Goal: Task Accomplishment & Management: Use online tool/utility

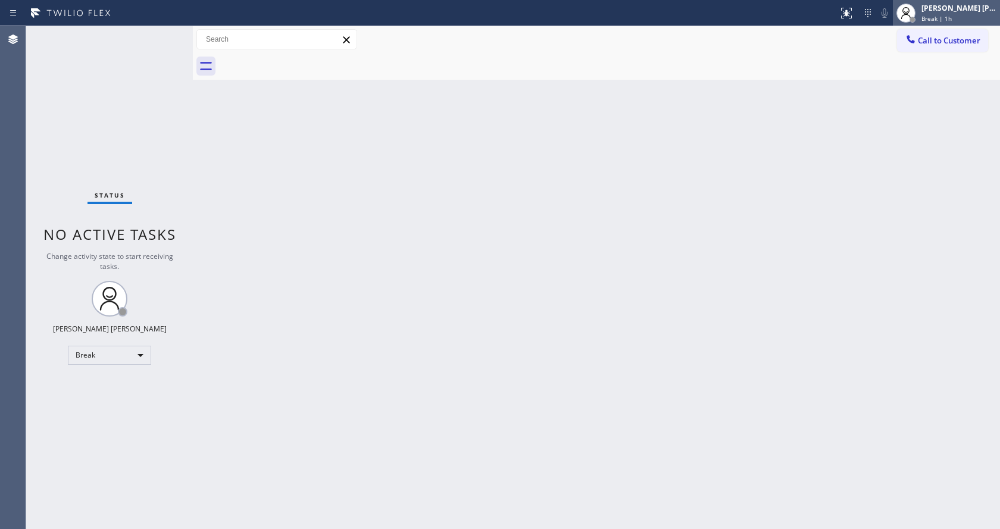
click at [941, 20] on span "Break | 1h" at bounding box center [936, 18] width 30 height 8
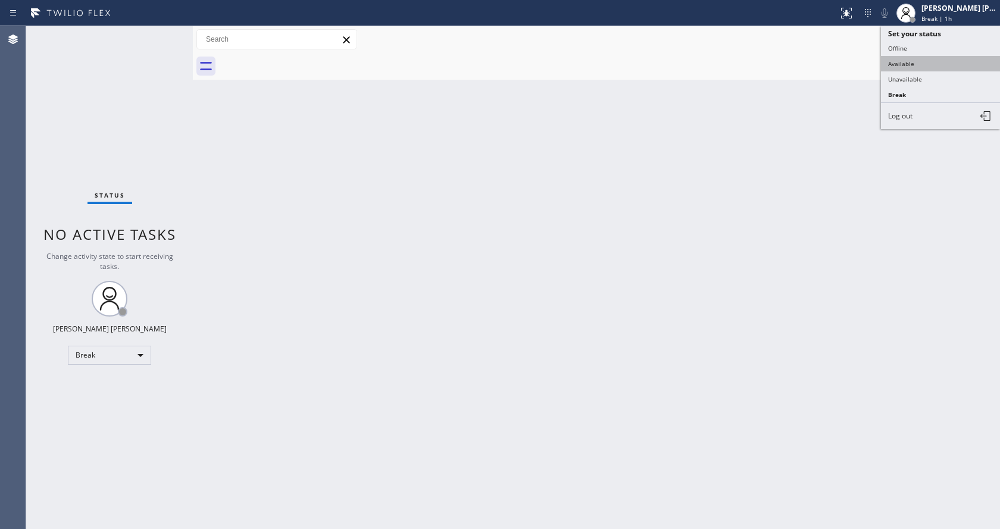
click at [895, 64] on button "Available" at bounding box center [940, 63] width 119 height 15
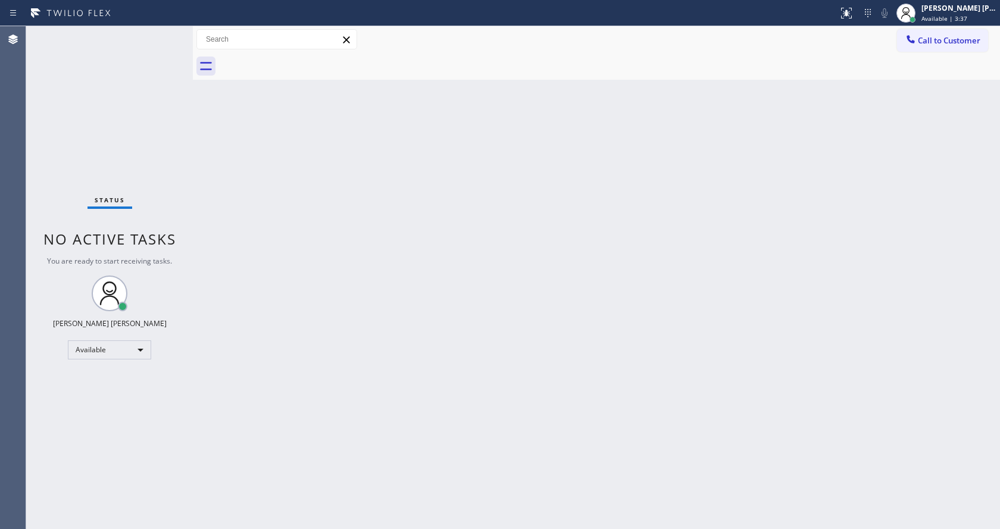
click at [177, 67] on div "Status No active tasks You are ready to start receiving tasks. [PERSON_NAME] [P…" at bounding box center [109, 277] width 167 height 503
click at [160, 42] on div "Status No active tasks You are ready to start receiving tasks. [PERSON_NAME] [P…" at bounding box center [109, 277] width 167 height 503
click at [198, 50] on div "Call to Customer Outbound call Location SD Express Appliance Repair Group Your …" at bounding box center [596, 39] width 807 height 27
click at [165, 34] on div "Status No active tasks You are ready to start receiving tasks. [PERSON_NAME] [P…" at bounding box center [109, 277] width 167 height 503
click at [211, 161] on div "Back to Dashboard Change Sender ID Customers Technicians Select a contact Outbo…" at bounding box center [596, 277] width 807 height 503
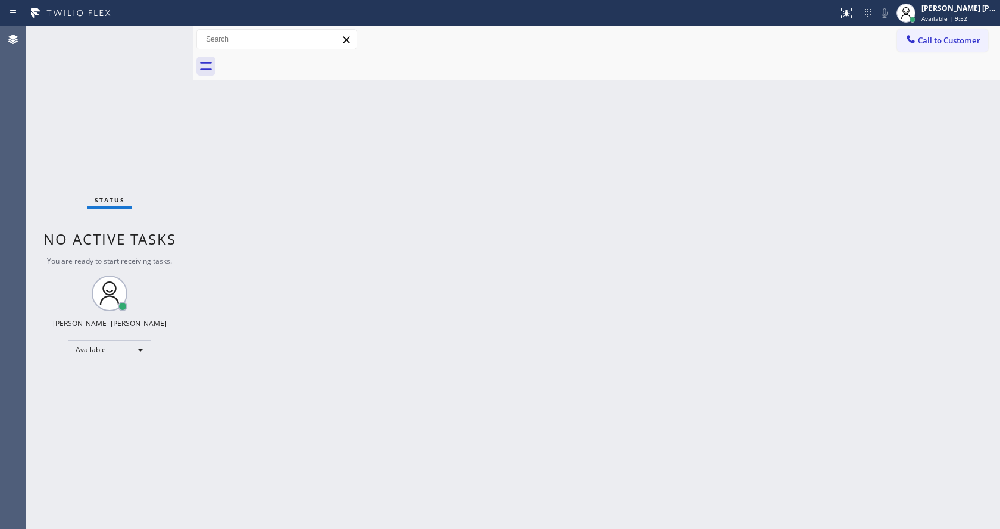
click at [164, 35] on div "Status No active tasks You are ready to start receiving tasks. [PERSON_NAME] [P…" at bounding box center [109, 277] width 167 height 503
click at [152, 37] on div "Status No active tasks You are ready to start receiving tasks. [PERSON_NAME] [P…" at bounding box center [109, 277] width 167 height 503
click at [471, 395] on div "Back to Dashboard Change Sender ID Customers Technicians Select a contact Outbo…" at bounding box center [596, 277] width 807 height 503
click at [145, 210] on div "Status No active tasks You are ready to start receiving tasks. [PERSON_NAME] [P…" at bounding box center [109, 277] width 167 height 503
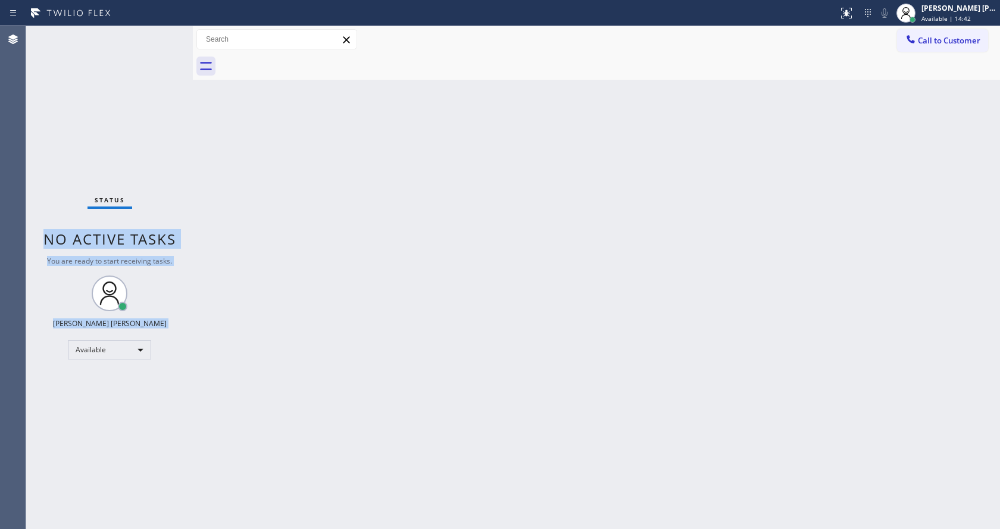
drag, startPoint x: 195, startPoint y: 51, endPoint x: 184, endPoint y: 54, distance: 10.7
click at [184, 54] on div "Status No active tasks You are ready to start receiving tasks. [PERSON_NAME] [P…" at bounding box center [513, 277] width 974 height 503
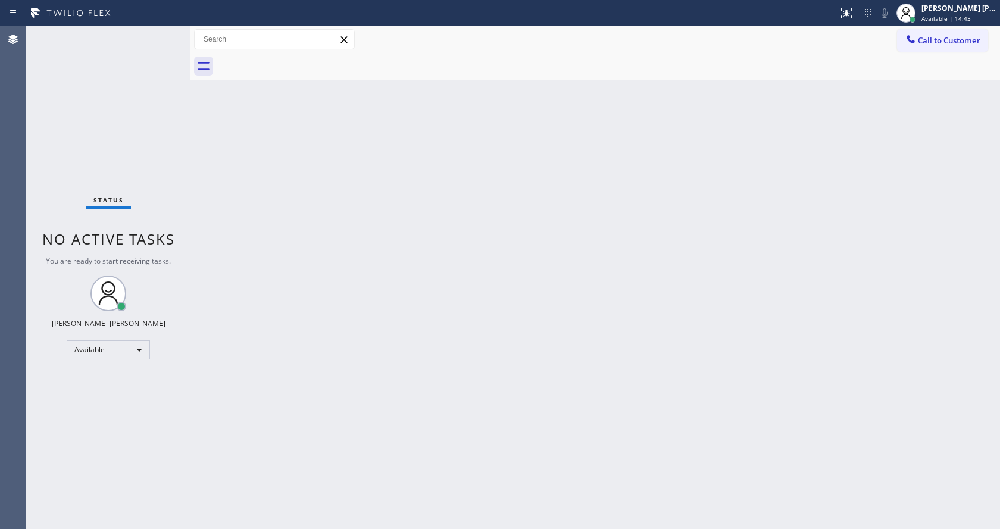
drag, startPoint x: 192, startPoint y: 53, endPoint x: 141, endPoint y: 50, distance: 51.3
click at [152, 55] on div "Status No active tasks You are ready to start receiving tasks. [PERSON_NAME] [P…" at bounding box center [513, 277] width 974 height 503
click at [135, 45] on div "Status No active tasks You are ready to start receiving tasks. [PERSON_NAME] [P…" at bounding box center [108, 277] width 164 height 503
click at [157, 30] on div "Status No active tasks You are ready to start receiving tasks. [PERSON_NAME] [P…" at bounding box center [108, 277] width 164 height 503
click at [153, 37] on div "Status No active tasks You are ready to start receiving tasks. [PERSON_NAME] [P…" at bounding box center [108, 277] width 164 height 503
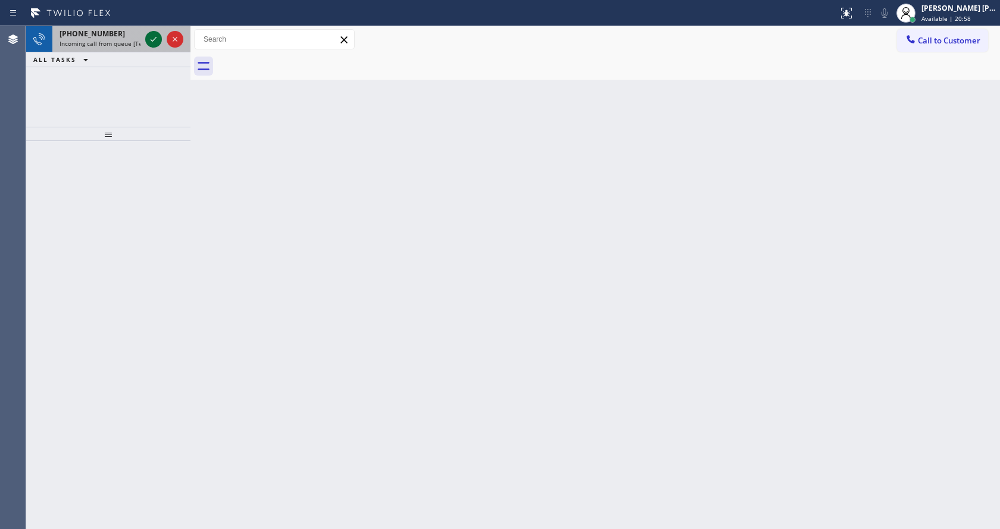
click at [153, 37] on icon at bounding box center [153, 39] width 14 height 14
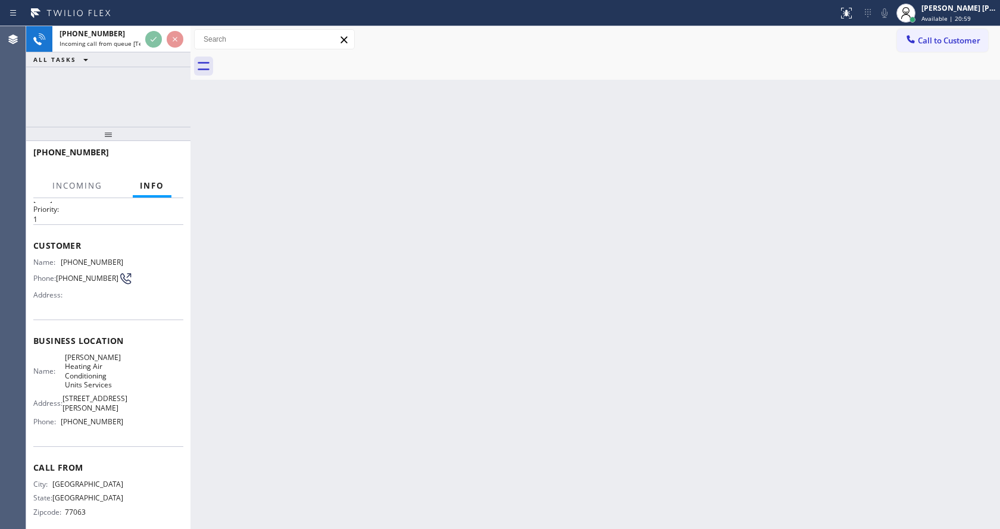
scroll to position [43, 0]
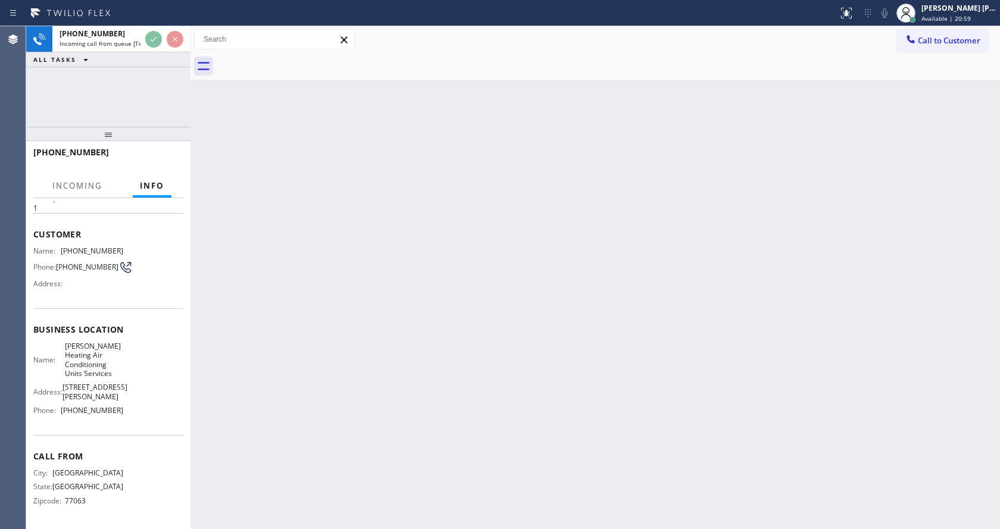
click at [307, 401] on div "Back to Dashboard Change Sender ID Customers Technicians Select a contact Outbo…" at bounding box center [594, 277] width 809 height 503
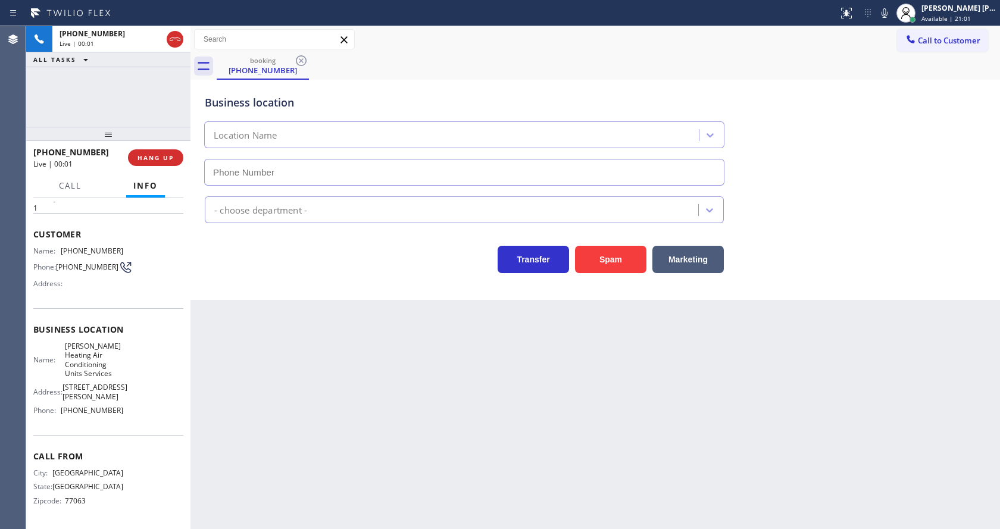
type input "[PHONE_NUMBER]"
click at [375, 414] on div "Back to Dashboard Change Sender ID Customers Technicians Select a contact Outbo…" at bounding box center [594, 277] width 809 height 503
click at [121, 283] on div "Name: [PHONE_NUMBER] Phone: [PHONE_NUMBER] Address:" at bounding box center [108, 269] width 150 height 47
click at [615, 265] on button "Spam" at bounding box center [610, 259] width 71 height 27
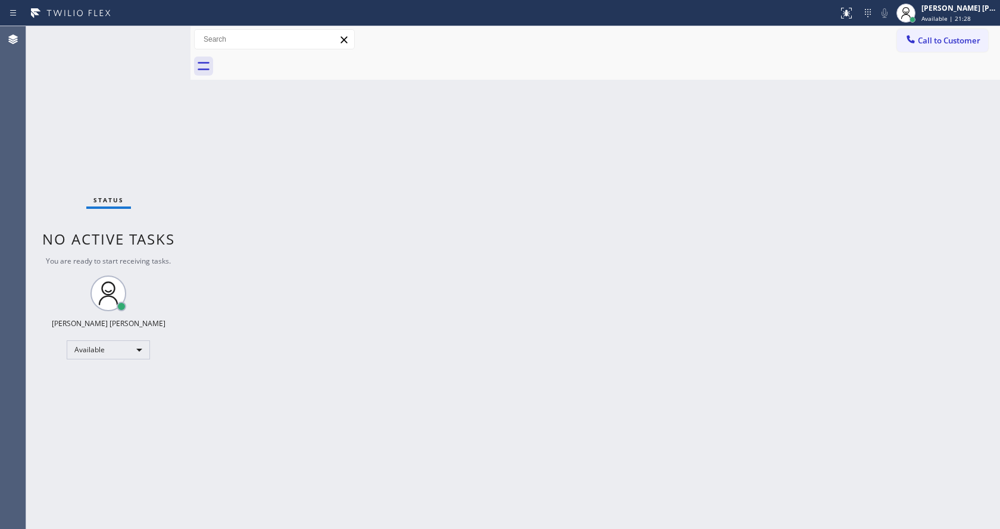
click at [0, 11] on div "Status report No issues detected If you experience an issue, please download th…" at bounding box center [500, 13] width 1000 height 26
click at [502, 370] on div "Back to Dashboard Change Sender ID Customers Technicians Select a contact Outbo…" at bounding box center [594, 277] width 809 height 503
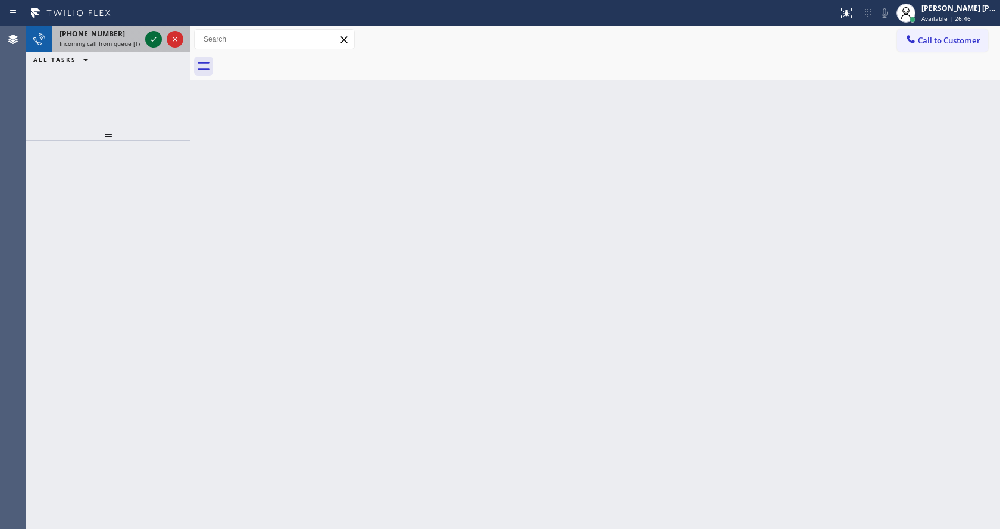
click at [151, 42] on icon at bounding box center [153, 39] width 14 height 14
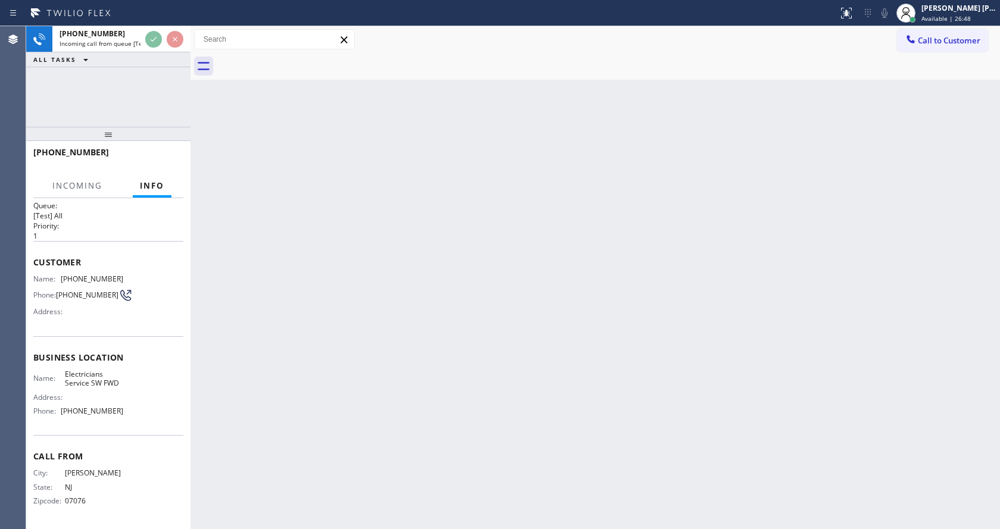
scroll to position [15, 0]
click at [565, 371] on div "Back to Dashboard Change Sender ID Customers Technicians Select a contact Outbo…" at bounding box center [594, 277] width 809 height 503
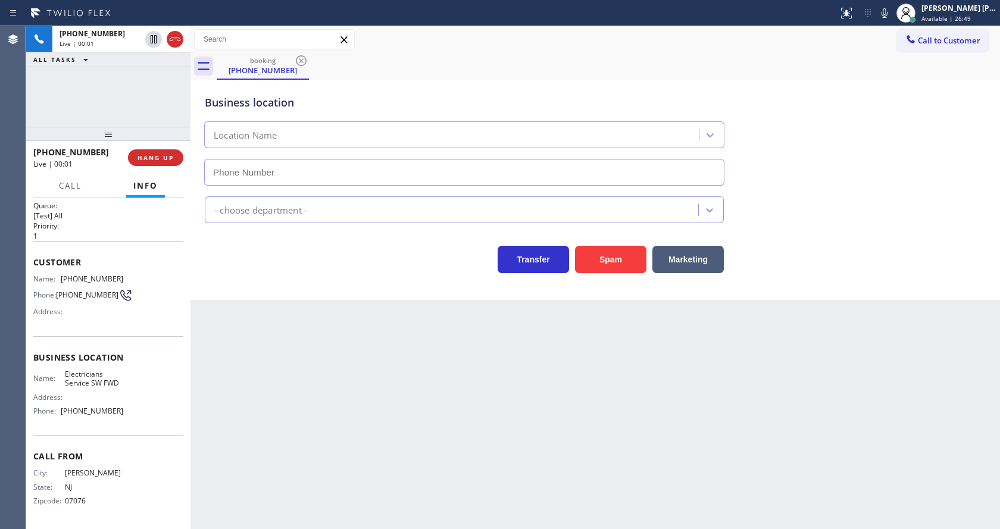
type input "[PHONE_NUMBER]"
click at [50, 336] on div "Business location Name: Electricians Service SW FWD Address: Phone: [PHONE_NUMB…" at bounding box center [108, 385] width 150 height 99
drag, startPoint x: 59, startPoint y: 271, endPoint x: 127, endPoint y: 268, distance: 68.5
click at [127, 268] on div "Customer Name: [PHONE_NUMBER] Phone: [PHONE_NUMBER] Address:" at bounding box center [108, 288] width 150 height 95
copy div "[PHONE_NUMBER]"
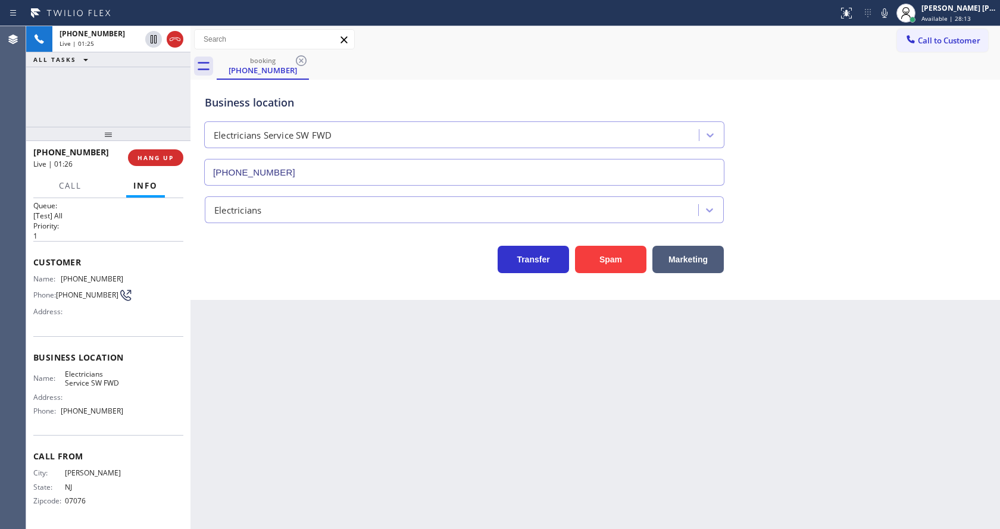
click at [321, 390] on div "Back to Dashboard Change Sender ID Customers Technicians Select a contact Outbo…" at bounding box center [594, 277] width 809 height 503
drag, startPoint x: 170, startPoint y: 392, endPoint x: 141, endPoint y: 399, distance: 30.0
click at [170, 392] on div "Name: Electricians Service SW FWD Address: Phone: [PHONE_NUMBER]" at bounding box center [108, 395] width 150 height 51
drag, startPoint x: 58, startPoint y: 375, endPoint x: 132, endPoint y: 379, distance: 73.3
click at [132, 379] on div "Name: Electricians Service SW FWD Address: Phone: [PHONE_NUMBER]" at bounding box center [108, 395] width 150 height 51
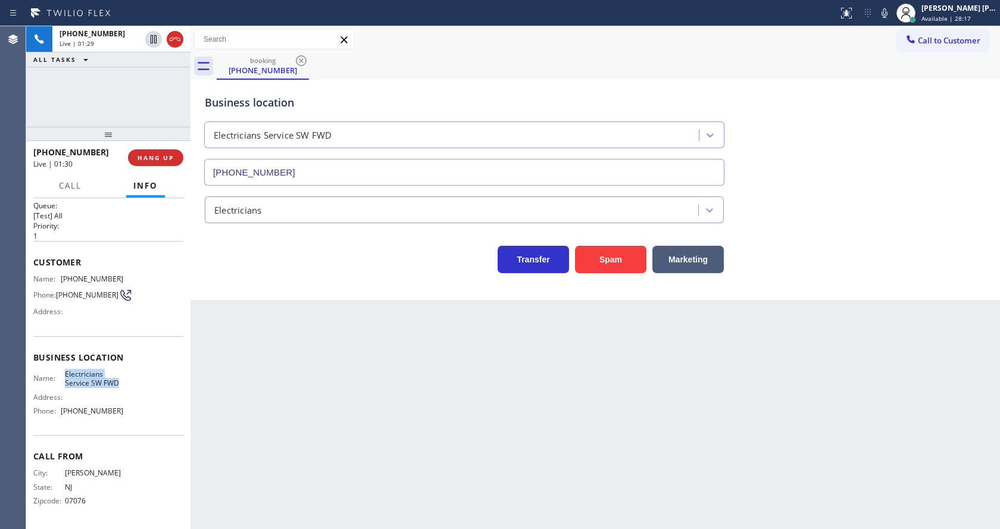
copy div "Electricians Service SW FWD"
click at [298, 408] on div "Back to Dashboard Change Sender ID Customers Technicians Select a contact Outbo…" at bounding box center [594, 277] width 809 height 503
click at [110, 430] on div "Business location Name: Electricians Service SW FWD Address: Phone: [PHONE_NUMB…" at bounding box center [108, 385] width 150 height 99
drag, startPoint x: 58, startPoint y: 411, endPoint x: 128, endPoint y: 421, distance: 70.4
click at [128, 421] on div "Business location Name: Electricians Service SW FWD Address: Phone: [PHONE_NUMB…" at bounding box center [108, 385] width 150 height 99
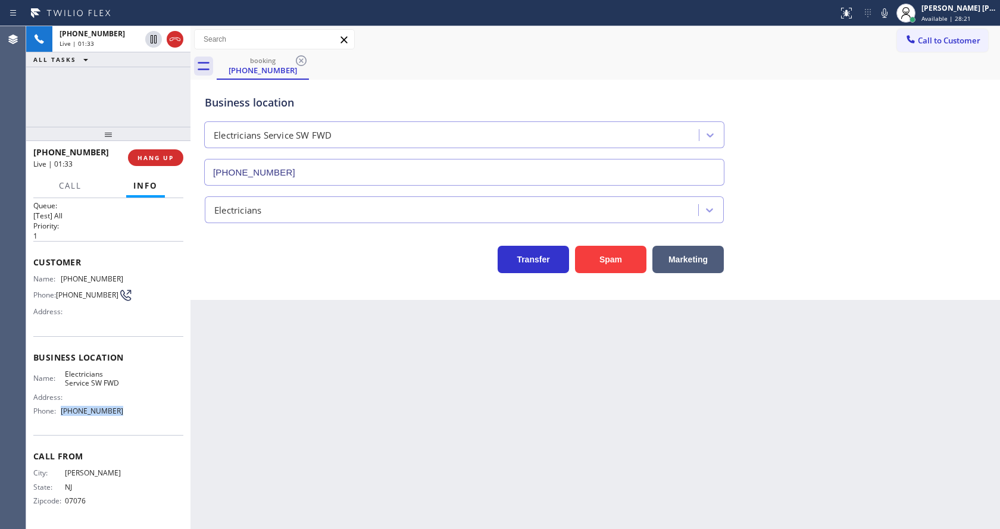
copy div "[PHONE_NUMBER]"
click at [317, 412] on div "Back to Dashboard Change Sender ID Customers Technicians Select a contact Outbo…" at bounding box center [594, 277] width 809 height 503
click at [434, 331] on div "Back to Dashboard Change Sender ID Customers Technicians Select a contact Outbo…" at bounding box center [594, 277] width 809 height 503
click at [258, 359] on div "Back to Dashboard Change Sender ID Customers Technicians Select a contact Outbo…" at bounding box center [594, 277] width 809 height 503
click at [577, 484] on div "Back to Dashboard Change Sender ID Customers Technicians Select a contact Outbo…" at bounding box center [594, 277] width 809 height 503
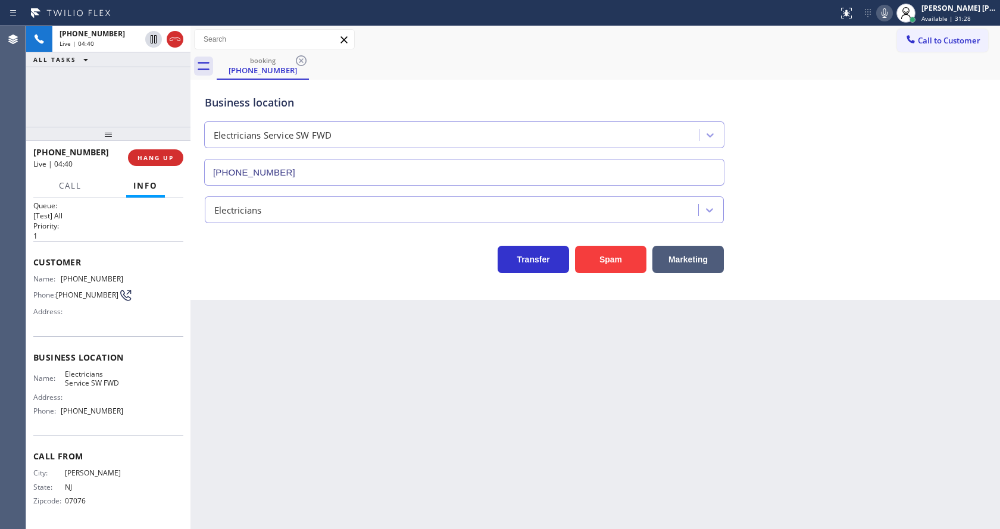
click at [891, 8] on icon at bounding box center [884, 13] width 14 height 14
click at [155, 35] on icon at bounding box center [154, 39] width 6 height 8
click at [362, 451] on div "Back to Dashboard Change Sender ID Customers Technicians Select a contact Outbo…" at bounding box center [594, 277] width 809 height 503
drag, startPoint x: 591, startPoint y: 522, endPoint x: 478, endPoint y: 527, distance: 113.2
click at [590, 522] on div "Back to Dashboard Change Sender ID Customers Technicians Select a contact Outbo…" at bounding box center [594, 277] width 809 height 503
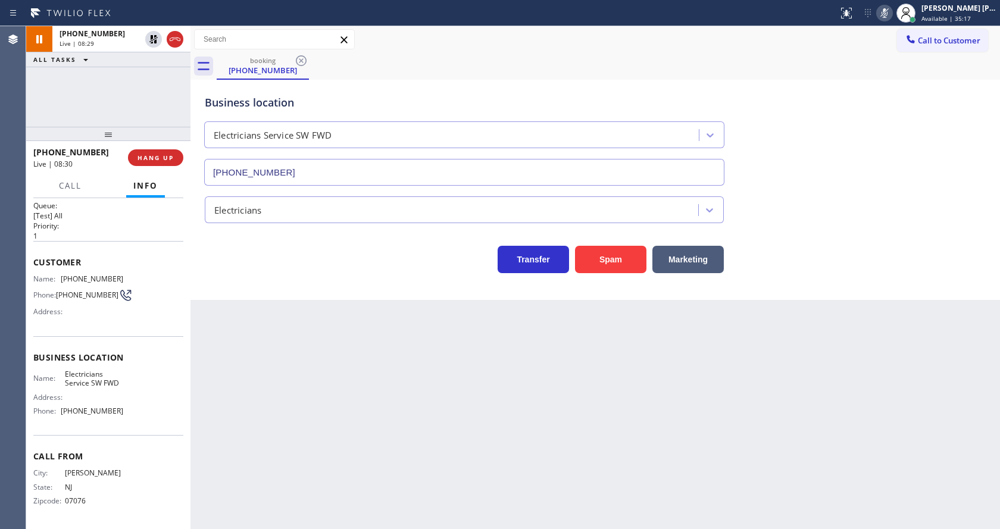
click at [234, 313] on div "Back to Dashboard Change Sender ID Customers Technicians Select a contact Outbo…" at bounding box center [594, 277] width 809 height 503
drag, startPoint x: 735, startPoint y: 338, endPoint x: 816, endPoint y: 268, distance: 106.8
click at [735, 338] on div "Back to Dashboard Change Sender ID Customers Technicians Select a contact Outbo…" at bounding box center [594, 277] width 809 height 503
click at [891, 18] on icon at bounding box center [884, 13] width 14 height 14
click at [152, 36] on icon at bounding box center [153, 39] width 8 height 8
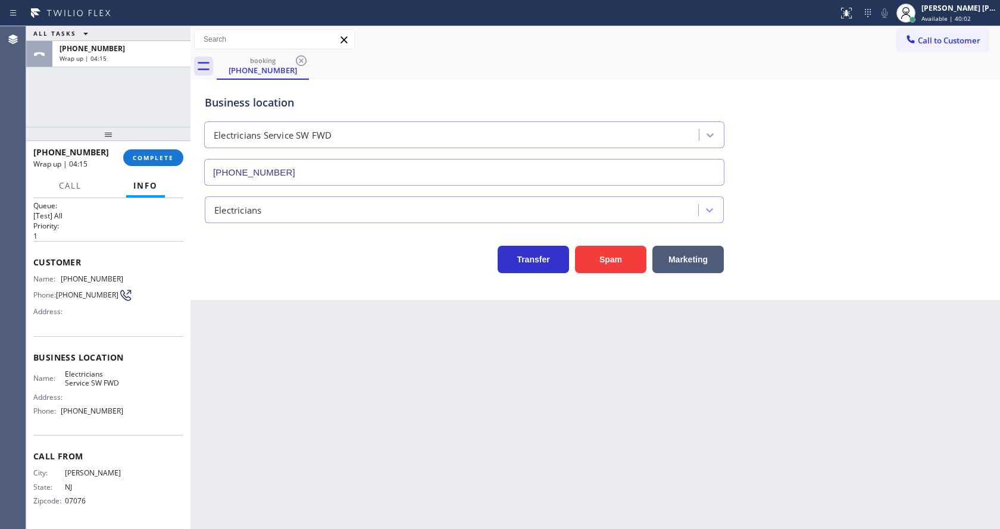
click at [138, 148] on div "[PHONE_NUMBER] Wrap up | 04:15 COMPLETE" at bounding box center [108, 157] width 150 height 31
click at [138, 158] on span "COMPLETE" at bounding box center [153, 158] width 41 height 8
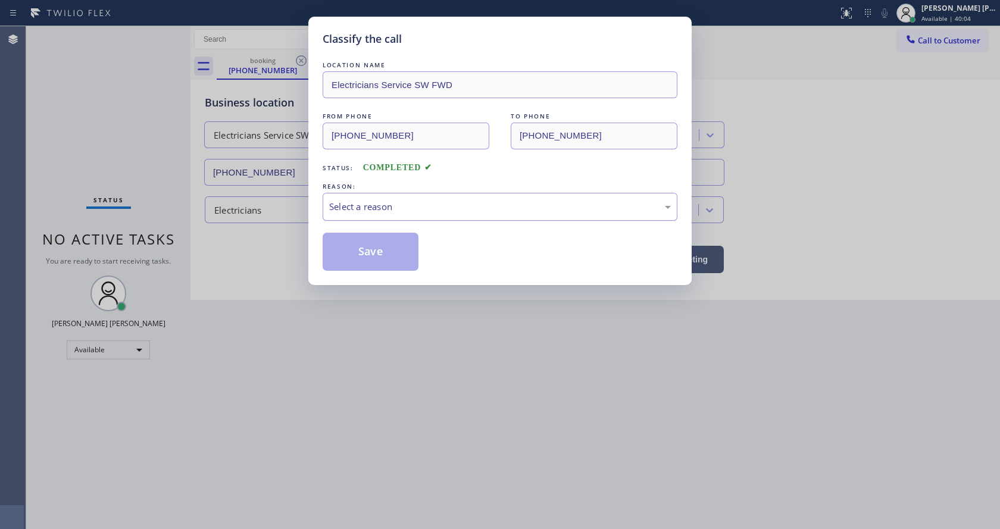
click at [377, 202] on div "Select a reason" at bounding box center [500, 207] width 342 height 14
click at [368, 248] on button "Save" at bounding box center [371, 252] width 96 height 38
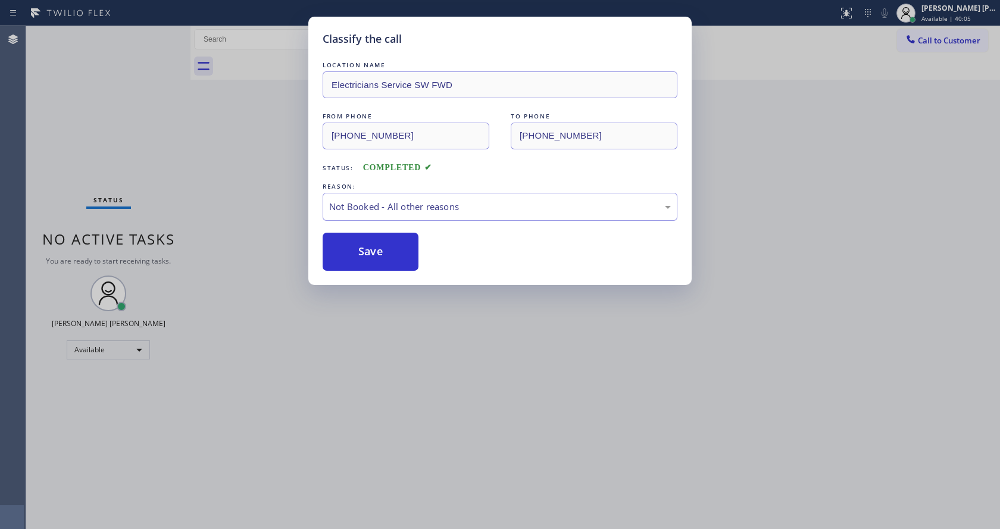
click at [368, 248] on button "Save" at bounding box center [371, 252] width 96 height 38
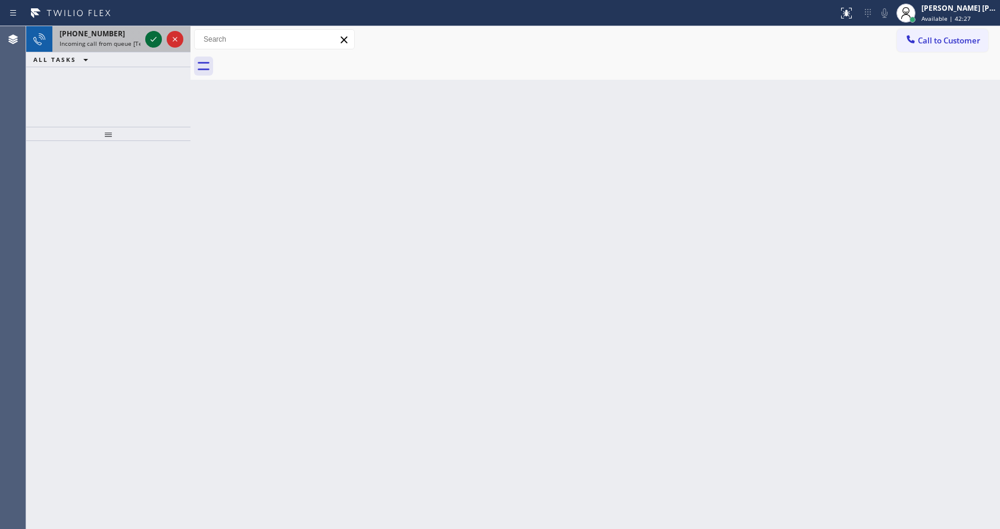
click at [154, 41] on icon at bounding box center [153, 39] width 14 height 14
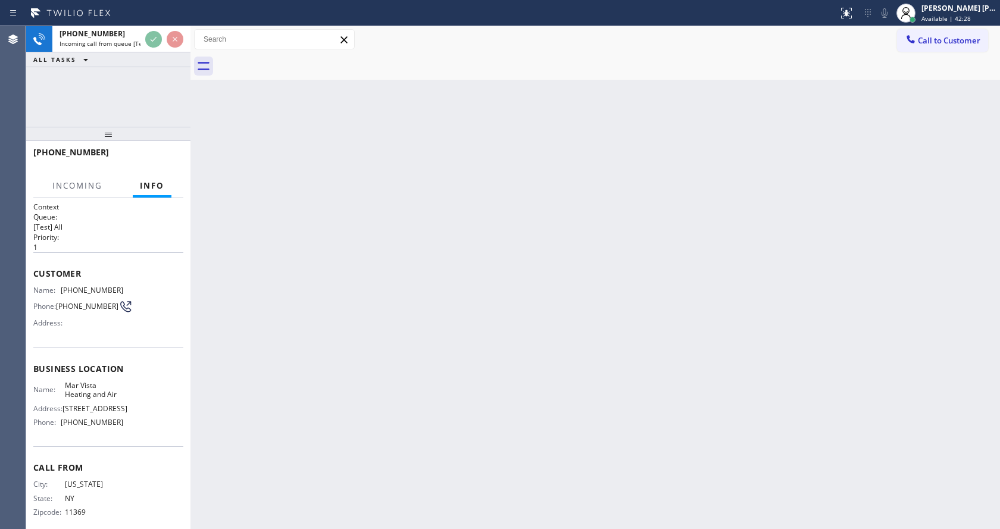
scroll to position [24, 0]
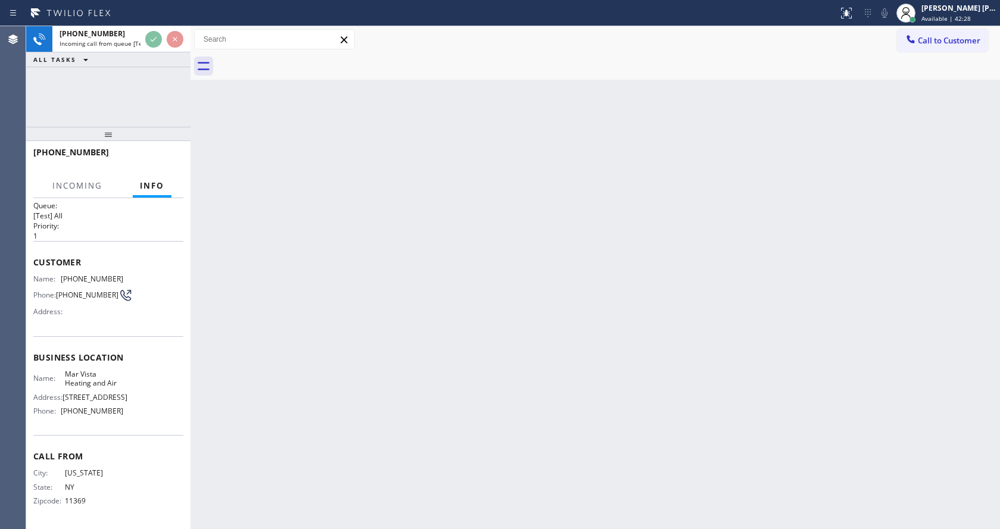
click at [355, 345] on div "Back to Dashboard Change Sender ID Customers Technicians Select a contact Outbo…" at bounding box center [594, 277] width 809 height 503
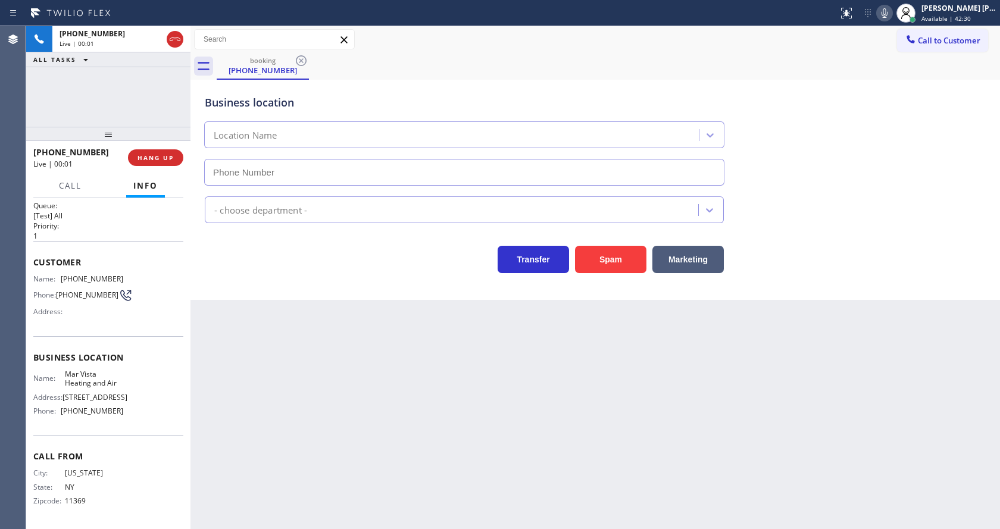
type input "[PHONE_NUMBER]"
click at [355, 345] on div "Back to Dashboard Change Sender ID Customers Technicians Select a contact Outbo…" at bounding box center [594, 277] width 809 height 503
click at [256, 296] on div "Business location Mar Vista Heating and Air [PHONE_NUMBER] HVAC Transfer Spam M…" at bounding box center [594, 190] width 809 height 220
click at [112, 307] on div "Address:" at bounding box center [78, 311] width 90 height 9
drag, startPoint x: 61, startPoint y: 262, endPoint x: 124, endPoint y: 266, distance: 63.2
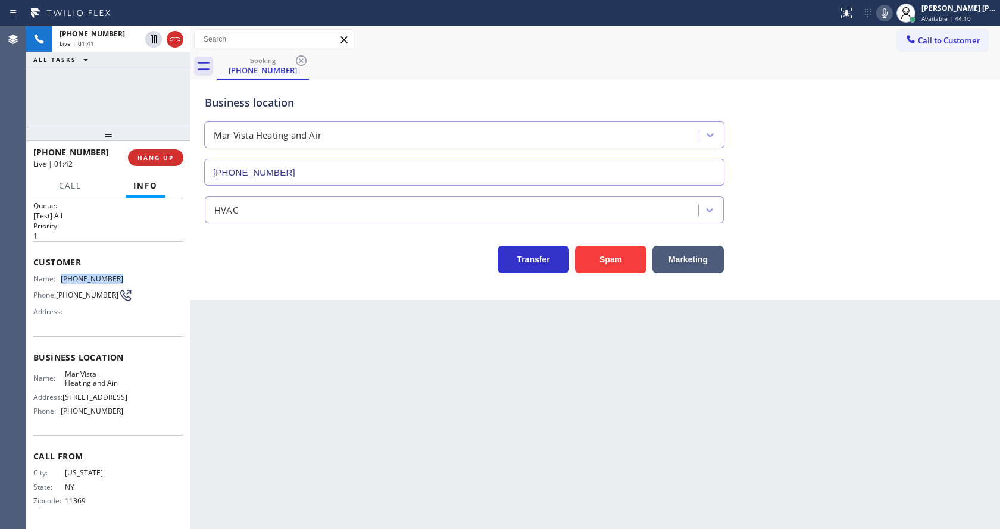
click at [124, 274] on div "Name: [PHONE_NUMBER] Phone: [PHONE_NUMBER] Address:" at bounding box center [108, 297] width 150 height 47
copy div "[PHONE_NUMBER]"
click at [402, 334] on div "Back to Dashboard Change Sender ID Customers Technicians Select a contact Outbo…" at bounding box center [594, 277] width 809 height 503
click at [121, 390] on div "Name: Mar Vista Heating and Air Address: [STREET_ADDRESS] Phone: [PHONE_NUMBER]" at bounding box center [108, 395] width 150 height 51
drag, startPoint x: 62, startPoint y: 364, endPoint x: 122, endPoint y: 374, distance: 61.0
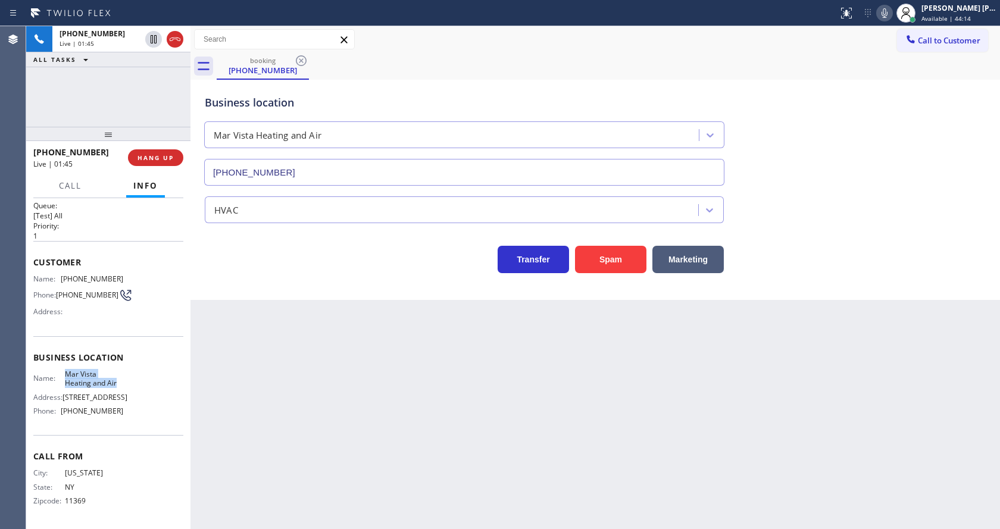
click at [122, 374] on div "Name: Mar Vista Heating and Air Address: [STREET_ADDRESS] Phone: [PHONE_NUMBER]" at bounding box center [108, 395] width 150 height 51
copy span "Mar Vista Heating and Air"
drag, startPoint x: 377, startPoint y: 358, endPoint x: 317, endPoint y: 522, distance: 175.1
click at [376, 360] on div "Back to Dashboard Change Sender ID Customers Technicians Select a contact Outbo…" at bounding box center [594, 277] width 809 height 503
click at [164, 396] on div "Name: Mar Vista Heating and Air Address: [STREET_ADDRESS] Phone: [PHONE_NUMBER]" at bounding box center [108, 395] width 150 height 51
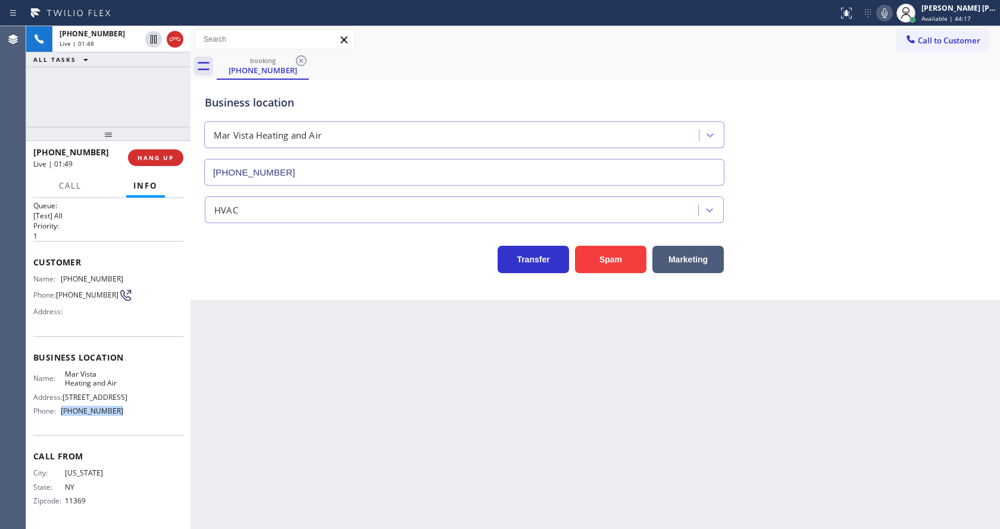
drag, startPoint x: 57, startPoint y: 411, endPoint x: 128, endPoint y: 409, distance: 70.9
click at [128, 409] on div "Name: Mar Vista Heating and Air Address: [STREET_ADDRESS] Phone: [PHONE_NUMBER]" at bounding box center [108, 395] width 150 height 51
copy div "[PHONE_NUMBER]"
click at [268, 395] on div "Back to Dashboard Change Sender ID Customers Technicians Select a contact Outbo…" at bounding box center [594, 277] width 809 height 503
click at [543, 424] on div "Back to Dashboard Change Sender ID Customers Technicians Select a contact Outbo…" at bounding box center [594, 277] width 809 height 503
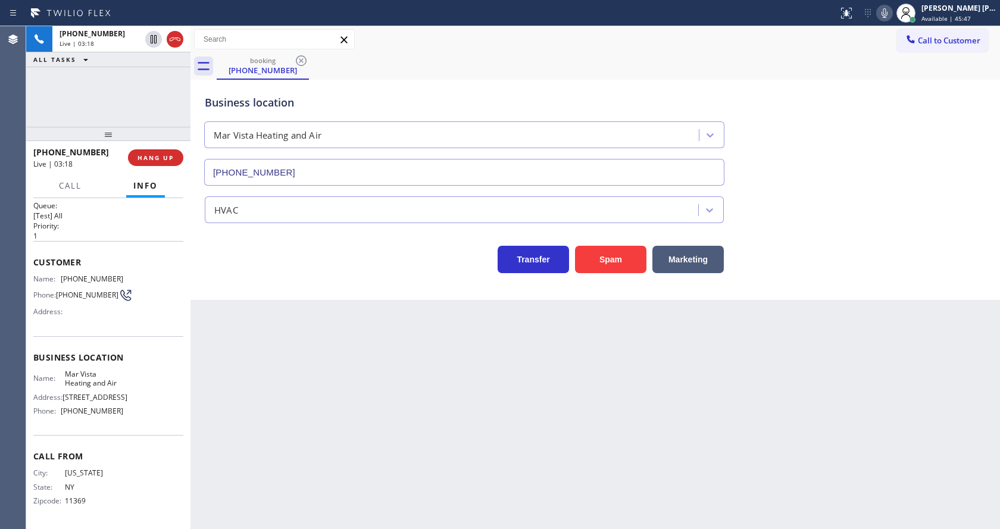
click at [378, 372] on div "Back to Dashboard Change Sender ID Customers Technicians Select a contact Outbo…" at bounding box center [594, 277] width 809 height 503
click at [490, 387] on div "Back to Dashboard Change Sender ID Customers Technicians Select a contact Outbo…" at bounding box center [594, 277] width 809 height 503
click at [268, 324] on div "Back to Dashboard Change Sender ID Customers Technicians Select a contact Outbo…" at bounding box center [594, 277] width 809 height 503
click at [537, 412] on div "Back to Dashboard Change Sender ID Customers Technicians Select a contact Outbo…" at bounding box center [594, 277] width 809 height 503
click at [311, 401] on div "Back to Dashboard Change Sender ID Customers Technicians Select a contact Outbo…" at bounding box center [594, 277] width 809 height 503
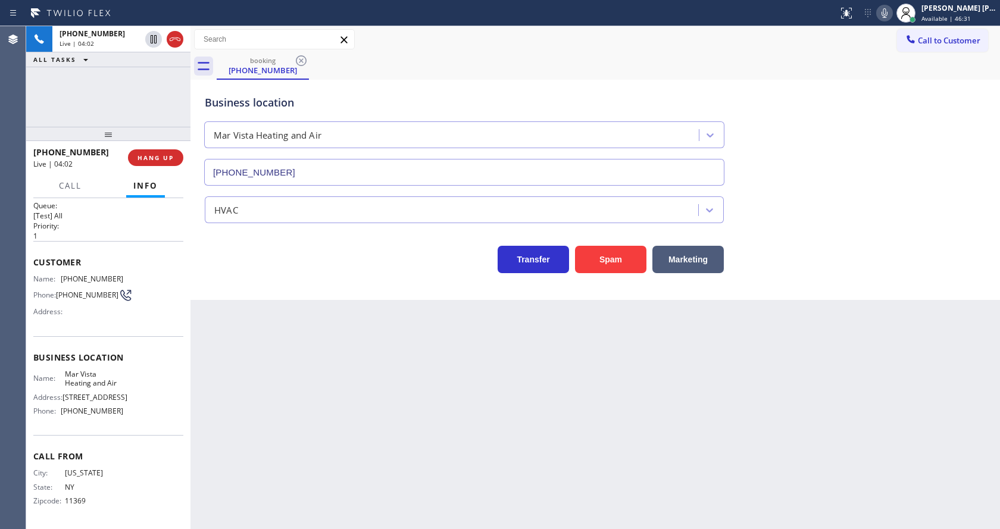
click at [214, 376] on div "Back to Dashboard Change Sender ID Customers Technicians Select a contact Outbo…" at bounding box center [594, 277] width 809 height 503
click at [324, 334] on div "Back to Dashboard Change Sender ID Customers Technicians Select a contact Outbo…" at bounding box center [594, 277] width 809 height 503
click at [452, 369] on div "Back to Dashboard Change Sender ID Customers Technicians Select a contact Outbo…" at bounding box center [594, 277] width 809 height 503
click at [888, 14] on icon at bounding box center [884, 13] width 14 height 14
click at [151, 34] on icon at bounding box center [153, 39] width 14 height 14
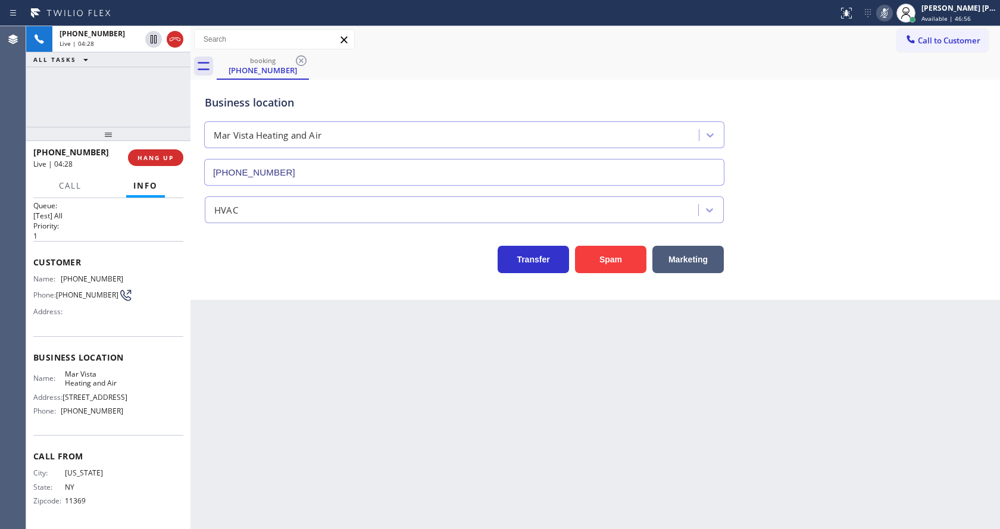
click at [316, 421] on div "Back to Dashboard Change Sender ID Customers Technicians Select a contact Outbo…" at bounding box center [594, 277] width 809 height 503
click at [532, 408] on div "Back to Dashboard Change Sender ID Customers Technicians Select a contact Outbo…" at bounding box center [594, 277] width 809 height 503
click at [276, 363] on div "Back to Dashboard Change Sender ID Customers Technicians Select a contact Outbo…" at bounding box center [594, 277] width 809 height 503
click at [467, 447] on div "Back to Dashboard Change Sender ID Customers Technicians Select a contact Outbo…" at bounding box center [594, 277] width 809 height 503
click at [242, 368] on div "Back to Dashboard Change Sender ID Customers Technicians Select a contact Outbo…" at bounding box center [594, 277] width 809 height 503
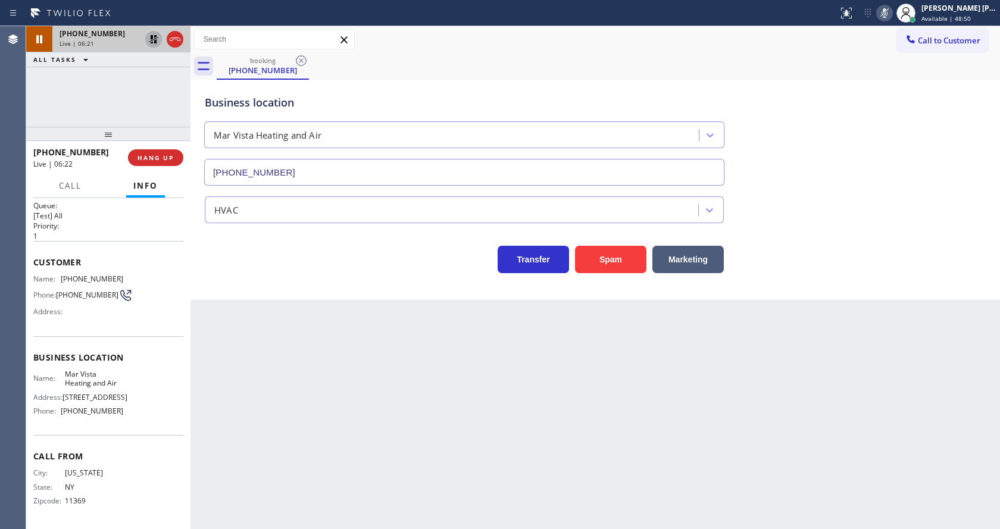
click at [153, 40] on icon at bounding box center [153, 39] width 8 height 8
click at [886, 15] on icon at bounding box center [884, 13] width 14 height 14
click at [891, 49] on div "Call to Customer Outbound call Location SD Express Appliance Repair Group Your …" at bounding box center [594, 39] width 809 height 21
click at [381, 334] on div "Back to Dashboard Change Sender ID Customers Technicians Select a contact Outbo…" at bounding box center [594, 277] width 809 height 503
drag, startPoint x: 527, startPoint y: 411, endPoint x: 490, endPoint y: 414, distance: 36.4
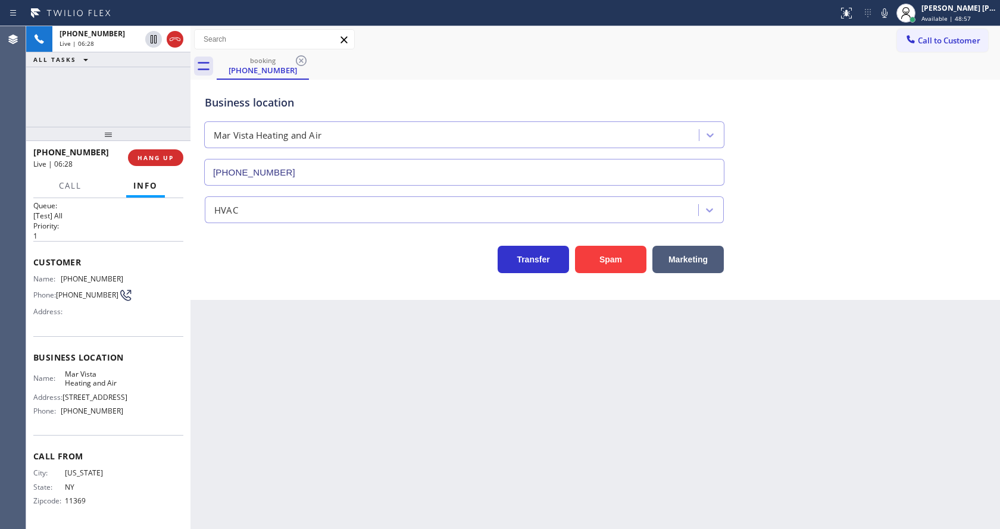
click at [527, 411] on div "Back to Dashboard Change Sender ID Customers Technicians Select a contact Outbo…" at bounding box center [594, 277] width 809 height 503
click at [263, 420] on div "Back to Dashboard Change Sender ID Customers Technicians Select a contact Outbo…" at bounding box center [594, 277] width 809 height 503
click at [600, 423] on div "Back to Dashboard Change Sender ID Customers Technicians Select a contact Outbo…" at bounding box center [594, 277] width 809 height 503
click at [268, 348] on div "Back to Dashboard Change Sender ID Customers Technicians Select a contact Outbo…" at bounding box center [594, 277] width 809 height 503
click at [525, 427] on div "Back to Dashboard Change Sender ID Customers Technicians Select a contact Outbo…" at bounding box center [594, 277] width 809 height 503
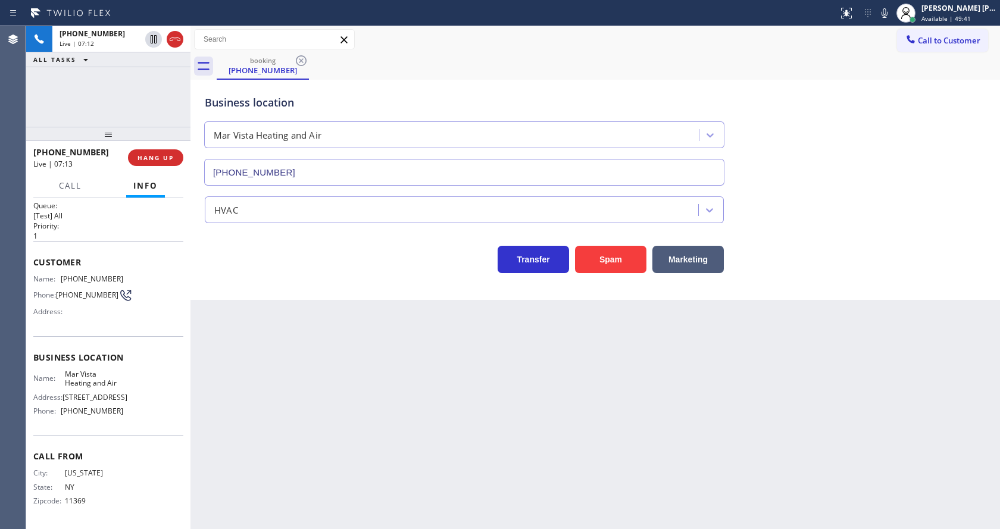
click at [886, 97] on div "Business location Mar Vista Heating and Air [PHONE_NUMBER]" at bounding box center [595, 132] width 786 height 108
click at [431, 364] on div "Back to Dashboard Change Sender ID Customers Technicians Select a contact Outbo…" at bounding box center [594, 277] width 809 height 503
click at [143, 157] on span "COMPLETE" at bounding box center [153, 158] width 41 height 8
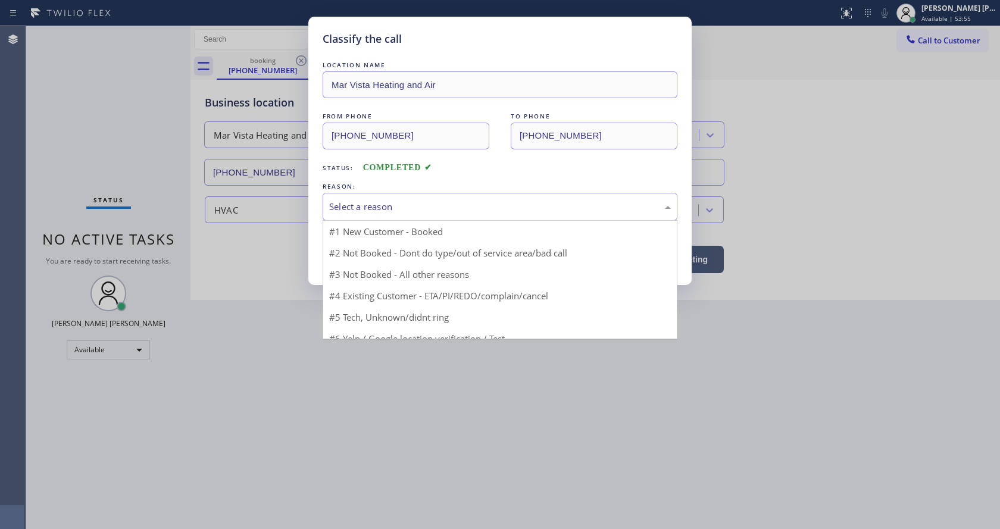
click at [385, 212] on div "Select a reason" at bounding box center [500, 207] width 342 height 14
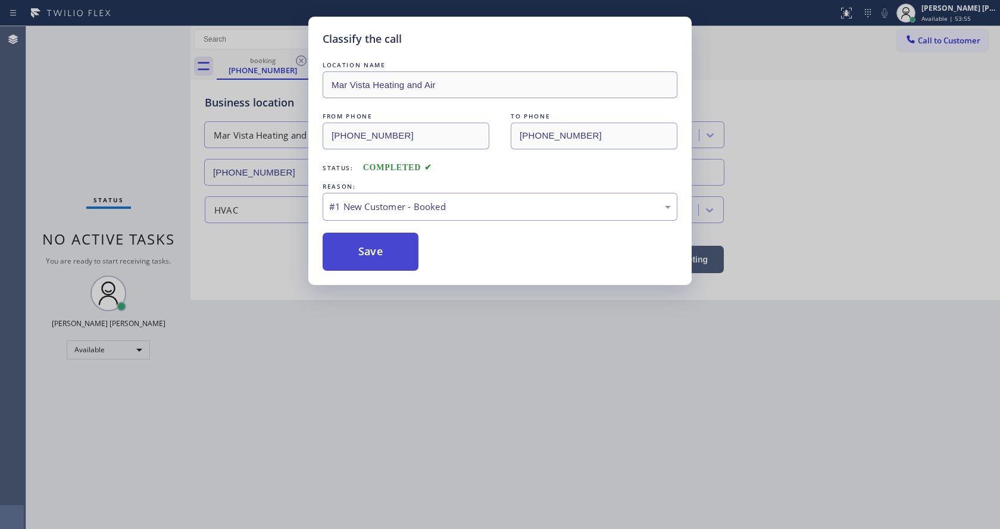
click at [376, 249] on button "Save" at bounding box center [371, 252] width 96 height 38
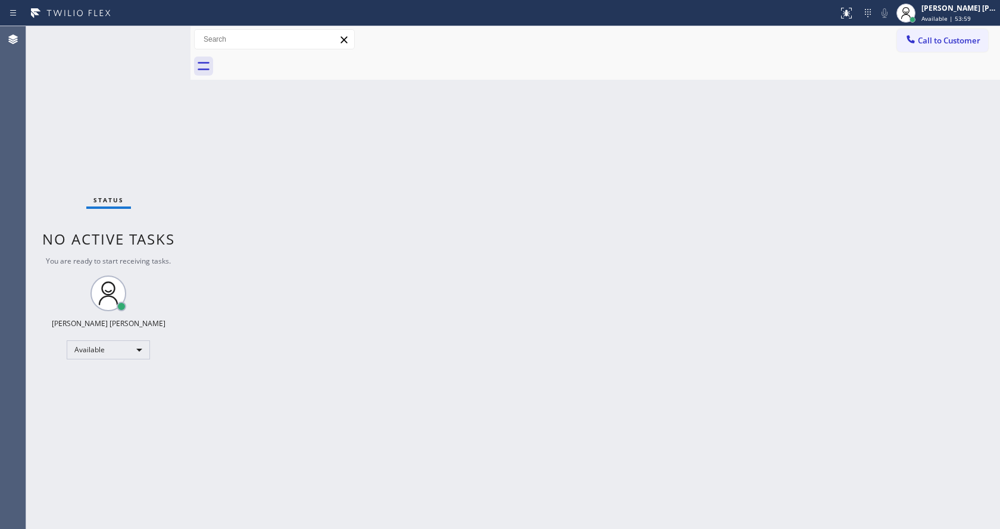
drag, startPoint x: 671, startPoint y: 306, endPoint x: 647, endPoint y: 317, distance: 26.1
click at [671, 306] on div "Back to Dashboard Change Sender ID Customers Technicians Select a contact Outbo…" at bounding box center [594, 277] width 809 height 503
click at [167, 117] on div "Status No active tasks You are ready to start receiving tasks. [PERSON_NAME] [P…" at bounding box center [108, 277] width 164 height 503
click at [342, 331] on div "Back to Dashboard Change Sender ID Customers Technicians Select a contact Outbo…" at bounding box center [594, 277] width 809 height 503
click at [645, 329] on div "Back to Dashboard Change Sender ID Customers Technicians Select a contact Outbo…" at bounding box center [594, 277] width 809 height 503
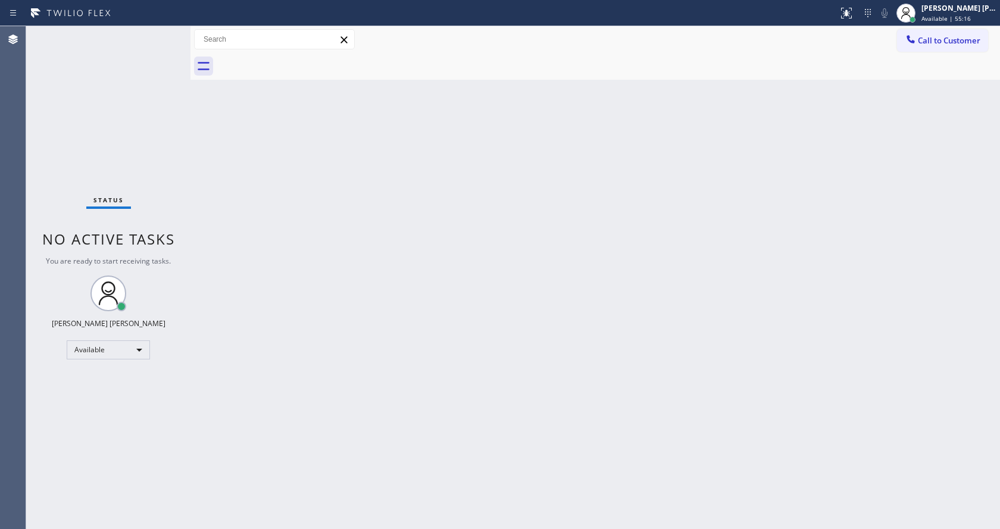
click at [150, 116] on div "Status No active tasks You are ready to start receiving tasks. [PERSON_NAME] [P…" at bounding box center [108, 277] width 164 height 503
click at [198, 314] on div "Back to Dashboard Change Sender ID Customers Technicians Select a contact Outbo…" at bounding box center [594, 277] width 809 height 503
click at [521, 273] on div "Back to Dashboard Change Sender ID Customers Technicians Select a contact Outbo…" at bounding box center [594, 277] width 809 height 503
click at [161, 34] on div "Status No active tasks You are ready to start receiving tasks. [PERSON_NAME] [P…" at bounding box center [108, 277] width 164 height 503
click at [453, 299] on div "Back to Dashboard Change Sender ID Customers Technicians Select a contact Outbo…" at bounding box center [594, 277] width 809 height 503
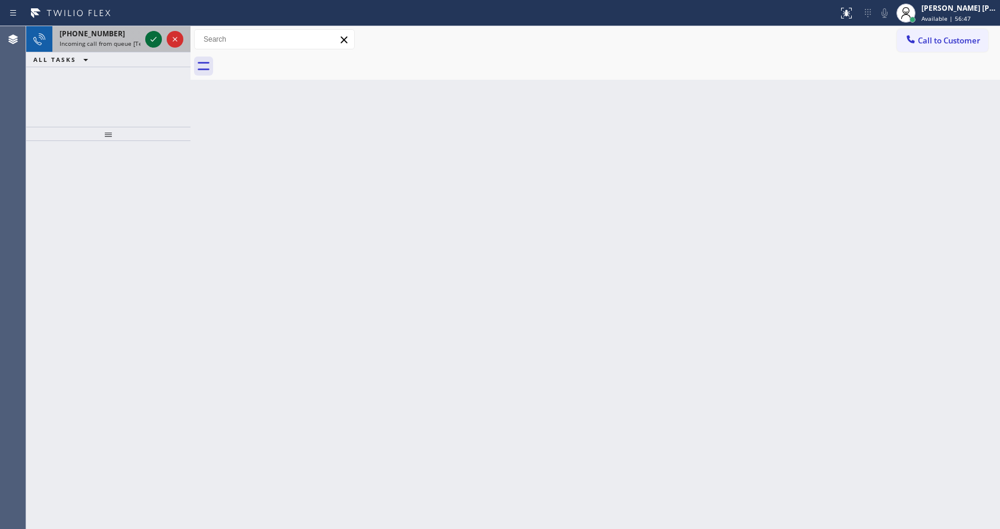
click at [155, 37] on icon at bounding box center [153, 39] width 14 height 14
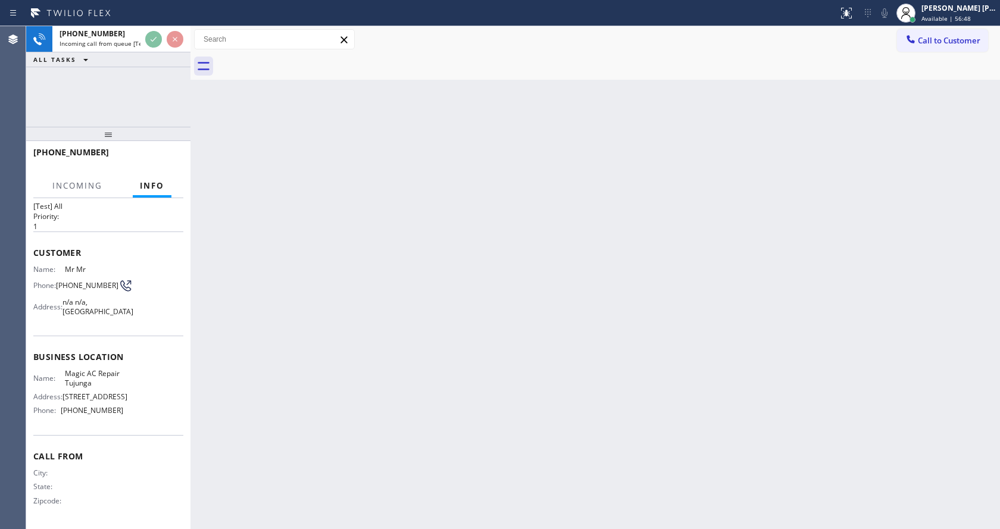
scroll to position [34, 0]
click at [382, 329] on div "Back to Dashboard Change Sender ID Customers Technicians Select a contact Outbo…" at bounding box center [594, 277] width 809 height 503
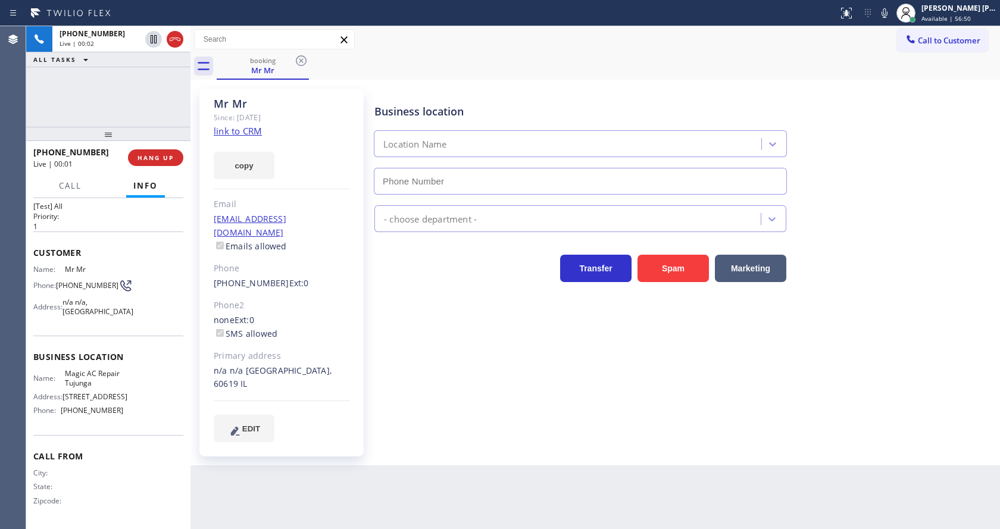
type input "[PHONE_NUMBER]"
click at [444, 330] on div "Business location Magic AC Repair [GEOGRAPHIC_DATA] [PHONE_NUMBER] HVAC Transfe…" at bounding box center [684, 265] width 625 height 347
click at [430, 514] on div "Back to Dashboard Change Sender ID Customers Technicians Select a contact Outbo…" at bounding box center [594, 277] width 809 height 503
click at [381, 384] on div "Business location Magic AC Repair [GEOGRAPHIC_DATA] [PHONE_NUMBER] HVAC Transfe…" at bounding box center [684, 265] width 625 height 347
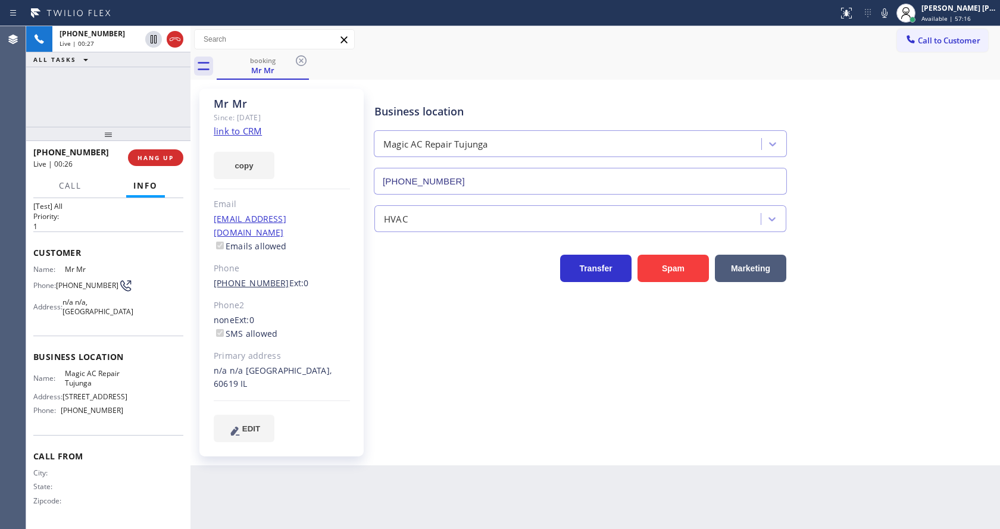
click at [254, 277] on link "[PHONE_NUMBER]" at bounding box center [252, 282] width 76 height 11
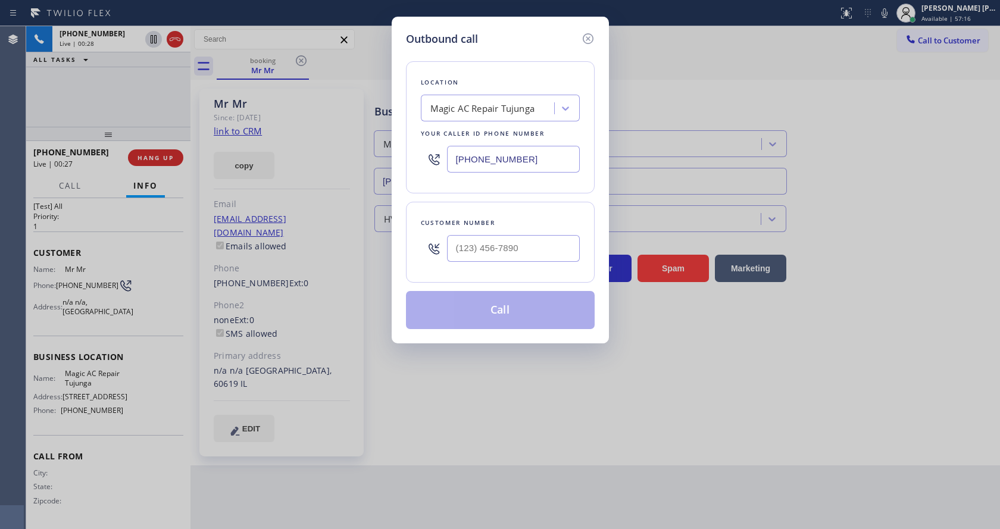
type input "[PHONE_NUMBER]"
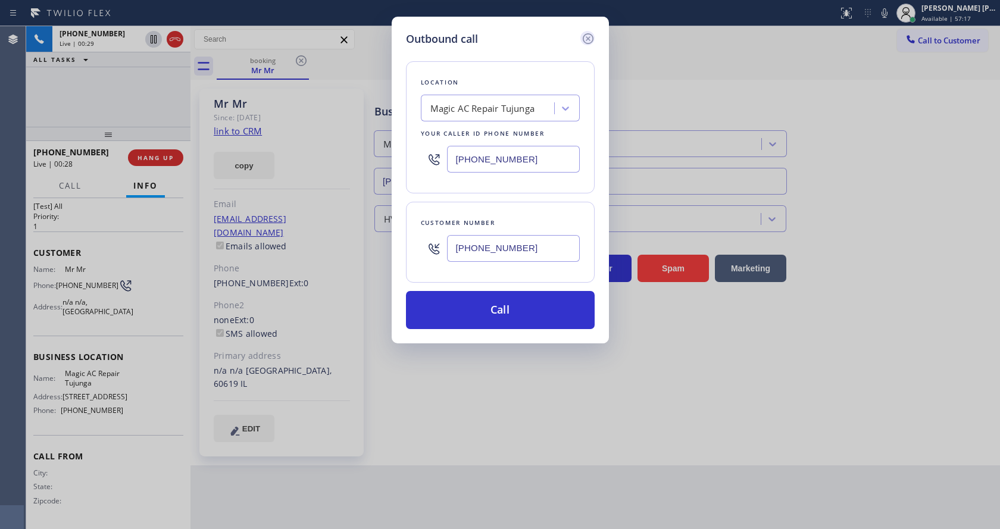
click at [587, 35] on icon at bounding box center [588, 39] width 14 height 14
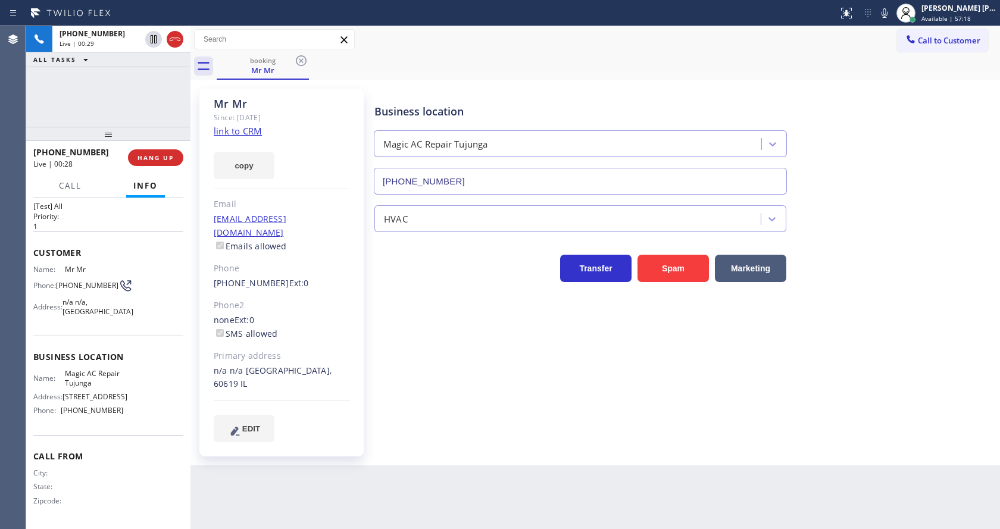
click at [430, 373] on div "Business location Magic AC Repair [GEOGRAPHIC_DATA] [PHONE_NUMBER] HVAC Transfe…" at bounding box center [684, 265] width 625 height 347
click at [542, 420] on div "Business location Magic AC Repair [GEOGRAPHIC_DATA] [PHONE_NUMBER] HVAC Transfe…" at bounding box center [684, 277] width 625 height 371
click at [292, 299] on div "Phone2" at bounding box center [282, 306] width 136 height 14
click at [384, 344] on div "Business location Magic AC Repair [GEOGRAPHIC_DATA] [PHONE_NUMBER] HVAC Transfe…" at bounding box center [684, 265] width 625 height 347
click at [353, 521] on div "Back to Dashboard Change Sender ID Customers Technicians Select a contact Outbo…" at bounding box center [594, 277] width 809 height 503
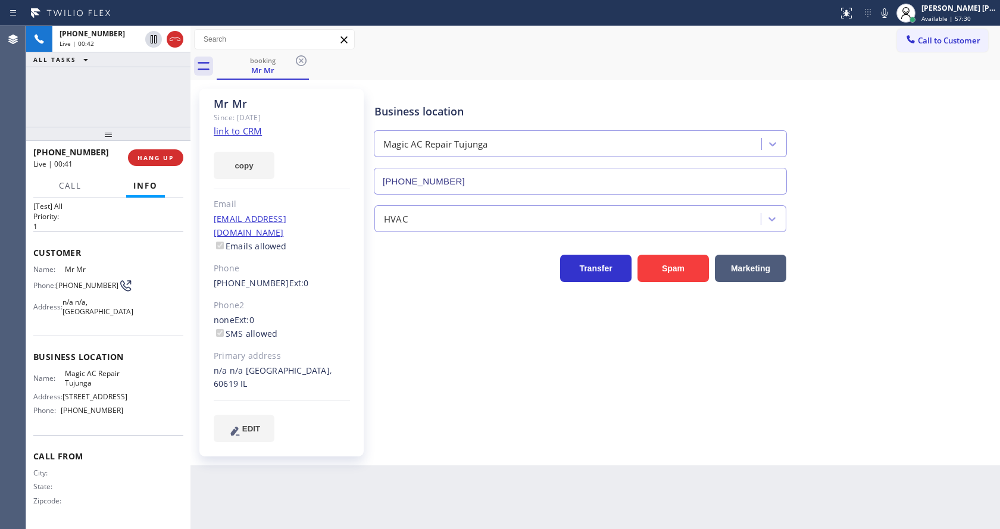
click at [289, 299] on div "Phone2" at bounding box center [282, 306] width 136 height 14
click at [470, 310] on div "Business location Magic AC Repair [GEOGRAPHIC_DATA] [PHONE_NUMBER] HVAC Transfe…" at bounding box center [684, 265] width 625 height 347
click at [656, 267] on button "Spam" at bounding box center [672, 268] width 71 height 27
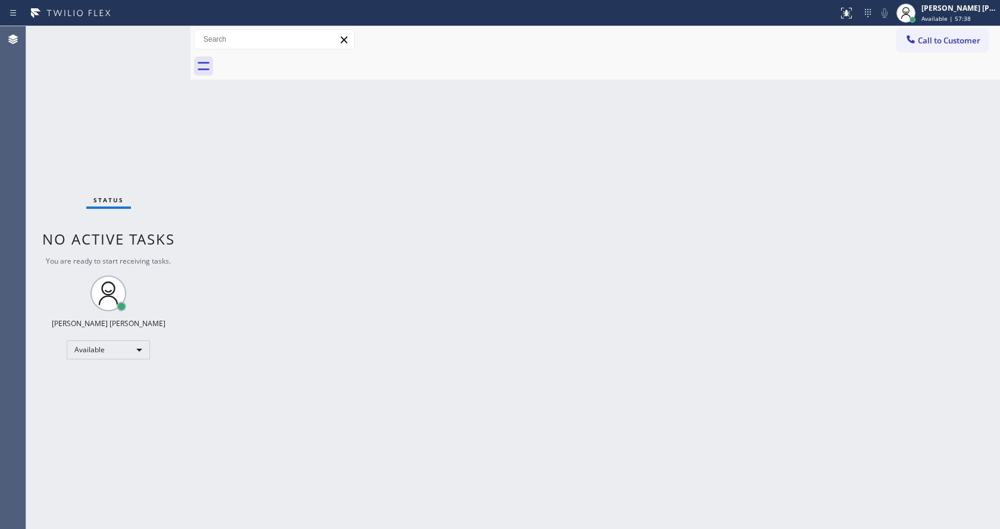
click at [161, 34] on div "Status No active tasks You are ready to start receiving tasks. [PERSON_NAME] [P…" at bounding box center [108, 277] width 164 height 503
click at [164, 34] on div "Status No active tasks You are ready to start receiving tasks. [PERSON_NAME] [P…" at bounding box center [108, 277] width 164 height 503
drag, startPoint x: 144, startPoint y: 80, endPoint x: 146, endPoint y: 57, distance: 23.9
click at [144, 80] on div "Status No active tasks You are ready to start receiving tasks. [PERSON_NAME] [P…" at bounding box center [108, 277] width 164 height 503
click at [161, 32] on div "Status No active tasks You are ready to start receiving tasks. [PERSON_NAME] [P…" at bounding box center [108, 277] width 164 height 503
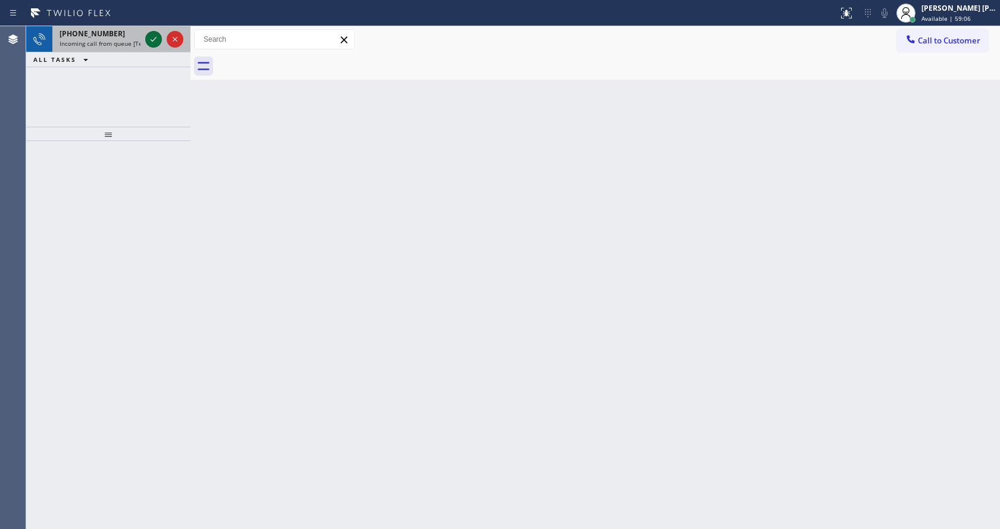
click at [153, 37] on icon at bounding box center [153, 39] width 14 height 14
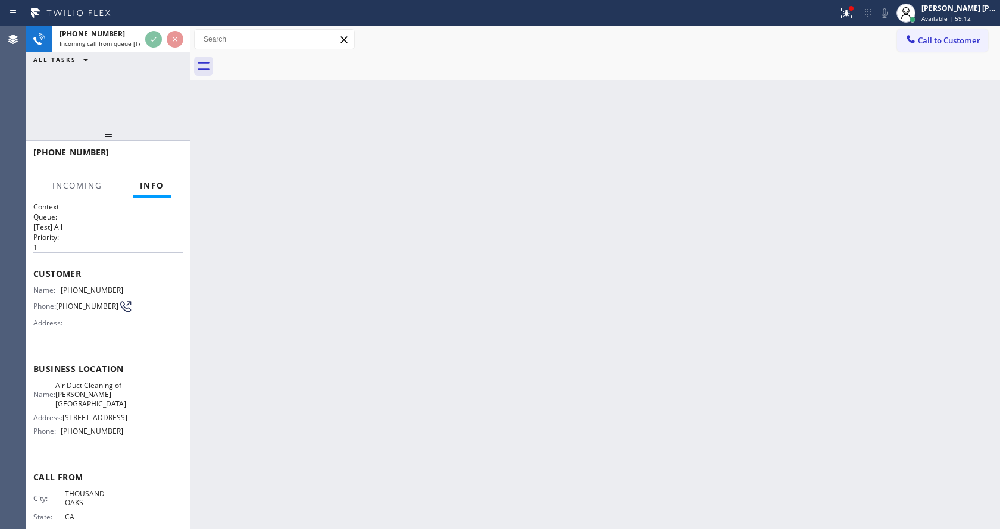
click at [331, 268] on div "Back to Dashboard Change Sender ID Customers Technicians Select a contact Outbo…" at bounding box center [594, 277] width 809 height 503
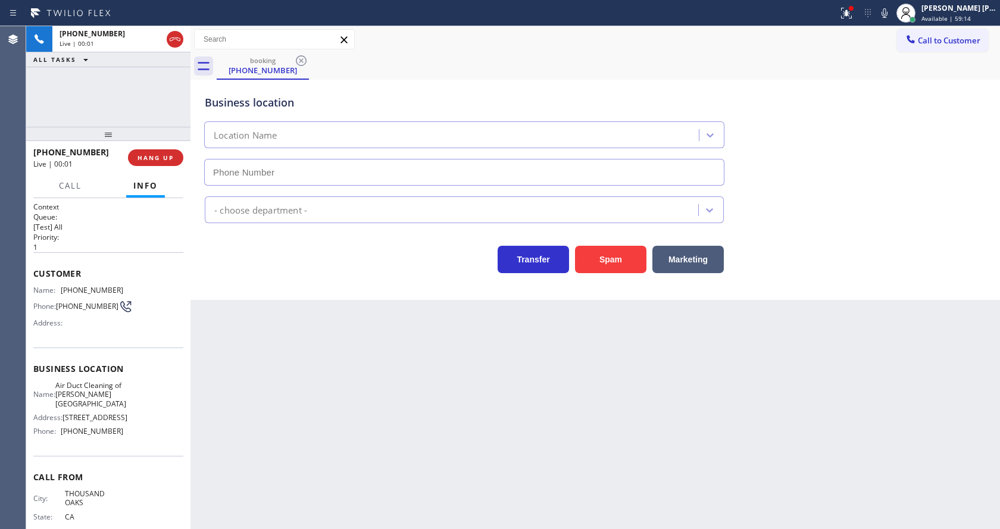
click at [280, 309] on div "Back to Dashboard Change Sender ID Customers Technicians Select a contact Outbo…" at bounding box center [594, 277] width 809 height 503
type input "[PHONE_NUMBER]"
click at [304, 329] on div "Back to Dashboard Change Sender ID Customers Technicians Select a contact Outbo…" at bounding box center [594, 277] width 809 height 503
click at [265, 271] on div "Transfer Spam Marketing" at bounding box center [464, 256] width 524 height 33
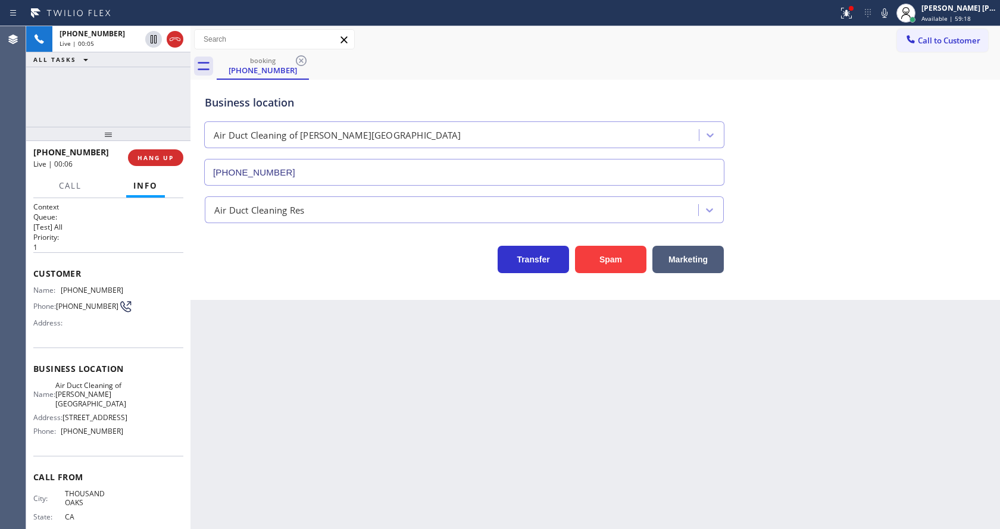
click at [459, 411] on div "Back to Dashboard Change Sender ID Customers Technicians Select a contact Outbo…" at bounding box center [594, 277] width 809 height 503
click at [848, 15] on icon at bounding box center [844, 12] width 7 height 8
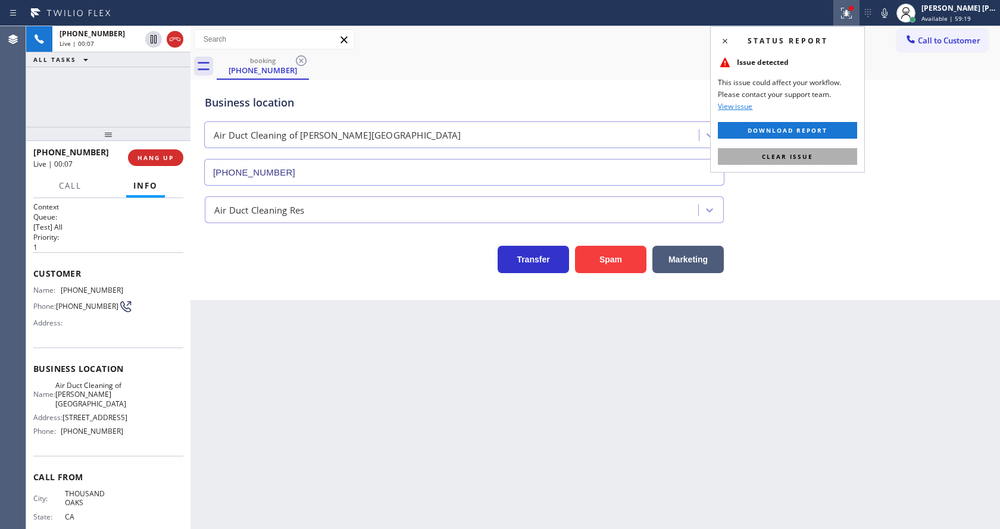
click at [815, 159] on button "Clear issue" at bounding box center [787, 156] width 139 height 17
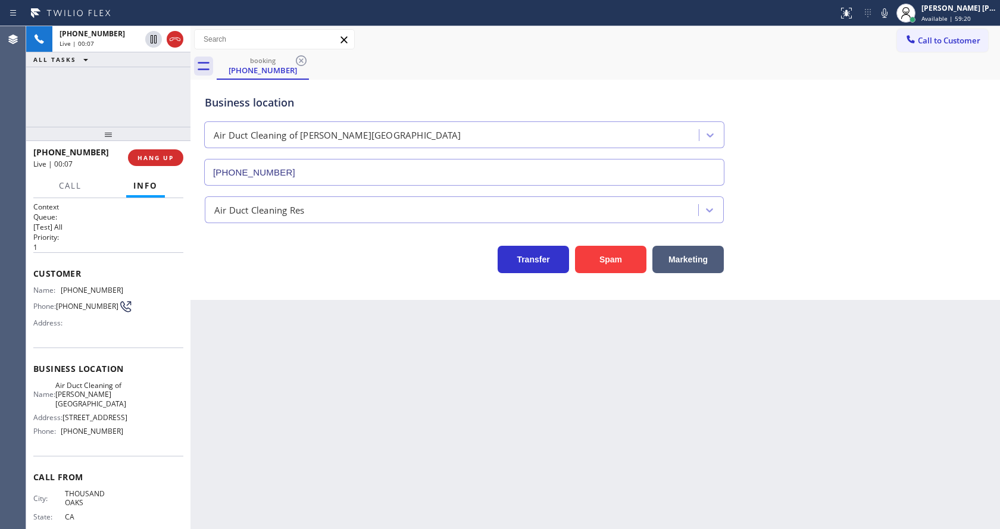
drag, startPoint x: 863, startPoint y: 170, endPoint x: 387, endPoint y: 468, distance: 561.2
click at [863, 171] on div "Business location Air Duct Cleaning of [PERSON_NAME][GEOGRAPHIC_DATA] [PHONE_NU…" at bounding box center [595, 132] width 786 height 108
click at [226, 502] on div "Back to Dashboard Change Sender ID Customers Technicians Select a contact Outbo…" at bounding box center [594, 277] width 809 height 503
click at [882, 16] on div at bounding box center [884, 13] width 17 height 14
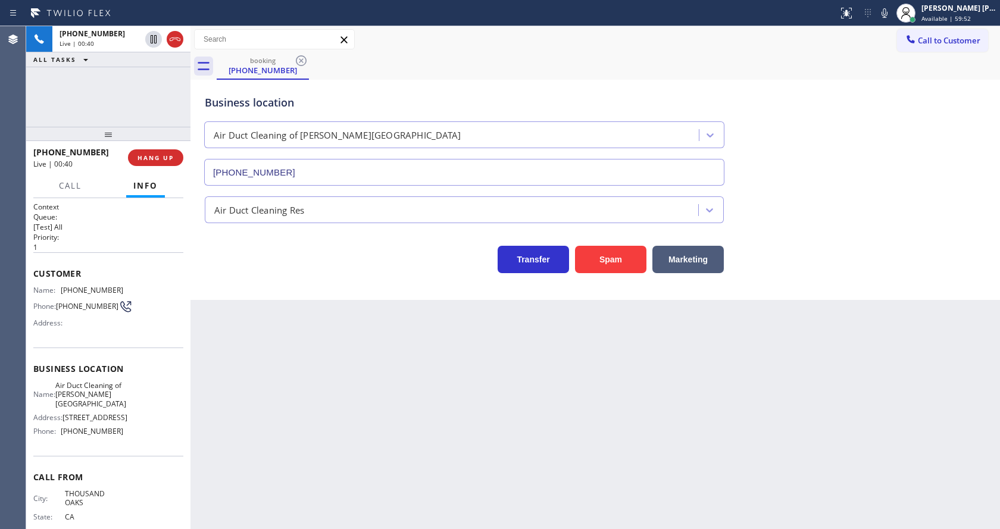
click at [261, 360] on div "Back to Dashboard Change Sender ID Customers Technicians Select a contact Outbo…" at bounding box center [594, 277] width 809 height 503
click at [495, 419] on div "Back to Dashboard Change Sender ID Customers Technicians Select a contact Outbo…" at bounding box center [594, 277] width 809 height 503
click at [266, 295] on div "Business location Air Duct Cleaning of [PERSON_NAME][GEOGRAPHIC_DATA] [PHONE_NU…" at bounding box center [594, 190] width 809 height 220
click at [309, 403] on div "Back to Dashboard Change Sender ID Customers Technicians Select a contact Outbo…" at bounding box center [594, 277] width 809 height 503
click at [90, 338] on div "Customer Name: [PHONE_NUMBER] Phone: [PHONE_NUMBER] Address:" at bounding box center [108, 299] width 150 height 95
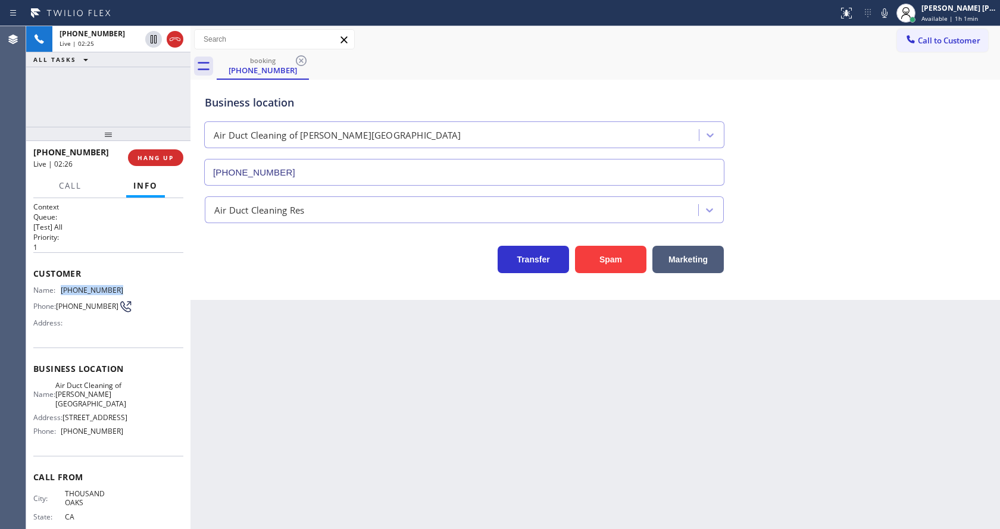
drag, startPoint x: 60, startPoint y: 286, endPoint x: 126, endPoint y: 292, distance: 66.3
click at [126, 292] on div "Name: [PHONE_NUMBER] Phone: [PHONE_NUMBER] Address:" at bounding box center [108, 309] width 150 height 47
copy div "[PHONE_NUMBER]"
click at [400, 396] on div "Back to Dashboard Change Sender ID Customers Technicians Select a contact Outbo…" at bounding box center [594, 277] width 809 height 503
click at [268, 442] on div "Back to Dashboard Change Sender ID Customers Technicians Select a contact Outbo…" at bounding box center [594, 277] width 809 height 503
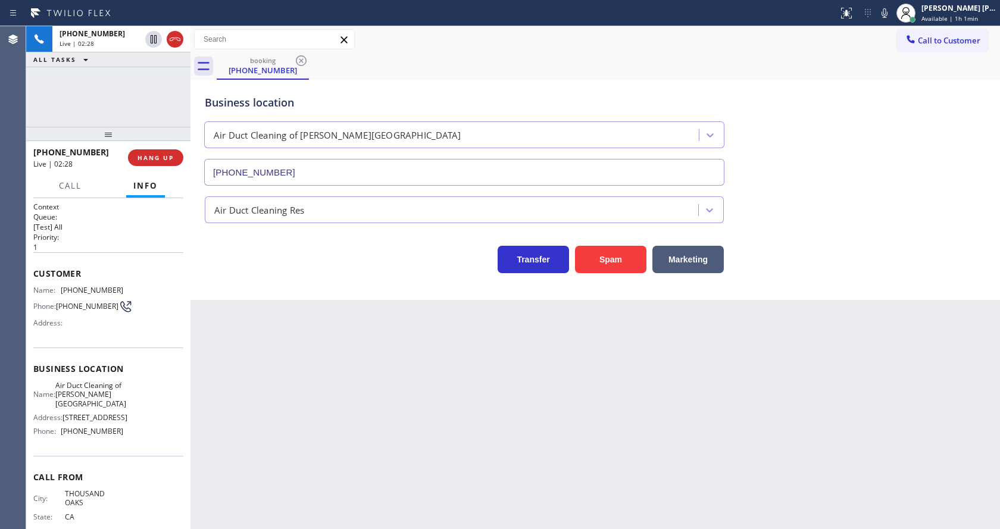
drag, startPoint x: 101, startPoint y: 380, endPoint x: 86, endPoint y: 390, distance: 17.7
click at [101, 380] on div "Business location Name: Air Duct Cleaning of [PERSON_NAME][GEOGRAPHIC_DATA] Add…" at bounding box center [108, 402] width 150 height 108
drag, startPoint x: 61, startPoint y: 389, endPoint x: 114, endPoint y: 409, distance: 57.3
click at [114, 408] on div "Name: Air Duct Cleaning of [PERSON_NAME][GEOGRAPHIC_DATA]" at bounding box center [78, 394] width 90 height 27
copy span "Air Duct Cleaning of [PERSON_NAME][GEOGRAPHIC_DATA]"
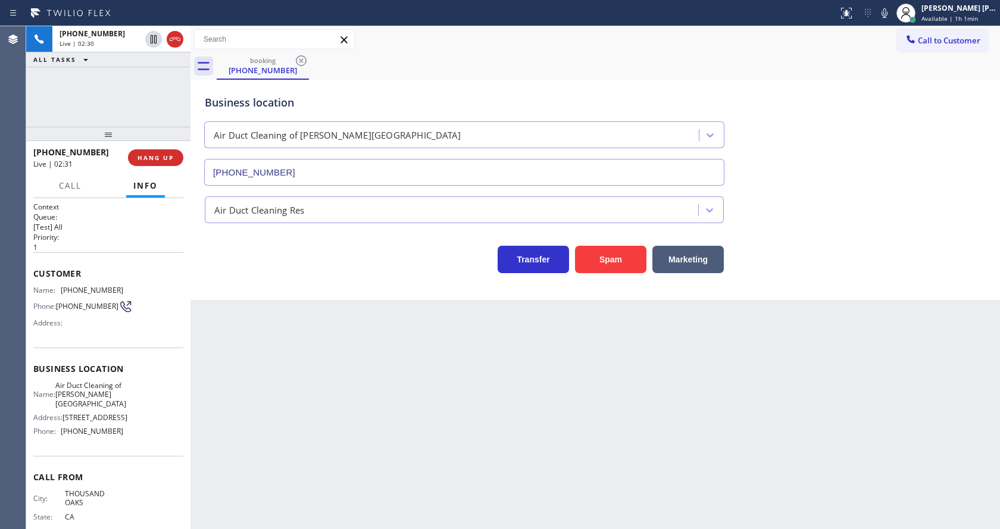
drag, startPoint x: 310, startPoint y: 415, endPoint x: 273, endPoint y: 516, distance: 107.7
click at [310, 415] on div "Back to Dashboard Change Sender ID Customers Technicians Select a contact Outbo…" at bounding box center [594, 277] width 809 height 503
click at [162, 409] on div "Name: Air Duct Cleaning of [PERSON_NAME][GEOGRAPHIC_DATA] Address: [STREET_ADDR…" at bounding box center [108, 411] width 150 height 60
drag, startPoint x: 57, startPoint y: 445, endPoint x: 121, endPoint y: 443, distance: 64.3
click at [121, 441] on div "Name: Air Duct Cleaning of [PERSON_NAME][GEOGRAPHIC_DATA] Address: [STREET_ADDR…" at bounding box center [108, 411] width 150 height 60
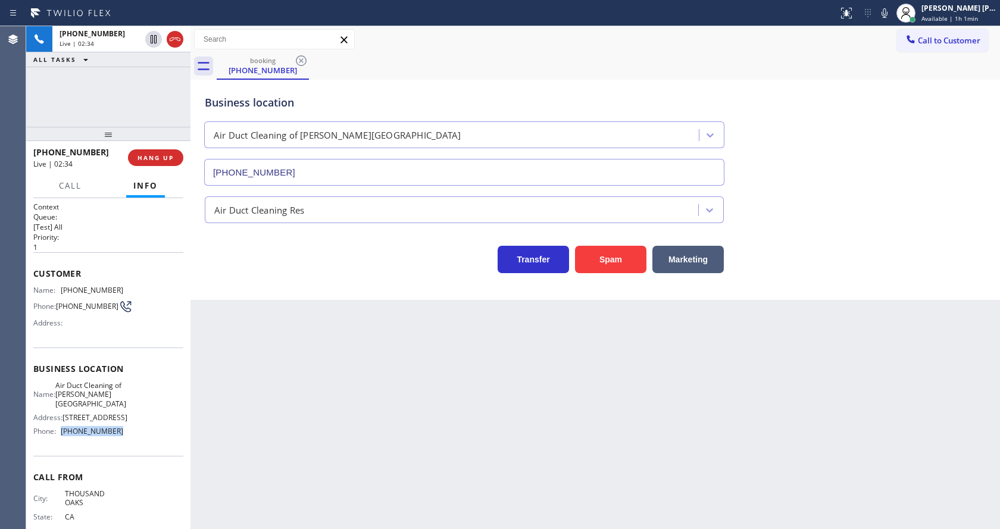
copy div "[PHONE_NUMBER]"
drag, startPoint x: 297, startPoint y: 424, endPoint x: 279, endPoint y: 514, distance: 91.6
click at [292, 446] on div "Back to Dashboard Change Sender ID Customers Technicians Select a contact Outbo…" at bounding box center [594, 277] width 809 height 503
click at [571, 417] on div "Back to Dashboard Change Sender ID Customers Technicians Select a contact Outbo…" at bounding box center [594, 277] width 809 height 503
click at [885, 15] on icon at bounding box center [884, 13] width 14 height 14
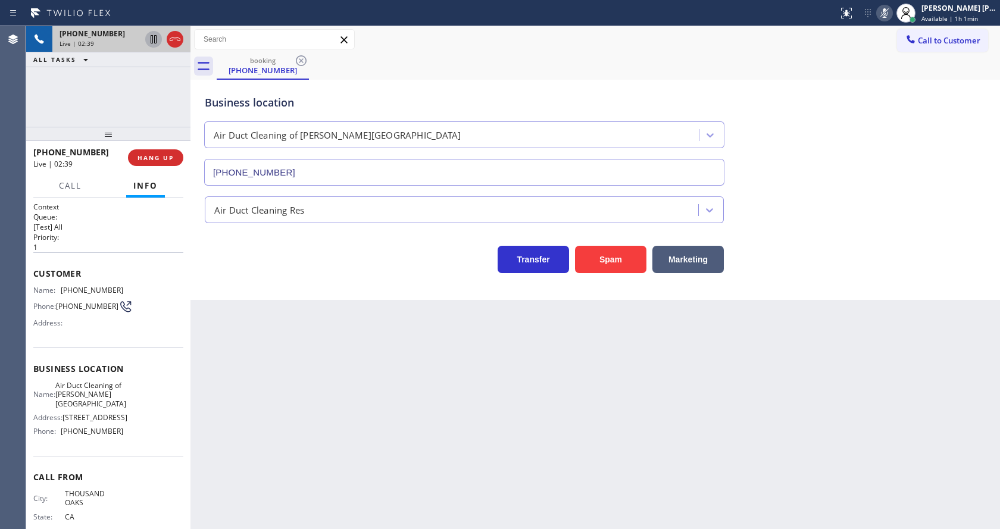
click at [151, 39] on icon at bounding box center [154, 39] width 6 height 8
click at [60, 190] on span "Call" at bounding box center [70, 185] width 23 height 11
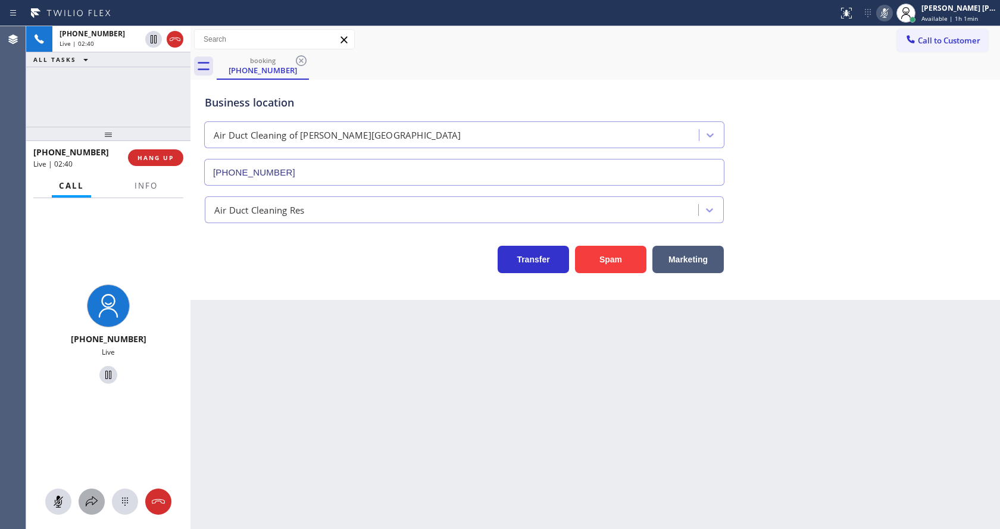
click at [85, 502] on icon at bounding box center [92, 502] width 14 height 14
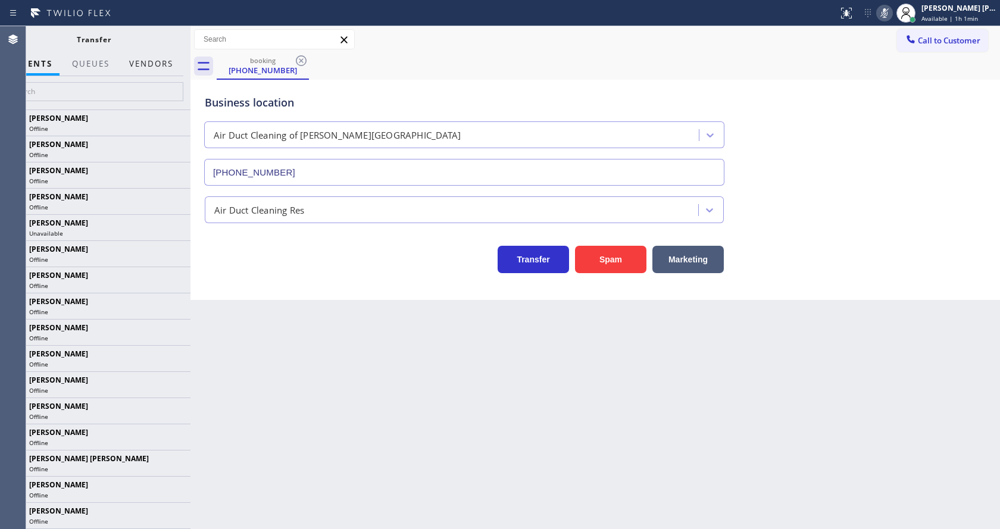
click at [155, 68] on button "Vendors" at bounding box center [151, 63] width 58 height 23
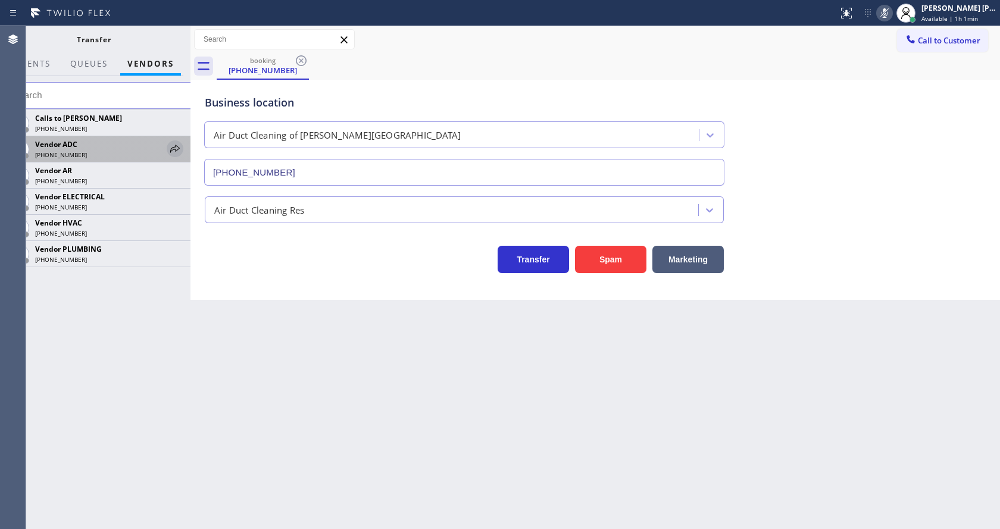
click at [173, 146] on icon at bounding box center [175, 149] width 14 height 14
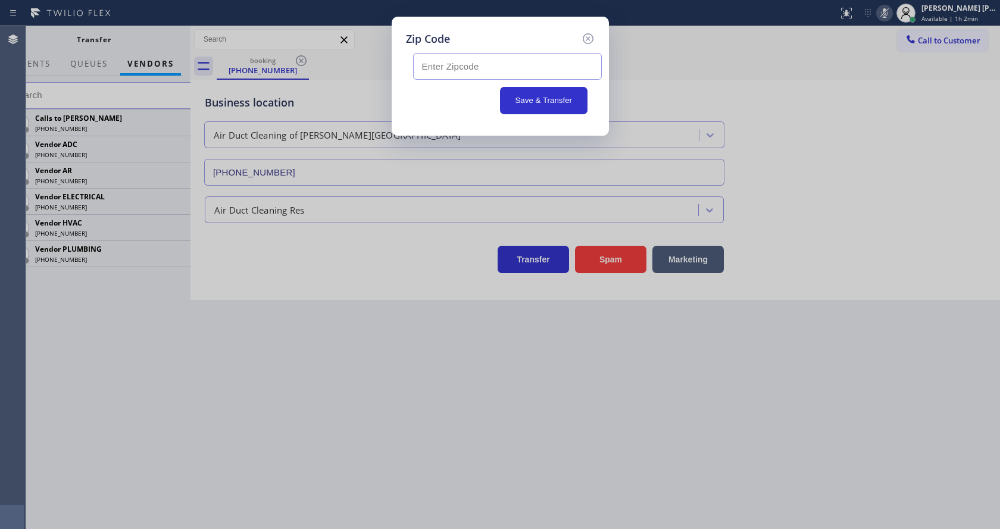
click at [440, 73] on input "text" at bounding box center [507, 66] width 189 height 27
paste input "91364"
type input "91364"
click at [534, 103] on button "Save & Transfer" at bounding box center [543, 100] width 87 height 27
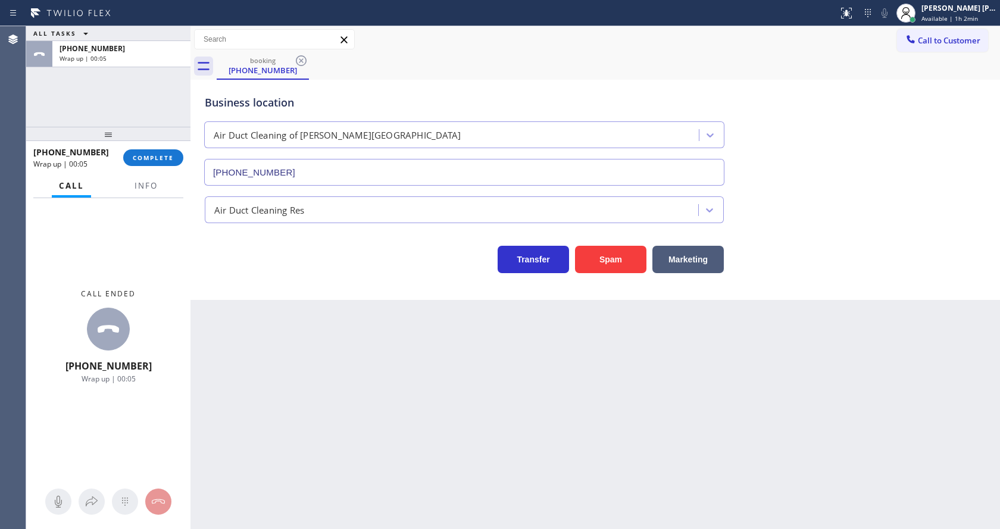
drag, startPoint x: 262, startPoint y: 327, endPoint x: 259, endPoint y: 321, distance: 6.9
click at [262, 327] on div "Back to Dashboard Change Sender ID Customers Technicians Select a contact Outbo…" at bounding box center [594, 277] width 809 height 503
click at [305, 361] on div "Back to Dashboard Change Sender ID Customers Technicians Select a contact Outbo…" at bounding box center [594, 277] width 809 height 503
click at [457, 376] on div "Back to Dashboard Change Sender ID Customers Technicians Select a contact Outbo…" at bounding box center [594, 277] width 809 height 503
click at [133, 153] on button "COMPLETE" at bounding box center [153, 157] width 60 height 17
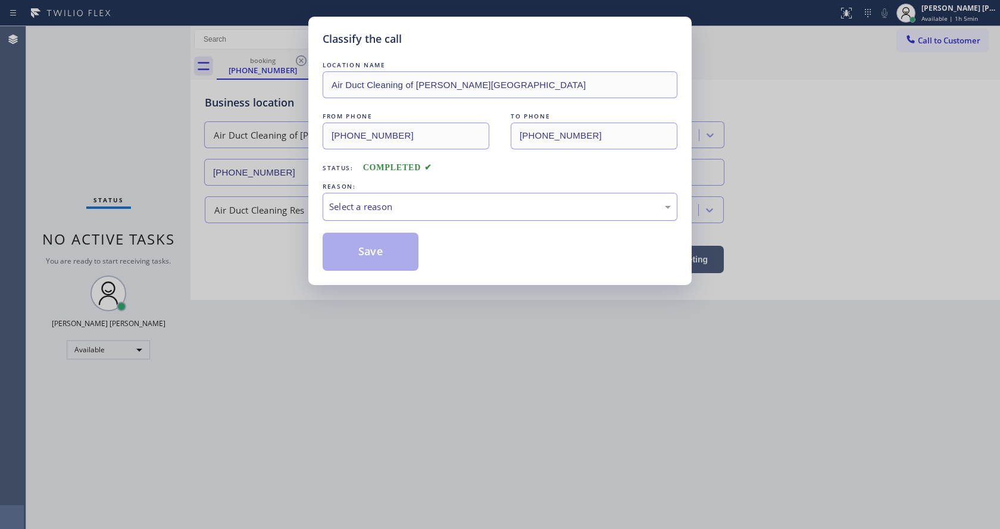
click at [345, 212] on div "Select a reason" at bounding box center [500, 207] width 342 height 14
click at [353, 246] on button "Save" at bounding box center [371, 252] width 96 height 38
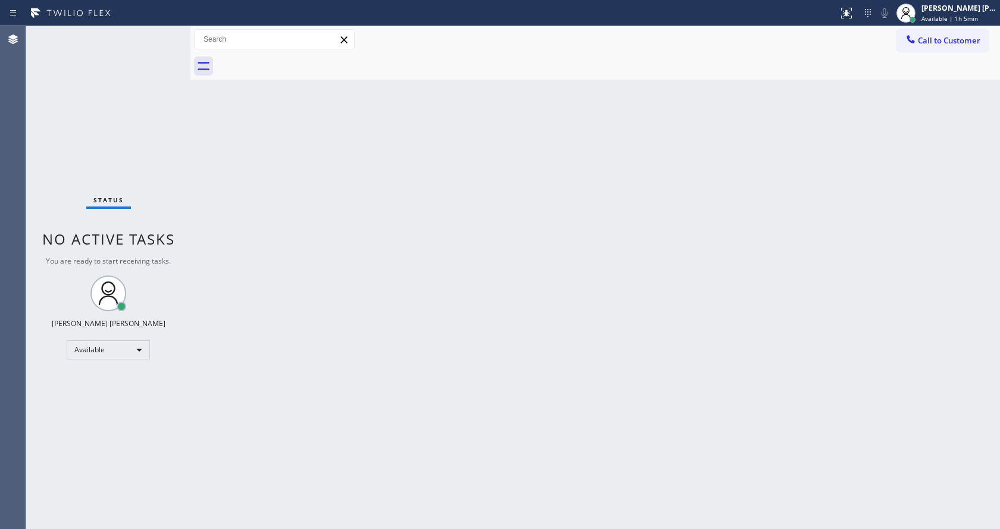
click at [239, 184] on div "Back to Dashboard Change Sender ID Customers Technicians Select a contact Outbo…" at bounding box center [594, 277] width 809 height 503
click at [164, 35] on div "Status No active tasks You are ready to start receiving tasks. [PERSON_NAME] [P…" at bounding box center [108, 277] width 164 height 503
click at [206, 192] on div "Back to Dashboard Change Sender ID Customers Technicians Select a contact Outbo…" at bounding box center [594, 277] width 809 height 503
click at [163, 32] on div "Status No active tasks You are ready to start receiving tasks. [PERSON_NAME] [P…" at bounding box center [108, 277] width 164 height 503
click at [417, 448] on div "Back to Dashboard Change Sender ID Customers Technicians Select a contact Outbo…" at bounding box center [594, 277] width 809 height 503
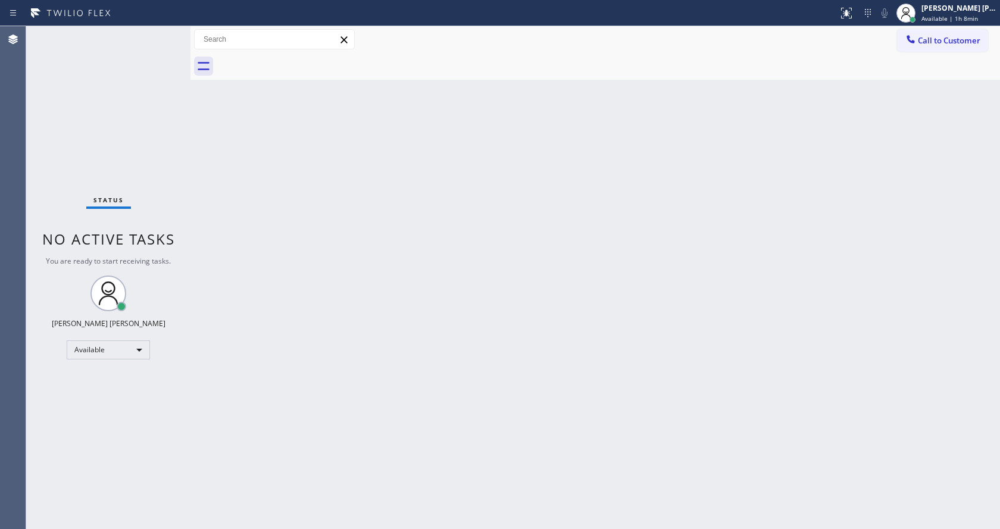
click at [203, 154] on div "Back to Dashboard Change Sender ID Customers Technicians Select a contact Outbo…" at bounding box center [594, 277] width 809 height 503
click at [561, 329] on div "Back to Dashboard Change Sender ID Customers Technicians Select a contact Outbo…" at bounding box center [594, 277] width 809 height 503
click at [486, 232] on div "Back to Dashboard Change Sender ID Customers Technicians Select a contact Outbo…" at bounding box center [594, 277] width 809 height 503
click at [202, 173] on div "Back to Dashboard Change Sender ID Customers Technicians Select a contact Outbo…" at bounding box center [594, 277] width 809 height 503
click at [161, 28] on div "Status No active tasks You are ready to start receiving tasks. [PERSON_NAME] [P…" at bounding box center [108, 277] width 164 height 503
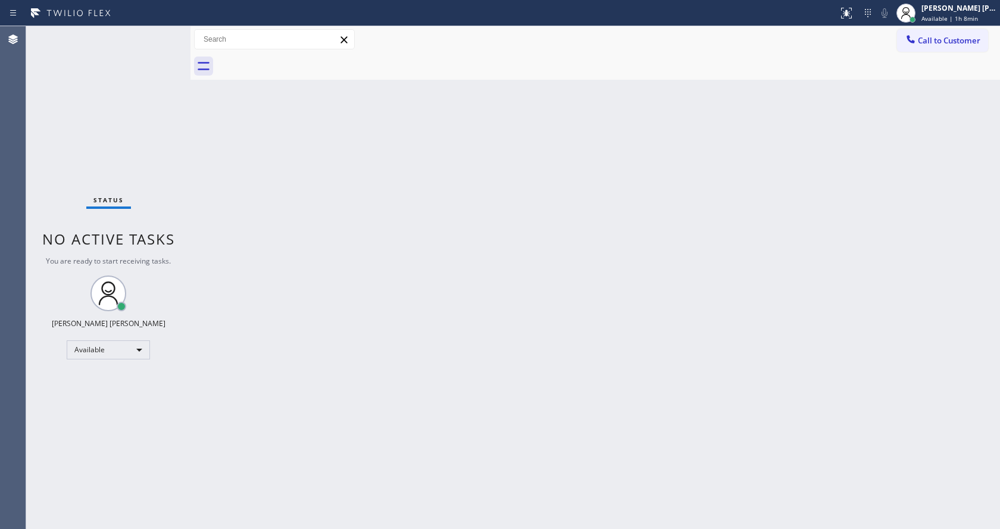
click at [161, 33] on div "Status No active tasks You are ready to start receiving tasks. [PERSON_NAME] [P…" at bounding box center [108, 277] width 164 height 503
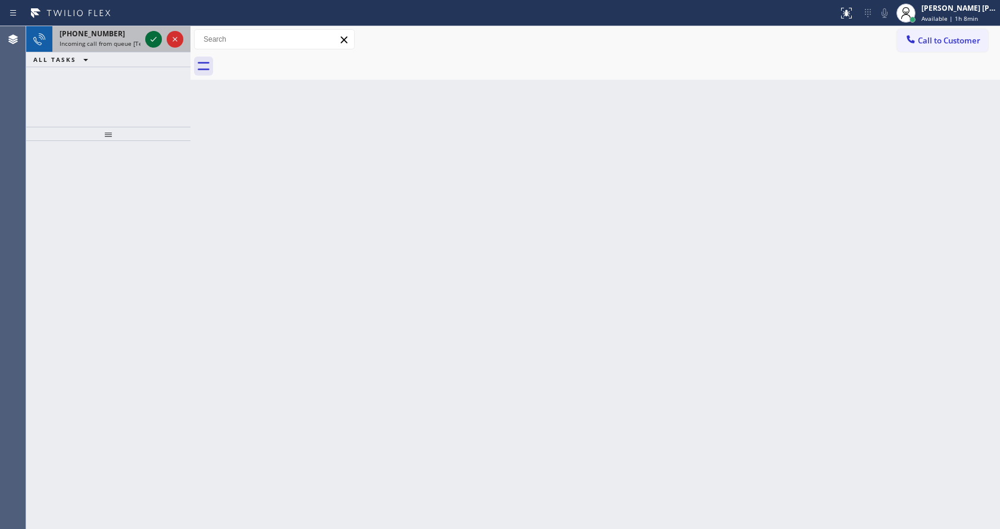
click at [151, 43] on icon at bounding box center [153, 39] width 14 height 14
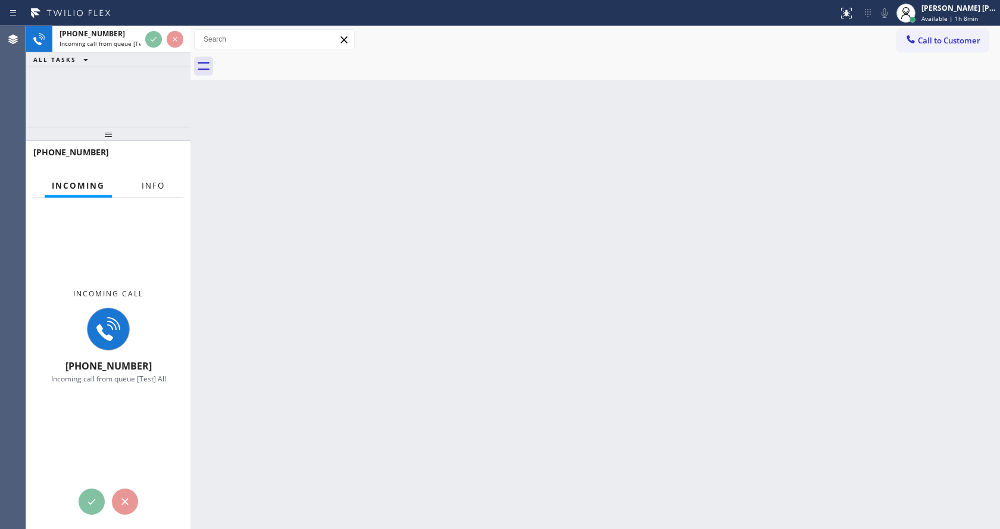
click at [161, 187] on span "Info" at bounding box center [153, 185] width 23 height 11
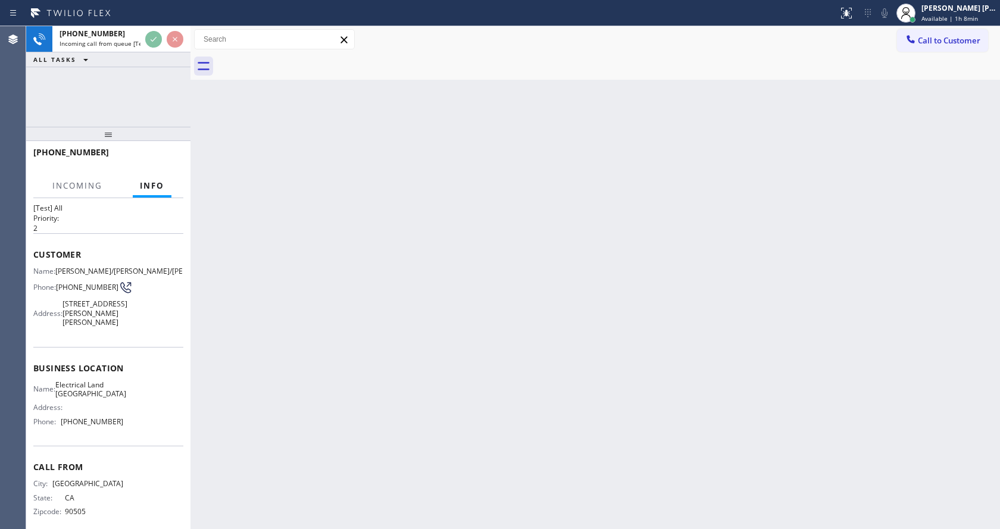
scroll to position [52, 0]
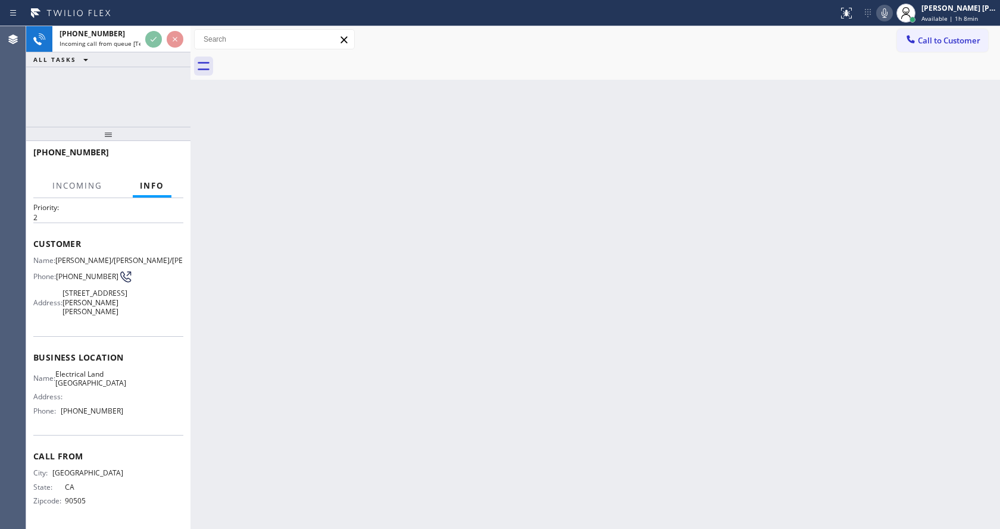
click at [454, 305] on div "Back to Dashboard Change Sender ID Customers Technicians Select a contact Outbo…" at bounding box center [594, 277] width 809 height 503
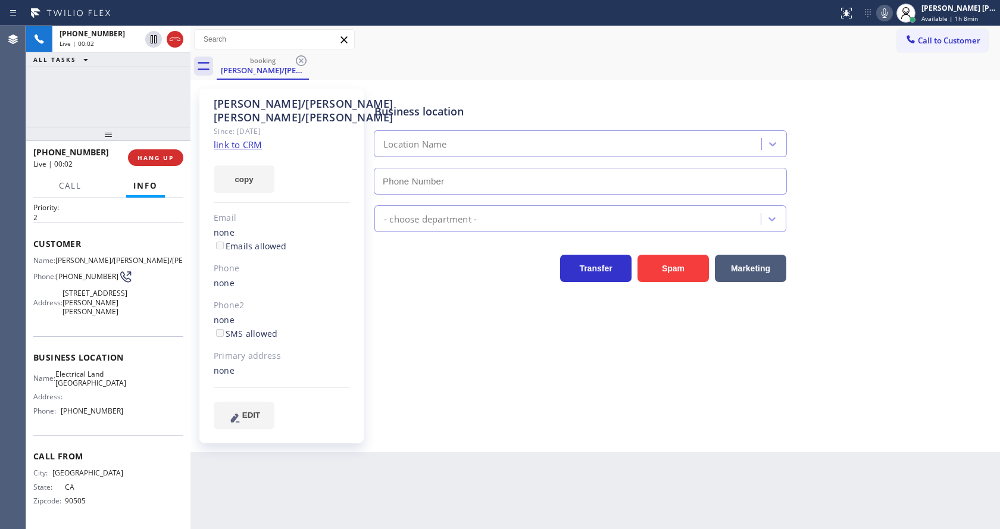
type input "[PHONE_NUMBER]"
click at [465, 345] on div "Business location Electrical Land [GEOGRAPHIC_DATA] [PHONE_NUMBER] Electricians…" at bounding box center [684, 259] width 625 height 334
click at [257, 144] on link "link to CRM" at bounding box center [238, 145] width 48 height 12
click at [349, 363] on div "Primary address none" at bounding box center [282, 363] width 136 height 29
click at [431, 321] on div "Business location Electrical Land [GEOGRAPHIC_DATA] [PHONE_NUMBER] Electricians…" at bounding box center [684, 259] width 625 height 334
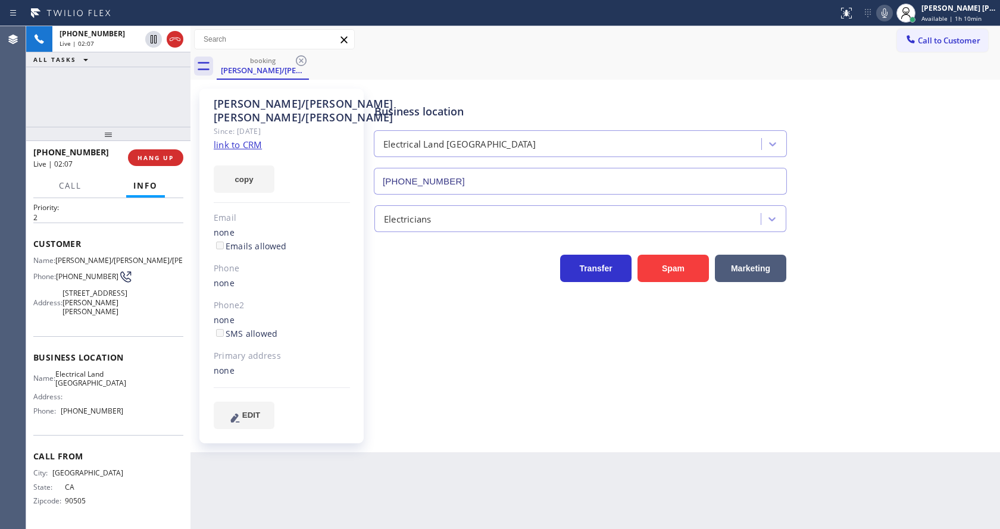
click at [262, 357] on div "Primary address" at bounding box center [282, 356] width 136 height 14
click at [55, 381] on span "Name:" at bounding box center [44, 378] width 22 height 9
drag, startPoint x: 57, startPoint y: 259, endPoint x: 79, endPoint y: 270, distance: 24.2
click at [79, 270] on div "Phone: [PHONE_NUMBER]" at bounding box center [78, 277] width 90 height 14
copy span "[PHONE_NUMBER]"
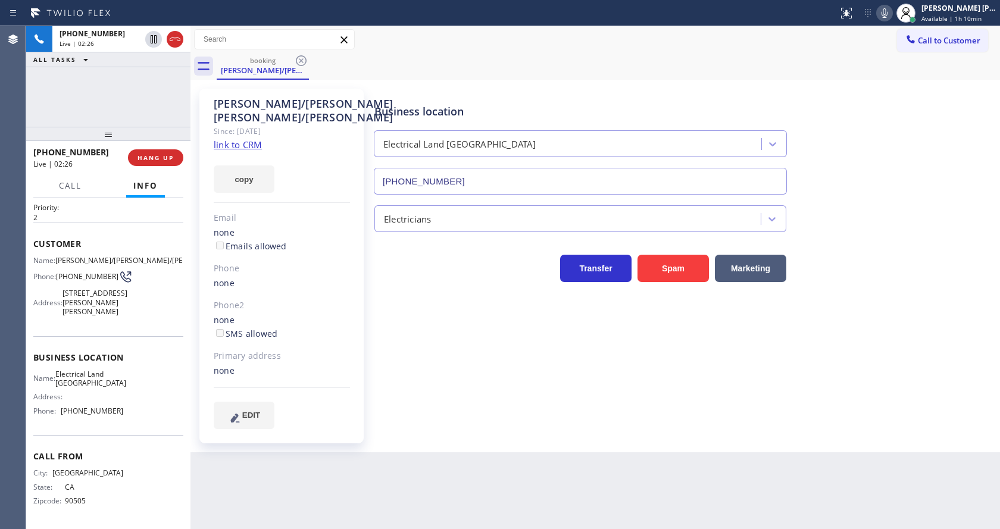
click at [264, 384] on div "[PERSON_NAME]/[PERSON_NAME]/[PERSON_NAME] Since: [DATE] link to CRM copy Email …" at bounding box center [281, 266] width 164 height 355
click at [126, 387] on div "Name: Electrical Land Culver City Address: Phone: [PHONE_NUMBER]" at bounding box center [108, 395] width 150 height 51
drag, startPoint x: 57, startPoint y: 370, endPoint x: 114, endPoint y: 387, distance: 58.9
click at [114, 387] on div "Name: Electrical Land [GEOGRAPHIC_DATA]" at bounding box center [78, 379] width 90 height 18
drag, startPoint x: 274, startPoint y: 426, endPoint x: 275, endPoint y: 524, distance: 98.2
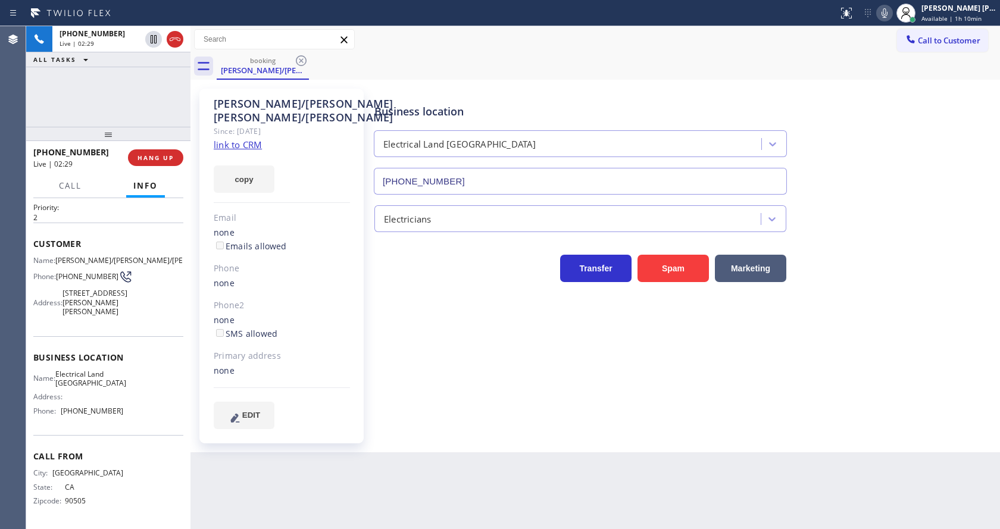
click at [274, 427] on div "EDIT" at bounding box center [282, 415] width 136 height 27
click at [125, 388] on div "Name: Electrical Land Culver City Address: Phone: [PHONE_NUMBER]" at bounding box center [108, 395] width 150 height 51
click at [62, 372] on div "Name: Electrical Land [GEOGRAPHIC_DATA]" at bounding box center [78, 379] width 90 height 18
drag, startPoint x: 201, startPoint y: 459, endPoint x: 218, endPoint y: 489, distance: 34.6
click at [201, 459] on div "Back to Dashboard Change Sender ID Customers Technicians Select a contact Outbo…" at bounding box center [594, 277] width 809 height 503
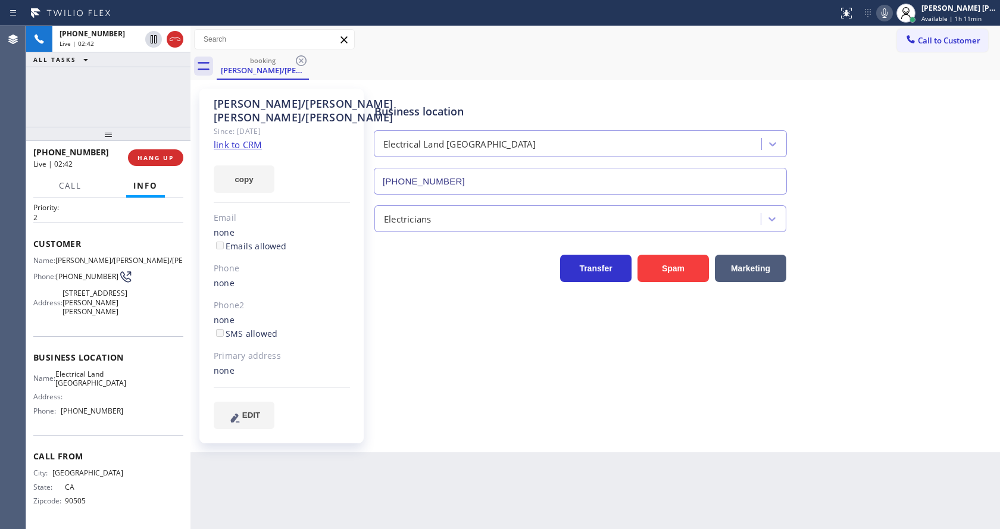
click at [108, 428] on div "Business location Name: Electrical Land Culver City Address: Phone: [PHONE_NUMB…" at bounding box center [108, 385] width 150 height 99
drag, startPoint x: 61, startPoint y: 414, endPoint x: 118, endPoint y: 417, distance: 57.2
click at [118, 417] on div "Name: Electrical Land Culver City Address: Phone: [PHONE_NUMBER]" at bounding box center [108, 395] width 150 height 51
drag, startPoint x: 261, startPoint y: 456, endPoint x: 267, endPoint y: 477, distance: 21.5
click at [262, 459] on div "Back to Dashboard Change Sender ID Customers Technicians Select a contact Outbo…" at bounding box center [594, 277] width 809 height 503
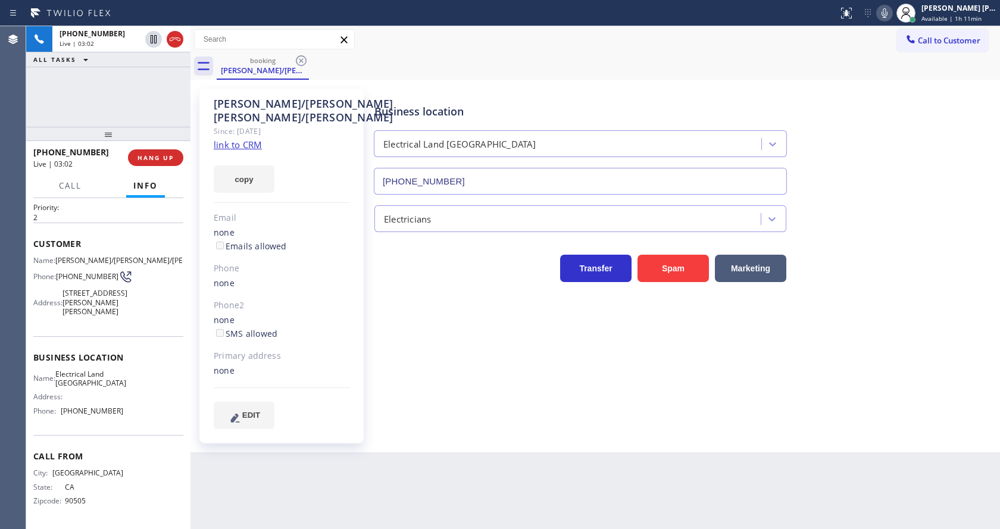
click at [588, 436] on div "Business location Electrical Land [GEOGRAPHIC_DATA] [PHONE_NUMBER] Electricians…" at bounding box center [684, 271] width 625 height 358
click at [930, 315] on div "Business location Electrical Land [GEOGRAPHIC_DATA] [PHONE_NUMBER] Electricians…" at bounding box center [684, 259] width 625 height 334
click at [494, 389] on div "Business location Electrical Land [GEOGRAPHIC_DATA] [PHONE_NUMBER] Electricians…" at bounding box center [684, 259] width 625 height 334
click at [882, 12] on div at bounding box center [884, 13] width 17 height 14
click at [154, 40] on icon at bounding box center [153, 39] width 14 height 14
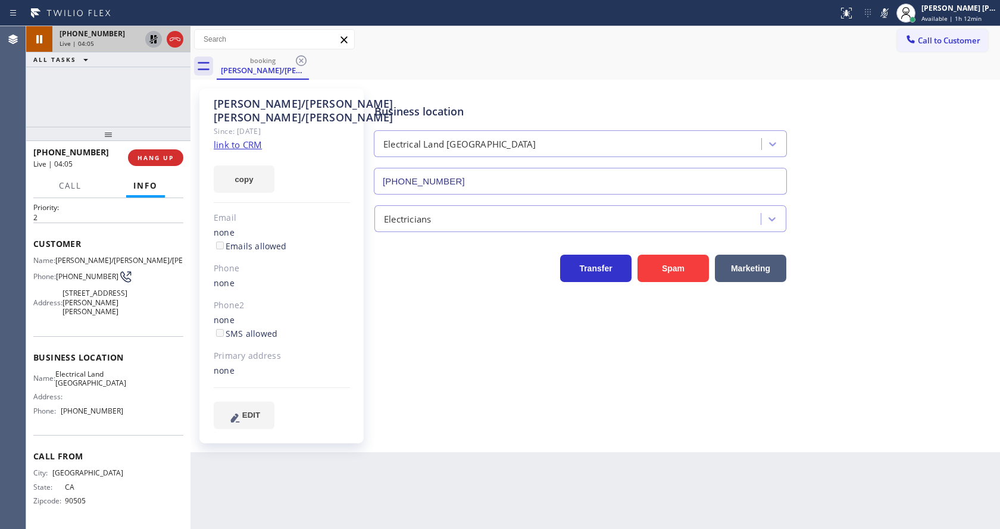
click at [150, 35] on icon at bounding box center [153, 39] width 14 height 14
click at [891, 15] on icon at bounding box center [884, 13] width 14 height 14
click at [889, 93] on div "Business location Electrical Land [GEOGRAPHIC_DATA] [PHONE_NUMBER]" at bounding box center [684, 141] width 625 height 108
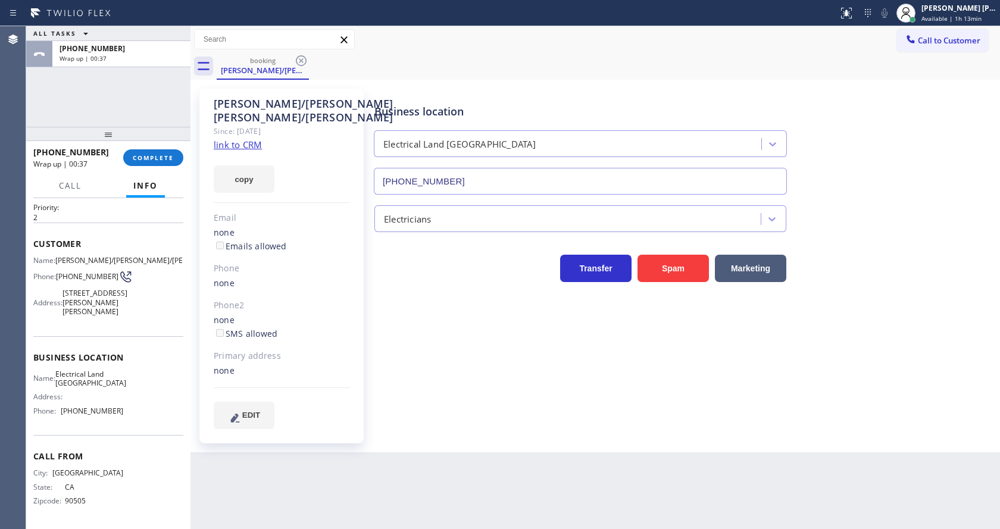
click at [128, 141] on div at bounding box center [108, 134] width 164 height 14
click at [143, 153] on button "COMPLETE" at bounding box center [153, 157] width 60 height 17
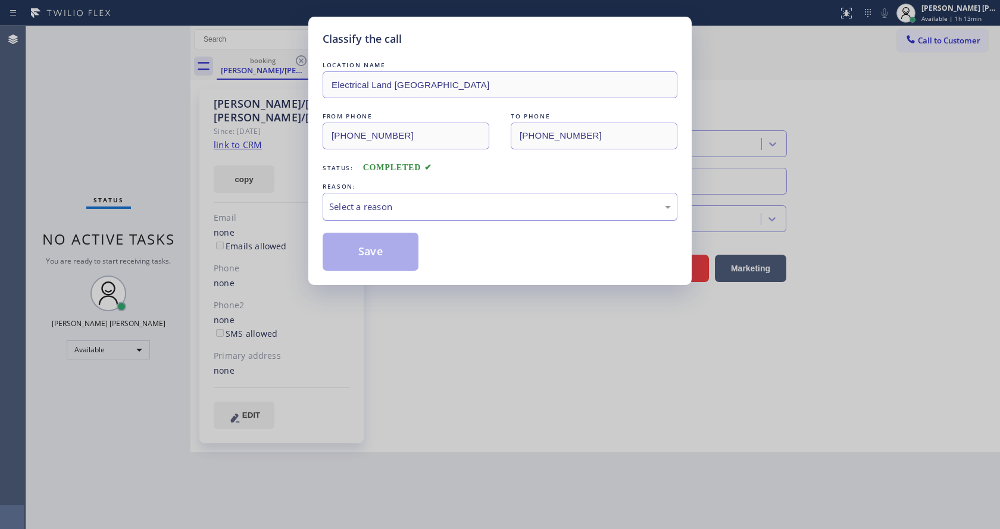
click at [402, 218] on div "Select a reason" at bounding box center [500, 207] width 355 height 28
click at [361, 254] on button "Save" at bounding box center [371, 252] width 96 height 38
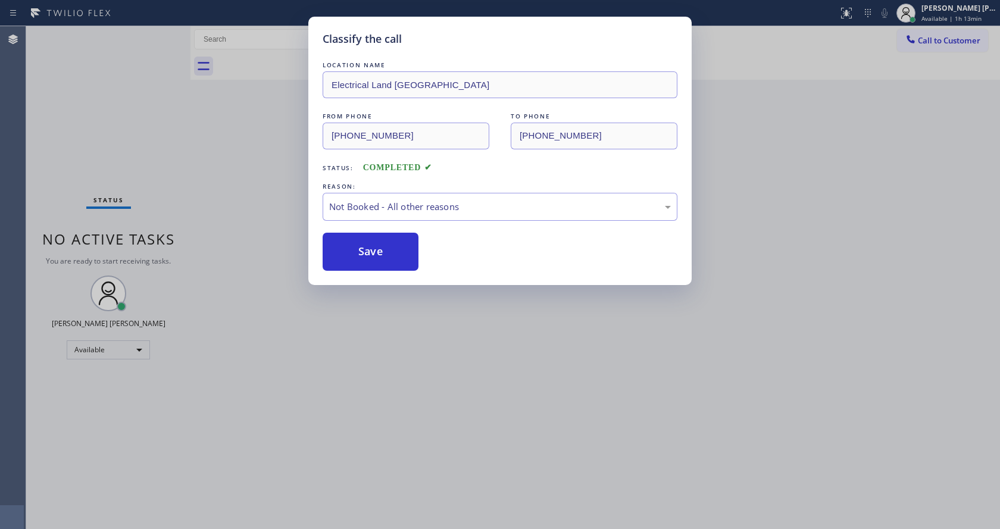
click at [462, 377] on div "Classify the call LOCATION NAME Electrical Land Culver City FROM PHONE [PHONE_N…" at bounding box center [500, 264] width 1000 height 529
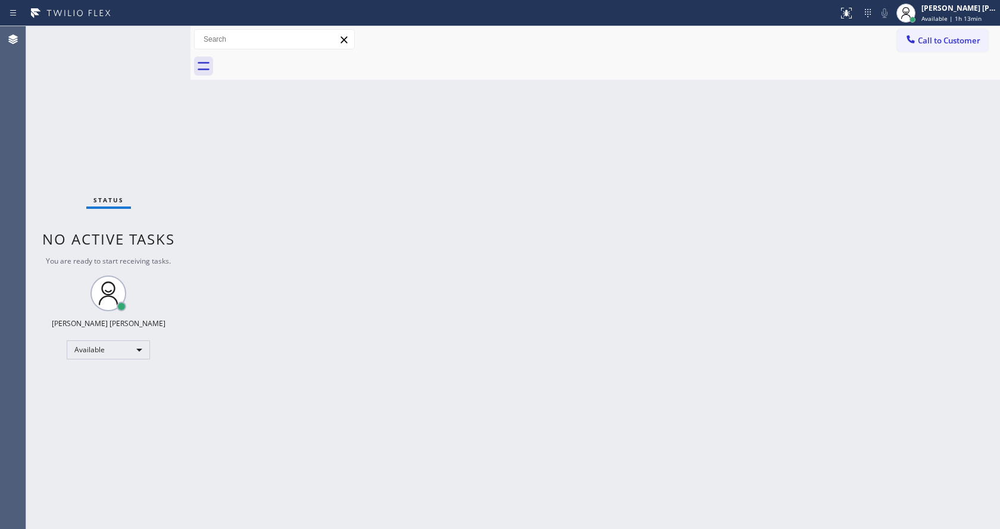
click at [584, 189] on div "Back to Dashboard Change Sender ID Customers Technicians Select a contact Outbo…" at bounding box center [594, 277] width 809 height 503
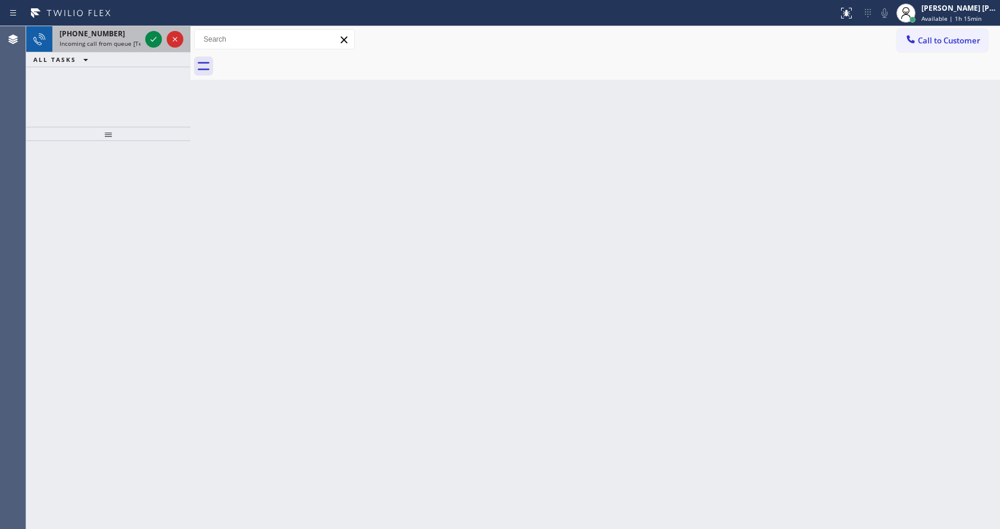
click at [136, 39] on span "Incoming call from queue [Test] All" at bounding box center [109, 43] width 99 height 8
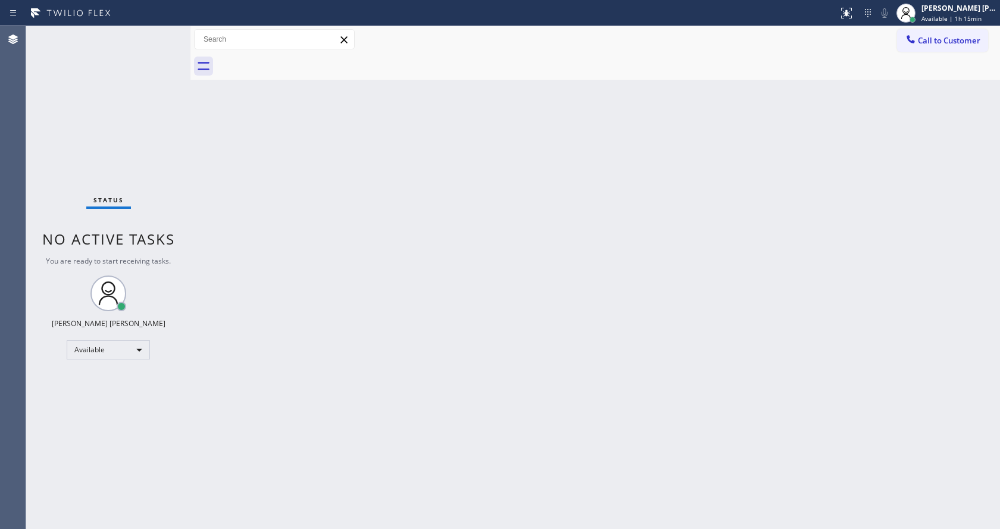
click at [198, 140] on div "Back to Dashboard Change Sender ID Customers Technicians Select a contact Outbo…" at bounding box center [594, 277] width 809 height 503
click at [162, 32] on div "Status No active tasks You are ready to start receiving tasks. [PERSON_NAME] [P…" at bounding box center [108, 277] width 164 height 503
click at [174, 164] on div "Status No active tasks You are ready to start receiving tasks. [PERSON_NAME] [P…" at bounding box center [108, 277] width 164 height 503
click at [161, 30] on div "Status No active tasks You are ready to start receiving tasks. [PERSON_NAME] [P…" at bounding box center [108, 277] width 164 height 503
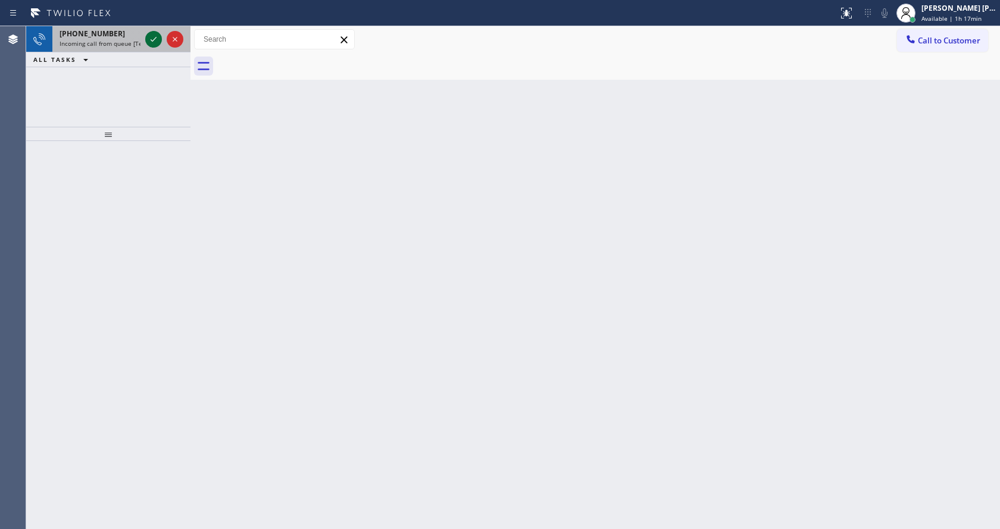
click at [148, 40] on icon at bounding box center [153, 39] width 14 height 14
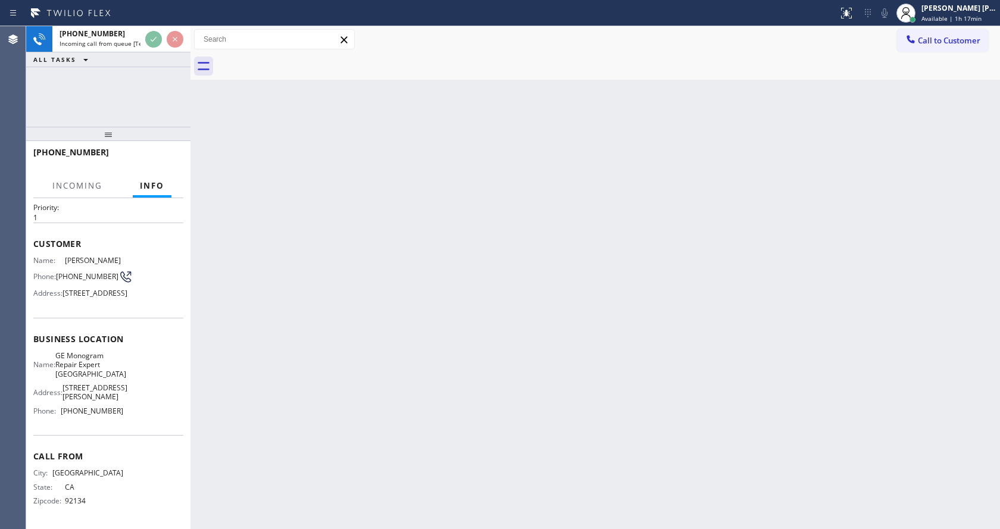
scroll to position [52, 0]
click at [329, 319] on div "Back to Dashboard Change Sender ID Customers Technicians Select a contact Outbo…" at bounding box center [594, 277] width 809 height 503
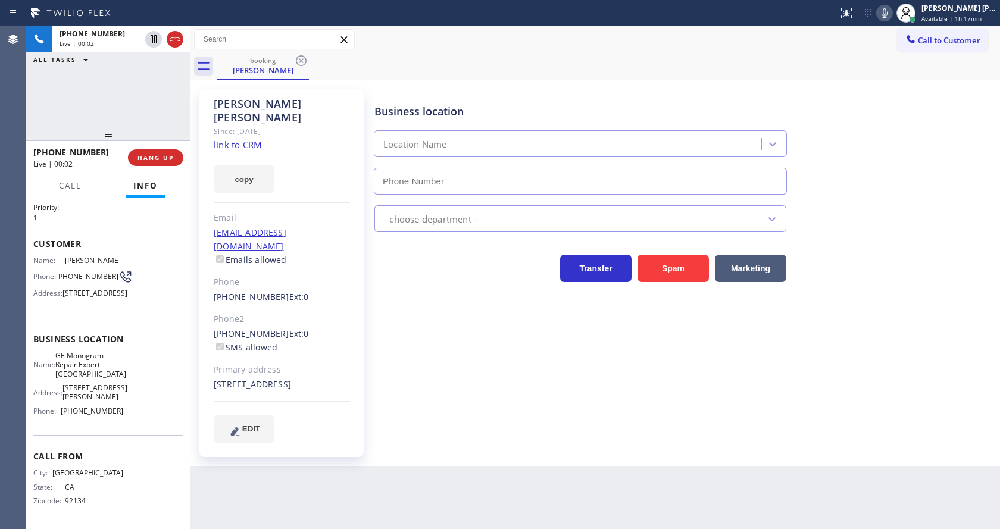
type input "[PHONE_NUMBER]"
click at [383, 328] on div "Business location GE Monogram Repair [GEOGRAPHIC_DATA] [PHONE_NUMBER] Appliance…" at bounding box center [684, 266] width 625 height 348
click at [253, 139] on link "link to CRM" at bounding box center [238, 145] width 48 height 12
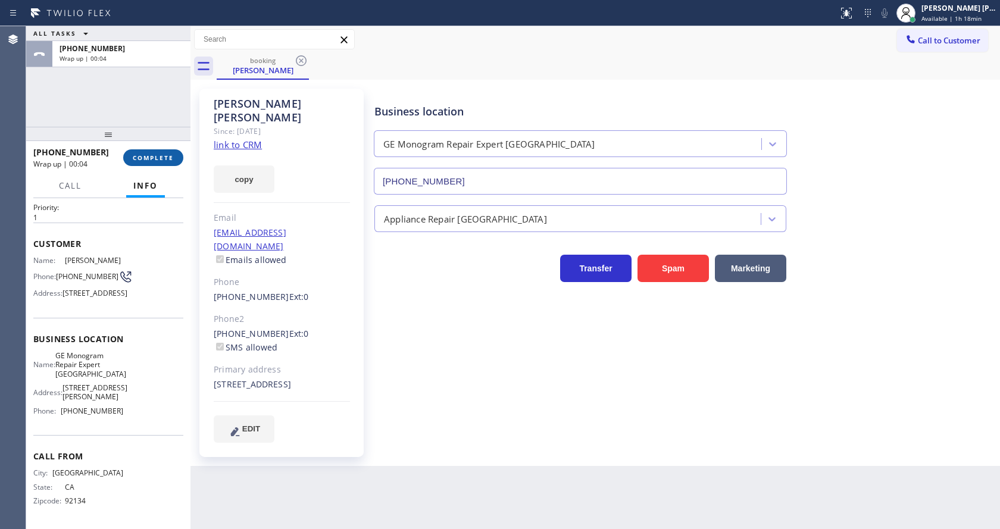
click at [135, 165] on button "COMPLETE" at bounding box center [153, 157] width 60 height 17
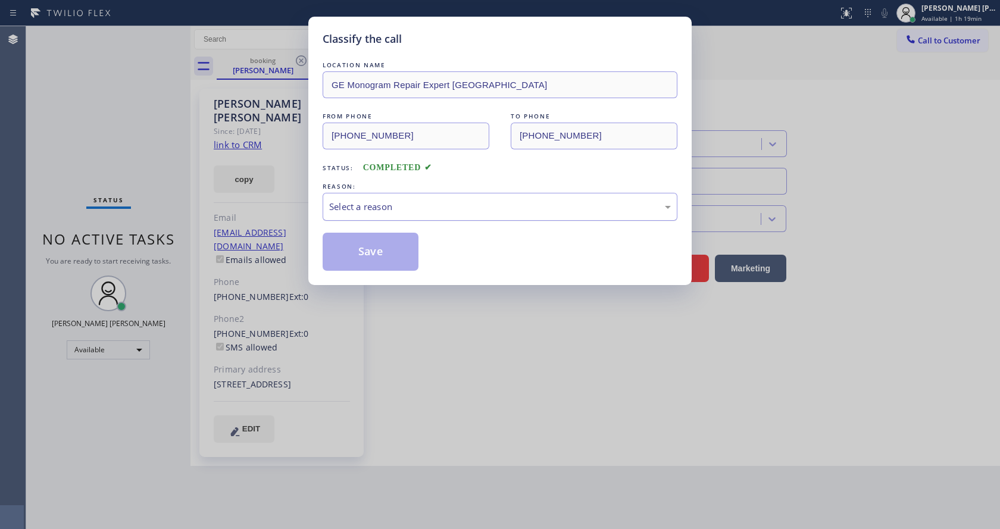
click at [351, 215] on div "Select a reason" at bounding box center [500, 207] width 355 height 28
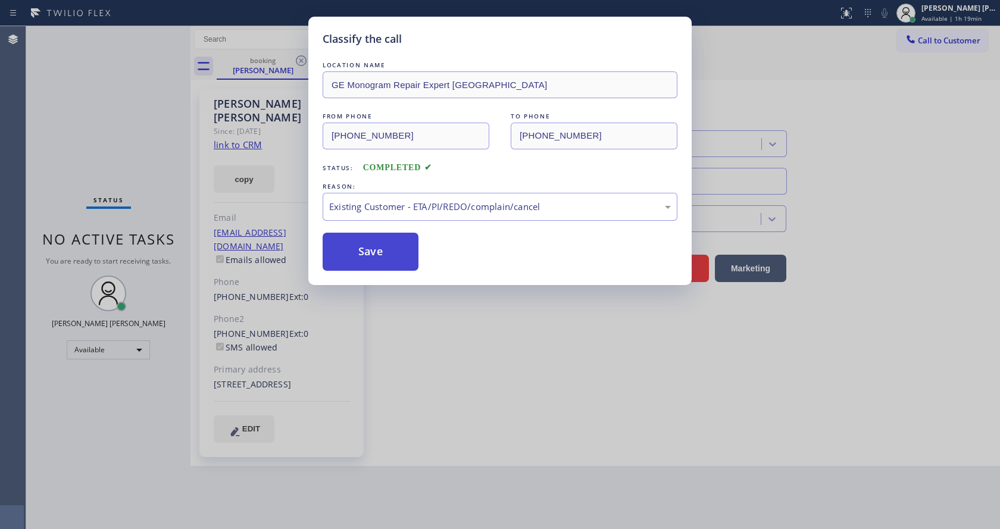
click at [373, 240] on button "Save" at bounding box center [371, 252] width 96 height 38
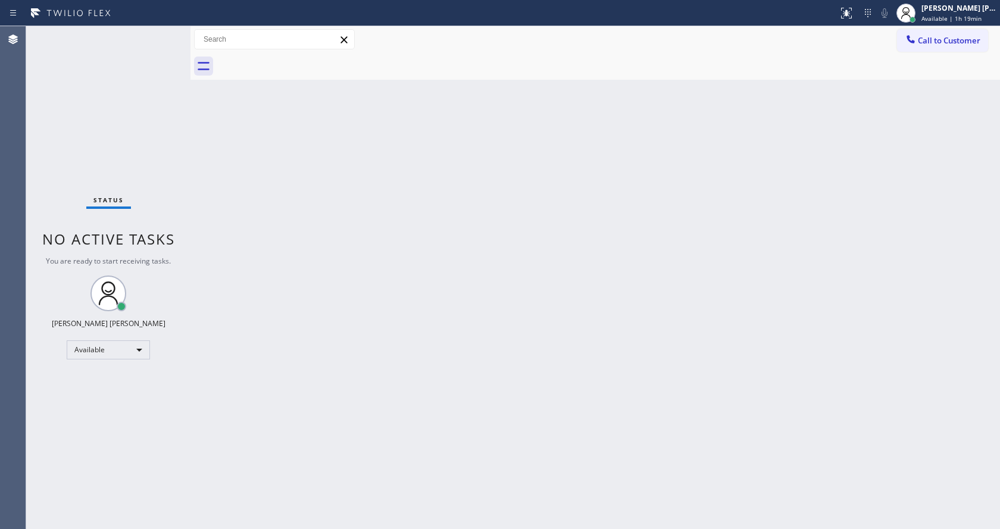
click at [384, 482] on div "Back to Dashboard Change Sender ID Customers Technicians Select a contact Outbo…" at bounding box center [594, 277] width 809 height 503
click at [118, 90] on div "Status No active tasks You are ready to start receiving tasks. [PERSON_NAME] [P…" at bounding box center [108, 277] width 164 height 503
click at [160, 30] on div "Status No active tasks You are ready to start receiving tasks. [PERSON_NAME] [P…" at bounding box center [108, 277] width 164 height 503
click at [162, 35] on div "Status No active tasks You are ready to start receiving tasks. [PERSON_NAME] [P…" at bounding box center [108, 277] width 164 height 503
click at [160, 32] on div "Status No active tasks You are ready to start receiving tasks. [PERSON_NAME] [P…" at bounding box center [108, 277] width 164 height 503
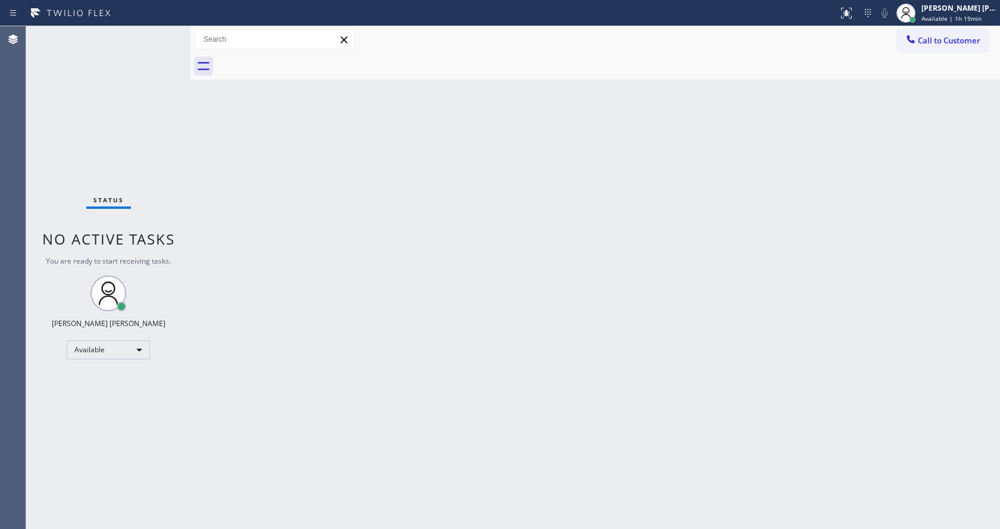
click at [160, 35] on div "Status No active tasks You are ready to start receiving tasks. [PERSON_NAME] [P…" at bounding box center [108, 277] width 164 height 503
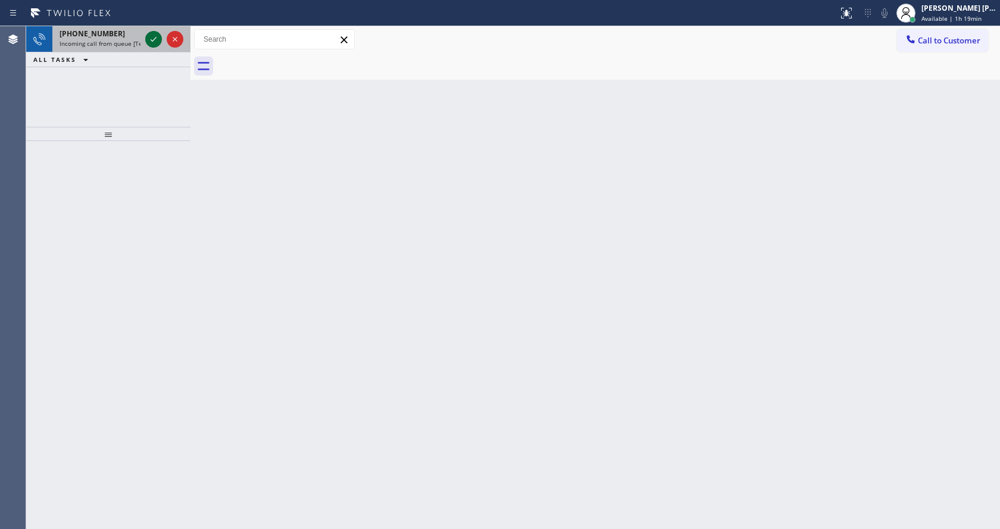
click at [152, 39] on icon at bounding box center [153, 39] width 14 height 14
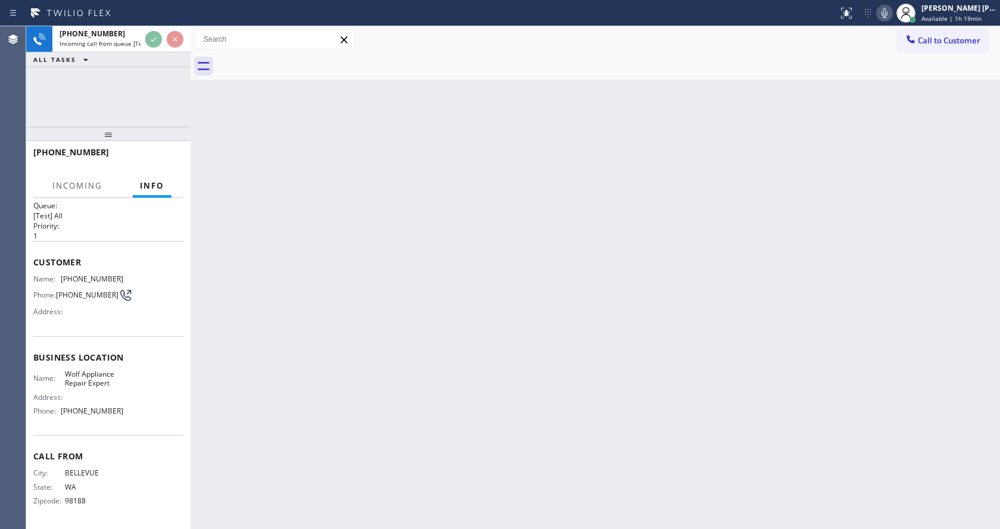
scroll to position [15, 0]
click at [458, 304] on div "Back to Dashboard Change Sender ID Customers Technicians Select a contact Outbo…" at bounding box center [594, 277] width 809 height 503
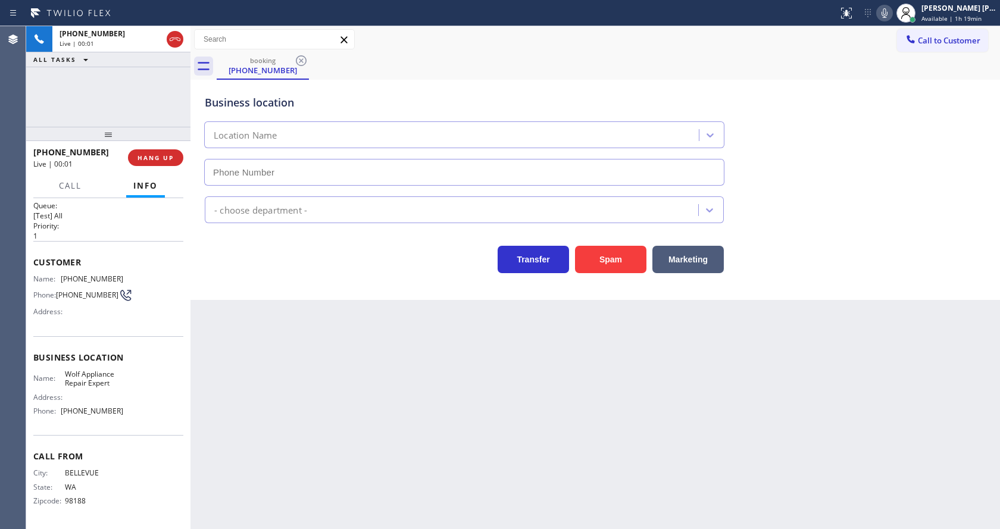
type input "[PHONE_NUMBER]"
click at [270, 343] on div "Back to Dashboard Change Sender ID Customers Technicians Select a contact Outbo…" at bounding box center [594, 277] width 809 height 503
drag, startPoint x: 121, startPoint y: 408, endPoint x: 56, endPoint y: 417, distance: 65.6
click at [56, 417] on div "Name: Wolf Appliance Repair Expert Address: Phone: [PHONE_NUMBER]" at bounding box center [108, 395] width 150 height 51
click at [354, 386] on div "Back to Dashboard Change Sender ID Customers Technicians Select a contact Outbo…" at bounding box center [594, 277] width 809 height 503
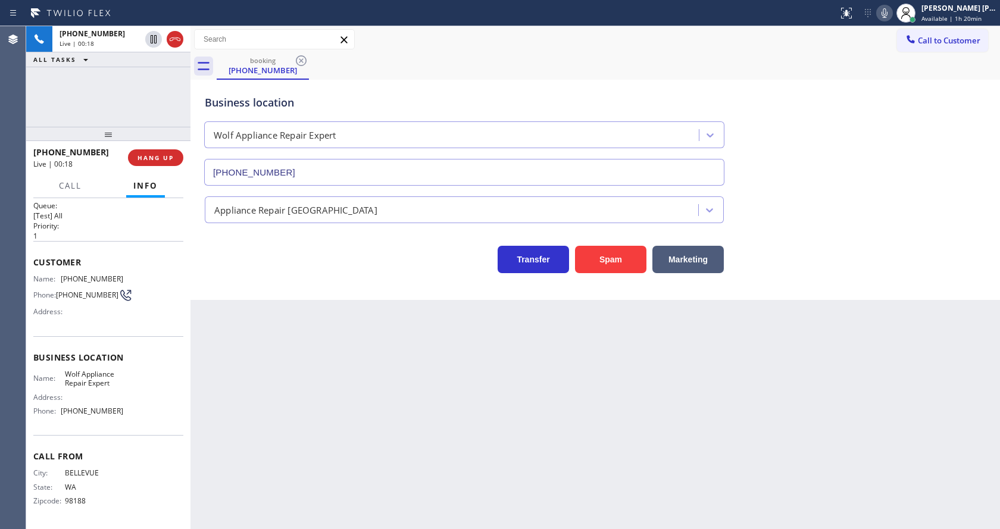
click at [428, 361] on div "Back to Dashboard Change Sender ID Customers Technicians Select a contact Outbo…" at bounding box center [594, 277] width 809 height 503
click at [302, 409] on div "Back to Dashboard Change Sender ID Customers Technicians Select a contact Outbo…" at bounding box center [594, 277] width 809 height 503
click at [143, 347] on div "Business location Name: Wolf Appliance Repair Expert Address: Phone: [PHONE_NUM…" at bounding box center [108, 385] width 150 height 99
drag, startPoint x: 60, startPoint y: 272, endPoint x: 127, endPoint y: 273, distance: 67.3
click at [127, 274] on div "Name: [PHONE_NUMBER] Phone: [PHONE_NUMBER] Address:" at bounding box center [108, 297] width 150 height 47
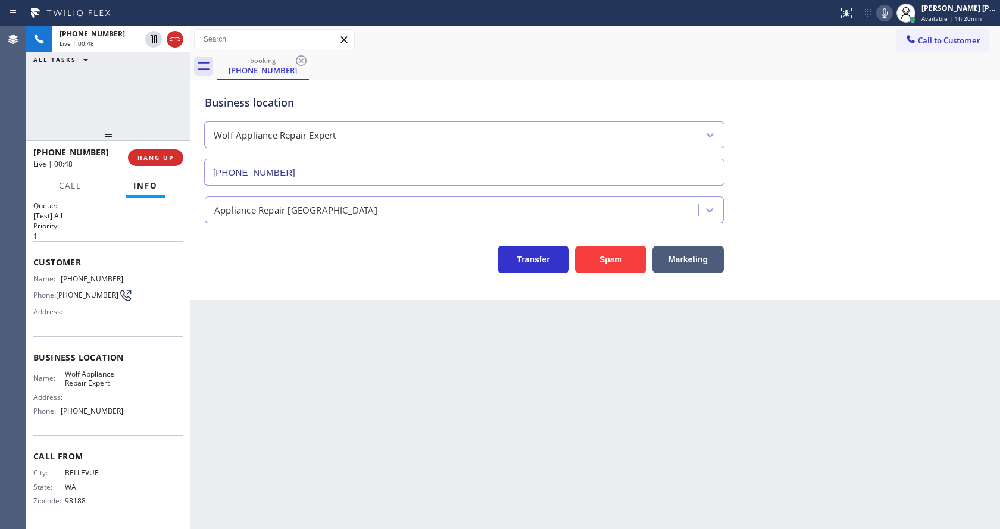
click at [305, 369] on div "Back to Dashboard Change Sender ID Customers Technicians Select a contact Outbo…" at bounding box center [594, 277] width 809 height 503
click at [93, 370] on span "Wolf Appliance Repair Expert" at bounding box center [94, 379] width 59 height 18
drag, startPoint x: 62, startPoint y: 373, endPoint x: 119, endPoint y: 390, distance: 59.3
click at [119, 390] on div "Name: Wolf Appliance Repair Expert Address: Phone: [PHONE_NUMBER]" at bounding box center [108, 395] width 150 height 51
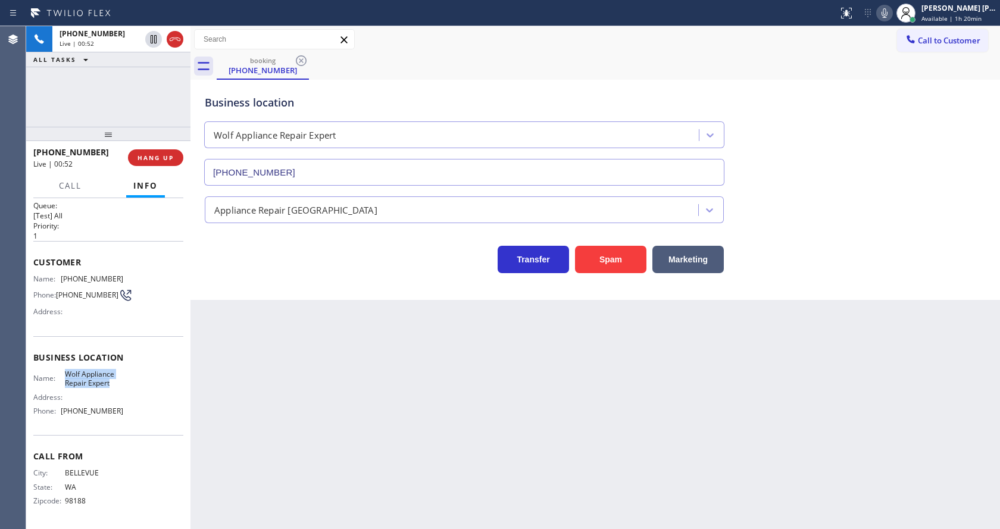
drag, startPoint x: 70, startPoint y: 374, endPoint x: 123, endPoint y: 384, distance: 53.9
click at [123, 384] on div "Name: Wolf Appliance Repair Expert Address: Phone: [PHONE_NUMBER]" at bounding box center [108, 395] width 150 height 51
click at [302, 404] on div "Back to Dashboard Change Sender ID Customers Technicians Select a contact Outbo…" at bounding box center [594, 277] width 809 height 503
click at [129, 394] on div "Name: Wolf Appliance Repair Expert Address: Phone: [PHONE_NUMBER]" at bounding box center [108, 395] width 150 height 51
drag, startPoint x: 59, startPoint y: 412, endPoint x: 139, endPoint y: 414, distance: 80.4
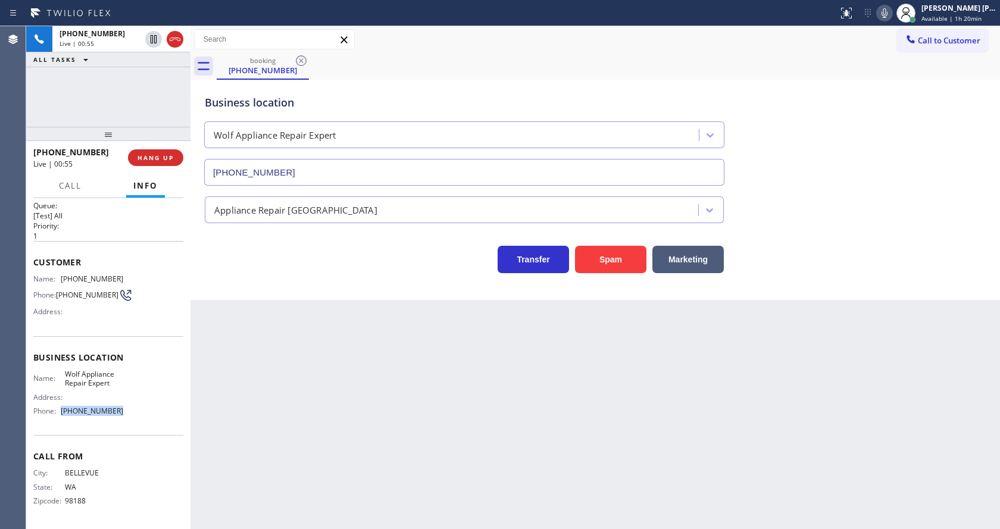
click at [139, 414] on div "Name: Wolf Appliance Repair Expert Address: Phone: [PHONE_NUMBER]" at bounding box center [108, 395] width 150 height 51
click at [242, 396] on div "Back to Dashboard Change Sender ID Customers Technicians Select a contact Outbo…" at bounding box center [594, 277] width 809 height 503
click at [491, 348] on div "Back to Dashboard Change Sender ID Customers Technicians Select a contact Outbo…" at bounding box center [594, 277] width 809 height 503
click at [516, 388] on div "Back to Dashboard Change Sender ID Customers Technicians Select a contact Outbo…" at bounding box center [594, 277] width 809 height 503
click at [344, 352] on div "Back to Dashboard Change Sender ID Customers Technicians Select a contact Outbo…" at bounding box center [594, 277] width 809 height 503
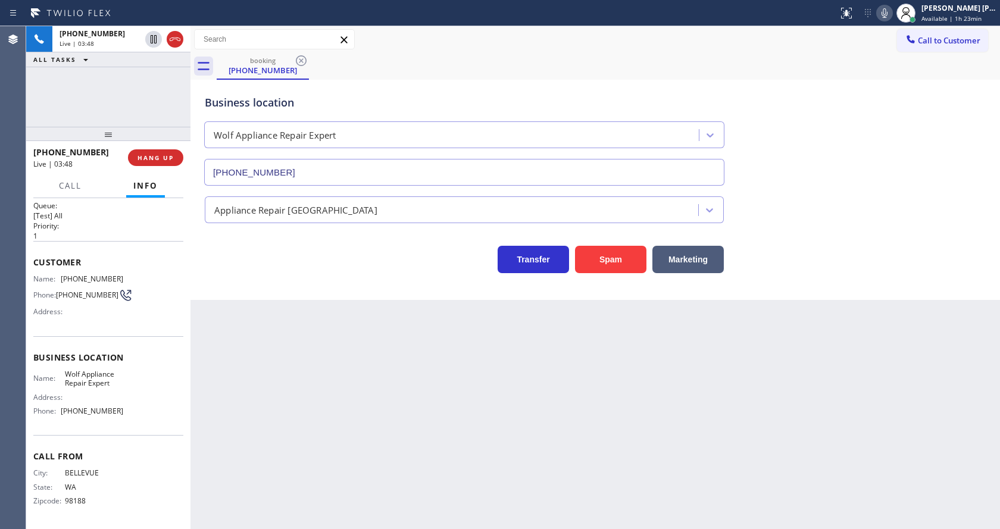
drag, startPoint x: 568, startPoint y: 383, endPoint x: 629, endPoint y: 361, distance: 65.3
click at [568, 383] on div "Back to Dashboard Change Sender ID Customers Technicians Select a contact Outbo…" at bounding box center [594, 277] width 809 height 503
click at [379, 499] on div "Back to Dashboard Change Sender ID Customers Technicians Select a contact Outbo…" at bounding box center [594, 277] width 809 height 503
click at [581, 439] on div "Back to Dashboard Change Sender ID Customers Technicians Select a contact Outbo…" at bounding box center [594, 277] width 809 height 503
click at [872, 340] on div "Back to Dashboard Change Sender ID Customers Technicians Select a contact Outbo…" at bounding box center [594, 277] width 809 height 503
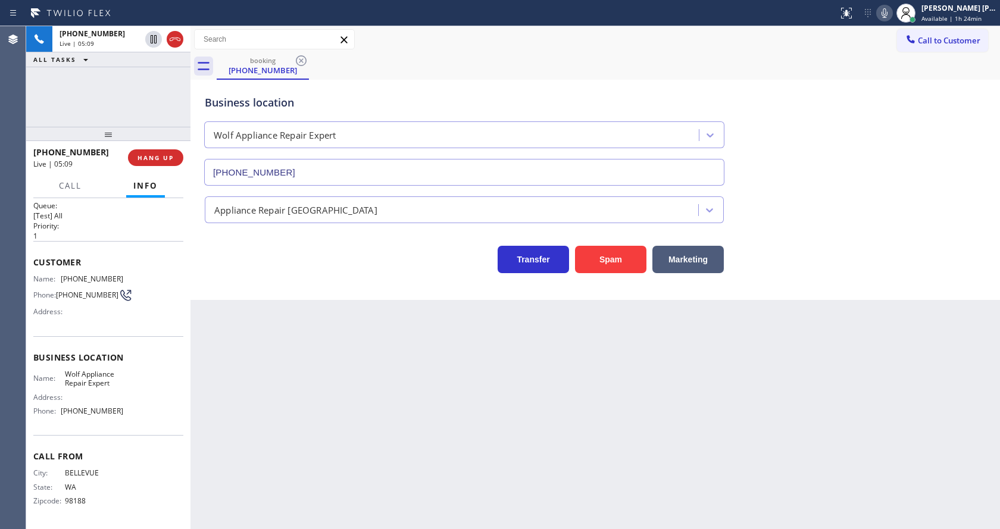
click at [884, 15] on icon at bounding box center [884, 13] width 14 height 14
click at [151, 37] on icon at bounding box center [154, 39] width 6 height 8
click at [326, 387] on div "Back to Dashboard Change Sender ID Customers Technicians Select a contact Outbo…" at bounding box center [594, 277] width 809 height 503
click at [295, 491] on div "Back to Dashboard Change Sender ID Customers Technicians Select a contact Outbo…" at bounding box center [594, 277] width 809 height 503
click at [499, 411] on div "Back to Dashboard Change Sender ID Customers Technicians Select a contact Outbo…" at bounding box center [594, 277] width 809 height 503
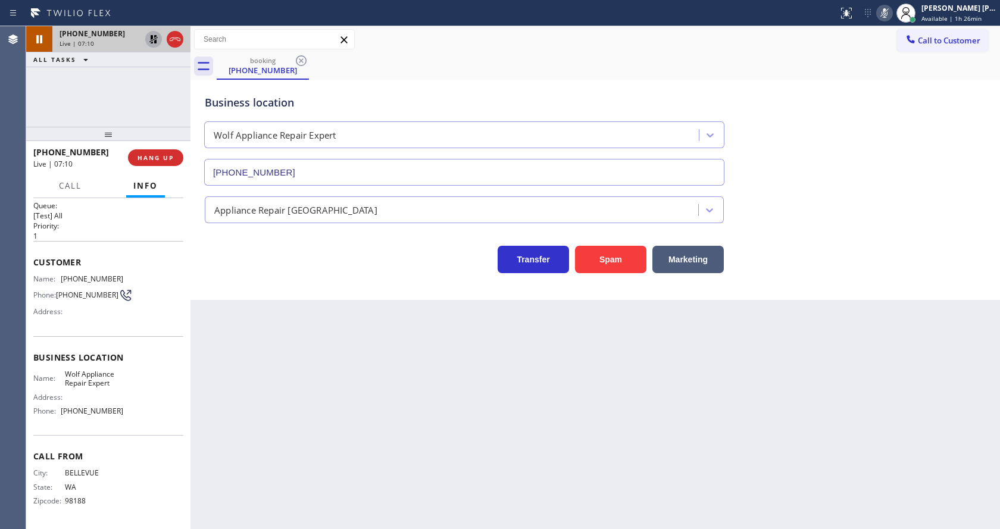
click at [152, 36] on icon at bounding box center [153, 39] width 8 height 8
click at [886, 9] on icon at bounding box center [884, 13] width 14 height 14
click at [902, 83] on div "Business location Wolf Appliance Repair Expert [PHONE_NUMBER]" at bounding box center [595, 132] width 786 height 108
click at [396, 350] on div "Back to Dashboard Change Sender ID Customers Technicians Select a contact Outbo…" at bounding box center [594, 277] width 809 height 503
click at [589, 421] on div "Back to Dashboard Change Sender ID Customers Technicians Select a contact Outbo…" at bounding box center [594, 277] width 809 height 503
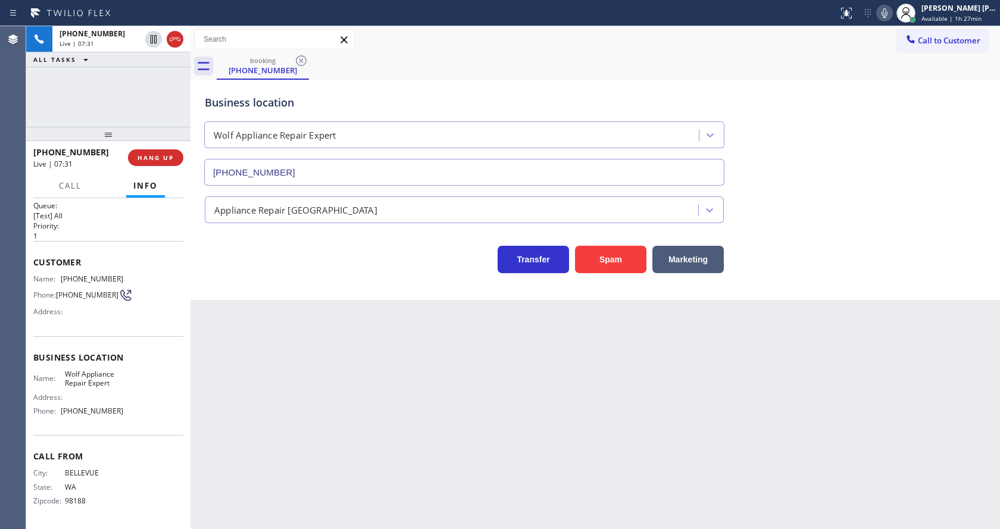
click at [887, 17] on icon at bounding box center [884, 13] width 6 height 10
click at [873, 207] on div "Appliance Repair [GEOGRAPHIC_DATA]" at bounding box center [595, 208] width 786 height 32
click at [164, 498] on div "City: [GEOGRAPHIC_DATA]: [US_STATE] Zipcode: 98188" at bounding box center [108, 489] width 150 height 42
click at [156, 161] on span "HANG UP" at bounding box center [155, 158] width 36 height 8
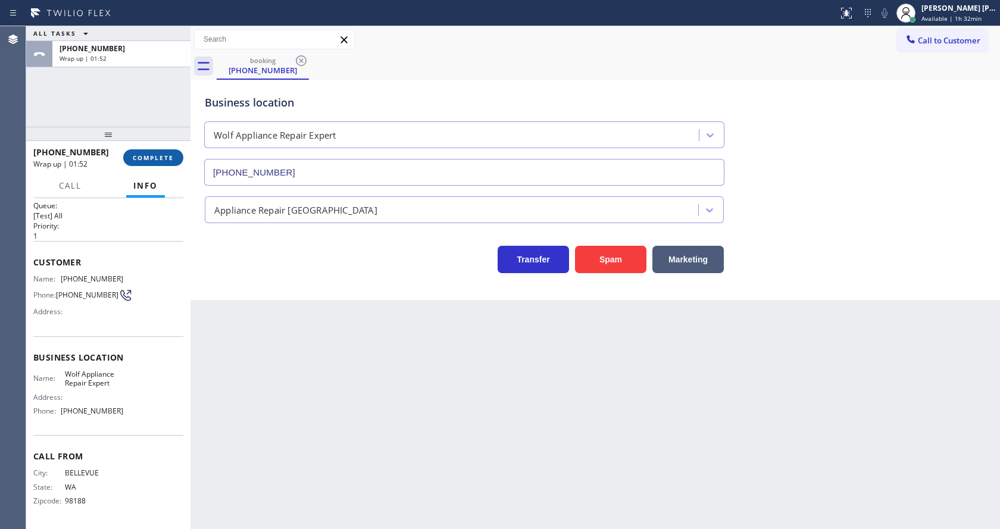
click at [127, 157] on button "COMPLETE" at bounding box center [153, 157] width 60 height 17
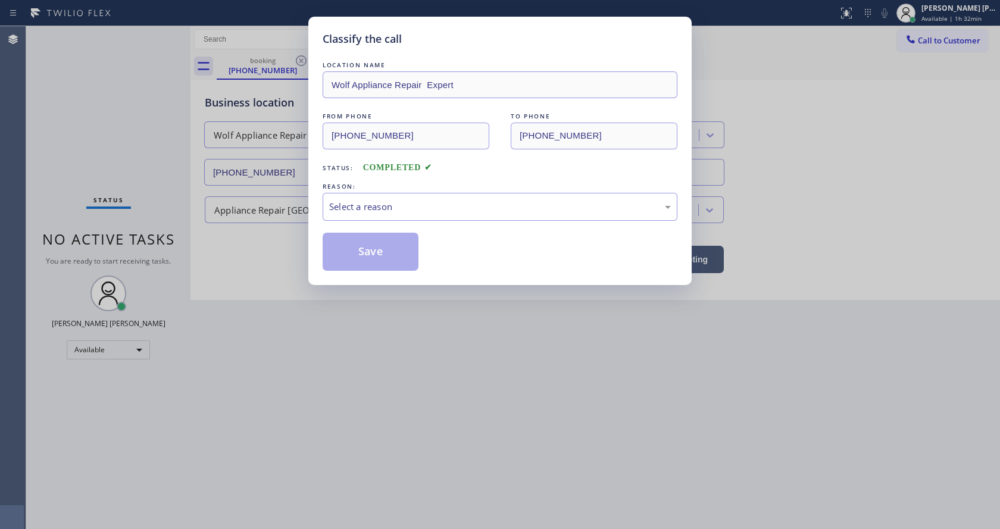
click at [380, 223] on div "LOCATION NAME Wolf Appliance Repair Expert FROM PHONE [PHONE_NUMBER] TO PHONE […" at bounding box center [500, 165] width 355 height 212
click at [379, 214] on div "Select a reason" at bounding box center [500, 207] width 355 height 28
click at [376, 243] on button "Save" at bounding box center [371, 252] width 96 height 38
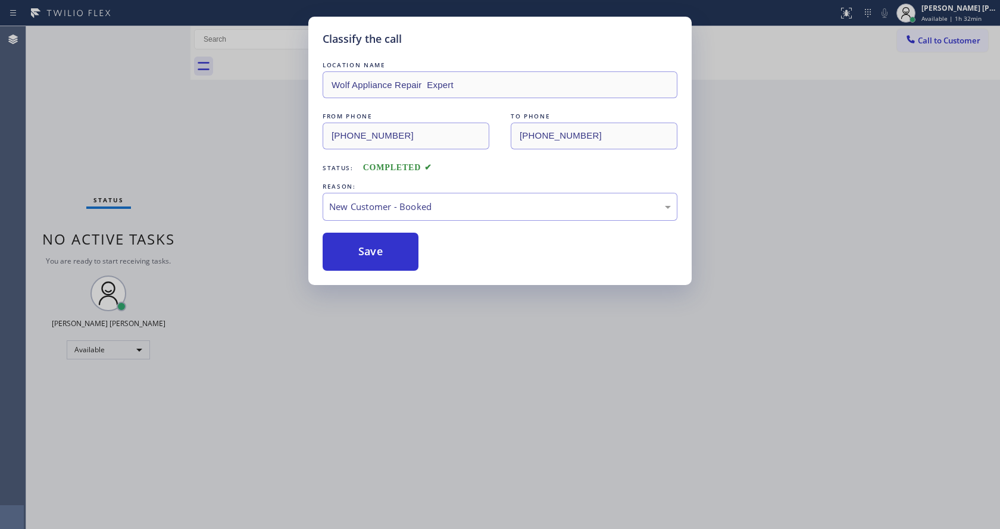
click at [415, 425] on div "Classify the call LOCATION NAME Wolf Appliance Repair Expert FROM PHONE [PHONE_…" at bounding box center [500, 264] width 1000 height 529
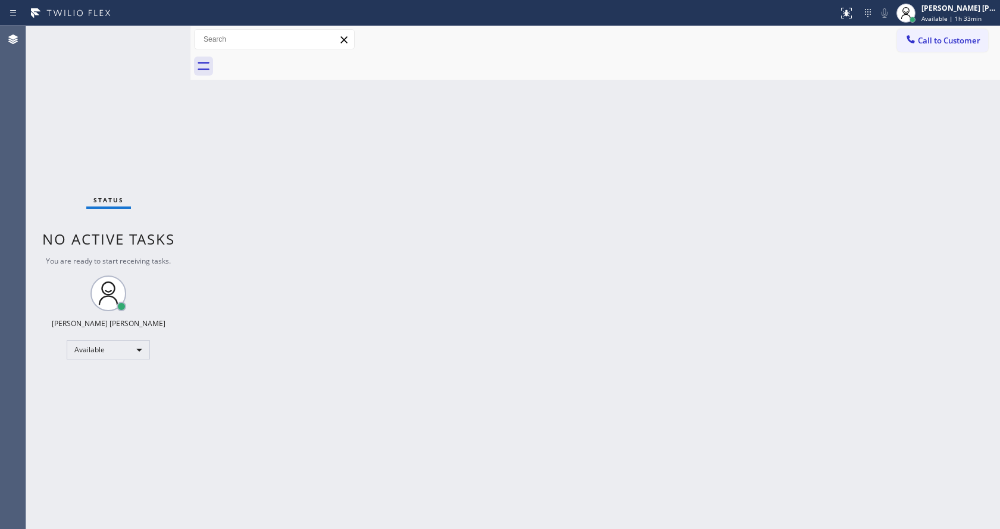
click at [190, 206] on div at bounding box center [190, 277] width 0 height 503
drag, startPoint x: 679, startPoint y: 223, endPoint x: 652, endPoint y: 247, distance: 36.7
click at [679, 223] on div "Back to Dashboard Change Sender ID Customers Technicians Select a contact Outbo…" at bounding box center [594, 277] width 809 height 503
click at [186, 197] on div "Status No active tasks You are ready to start receiving tasks. [PERSON_NAME] [P…" at bounding box center [108, 277] width 164 height 503
drag, startPoint x: 207, startPoint y: 256, endPoint x: 233, endPoint y: 359, distance: 106.4
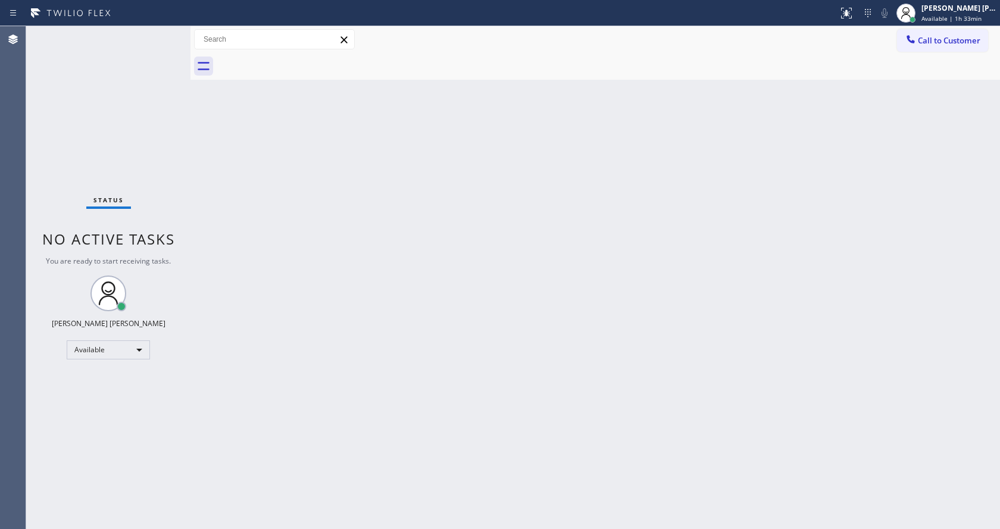
click at [207, 257] on div "Back to Dashboard Change Sender ID Customers Technicians Select a contact Outbo…" at bounding box center [594, 277] width 809 height 503
click at [200, 305] on div "Back to Dashboard Change Sender ID Customers Technicians Select a contact Outbo…" at bounding box center [594, 277] width 809 height 503
click at [413, 294] on div "Back to Dashboard Change Sender ID Customers Technicians Select a contact Outbo…" at bounding box center [594, 277] width 809 height 503
click at [190, 148] on div at bounding box center [190, 277] width 0 height 503
click at [164, 35] on div "Status No active tasks You are ready to start receiving tasks. [PERSON_NAME] [P…" at bounding box center [108, 277] width 164 height 503
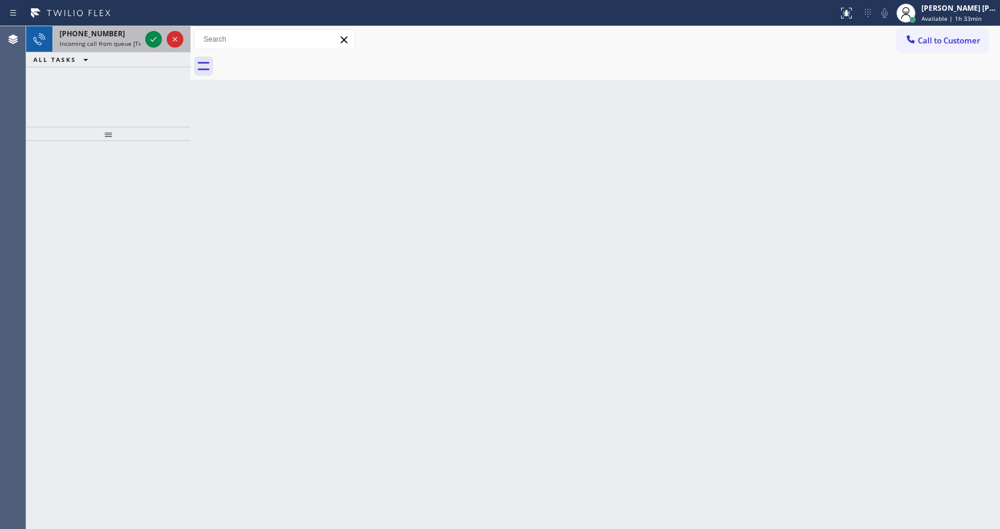
click at [126, 48] on div "[PHONE_NUMBER] Incoming call from queue [Test] All" at bounding box center [97, 39] width 90 height 26
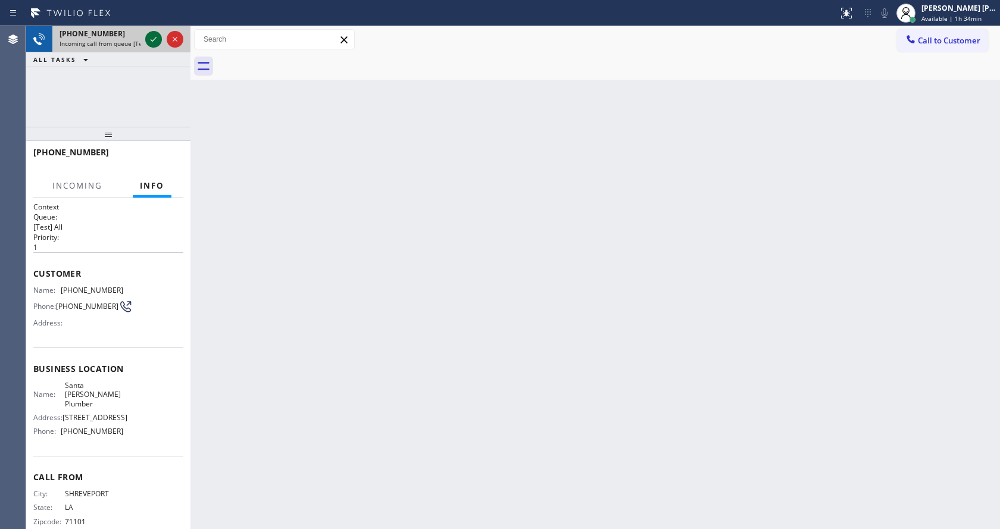
click at [149, 40] on icon at bounding box center [153, 39] width 14 height 14
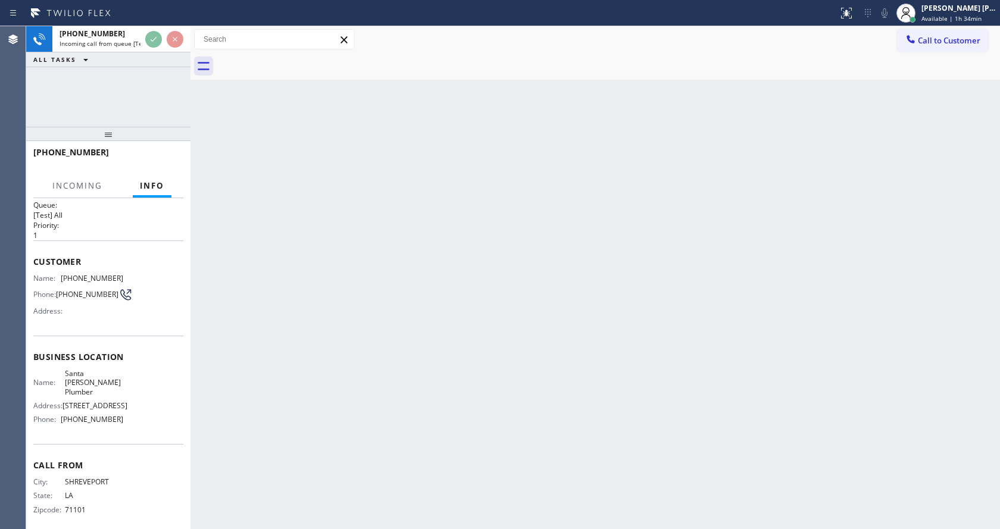
scroll to position [24, 0]
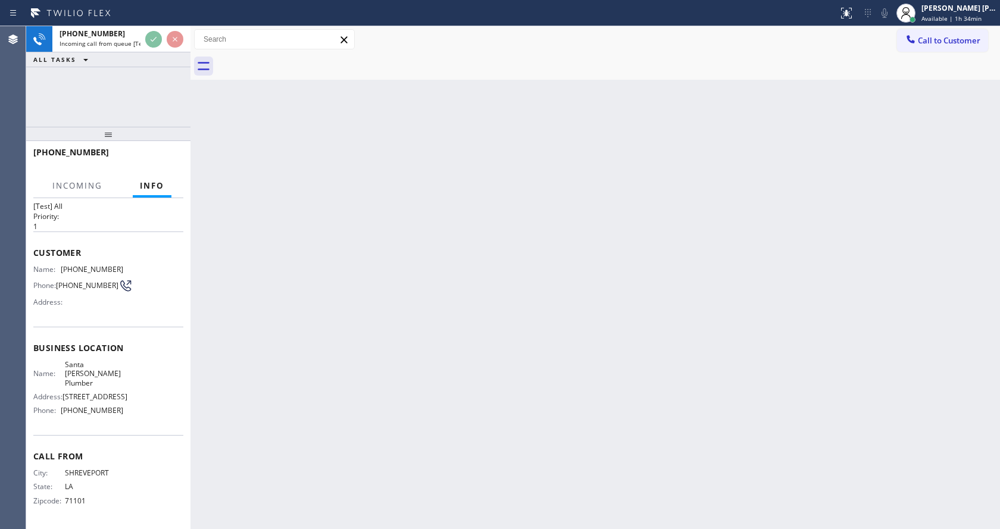
click at [450, 322] on div "Back to Dashboard Change Sender ID Customers Technicians Select a contact Outbo…" at bounding box center [594, 277] width 809 height 503
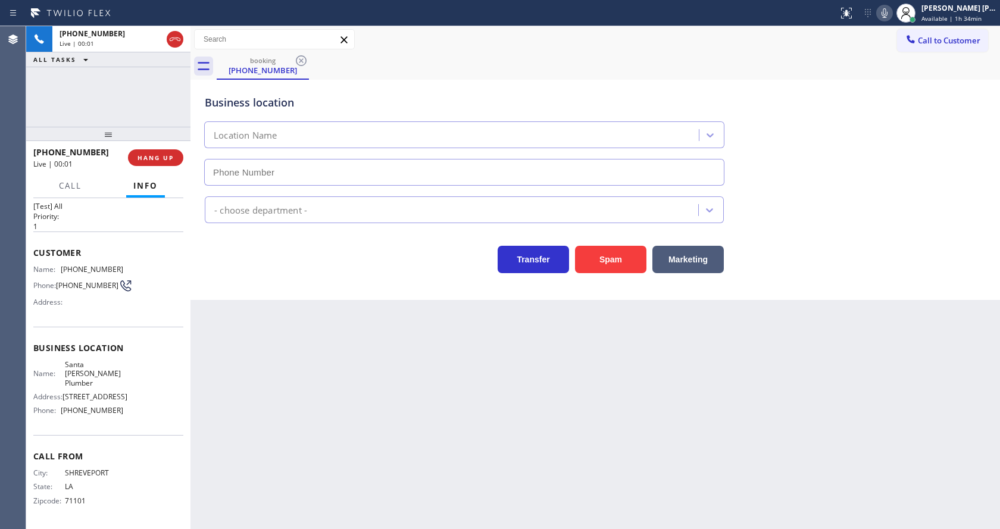
type input "[PHONE_NUMBER]"
click at [440, 395] on div "Back to Dashboard Change Sender ID Customers Technicians Select a contact Outbo…" at bounding box center [594, 277] width 809 height 503
click at [412, 393] on div "Back to Dashboard Change Sender ID Customers Technicians Select a contact Outbo…" at bounding box center [594, 277] width 809 height 503
click at [250, 312] on div "Back to Dashboard Change Sender ID Customers Technicians Select a contact Outbo…" at bounding box center [594, 277] width 809 height 503
click at [486, 480] on div "Back to Dashboard Change Sender ID Customers Technicians Select a contact Outbo…" at bounding box center [594, 277] width 809 height 503
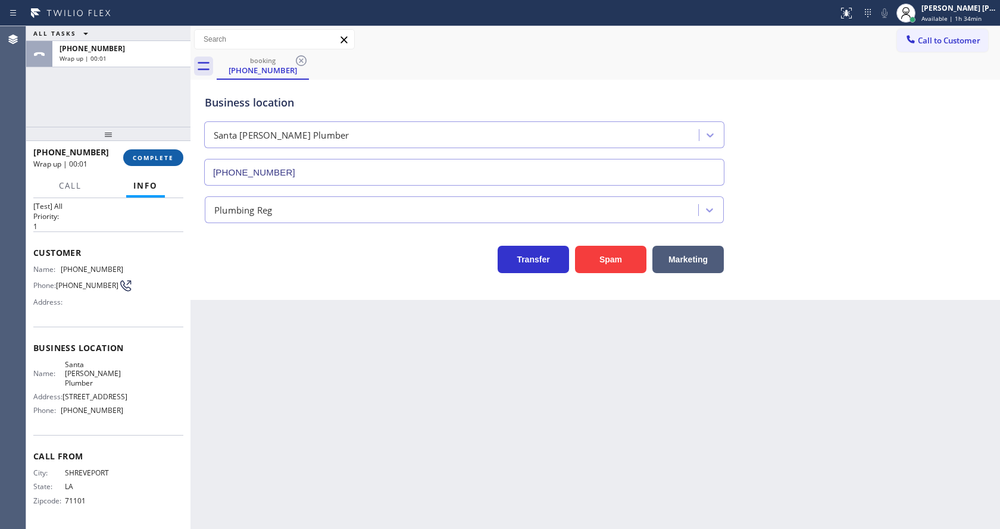
click at [148, 159] on span "COMPLETE" at bounding box center [153, 158] width 41 height 8
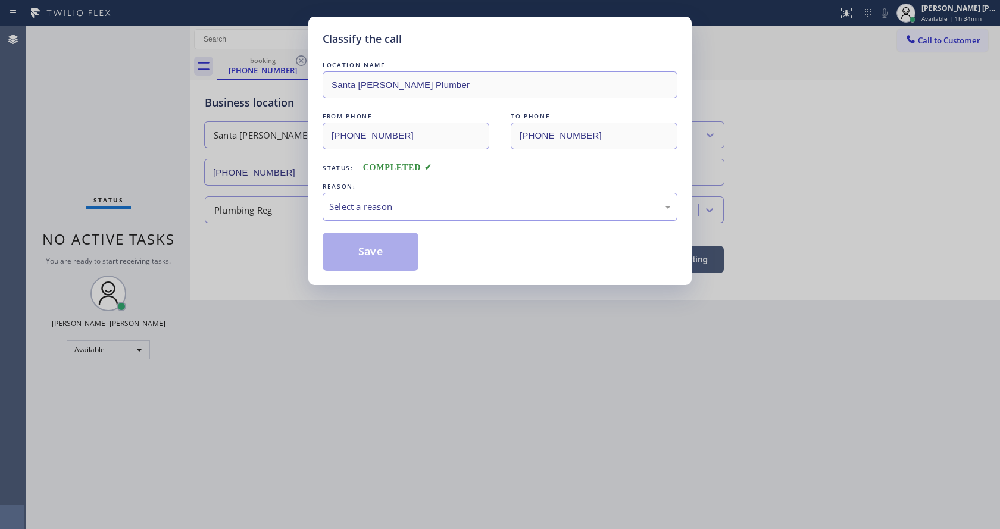
click at [381, 210] on div "Select a reason" at bounding box center [500, 207] width 342 height 14
click at [370, 252] on button "Save" at bounding box center [371, 252] width 96 height 38
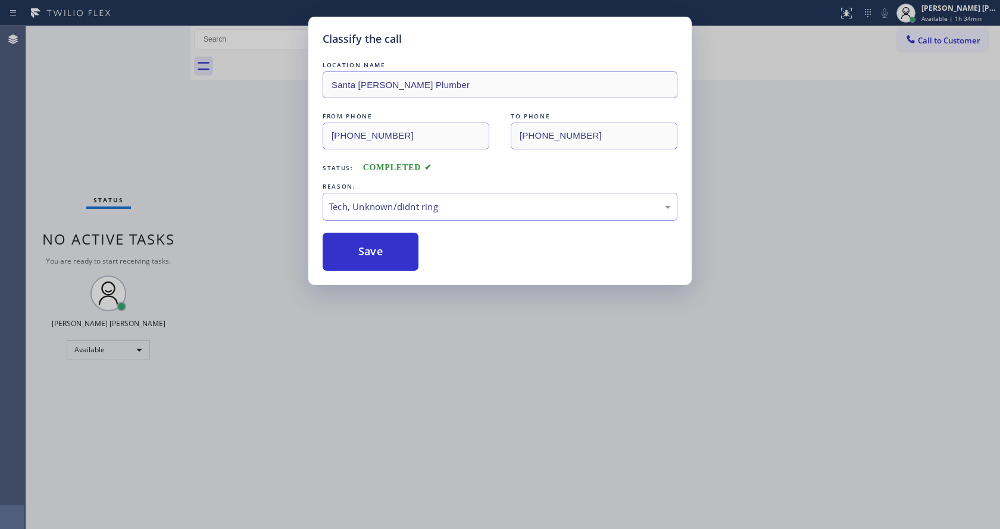
click at [380, 397] on div "Classify the call LOCATION NAME [GEOGRAPHIC_DATA][PERSON_NAME] Plumber FROM PHO…" at bounding box center [500, 264] width 1000 height 529
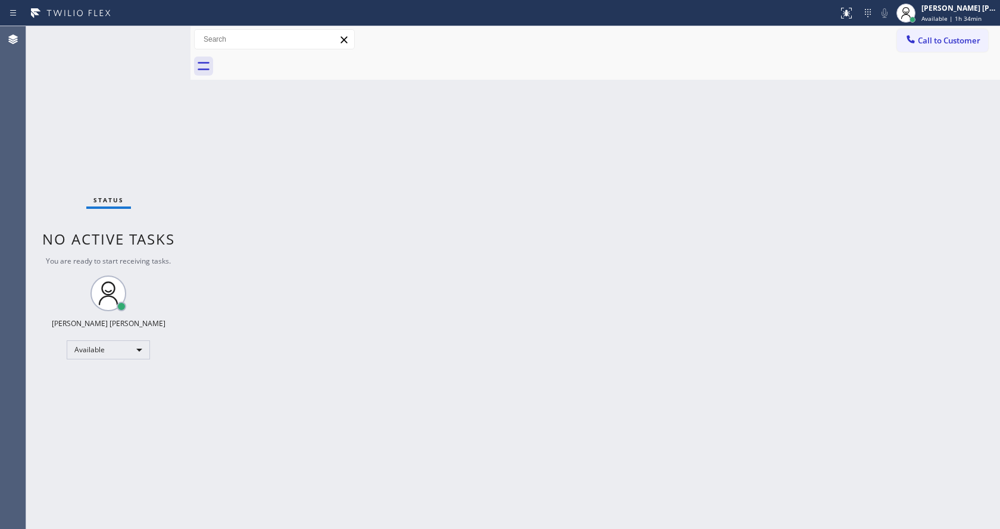
click at [255, 254] on div "Back to Dashboard Change Sender ID Customers Technicians Select a contact Outbo…" at bounding box center [594, 277] width 809 height 503
click at [162, 32] on div "Status No active tasks You are ready to start receiving tasks. [PERSON_NAME] [P…" at bounding box center [108, 277] width 164 height 503
click at [498, 290] on div "Back to Dashboard Change Sender ID Customers Technicians Select a contact Outbo…" at bounding box center [594, 277] width 809 height 503
click at [172, 27] on div "Status No active tasks You are ready to start receiving tasks. [PERSON_NAME] [P…" at bounding box center [108, 277] width 164 height 503
click at [159, 35] on div "Status No active tasks You are ready to start receiving tasks. [PERSON_NAME] [P…" at bounding box center [108, 277] width 164 height 503
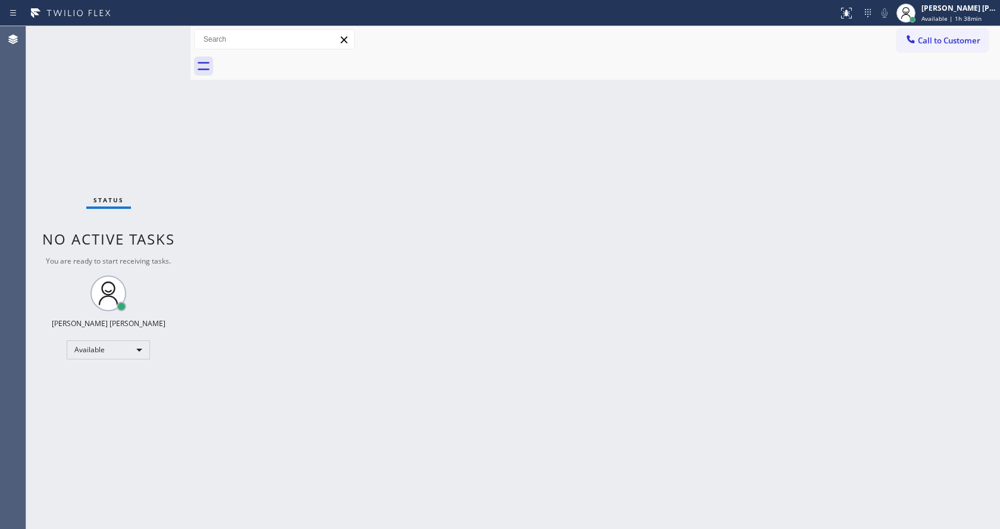
click at [223, 133] on div "Back to Dashboard Change Sender ID Customers Technicians Select a contact Outbo…" at bounding box center [594, 277] width 809 height 503
click at [161, 35] on div "Status No active tasks You are ready to start receiving tasks. [PERSON_NAME] [P…" at bounding box center [108, 277] width 164 height 503
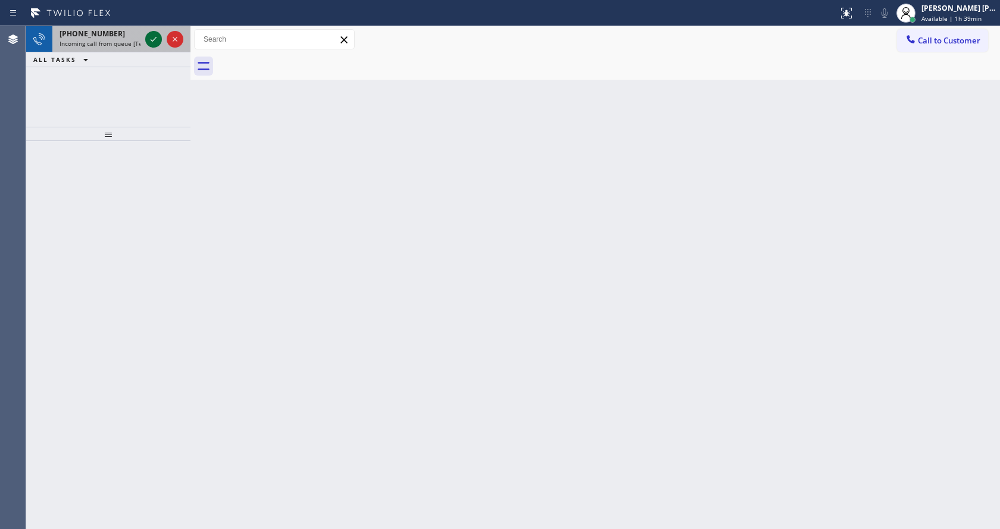
click at [161, 35] on div at bounding box center [153, 39] width 17 height 14
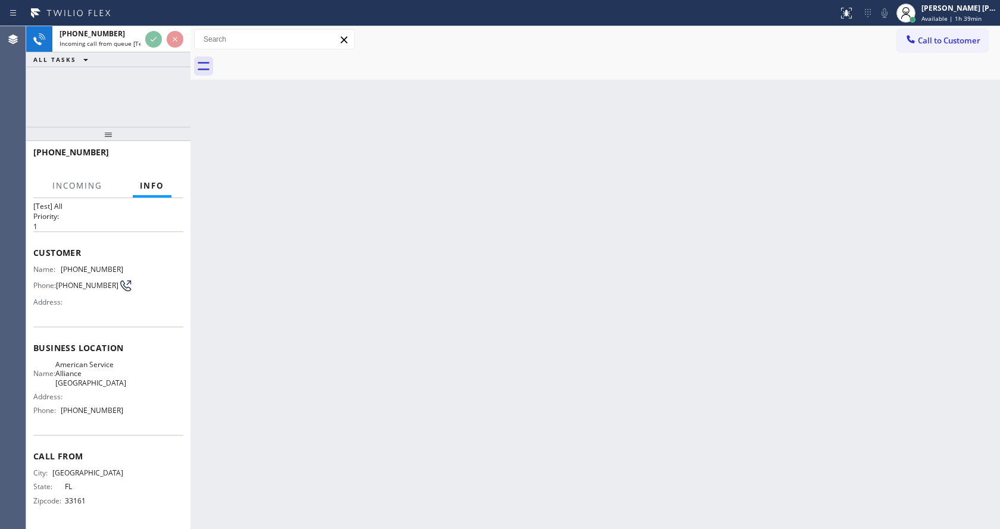
scroll to position [24, 0]
click at [360, 314] on div "Back to Dashboard Change Sender ID Customers Technicians Select a contact Outbo…" at bounding box center [594, 277] width 809 height 503
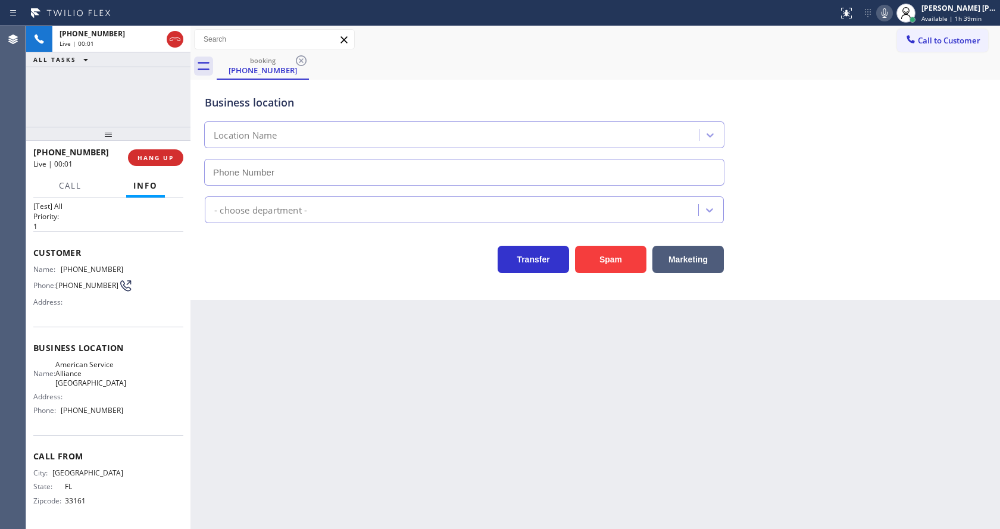
type input "[PHONE_NUMBER]"
click at [494, 437] on div "Back to Dashboard Change Sender ID Customers Technicians Select a contact Outbo…" at bounding box center [594, 277] width 809 height 503
click at [424, 418] on div "Back to Dashboard Change Sender ID Customers Technicians Select a contact Outbo…" at bounding box center [594, 277] width 809 height 503
click at [283, 305] on div "Back to Dashboard Change Sender ID Customers Technicians Select a contact Outbo…" at bounding box center [594, 277] width 809 height 503
click at [392, 390] on div "Back to Dashboard Change Sender ID Customers Technicians Select a contact Outbo…" at bounding box center [594, 277] width 809 height 503
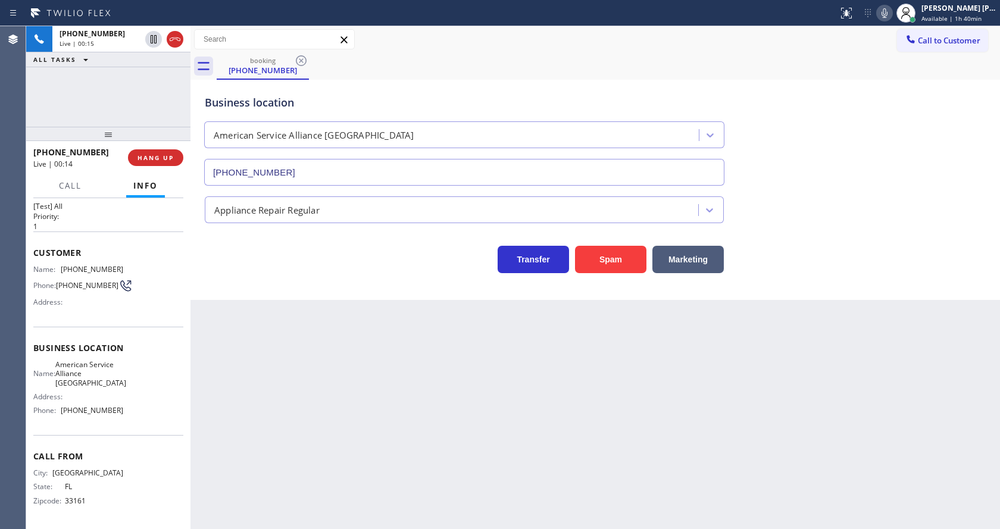
click at [83, 336] on div "Business location Name: American Service Alliance [GEOGRAPHIC_DATA] Address: Ph…" at bounding box center [108, 381] width 150 height 108
drag, startPoint x: 59, startPoint y: 264, endPoint x: 128, endPoint y: 261, distance: 69.1
click at [128, 265] on div "Name: [PHONE_NUMBER] Phone: [PHONE_NUMBER] Address:" at bounding box center [108, 288] width 150 height 47
click at [240, 368] on div "Back to Dashboard Change Sender ID Customers Technicians Select a contact Outbo…" at bounding box center [594, 277] width 809 height 503
click at [272, 520] on div "Back to Dashboard Change Sender ID Customers Technicians Select a contact Outbo…" at bounding box center [594, 277] width 809 height 503
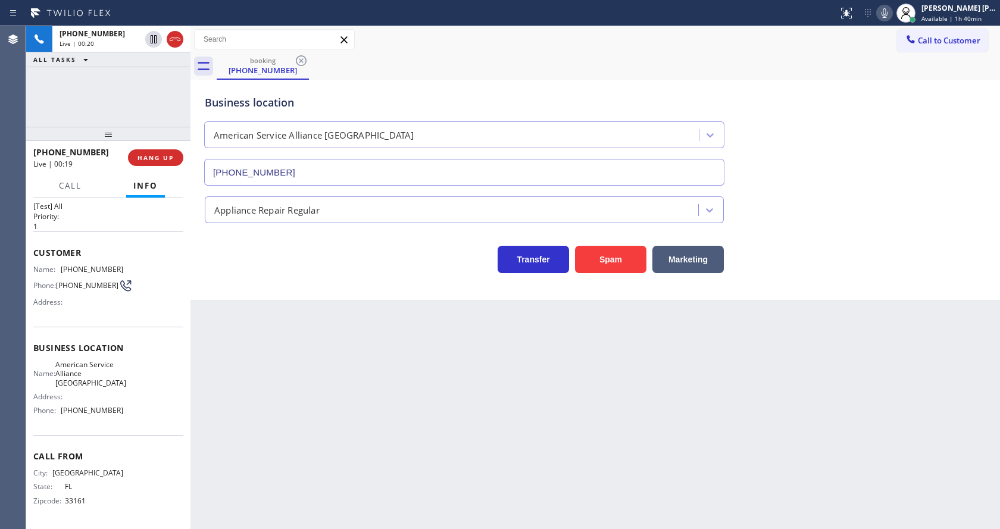
click at [124, 381] on div "Name: American Service Alliance Coral Springs Address: Phone: [PHONE_NUMBER]" at bounding box center [108, 390] width 150 height 60
drag, startPoint x: 58, startPoint y: 362, endPoint x: 110, endPoint y: 385, distance: 57.3
click at [110, 385] on div "Name: American Service Alliance [GEOGRAPHIC_DATA]" at bounding box center [78, 373] width 90 height 27
click at [308, 384] on div "Back to Dashboard Change Sender ID Customers Technicians Select a contact Outbo…" at bounding box center [594, 277] width 809 height 503
click at [135, 402] on div "Name: American Service Alliance Coral Springs Address: Phone: [PHONE_NUMBER]" at bounding box center [108, 390] width 150 height 60
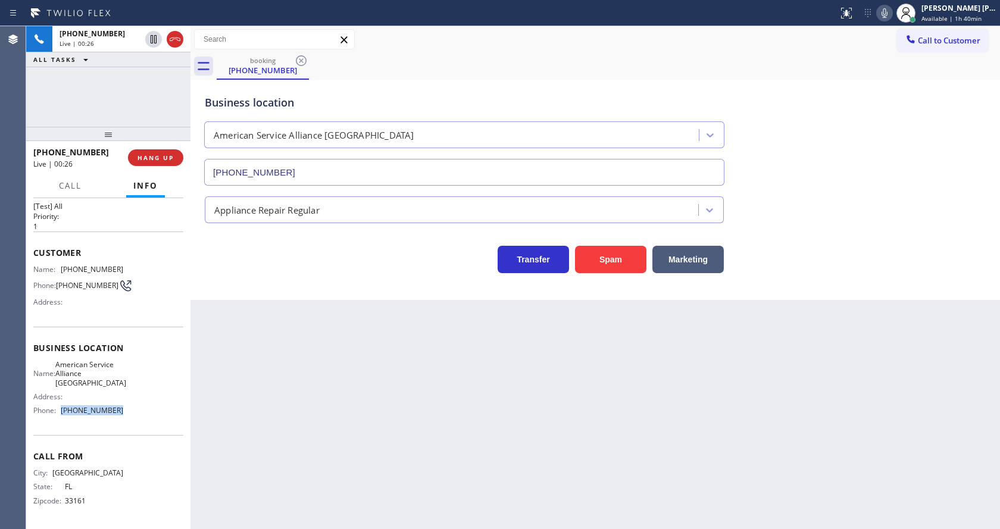
drag, startPoint x: 56, startPoint y: 414, endPoint x: 123, endPoint y: 415, distance: 67.3
click at [123, 415] on div "Name: American Service Alliance Coral Springs Address: Phone: [PHONE_NUMBER]" at bounding box center [108, 390] width 150 height 60
click at [295, 439] on div "Back to Dashboard Change Sender ID Customers Technicians Select a contact Outbo…" at bounding box center [594, 277] width 809 height 503
click at [561, 428] on div "Back to Dashboard Change Sender ID Customers Technicians Select a contact Outbo…" at bounding box center [594, 277] width 809 height 503
click at [275, 330] on div "Back to Dashboard Change Sender ID Customers Technicians Select a contact Outbo…" at bounding box center [594, 277] width 809 height 503
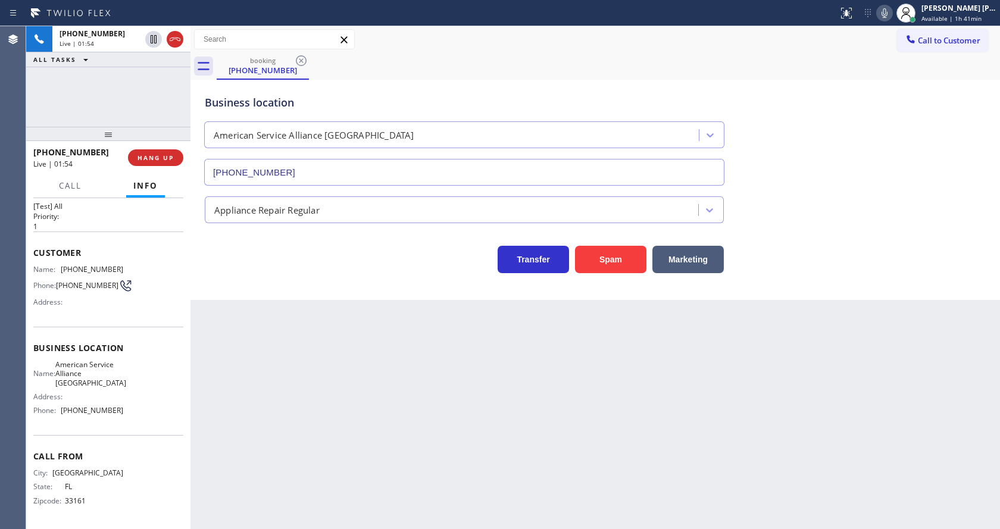
click at [437, 333] on div "Back to Dashboard Change Sender ID Customers Technicians Select a contact Outbo…" at bounding box center [594, 277] width 809 height 503
click at [383, 444] on div "Back to Dashboard Change Sender ID Customers Technicians Select a contact Outbo…" at bounding box center [594, 277] width 809 height 503
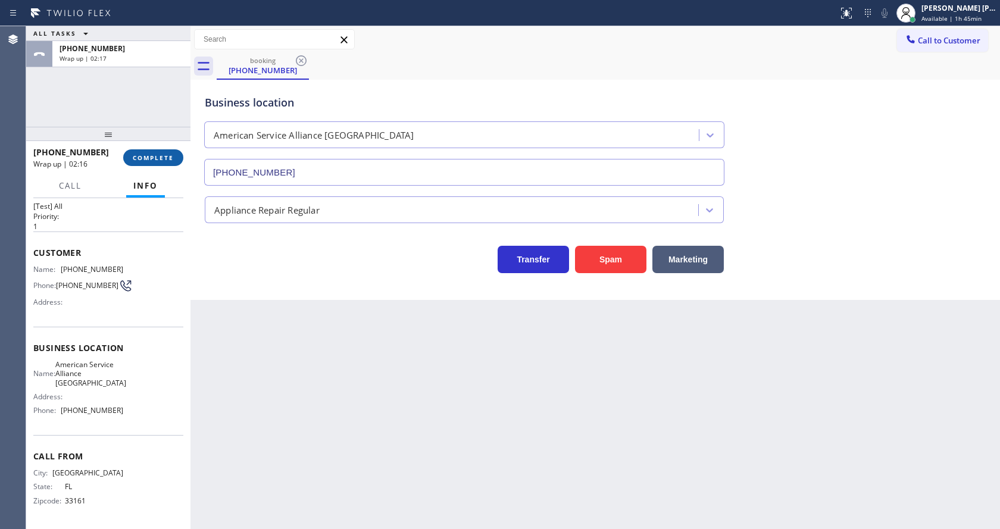
click at [137, 157] on span "COMPLETE" at bounding box center [153, 158] width 41 height 8
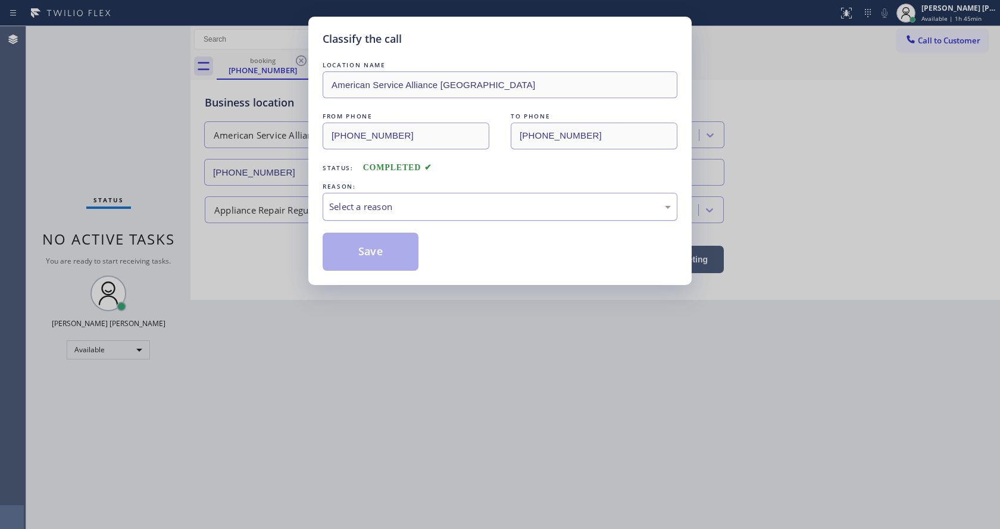
click at [330, 211] on div "Select a reason" at bounding box center [500, 207] width 342 height 14
click at [345, 250] on button "Save" at bounding box center [371, 252] width 96 height 38
drag, startPoint x: 345, startPoint y: 250, endPoint x: 417, endPoint y: 232, distance: 73.8
click at [346, 250] on button "Save" at bounding box center [371, 252] width 96 height 38
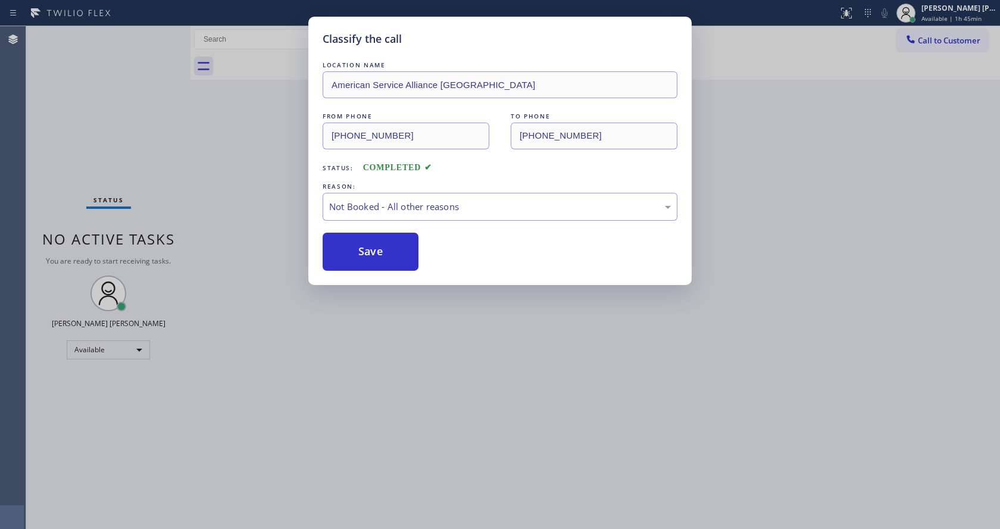
click at [974, 45] on div "Classify the call LOCATION NAME American Service Alliance [GEOGRAPHIC_DATA] FRO…" at bounding box center [500, 264] width 1000 height 529
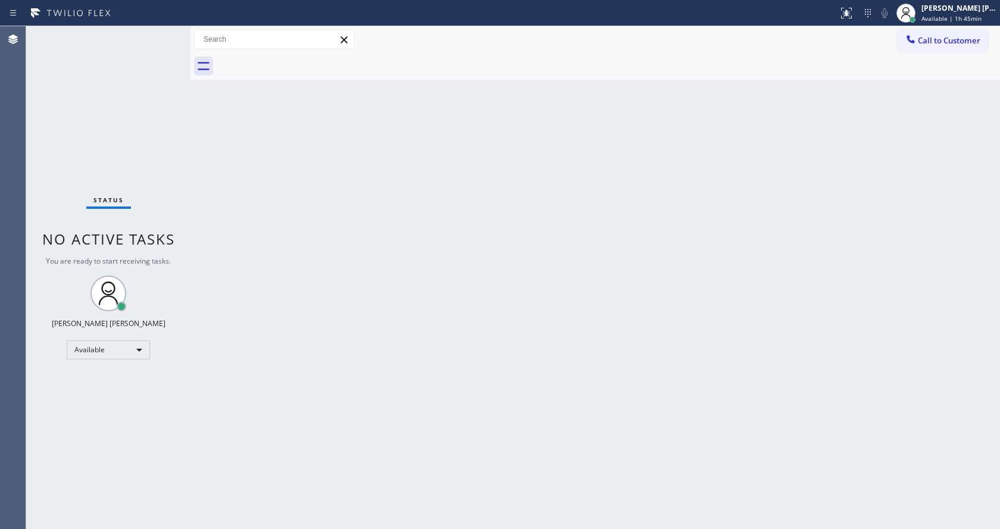
click at [974, 45] on span "Call to Customer" at bounding box center [949, 40] width 62 height 11
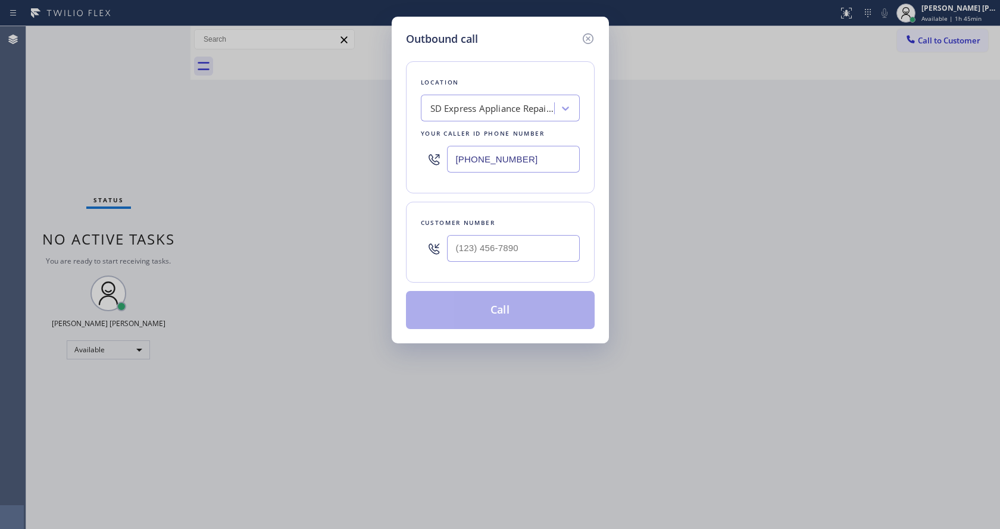
click at [462, 165] on input "[PHONE_NUMBER]" at bounding box center [513, 159] width 133 height 27
paste input "954) 835-4535"
type input "[PHONE_NUMBER]"
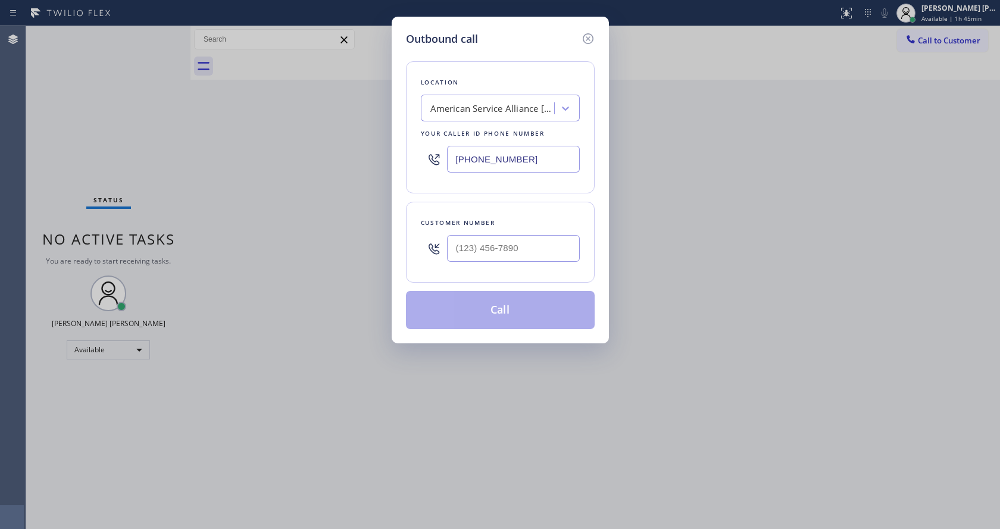
click at [491, 258] on input "text" at bounding box center [513, 248] width 133 height 27
paste input "786) 258-0408"
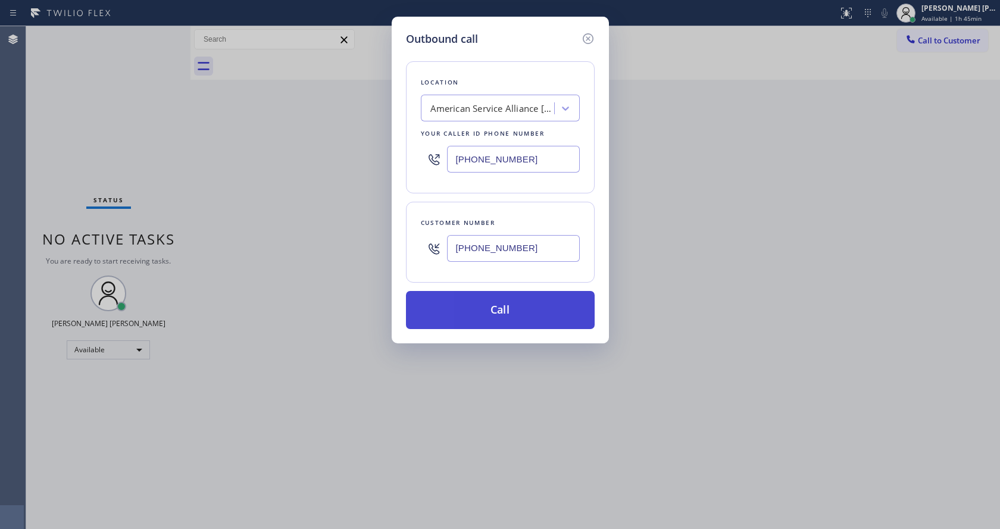
type input "[PHONE_NUMBER]"
click at [490, 312] on button "Call" at bounding box center [500, 310] width 189 height 38
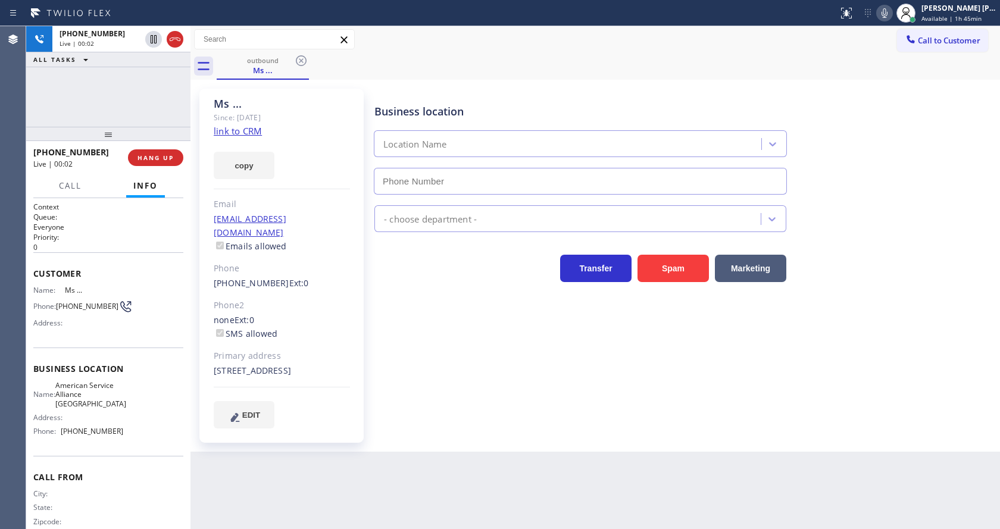
type input "[PHONE_NUMBER]"
click at [420, 308] on div "Business location American Service Alliance [GEOGRAPHIC_DATA] [PHONE_NUMBER] Ap…" at bounding box center [684, 258] width 625 height 333
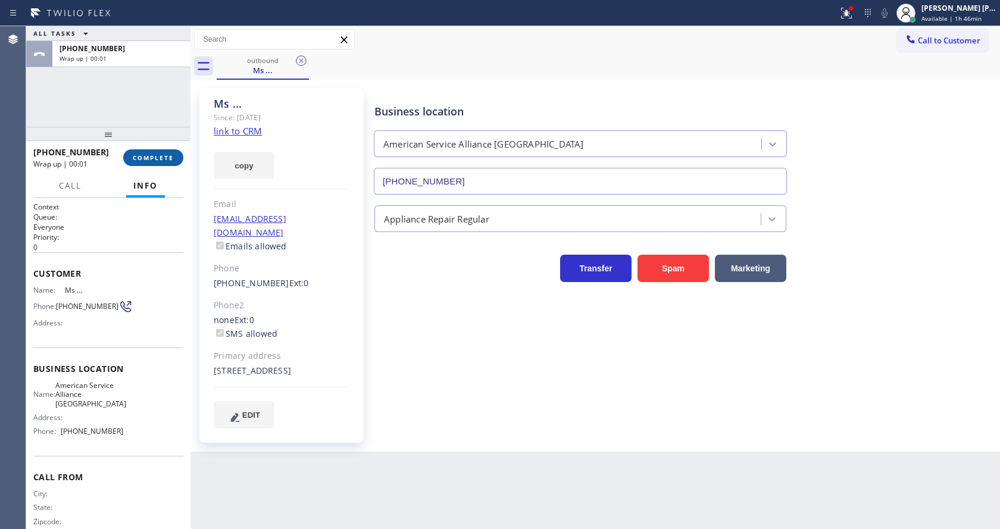
click at [148, 155] on span "COMPLETE" at bounding box center [153, 158] width 41 height 8
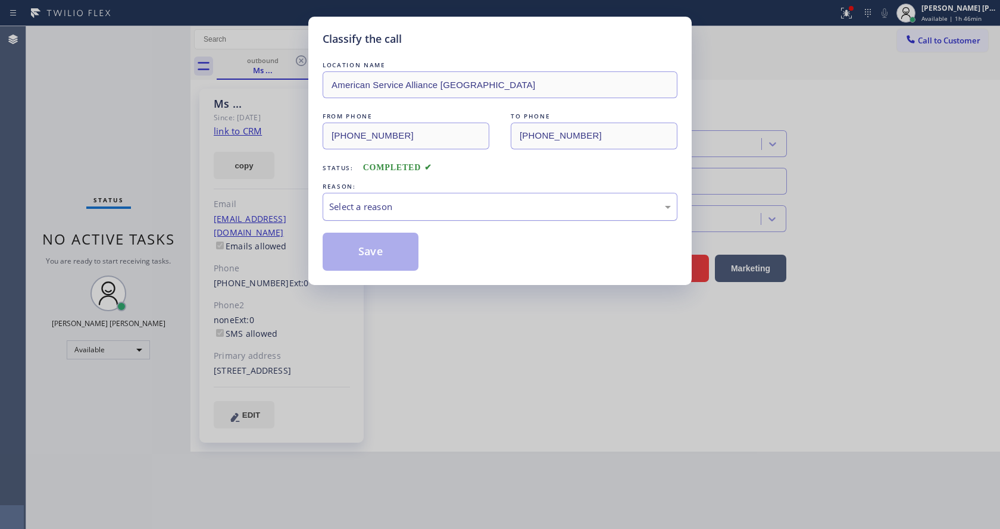
click at [370, 205] on div "Select a reason" at bounding box center [500, 207] width 342 height 14
click at [361, 249] on button "Save" at bounding box center [371, 252] width 96 height 38
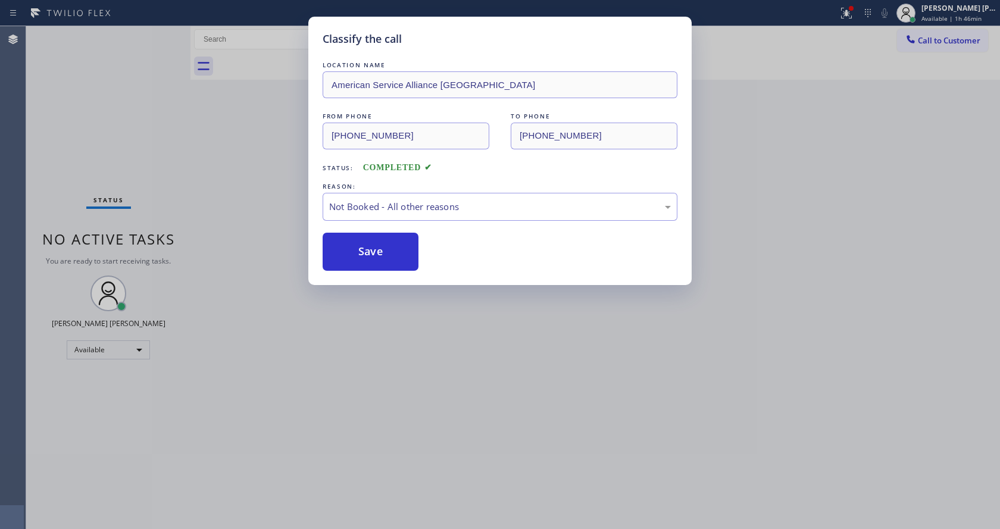
click at [361, 249] on button "Save" at bounding box center [371, 252] width 96 height 38
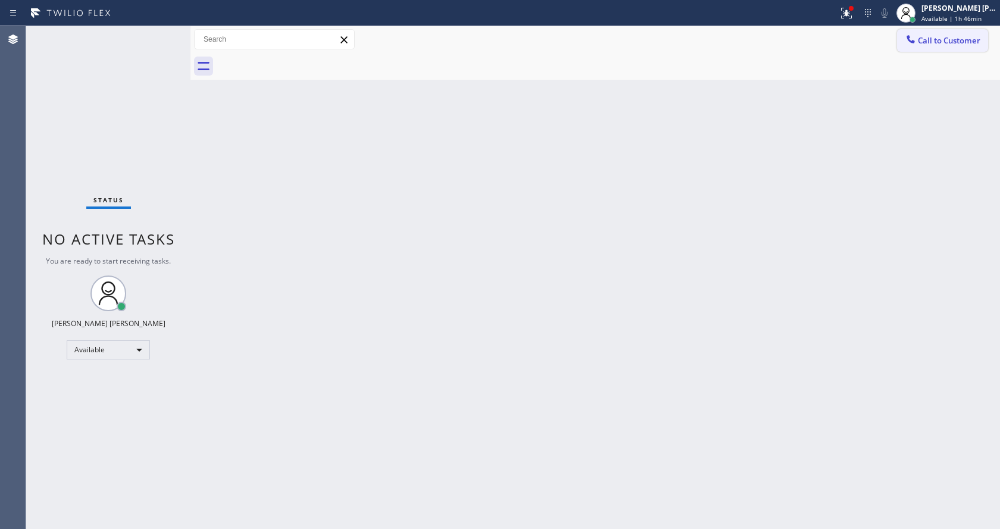
click at [922, 51] on button "Call to Customer" at bounding box center [942, 40] width 91 height 23
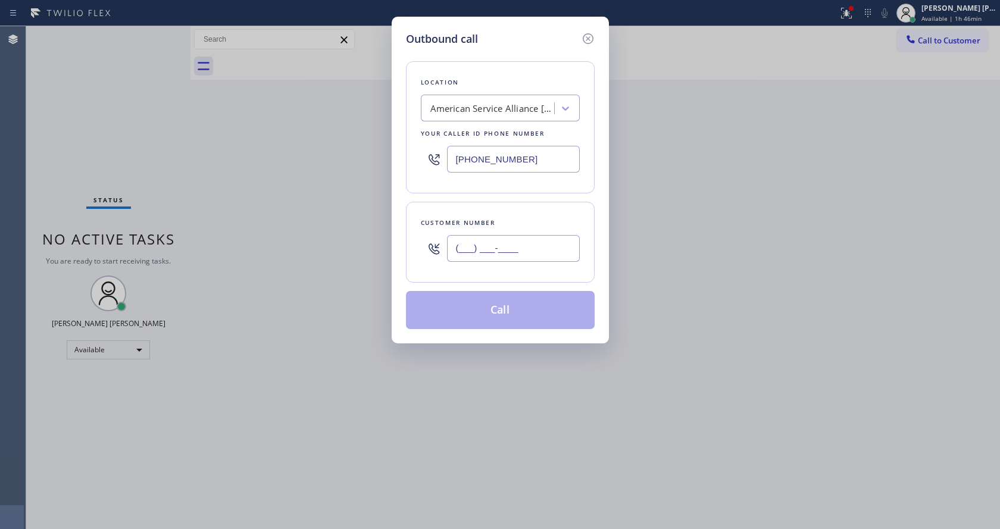
click at [483, 256] on input "(___) ___-____" at bounding box center [513, 248] width 133 height 27
paste input "786) 258-0408"
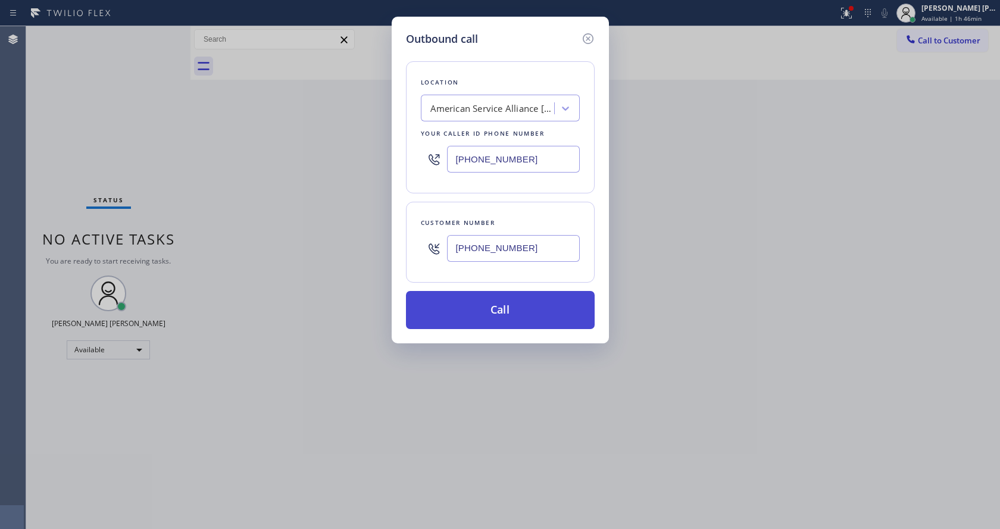
type input "[PHONE_NUMBER]"
click at [507, 306] on button "Call" at bounding box center [500, 310] width 189 height 38
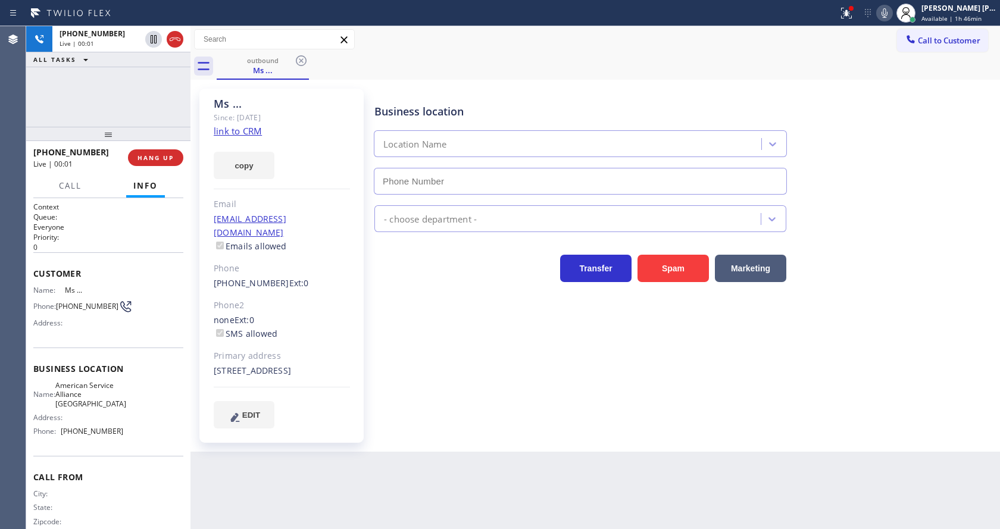
type input "[PHONE_NUMBER]"
click at [462, 326] on div "Business location American Service Alliance [GEOGRAPHIC_DATA] [PHONE_NUMBER] Ap…" at bounding box center [684, 258] width 625 height 333
click at [419, 393] on div "Business location American Service Alliance [GEOGRAPHIC_DATA] [PHONE_NUMBER] Ap…" at bounding box center [684, 258] width 625 height 333
click at [906, 308] on div "Business location American Service Alliance [GEOGRAPHIC_DATA] [PHONE_NUMBER] Ap…" at bounding box center [684, 258] width 625 height 333
click at [144, 149] on button "HANG UP" at bounding box center [155, 157] width 55 height 17
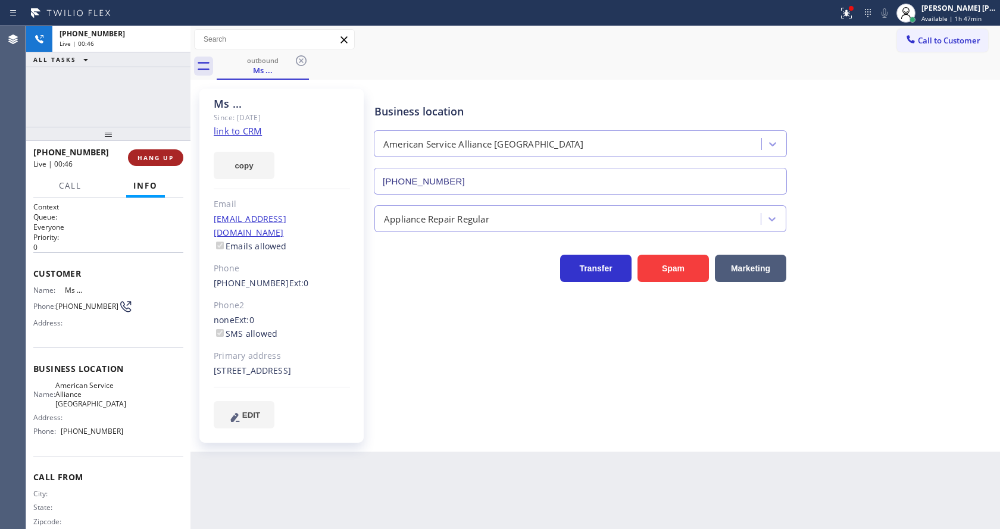
click at [145, 150] on button "HANG UP" at bounding box center [155, 157] width 55 height 17
click at [145, 150] on button "COMPLETE" at bounding box center [153, 157] width 60 height 17
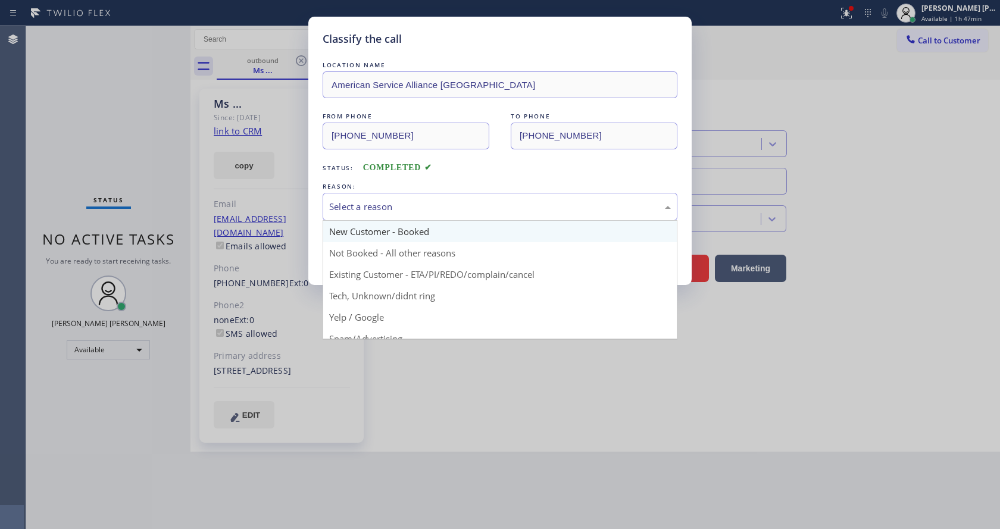
drag, startPoint x: 360, startPoint y: 205, endPoint x: 364, endPoint y: 235, distance: 30.0
click at [361, 207] on div "Select a reason" at bounding box center [500, 207] width 342 height 14
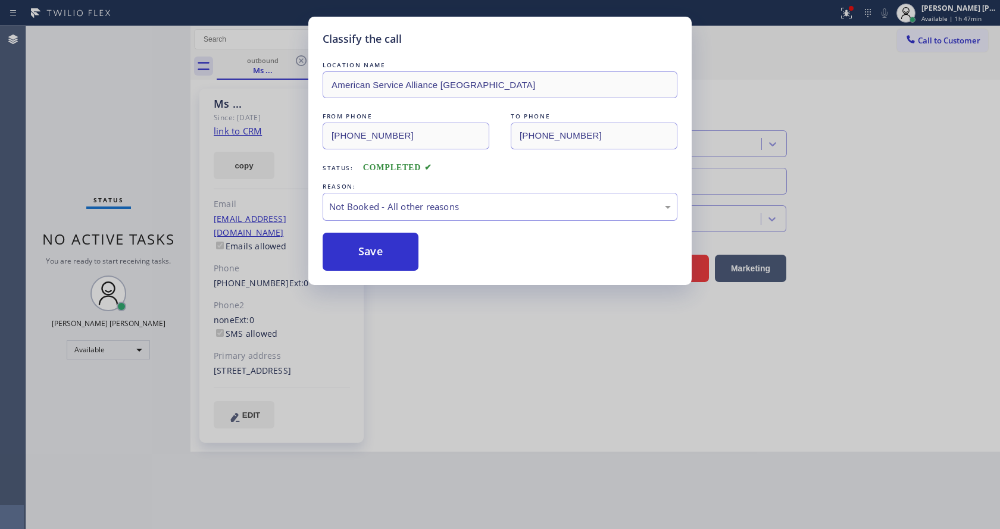
click at [364, 251] on button "Save" at bounding box center [371, 252] width 96 height 38
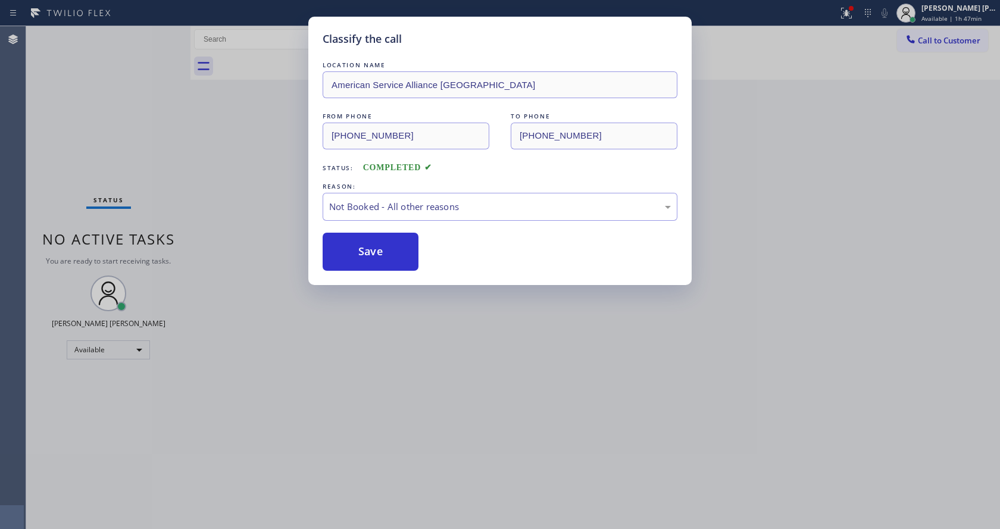
click at [364, 251] on button "Save" at bounding box center [371, 252] width 96 height 38
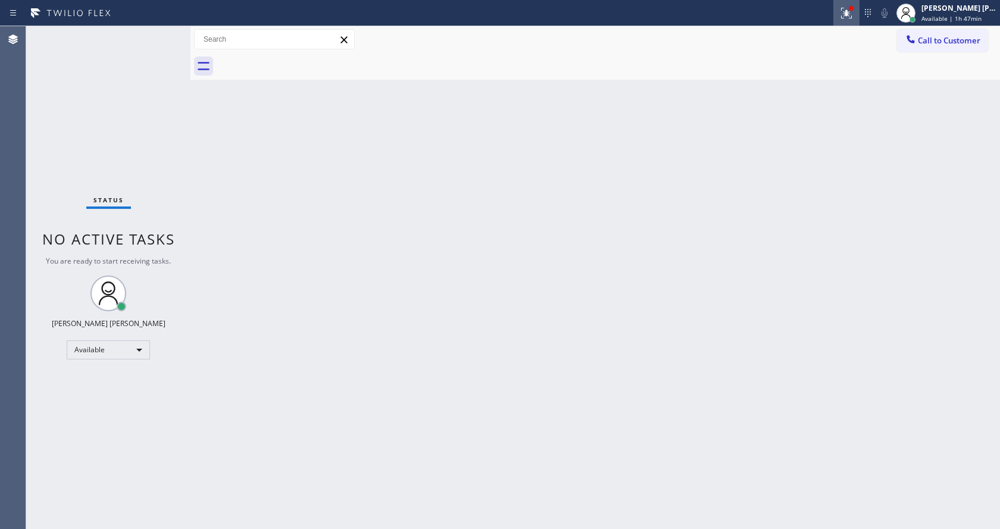
click at [853, 11] on icon at bounding box center [846, 13] width 14 height 14
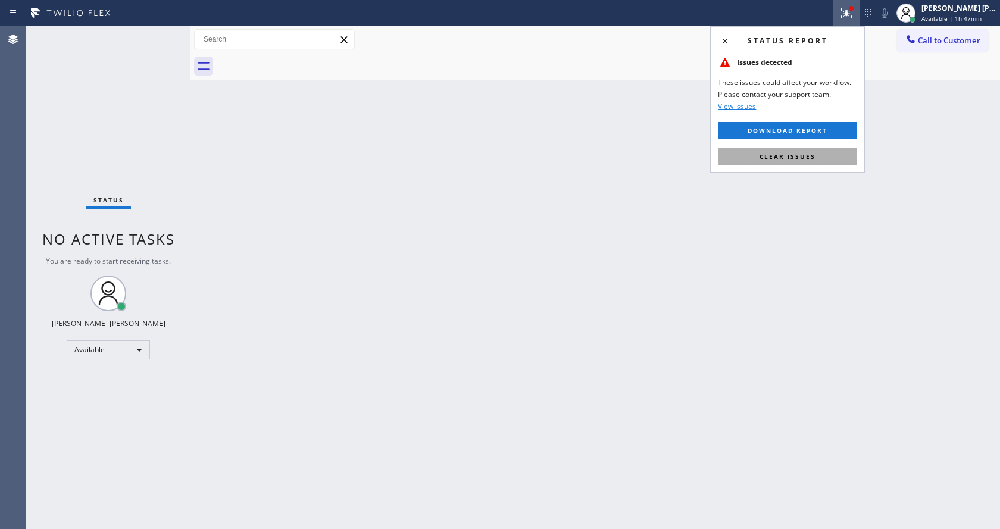
click at [809, 148] on button "Clear issues" at bounding box center [787, 156] width 139 height 17
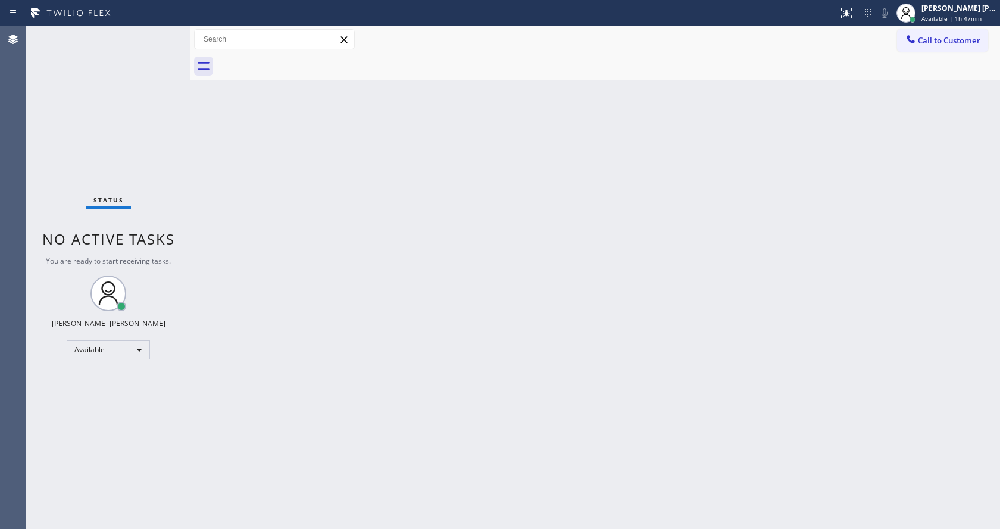
click at [808, 158] on div "Back to Dashboard Change Sender ID Customers Technicians Select a contact Outbo…" at bounding box center [594, 277] width 809 height 503
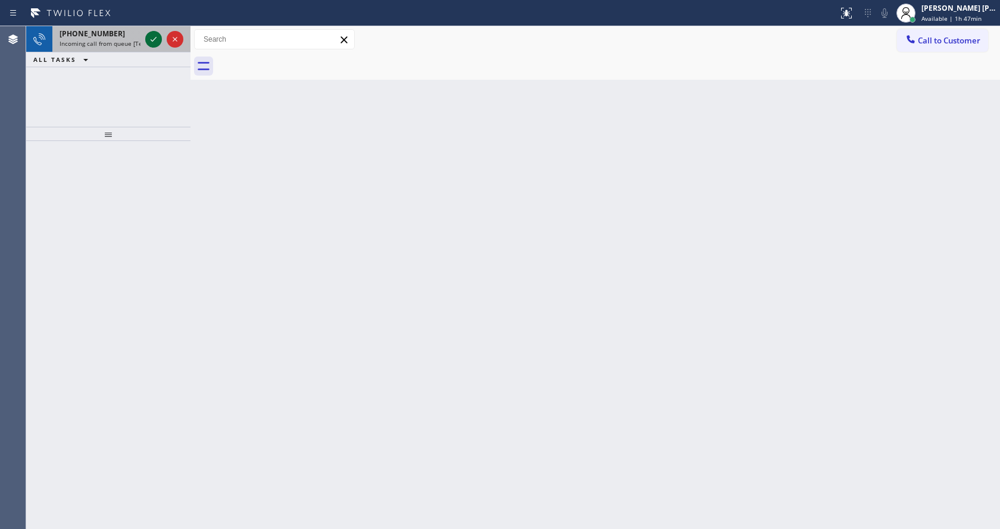
click at [149, 37] on icon at bounding box center [153, 39] width 14 height 14
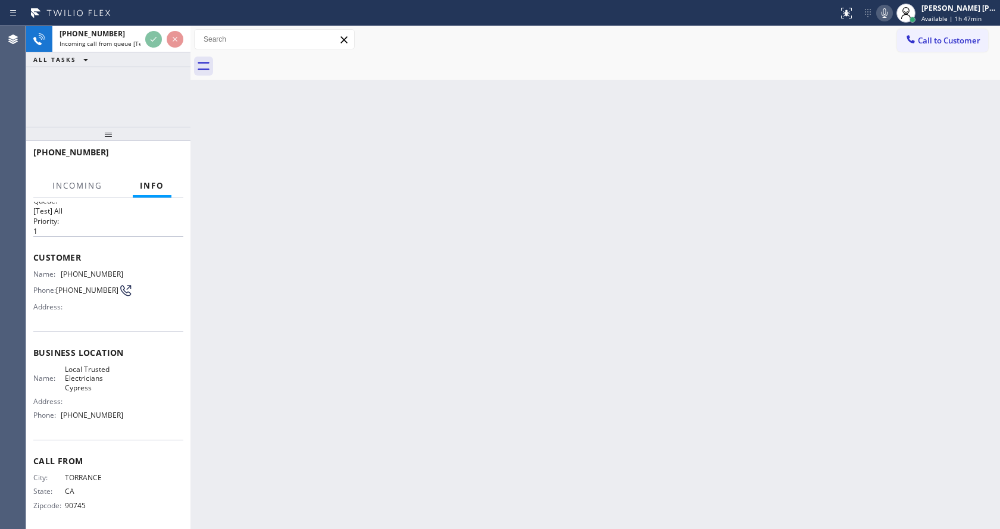
scroll to position [24, 0]
click at [255, 283] on div "Back to Dashboard Change Sender ID Customers Technicians Select a contact Outbo…" at bounding box center [594, 277] width 809 height 503
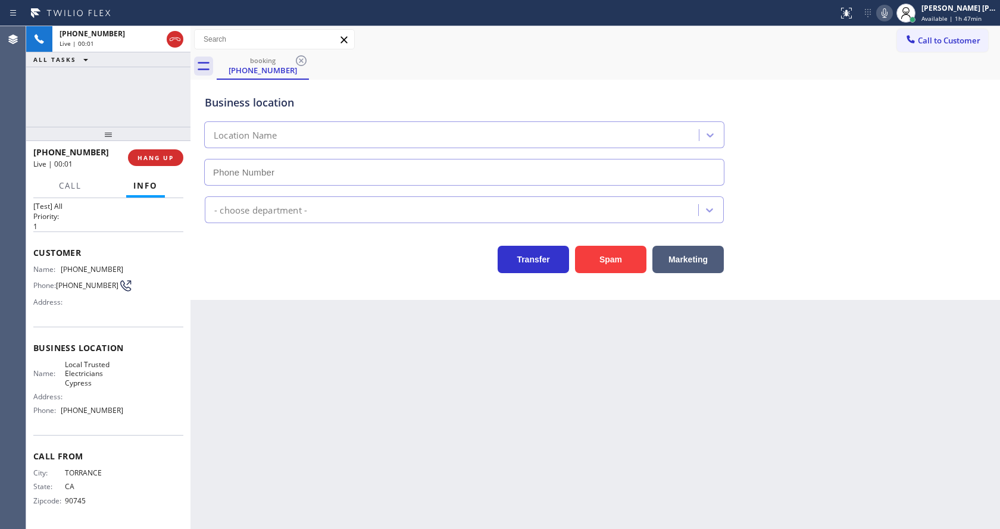
type input "[PHONE_NUMBER]"
click at [319, 358] on div "Back to Dashboard Change Sender ID Customers Technicians Select a contact Outbo…" at bounding box center [594, 277] width 809 height 503
click at [142, 305] on div "Name: [PHONE_NUMBER] Phone: [PHONE_NUMBER] Address:" at bounding box center [108, 288] width 150 height 47
click at [306, 370] on div "Back to Dashboard Change Sender ID Customers Technicians Select a contact Outbo…" at bounding box center [594, 277] width 809 height 503
click at [141, 329] on div "Business location Name: Local Trusted Electricians Cypress Address: Phone: [PHO…" at bounding box center [108, 381] width 150 height 108
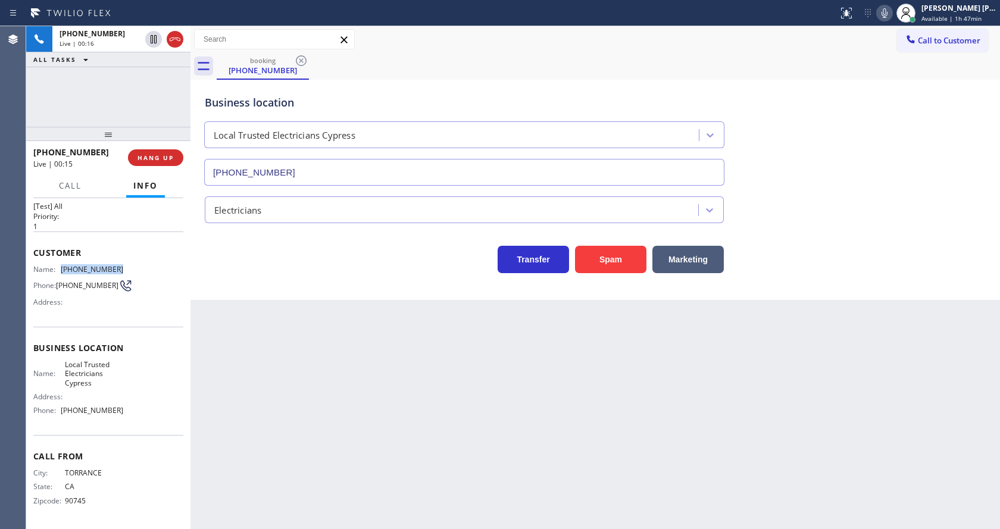
drag, startPoint x: 60, startPoint y: 265, endPoint x: 132, endPoint y: 271, distance: 72.3
click at [132, 271] on div "Name: [PHONE_NUMBER] Phone: [PHONE_NUMBER] Address:" at bounding box center [108, 288] width 150 height 47
click at [274, 347] on div "Back to Dashboard Change Sender ID Customers Technicians Select a contact Outbo…" at bounding box center [594, 277] width 809 height 503
click at [89, 365] on span "Local Trusted Electricians Cypress" at bounding box center [94, 373] width 59 height 27
drag, startPoint x: 61, startPoint y: 364, endPoint x: 102, endPoint y: 381, distance: 44.0
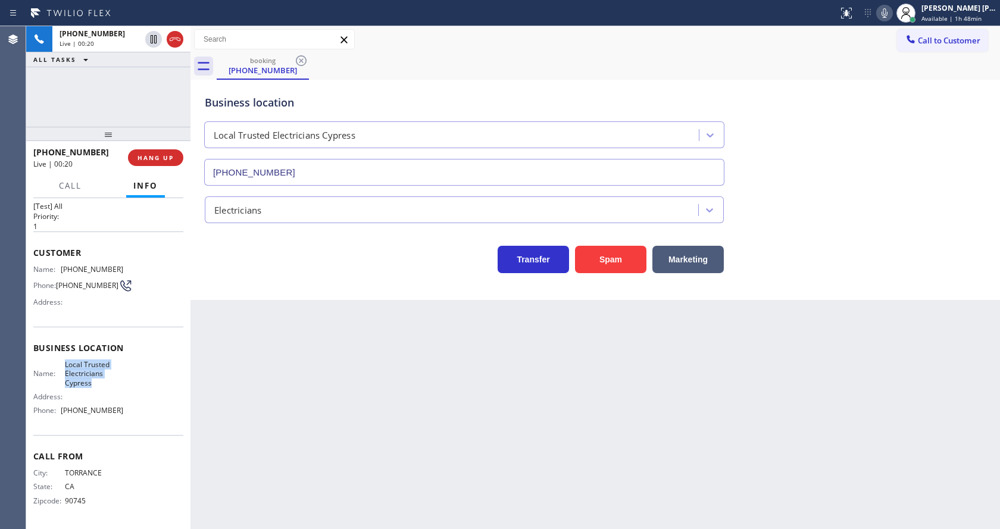
click at [102, 381] on div "Name: Local Trusted Electricians Cypress" at bounding box center [78, 373] width 90 height 27
click at [200, 363] on div "Back to Dashboard Change Sender ID Customers Technicians Select a contact Outbo…" at bounding box center [594, 277] width 809 height 503
drag, startPoint x: 117, startPoint y: 392, endPoint x: 112, endPoint y: 403, distance: 12.5
click at [117, 392] on div "Address:" at bounding box center [78, 396] width 90 height 9
drag, startPoint x: 59, startPoint y: 411, endPoint x: 127, endPoint y: 414, distance: 67.9
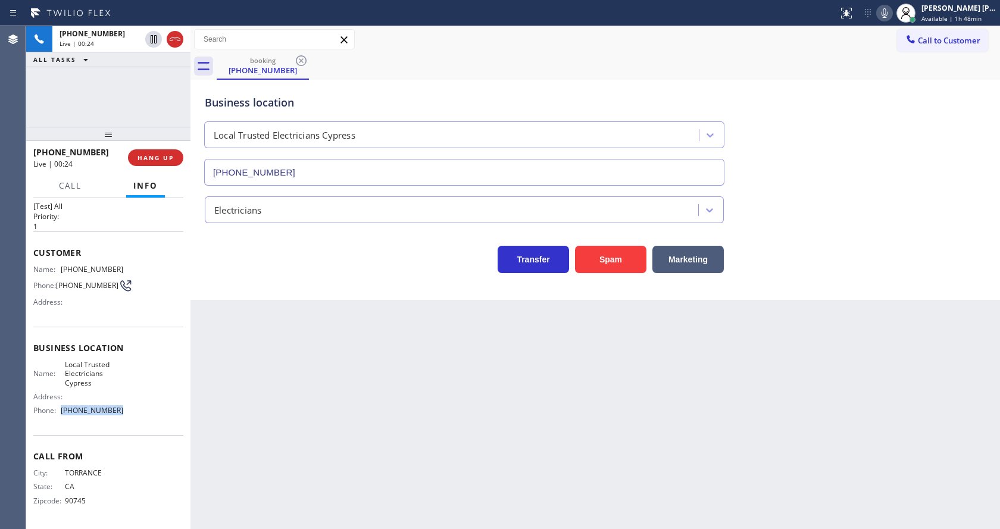
click at [127, 414] on div "Name: Local Trusted Electricians Cypress Address: Phone: [PHONE_NUMBER]" at bounding box center [108, 390] width 150 height 60
click at [292, 414] on div "Back to Dashboard Change Sender ID Customers Technicians Select a contact Outbo…" at bounding box center [594, 277] width 809 height 503
click at [437, 321] on div "Back to Dashboard Change Sender ID Customers Technicians Select a contact Outbo…" at bounding box center [594, 277] width 809 height 503
click at [606, 455] on div "Back to Dashboard Change Sender ID Customers Technicians Select a contact Outbo…" at bounding box center [594, 277] width 809 height 503
click at [288, 328] on div "Back to Dashboard Change Sender ID Customers Technicians Select a contact Outbo…" at bounding box center [594, 277] width 809 height 503
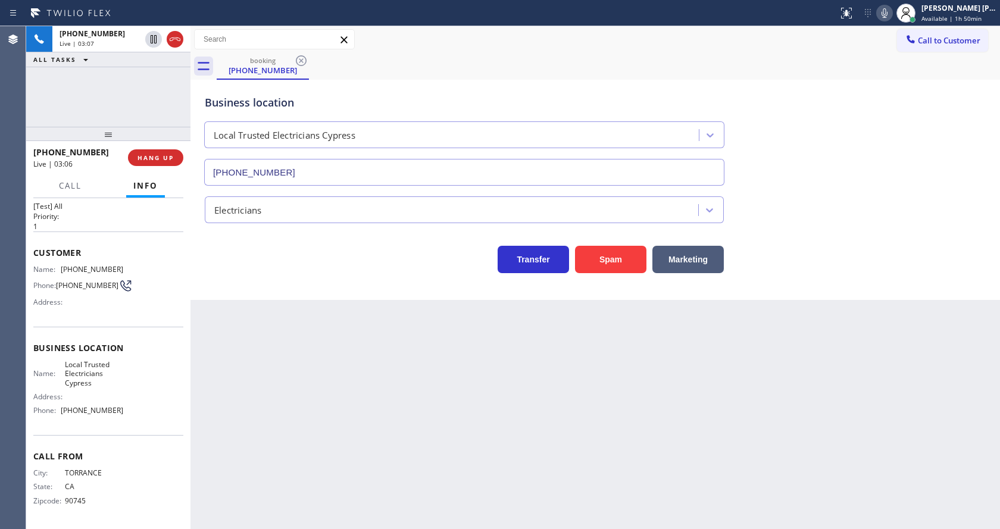
click at [886, 15] on icon at bounding box center [884, 13] width 14 height 14
click at [155, 38] on icon at bounding box center [154, 39] width 6 height 8
click at [293, 346] on div "Back to Dashboard Change Sender ID Customers Technicians Select a contact Outbo…" at bounding box center [594, 277] width 809 height 503
click at [489, 441] on div "Back to Dashboard Change Sender ID Customers Technicians Select a contact Outbo…" at bounding box center [594, 277] width 809 height 503
click at [261, 259] on div "Transfer Spam Marketing" at bounding box center [464, 256] width 524 height 33
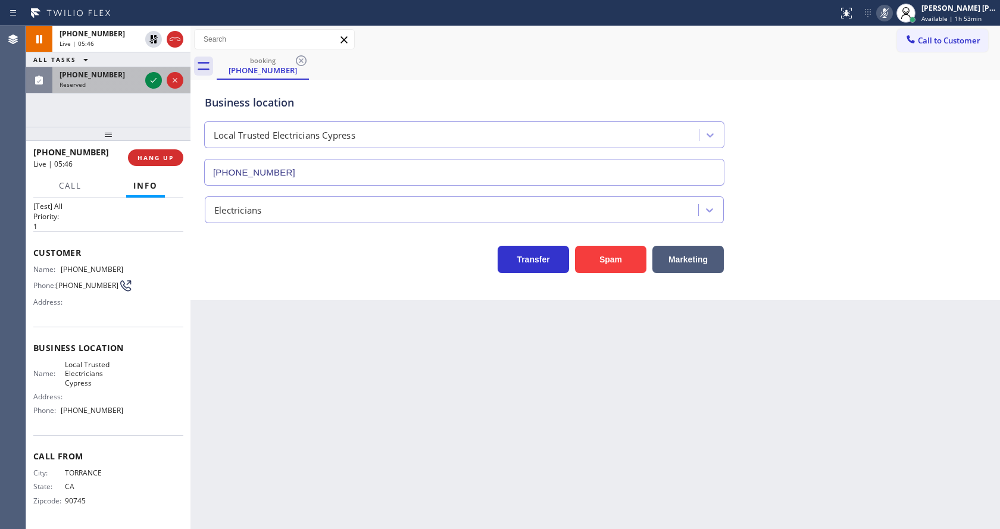
click at [149, 72] on div at bounding box center [164, 80] width 43 height 26
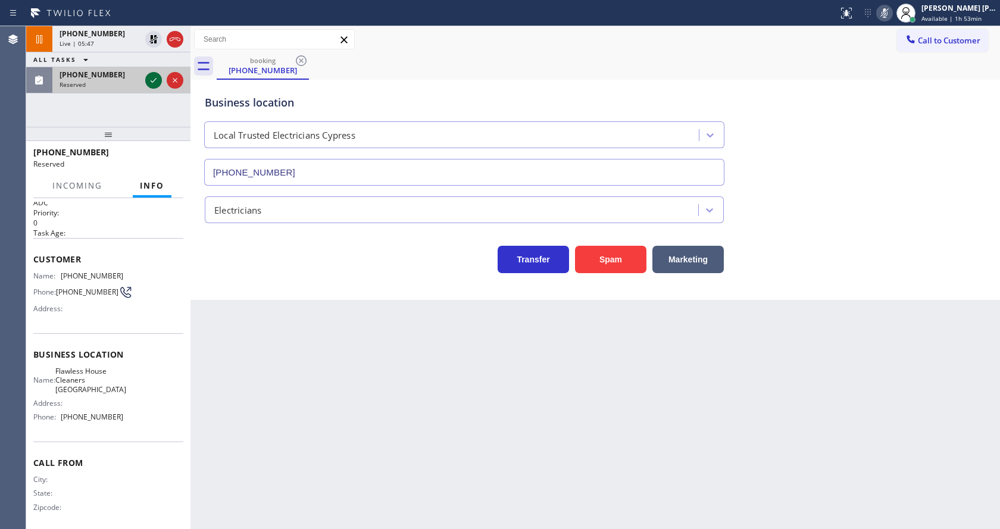
click at [149, 76] on icon at bounding box center [153, 80] width 14 height 14
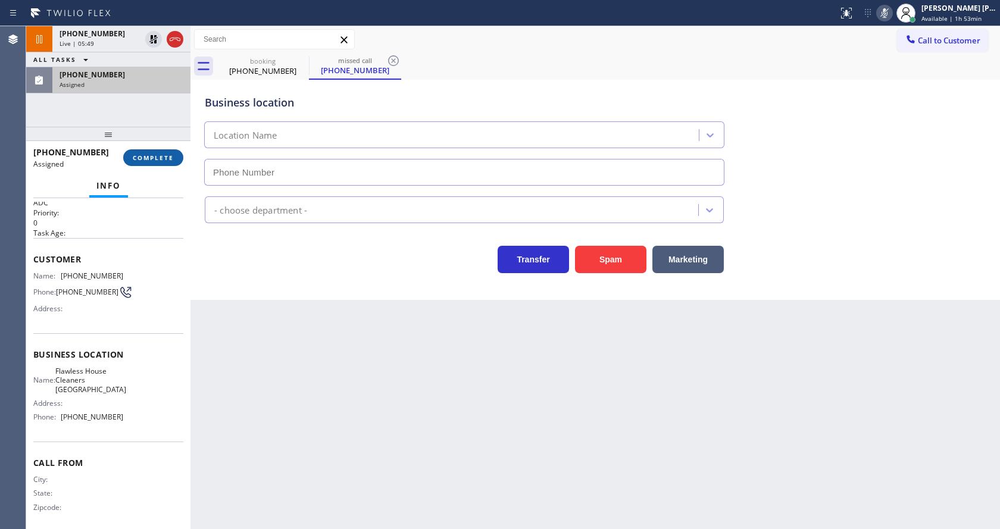
type input "[PHONE_NUMBER]"
click at [141, 157] on span "COMPLETE" at bounding box center [153, 158] width 41 height 8
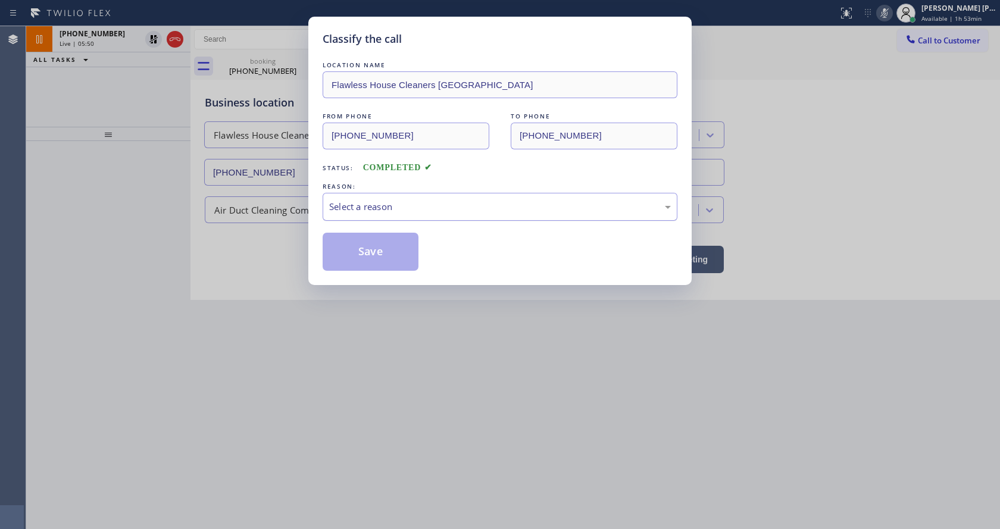
click at [333, 202] on div "Select a reason" at bounding box center [500, 207] width 342 height 14
click at [358, 245] on button "Save" at bounding box center [371, 252] width 96 height 38
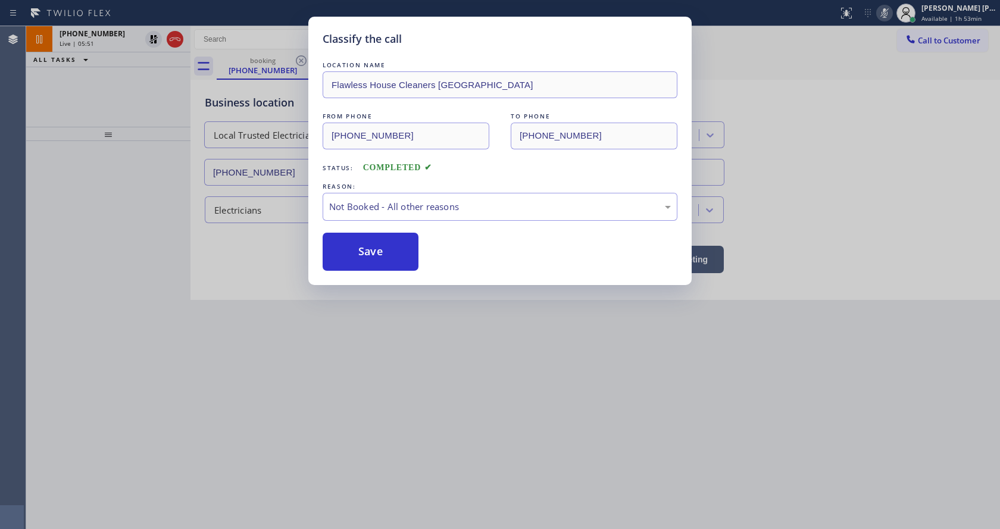
click at [358, 245] on button "Save" at bounding box center [371, 252] width 96 height 38
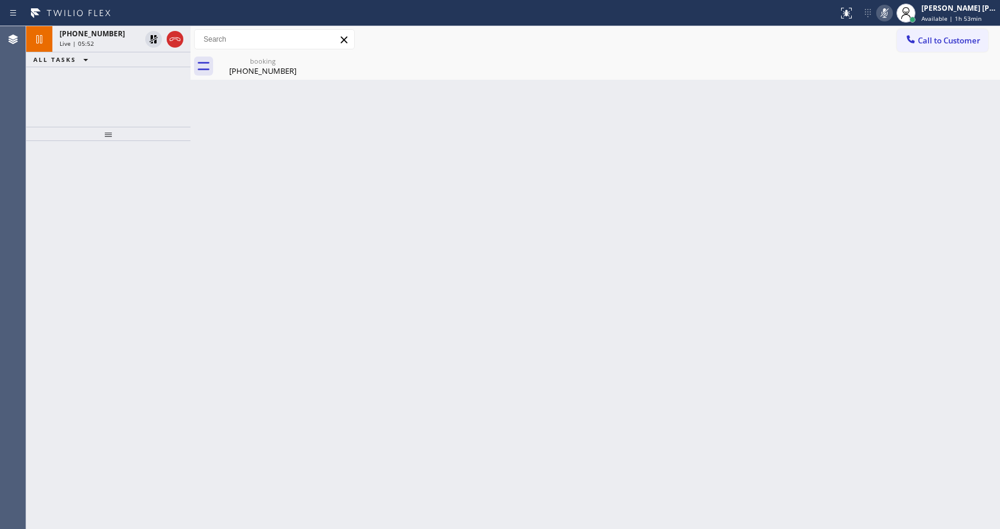
click at [133, 43] on div "Live | 05:52" at bounding box center [100, 43] width 81 height 8
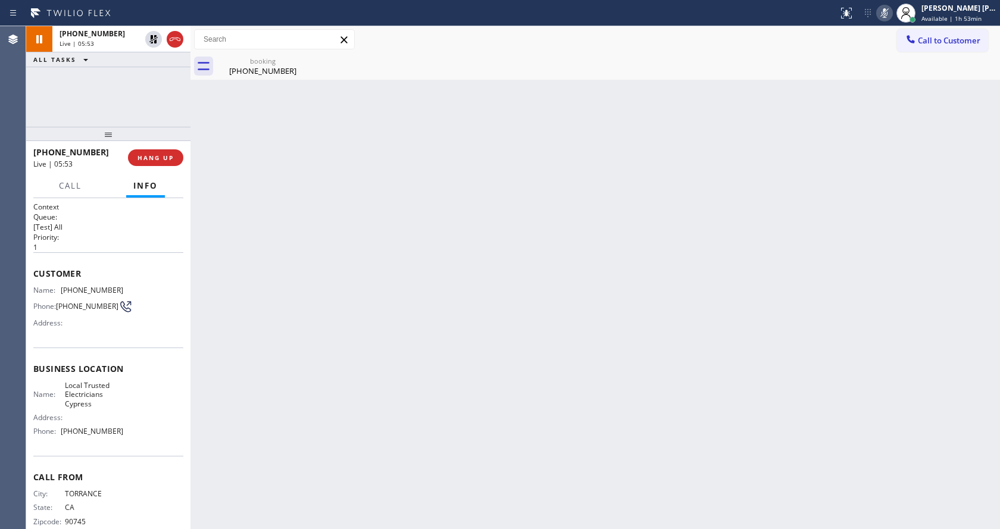
click at [262, 80] on div "Back to Dashboard Change Sender ID Customers Technicians Select a contact Outbo…" at bounding box center [594, 277] width 809 height 503
click at [252, 60] on div "booking" at bounding box center [263, 61] width 90 height 9
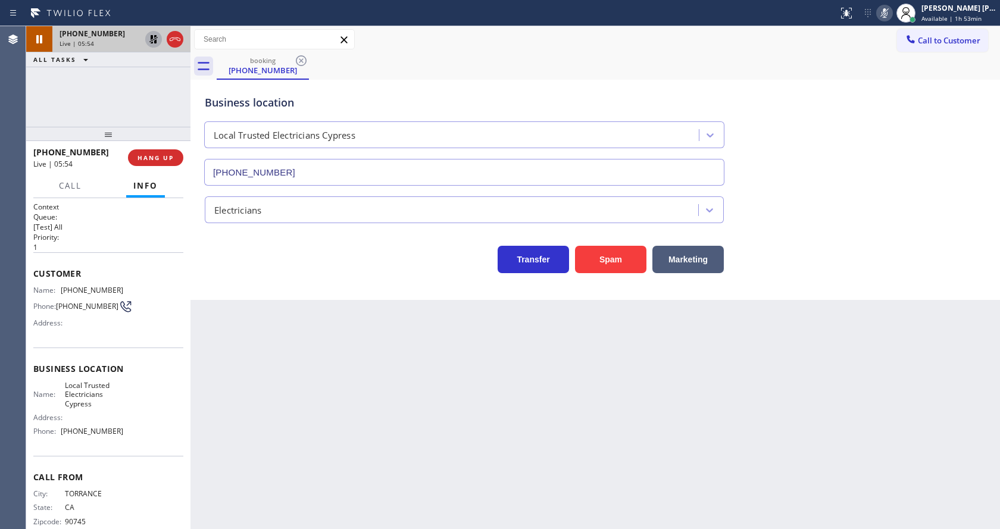
click at [155, 39] on icon at bounding box center [153, 39] width 14 height 14
click at [889, 17] on icon at bounding box center [884, 13] width 14 height 14
click at [874, 146] on div "Business location Local Trusted Electricians Cypress [PHONE_NUMBER]" at bounding box center [595, 132] width 786 height 108
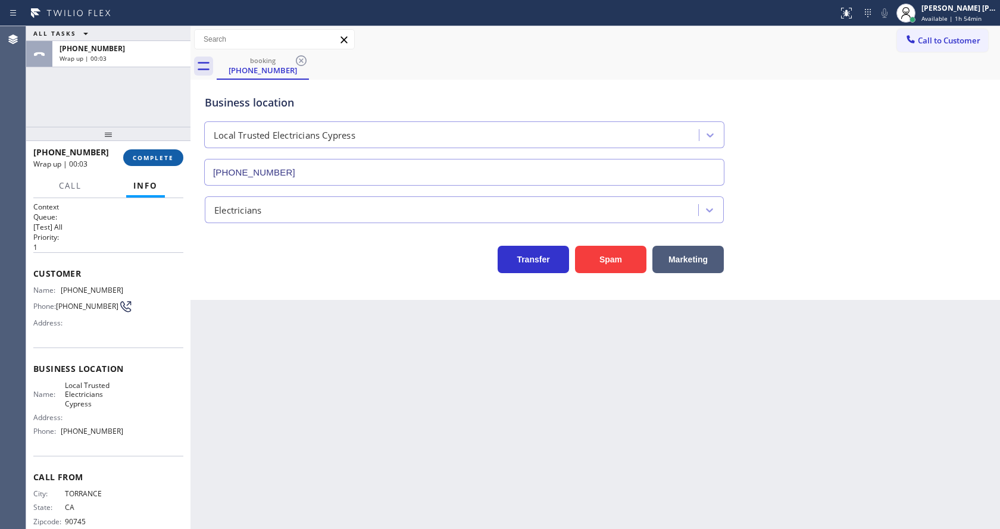
click at [130, 158] on button "COMPLETE" at bounding box center [153, 157] width 60 height 17
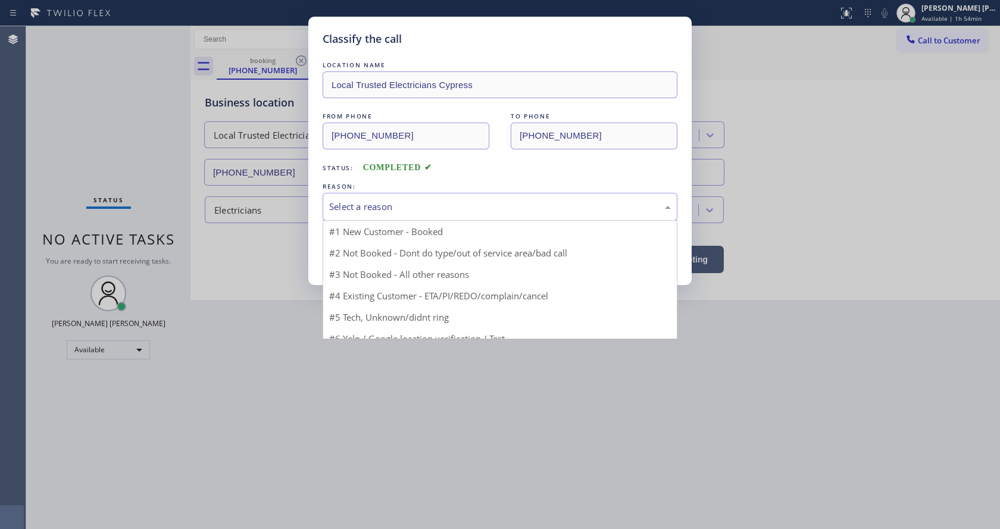
click at [357, 212] on div "Select a reason" at bounding box center [500, 207] width 342 height 14
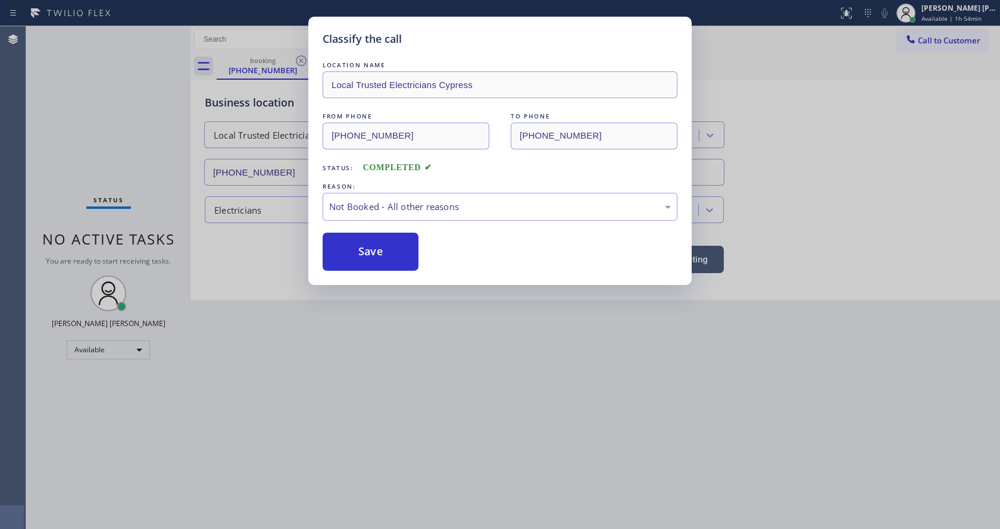
click at [361, 251] on button "Save" at bounding box center [371, 252] width 96 height 38
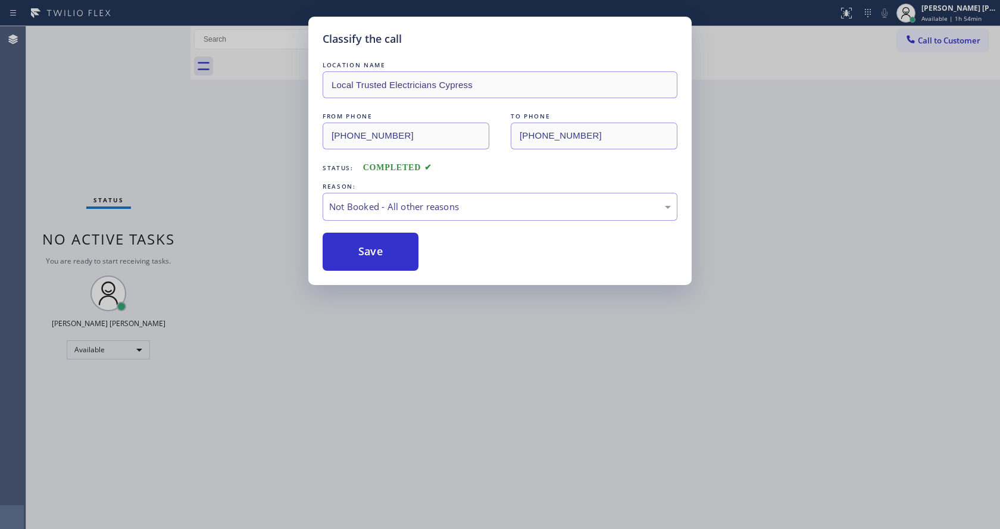
click at [361, 251] on button "Save" at bounding box center [371, 252] width 96 height 38
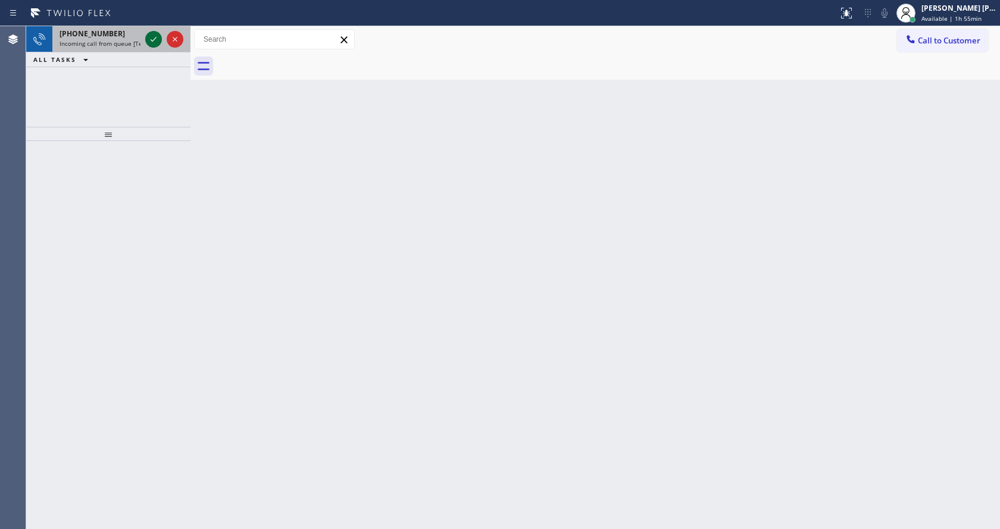
click at [157, 42] on icon at bounding box center [153, 39] width 14 height 14
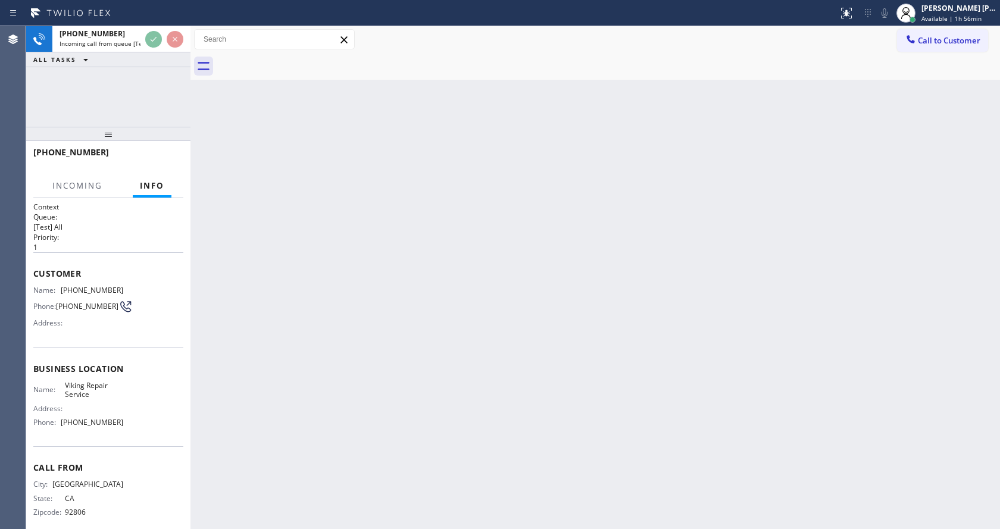
click at [400, 351] on div "Back to Dashboard Change Sender ID Customers Technicians Select a contact Outbo…" at bounding box center [594, 277] width 809 height 503
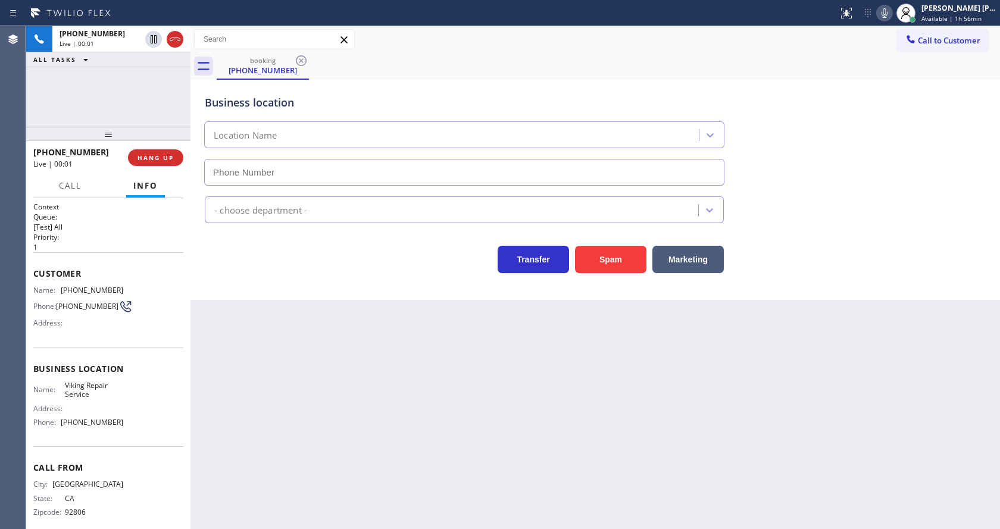
type input "[PHONE_NUMBER]"
click at [265, 321] on div "Back to Dashboard Change Sender ID Customers Technicians Select a contact Outbo…" at bounding box center [594, 277] width 809 height 503
click at [502, 386] on div "Back to Dashboard Change Sender ID Customers Technicians Select a contact Outbo…" at bounding box center [594, 277] width 809 height 503
click at [261, 309] on div "Back to Dashboard Change Sender ID Customers Technicians Select a contact Outbo…" at bounding box center [594, 277] width 809 height 503
click at [458, 493] on div "Back to Dashboard Change Sender ID Customers Technicians Select a contact Outbo…" at bounding box center [594, 277] width 809 height 503
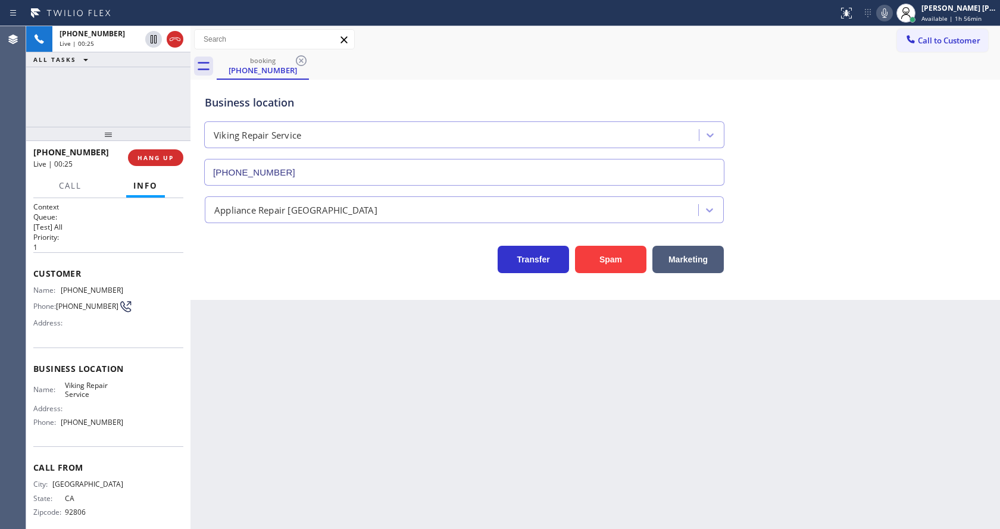
click at [401, 437] on div "Back to Dashboard Change Sender ID Customers Technicians Select a contact Outbo…" at bounding box center [594, 277] width 809 height 503
click at [329, 424] on div "Back to Dashboard Change Sender ID Customers Technicians Select a contact Outbo…" at bounding box center [594, 277] width 809 height 503
drag, startPoint x: 456, startPoint y: 361, endPoint x: 472, endPoint y: 334, distance: 30.4
click at [456, 361] on div "Back to Dashboard Change Sender ID Customers Technicians Select a contact Outbo…" at bounding box center [594, 277] width 809 height 503
click at [229, 314] on div "Back to Dashboard Change Sender ID Customers Technicians Select a contact Outbo…" at bounding box center [594, 277] width 809 height 503
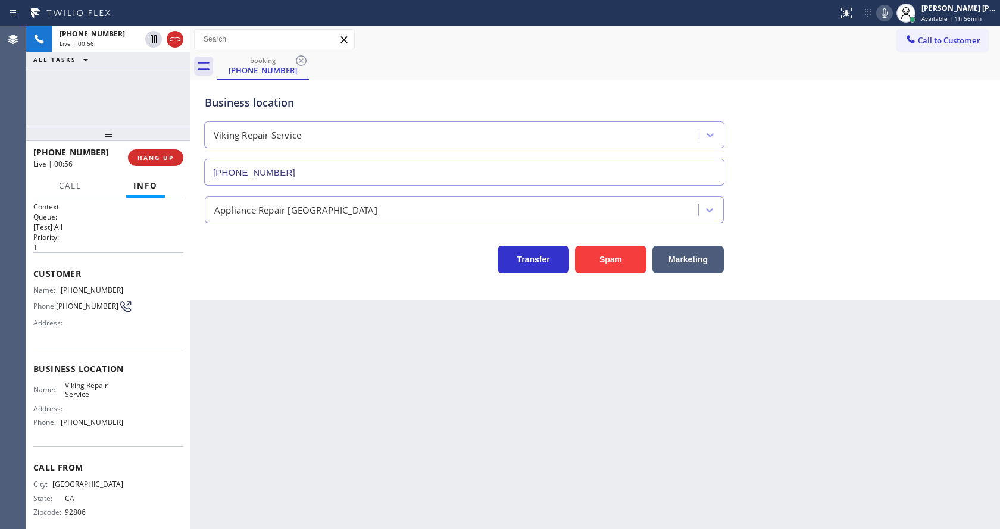
click at [481, 430] on div "Back to Dashboard Change Sender ID Customers Technicians Select a contact Outbo…" at bounding box center [594, 277] width 809 height 503
click at [139, 158] on span "HANG UP" at bounding box center [155, 158] width 36 height 8
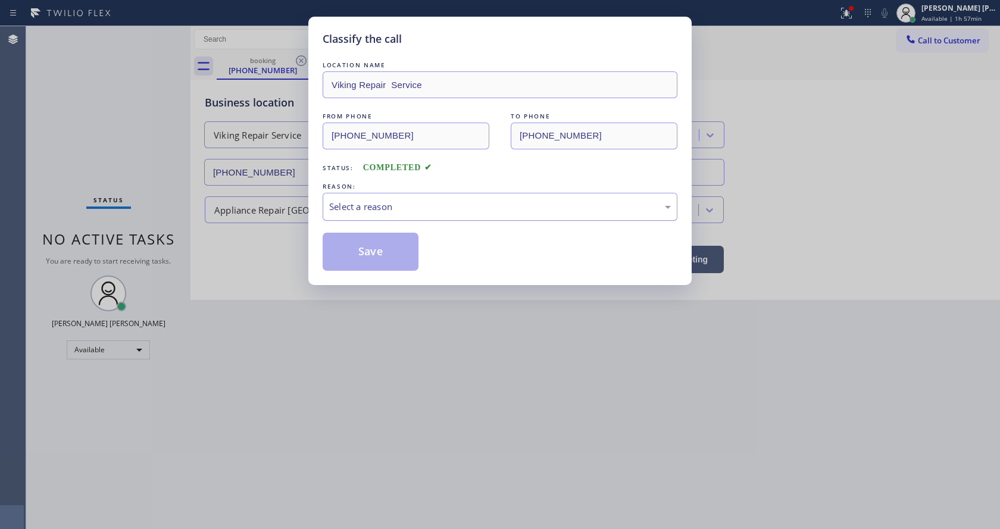
click at [389, 217] on div "Select a reason" at bounding box center [500, 207] width 355 height 28
click at [360, 256] on button "Save" at bounding box center [371, 252] width 96 height 38
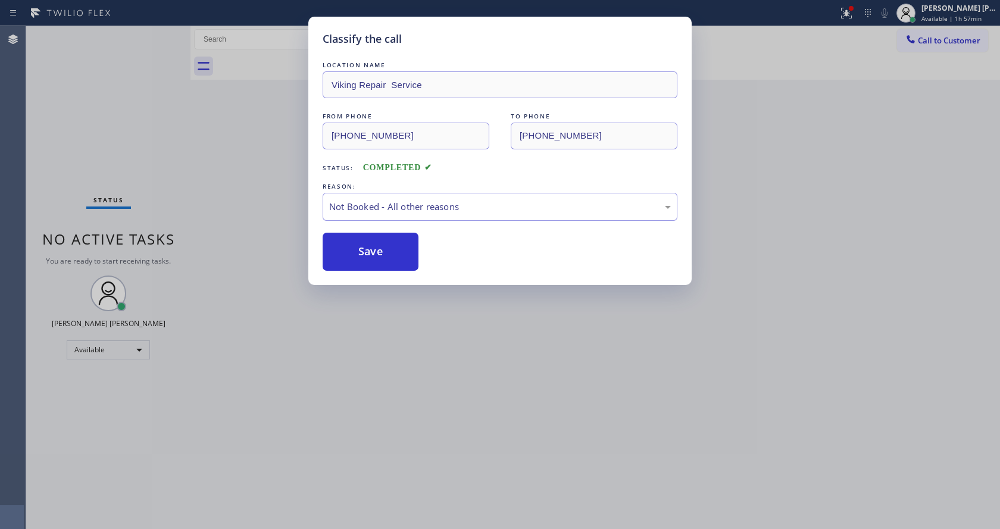
click at [360, 256] on button "Save" at bounding box center [371, 252] width 96 height 38
click at [390, 309] on div "Classify the call LOCATION NAME Viking Repair Service FROM PHONE [PHONE_NUMBER]…" at bounding box center [500, 264] width 1000 height 529
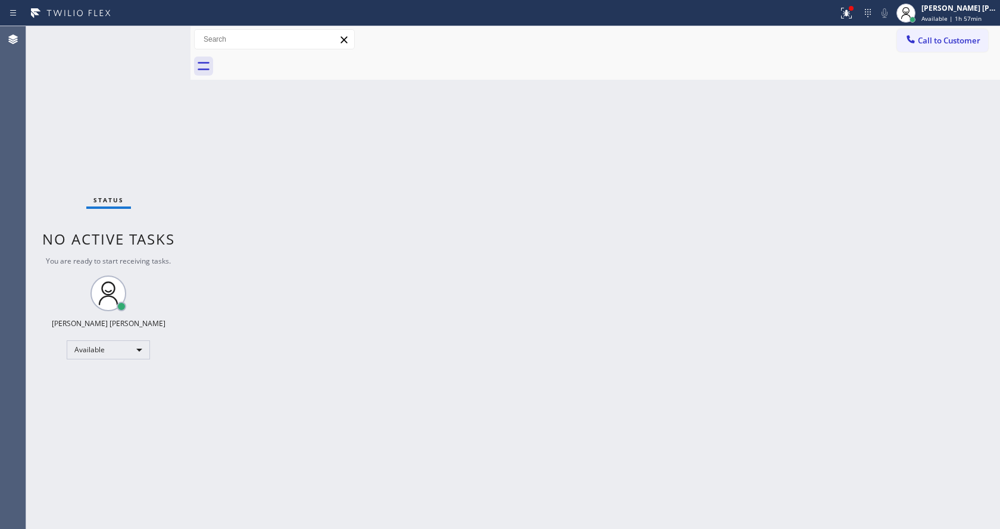
click at [411, 323] on div "Back to Dashboard Change Sender ID Customers Technicians Select a contact Outbo…" at bounding box center [594, 277] width 809 height 503
click at [158, 35] on div "Status No active tasks You are ready to start receiving tasks. [PERSON_NAME] [P…" at bounding box center [108, 277] width 164 height 503
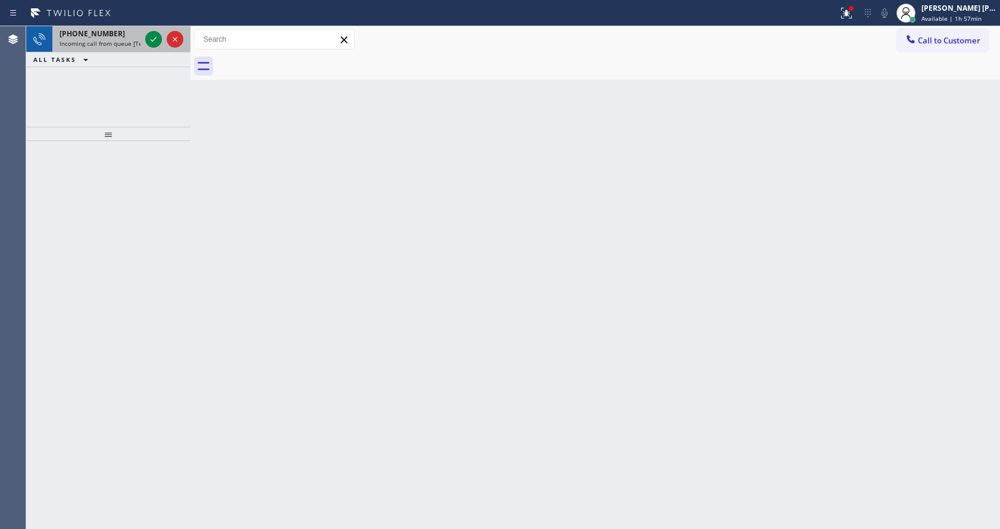
click at [139, 37] on div "[PHONE_NUMBER]" at bounding box center [100, 34] width 81 height 10
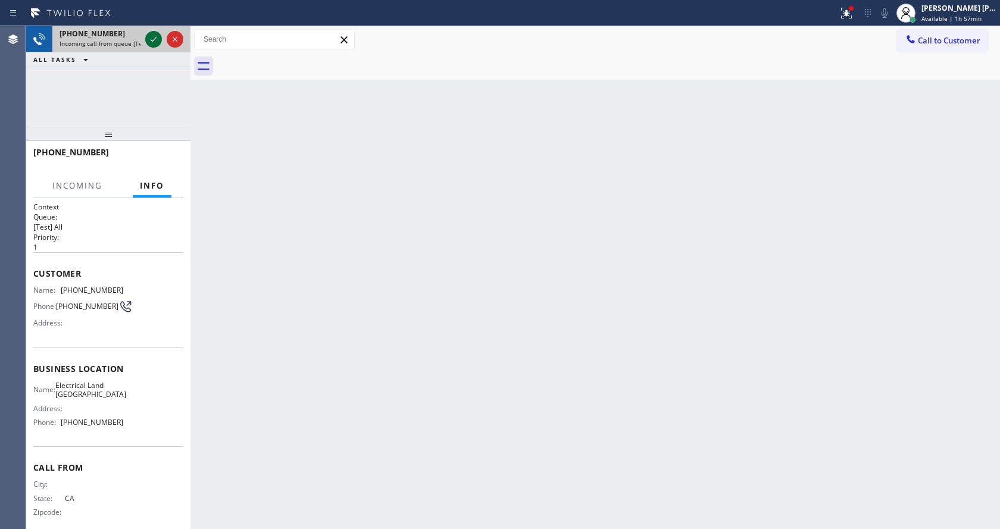
click at [151, 40] on icon at bounding box center [153, 39] width 14 height 14
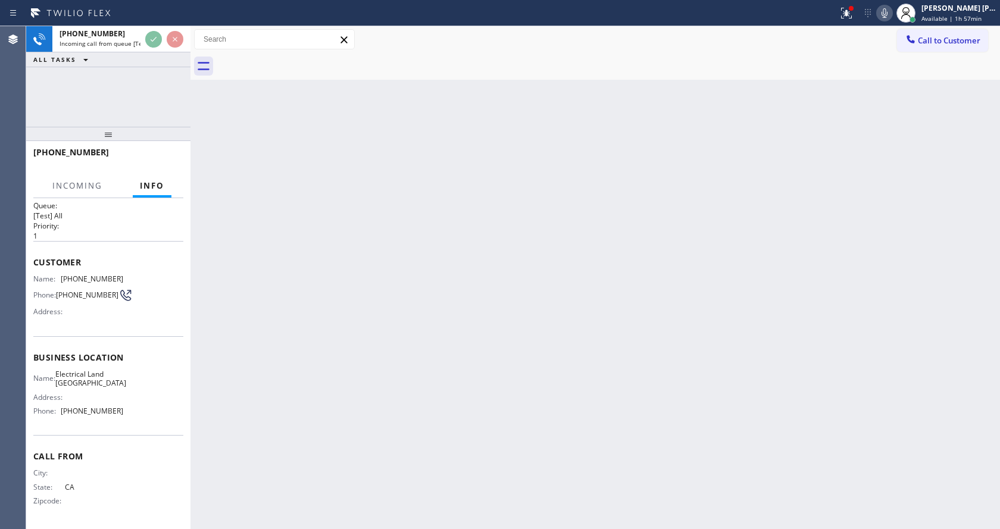
scroll to position [15, 0]
click at [324, 327] on div "Back to Dashboard Change Sender ID Customers Technicians Select a contact Outbo…" at bounding box center [594, 277] width 809 height 503
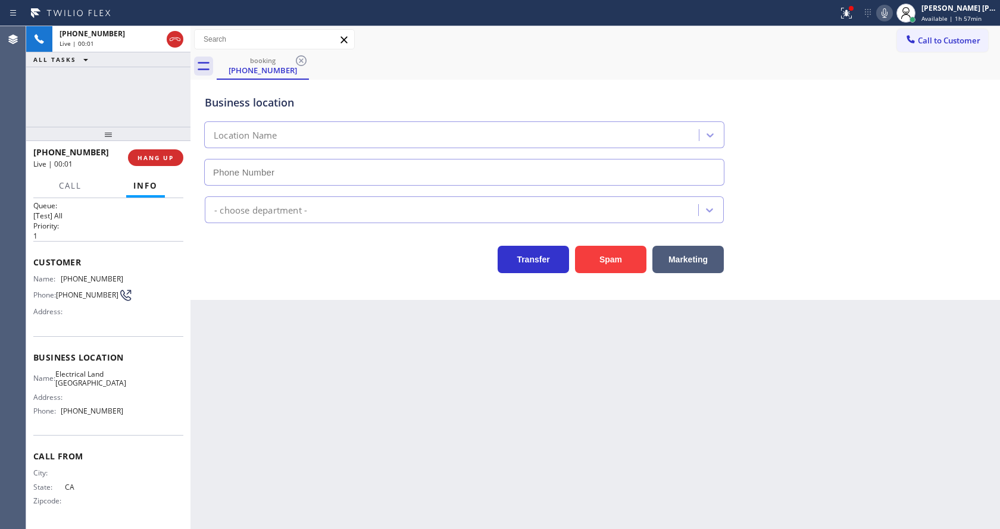
type input "[PHONE_NUMBER]"
click at [399, 367] on div "Back to Dashboard Change Sender ID Customers Technicians Select a contact Outbo…" at bounding box center [594, 277] width 809 height 503
click at [398, 430] on div "Back to Dashboard Change Sender ID Customers Technicians Select a contact Outbo…" at bounding box center [594, 277] width 809 height 503
click at [242, 301] on div "Back to Dashboard Change Sender ID Customers Technicians Select a contact Outbo…" at bounding box center [594, 277] width 809 height 503
click at [143, 147] on div "[PHONE_NUMBER] Live | 00:19 HANG UP" at bounding box center [108, 157] width 150 height 31
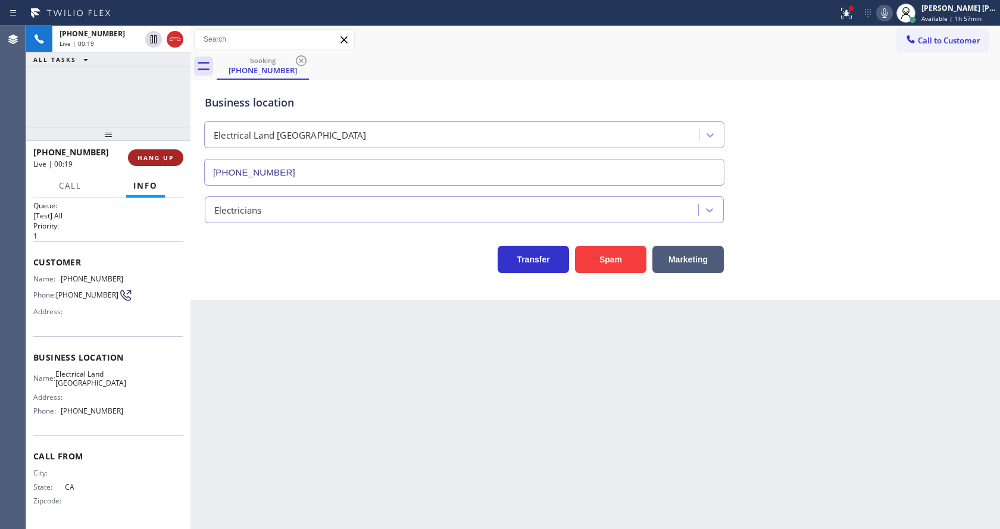
click at [147, 152] on button "HANG UP" at bounding box center [155, 157] width 55 height 17
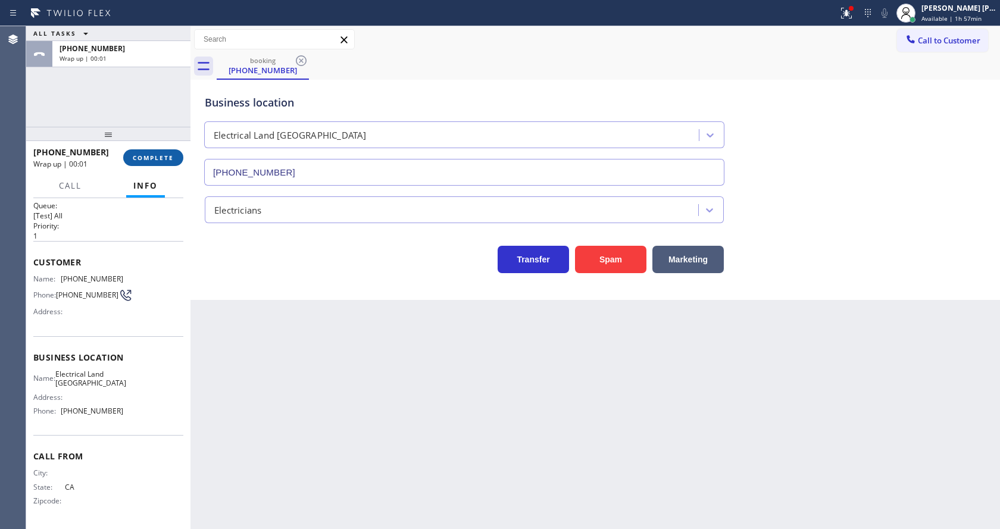
click at [147, 152] on button "COMPLETE" at bounding box center [153, 157] width 60 height 17
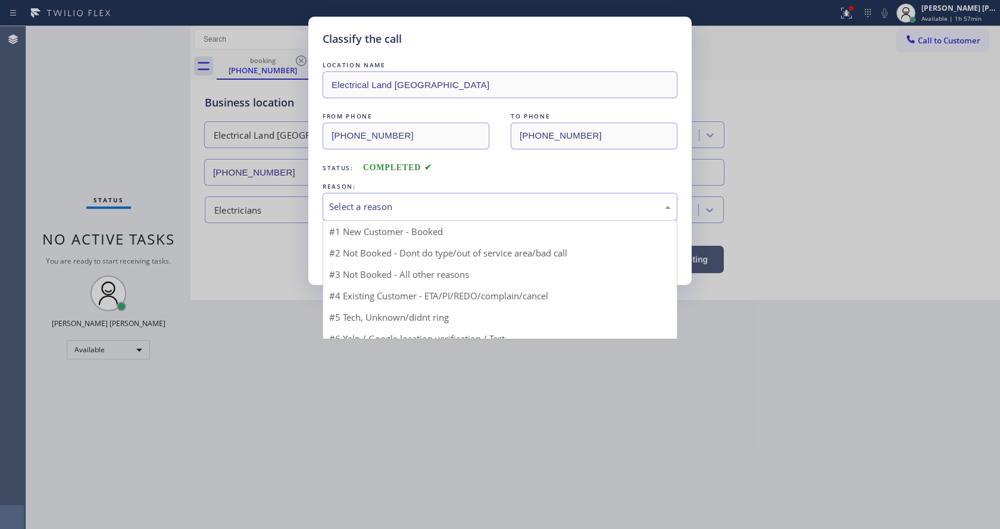
click at [398, 205] on div "Select a reason" at bounding box center [500, 207] width 342 height 14
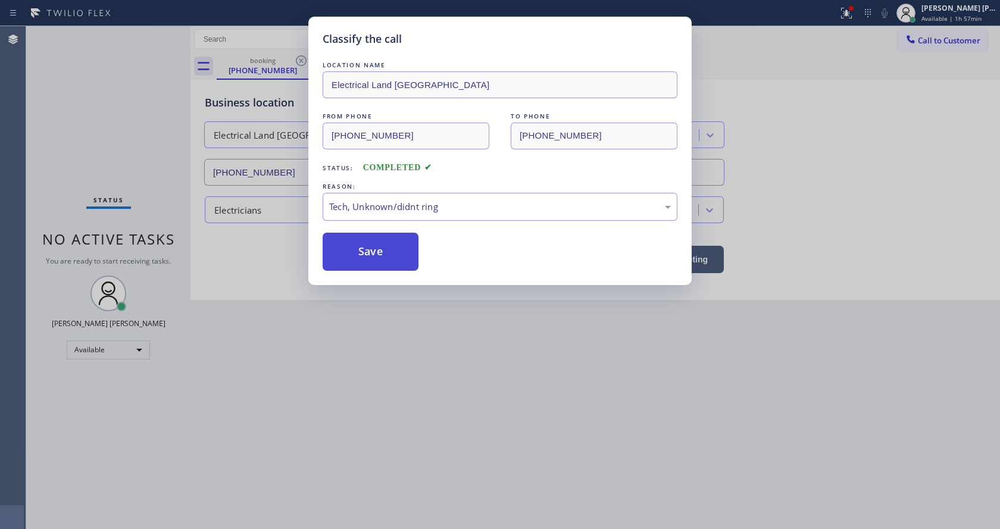
click at [371, 261] on button "Save" at bounding box center [371, 252] width 96 height 38
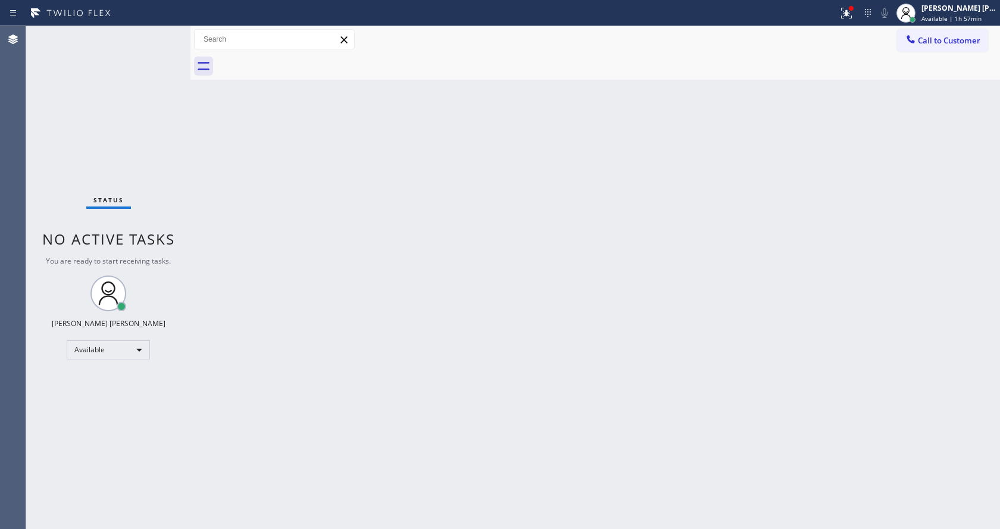
click at [164, 31] on div "Status No active tasks You are ready to start receiving tasks. [PERSON_NAME] [P…" at bounding box center [108, 277] width 164 height 503
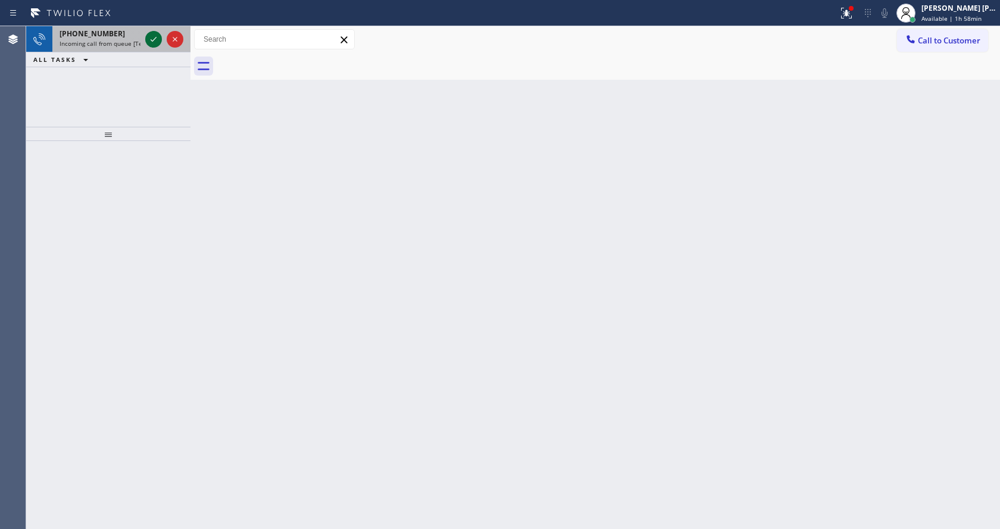
click at [152, 36] on icon at bounding box center [153, 39] width 14 height 14
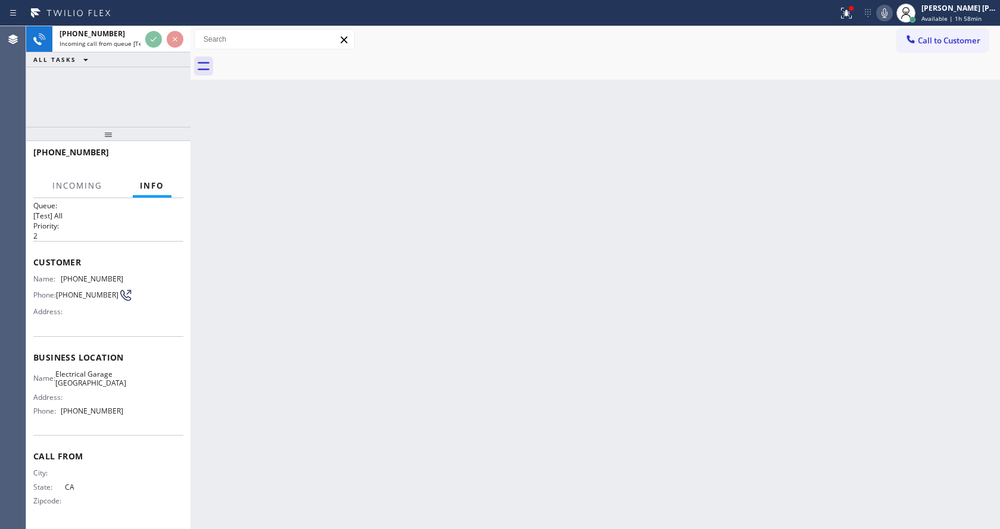
scroll to position [24, 0]
click at [348, 315] on div "Back to Dashboard Change Sender ID Customers Technicians Select a contact Outbo…" at bounding box center [594, 277] width 809 height 503
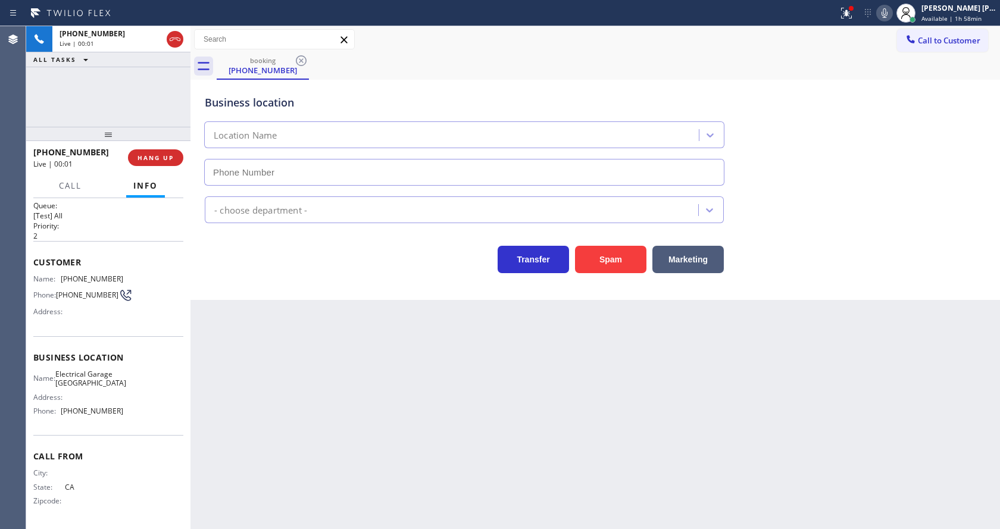
type input "[PHONE_NUMBER]"
click at [301, 279] on div "Business location Electrical [GEOGRAPHIC_DATA] [PHONE_NUMBER] Electricians Tran…" at bounding box center [594, 190] width 809 height 220
click at [841, 20] on button at bounding box center [846, 13] width 26 height 26
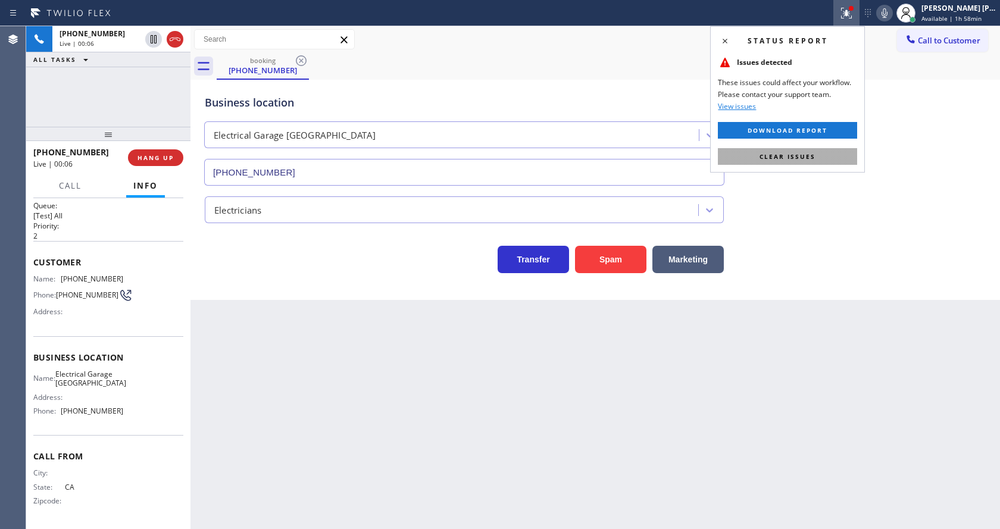
click at [811, 154] on span "Clear issues" at bounding box center [787, 156] width 56 height 8
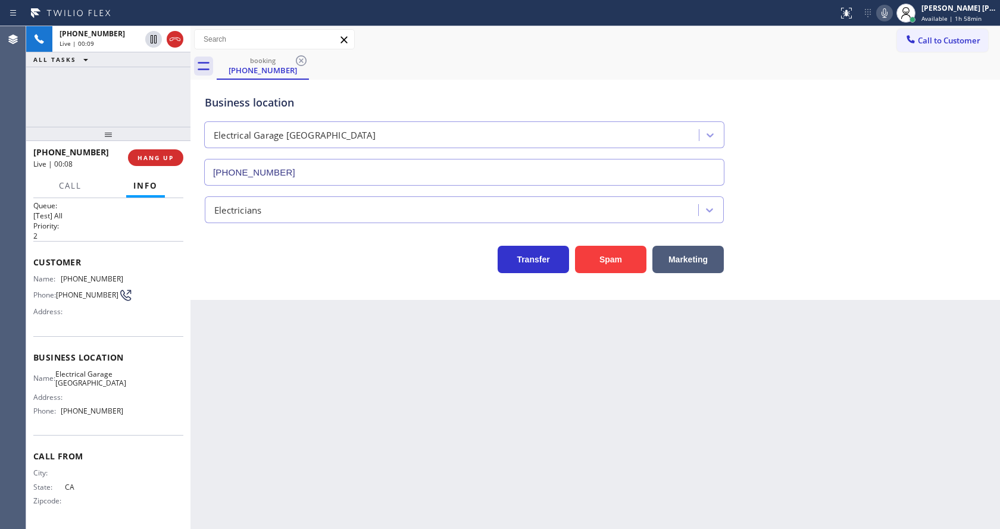
click at [884, 17] on icon at bounding box center [884, 13] width 14 height 14
click at [374, 339] on div "Back to Dashboard Change Sender ID Customers Technicians Select a contact Outbo…" at bounding box center [594, 277] width 809 height 503
click at [393, 455] on div "Back to Dashboard Change Sender ID Customers Technicians Select a contact Outbo…" at bounding box center [594, 277] width 809 height 503
click at [143, 160] on span "HANG UP" at bounding box center [155, 158] width 36 height 8
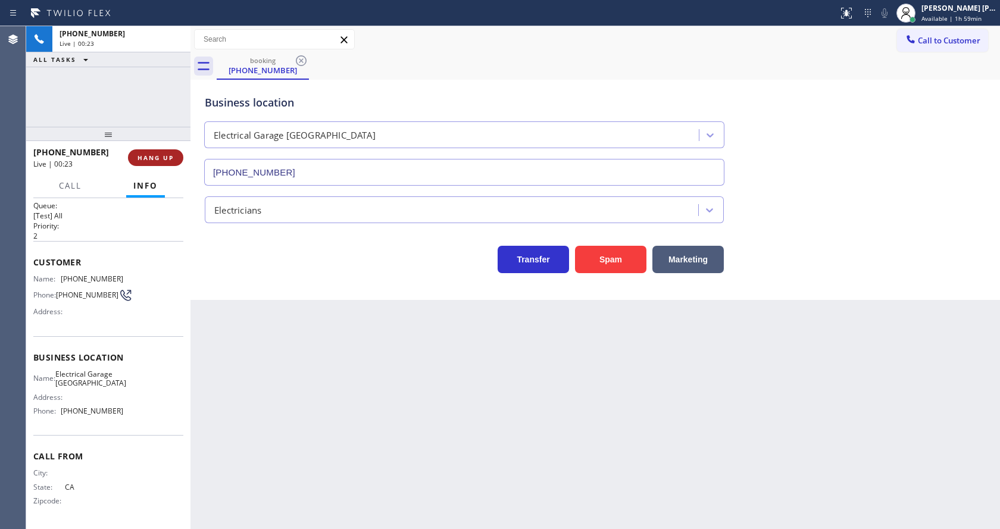
click at [143, 160] on span "HANG UP" at bounding box center [155, 158] width 36 height 8
click at [143, 160] on span "COMPLETE" at bounding box center [153, 158] width 41 height 8
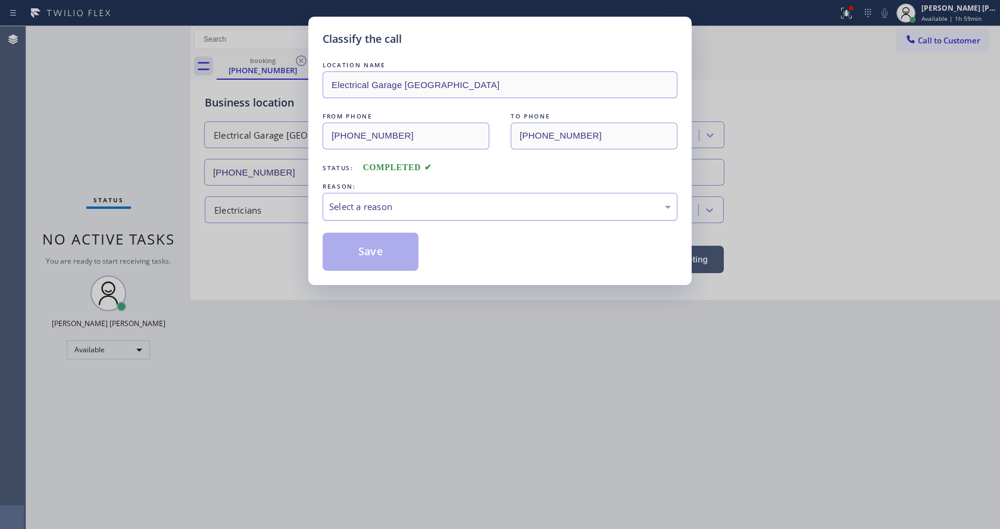
click at [444, 214] on div "Select a reason" at bounding box center [500, 207] width 355 height 28
click at [374, 261] on button "Save" at bounding box center [371, 252] width 96 height 38
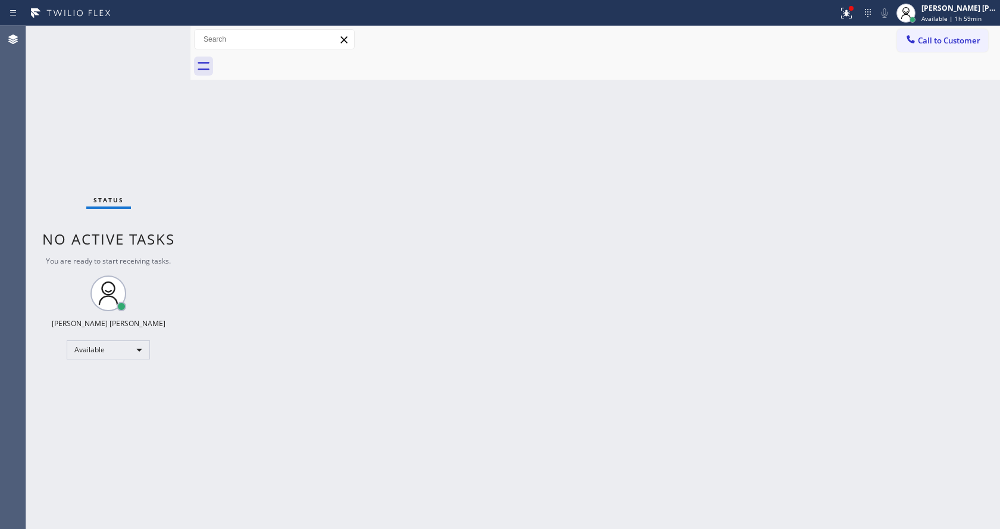
click at [168, 33] on div "Status No active tasks You are ready to start receiving tasks. [PERSON_NAME] [P…" at bounding box center [108, 277] width 164 height 503
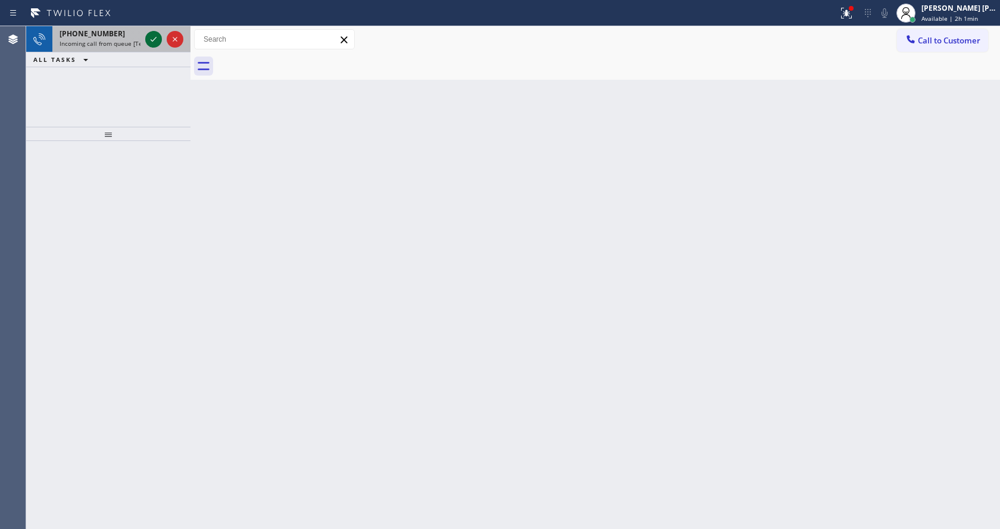
click at [152, 39] on icon at bounding box center [153, 39] width 14 height 14
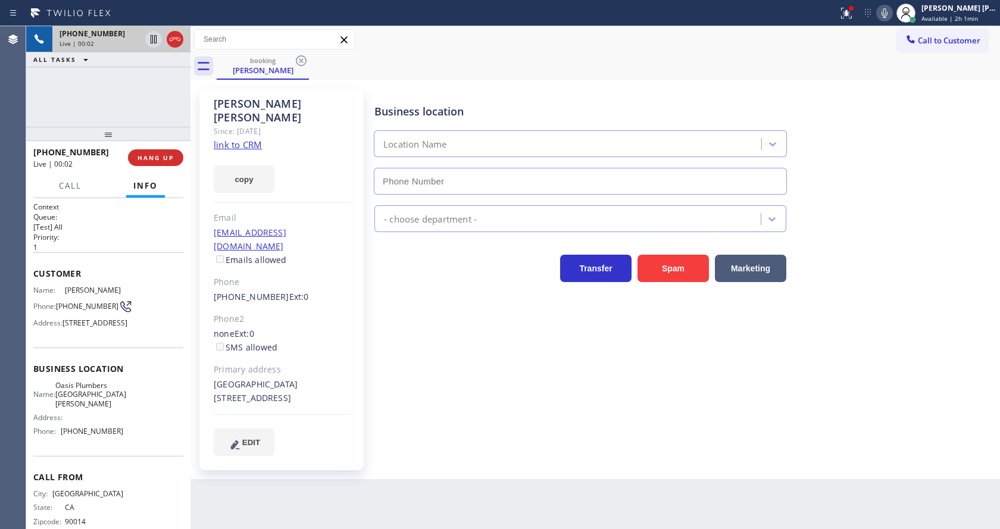
type input "[PHONE_NUMBER]"
click at [924, 358] on div "Business location [GEOGRAPHIC_DATA] [GEOGRAPHIC_DATA][PERSON_NAME] [PHONE_NUMBE…" at bounding box center [684, 272] width 625 height 361
click at [246, 139] on link "link to CRM" at bounding box center [238, 145] width 48 height 12
click at [880, 284] on div "Business location [GEOGRAPHIC_DATA] [GEOGRAPHIC_DATA][PERSON_NAME] [PHONE_NUMBE…" at bounding box center [684, 272] width 625 height 361
click at [843, 12] on div at bounding box center [846, 13] width 26 height 14
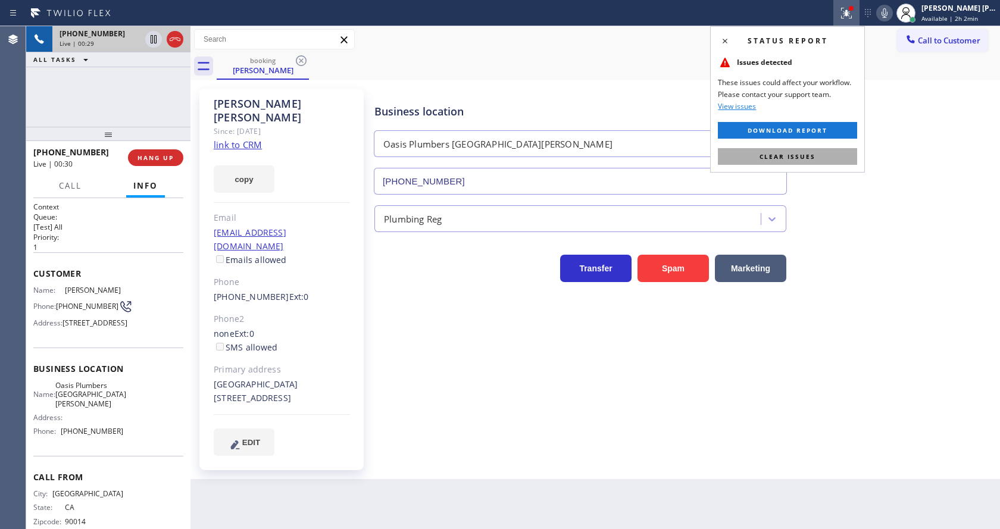
click at [820, 159] on button "Clear issues" at bounding box center [787, 156] width 139 height 17
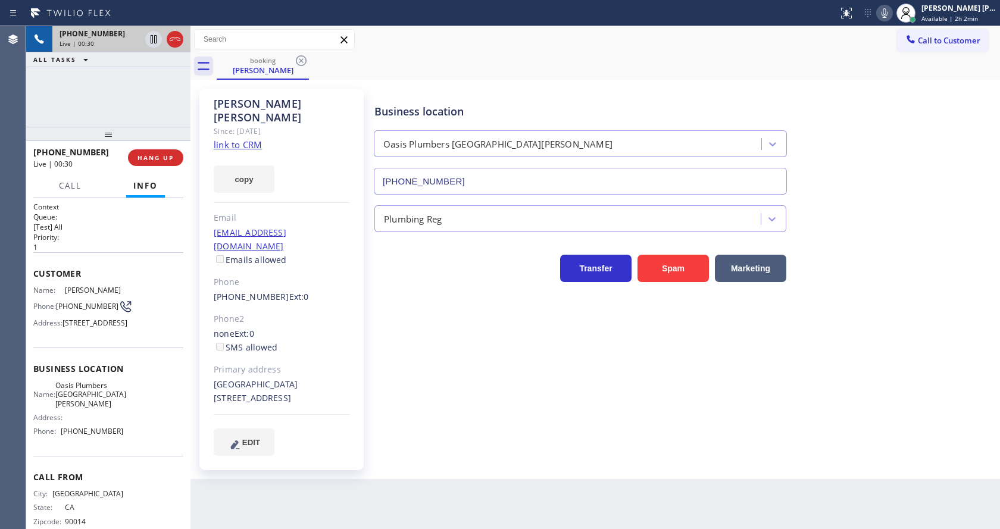
click at [865, 161] on div "Business location [GEOGRAPHIC_DATA] [GEOGRAPHIC_DATA][PERSON_NAME] [PHONE_NUMBE…" at bounding box center [684, 141] width 625 height 108
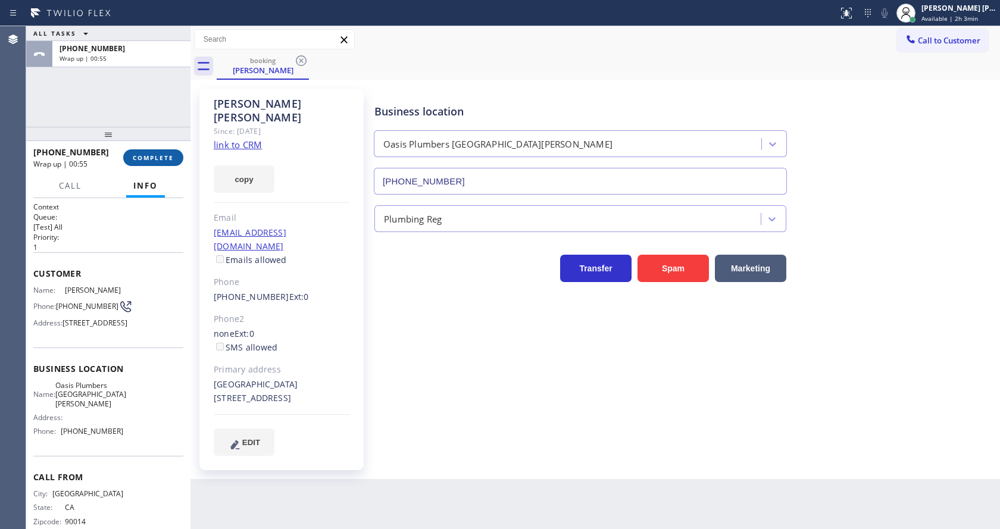
click at [146, 150] on button "COMPLETE" at bounding box center [153, 157] width 60 height 17
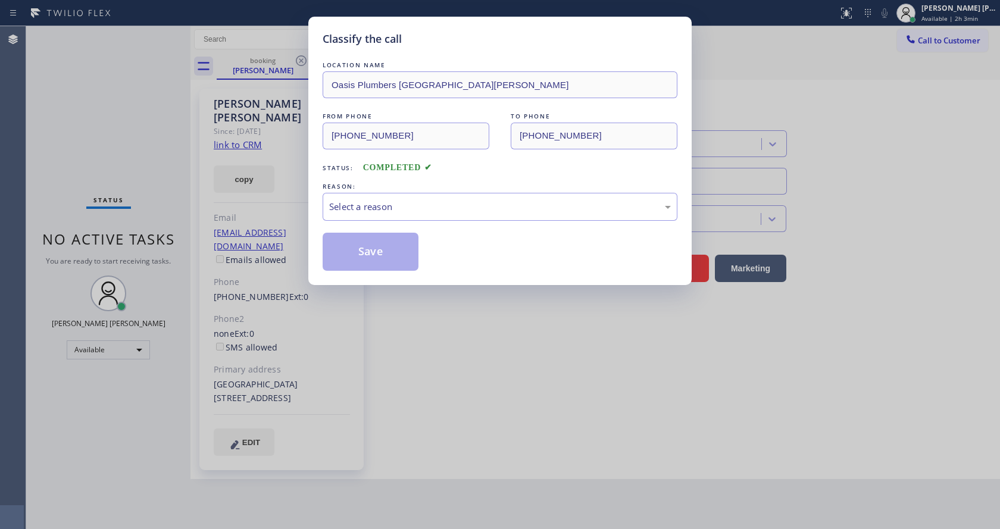
click at [386, 207] on div "Select a reason" at bounding box center [500, 207] width 342 height 14
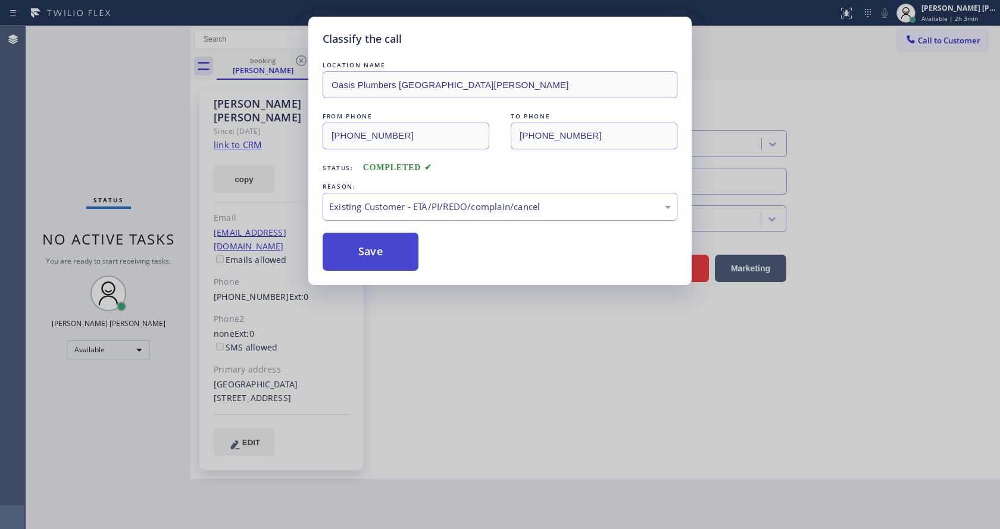
click at [370, 240] on button "Save" at bounding box center [371, 252] width 96 height 38
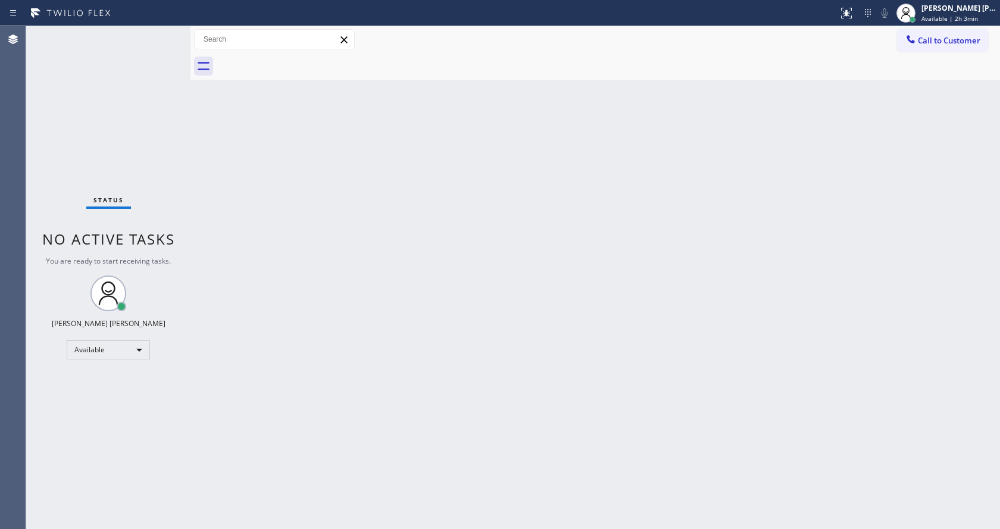
click at [127, 111] on div "Status No active tasks You are ready to start receiving tasks. [PERSON_NAME] [P…" at bounding box center [108, 277] width 164 height 503
click at [164, 32] on div "Status No active tasks You are ready to start receiving tasks. [PERSON_NAME] [P…" at bounding box center [108, 277] width 164 height 503
click at [239, 196] on div "Back to Dashboard Change Sender ID Customers Technicians Select a contact Outbo…" at bounding box center [594, 277] width 809 height 503
click at [127, 142] on div "Status No active tasks You are ready to start receiving tasks. [PERSON_NAME] [P…" at bounding box center [108, 277] width 164 height 503
click at [953, 14] on div "[PERSON_NAME] [PERSON_NAME] Available | 2h 5min" at bounding box center [959, 12] width 81 height 21
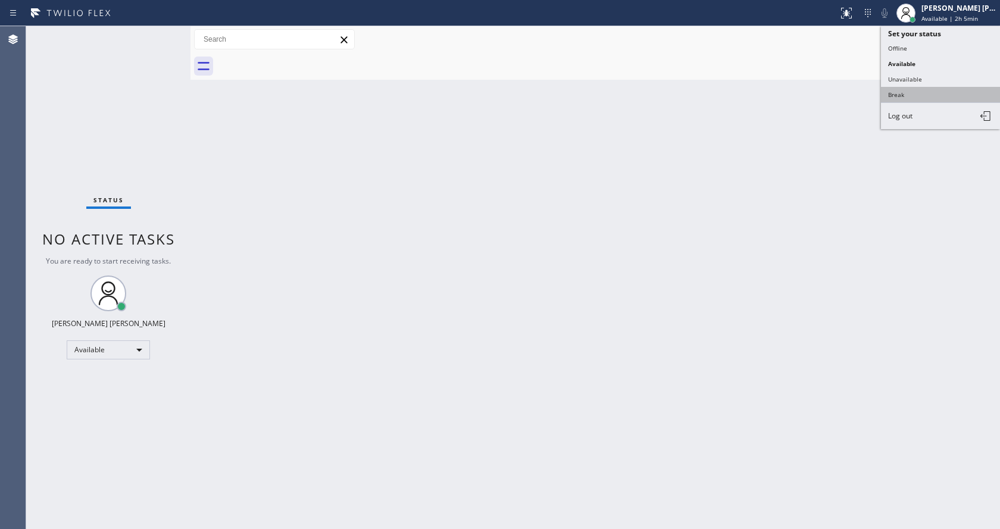
click at [917, 99] on button "Break" at bounding box center [940, 94] width 119 height 15
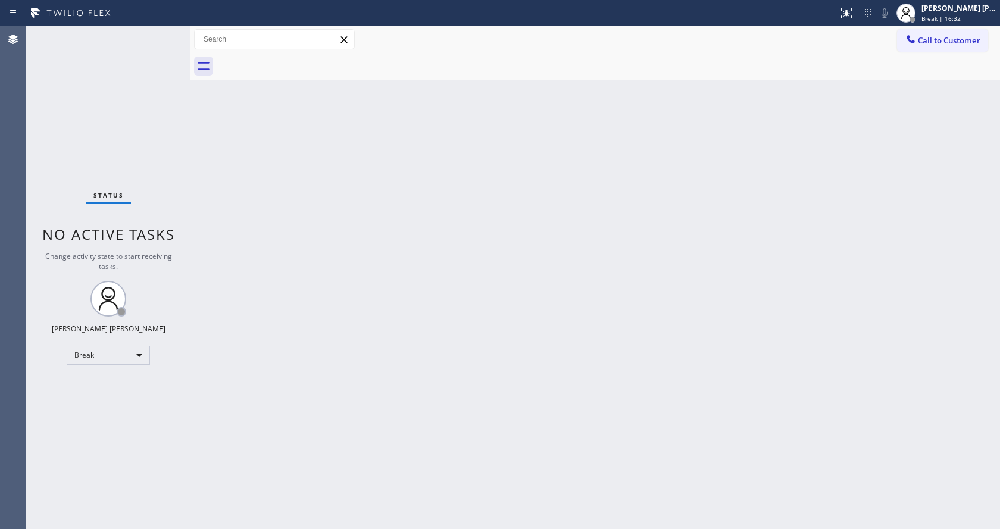
drag, startPoint x: 853, startPoint y: 174, endPoint x: 949, endPoint y: 64, distance: 145.6
click at [854, 174] on div "Back to Dashboard Change Sender ID Customers Technicians Select a contact Outbo…" at bounding box center [594, 277] width 809 height 503
click at [968, 14] on div "Break | 16:32" at bounding box center [958, 18] width 75 height 8
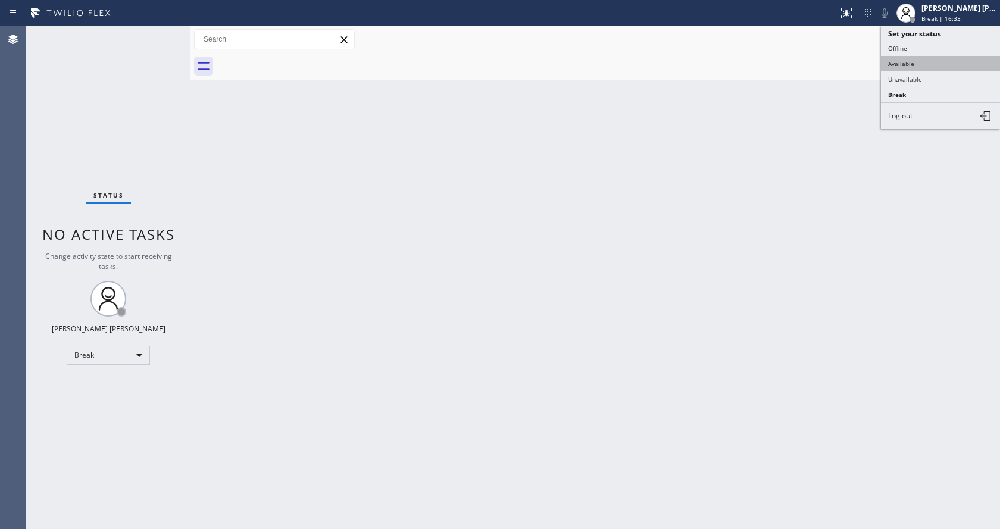
click at [926, 65] on button "Available" at bounding box center [940, 63] width 119 height 15
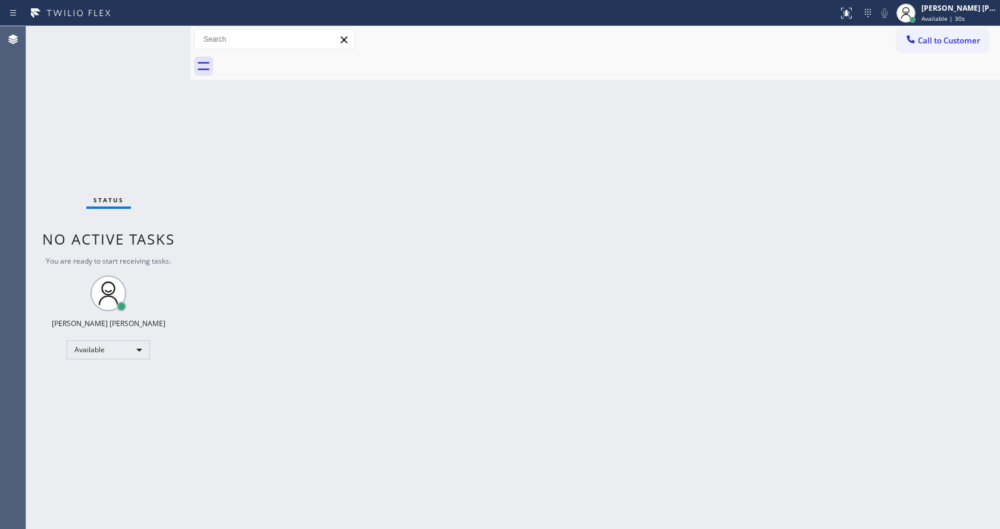
click at [483, 411] on div "Back to Dashboard Change Sender ID Customers Technicians Select a contact Outbo…" at bounding box center [594, 277] width 809 height 503
click at [174, 212] on div "Status No active tasks You are ready to start receiving tasks. [PERSON_NAME] [P…" at bounding box center [108, 277] width 164 height 503
click at [233, 178] on div "Back to Dashboard Change Sender ID Customers Technicians Select a contact Outbo…" at bounding box center [594, 277] width 809 height 503
click at [163, 195] on div "Status No active tasks You are ready to start receiving tasks. [PERSON_NAME] [P…" at bounding box center [108, 277] width 164 height 503
click at [161, 27] on div "Status No active tasks You are ready to start receiving tasks. [PERSON_NAME] [P…" at bounding box center [108, 277] width 164 height 503
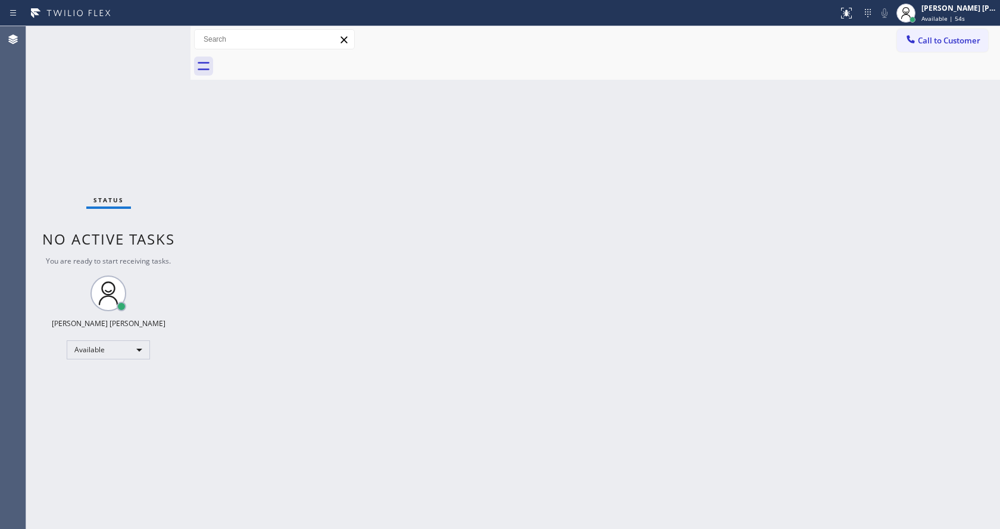
click at [161, 42] on div "Status No active tasks You are ready to start receiving tasks. [PERSON_NAME] [P…" at bounding box center [108, 277] width 164 height 503
click at [151, 36] on div "Status No active tasks You are ready to start receiving tasks. [PERSON_NAME] [P…" at bounding box center [108, 277] width 164 height 503
drag, startPoint x: 190, startPoint y: 44, endPoint x: 164, endPoint y: 45, distance: 25.6
click at [164, 45] on div "Status No active tasks You are ready to start receiving tasks. [PERSON_NAME] [P…" at bounding box center [513, 277] width 974 height 503
click at [164, 32] on div "Status No active tasks You are ready to start receiving tasks. [PERSON_NAME] [P…" at bounding box center [108, 277] width 164 height 503
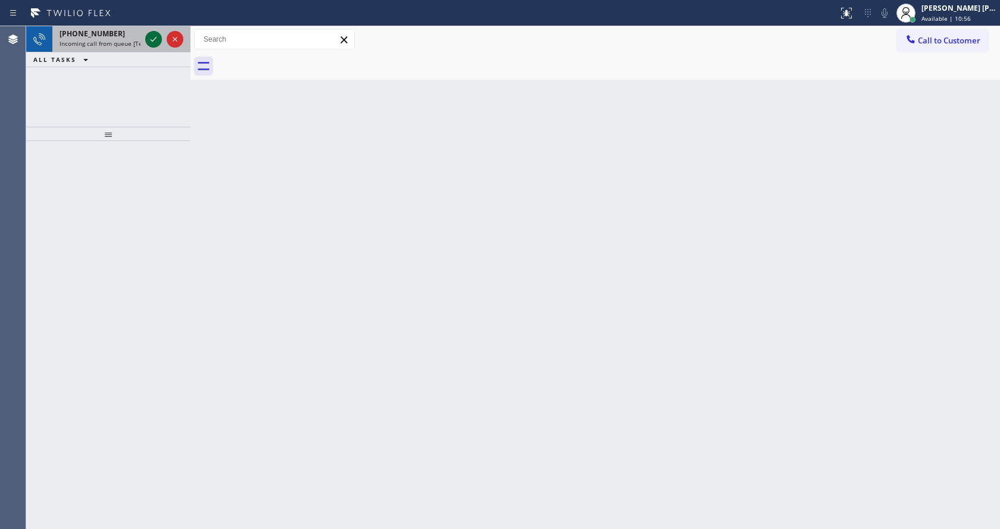
click at [155, 40] on icon at bounding box center [153, 39] width 14 height 14
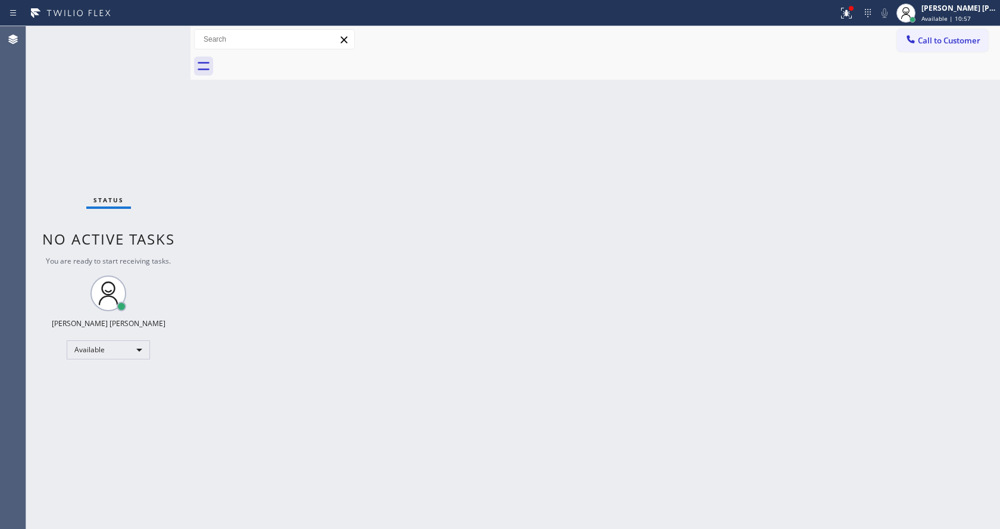
click at [155, 40] on div "Status No active tasks You are ready to start receiving tasks. [PERSON_NAME] [P…" at bounding box center [108, 277] width 164 height 503
click at [768, 207] on div "Back to Dashboard Change Sender ID Customers Technicians Select a contact Outbo…" at bounding box center [594, 277] width 809 height 503
click at [844, 12] on icon at bounding box center [846, 13] width 14 height 14
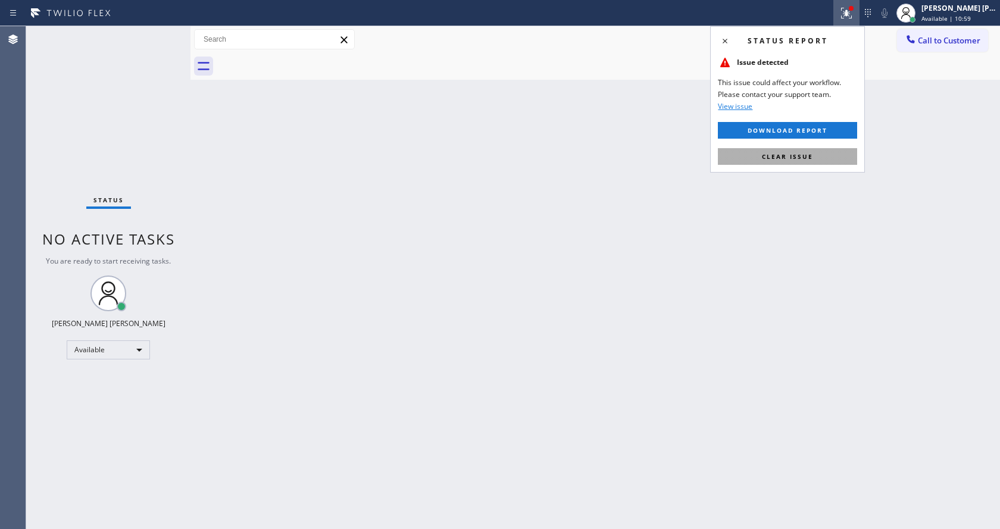
click at [804, 158] on span "Clear issue" at bounding box center [787, 156] width 51 height 8
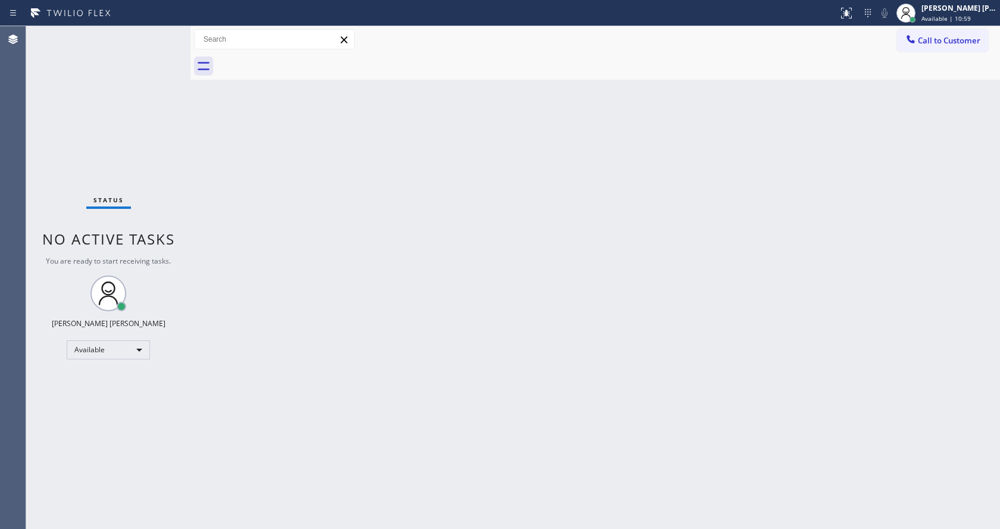
click at [536, 337] on div "Back to Dashboard Change Sender ID Customers Technicians Select a contact Outbo…" at bounding box center [594, 277] width 809 height 503
click at [186, 136] on div "Status No active tasks You are ready to start receiving tasks. [PERSON_NAME] [P…" at bounding box center [108, 277] width 164 height 503
click at [167, 35] on div "Status No active tasks You are ready to start receiving tasks. [PERSON_NAME] [P…" at bounding box center [108, 277] width 164 height 503
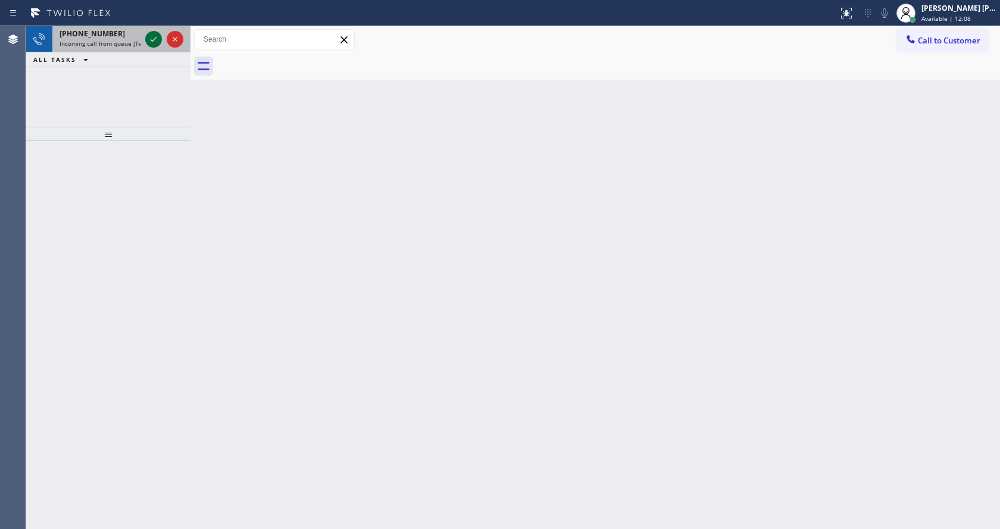
drag, startPoint x: 130, startPoint y: 42, endPoint x: 147, endPoint y: 37, distance: 17.9
click at [134, 42] on span "Incoming call from queue [Test] All" at bounding box center [109, 43] width 99 height 8
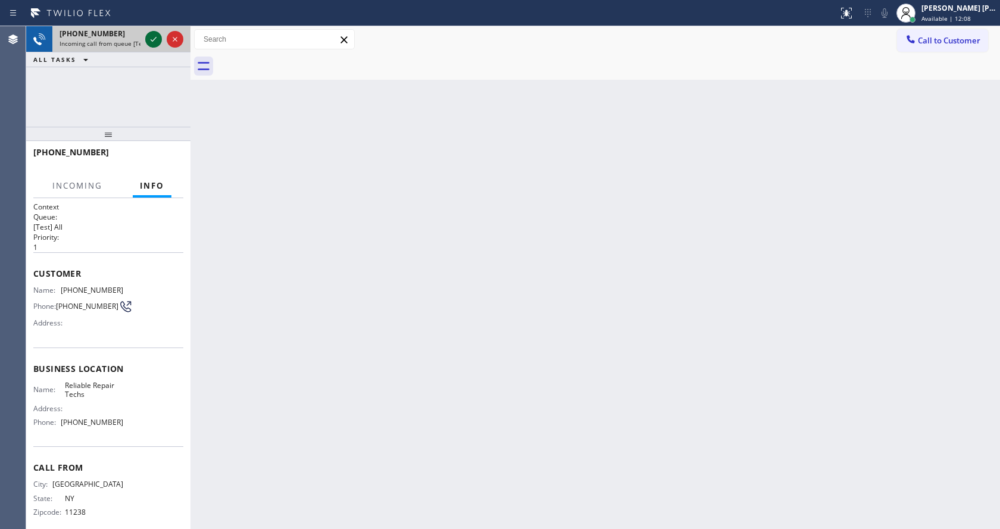
click at [147, 37] on icon at bounding box center [153, 39] width 14 height 14
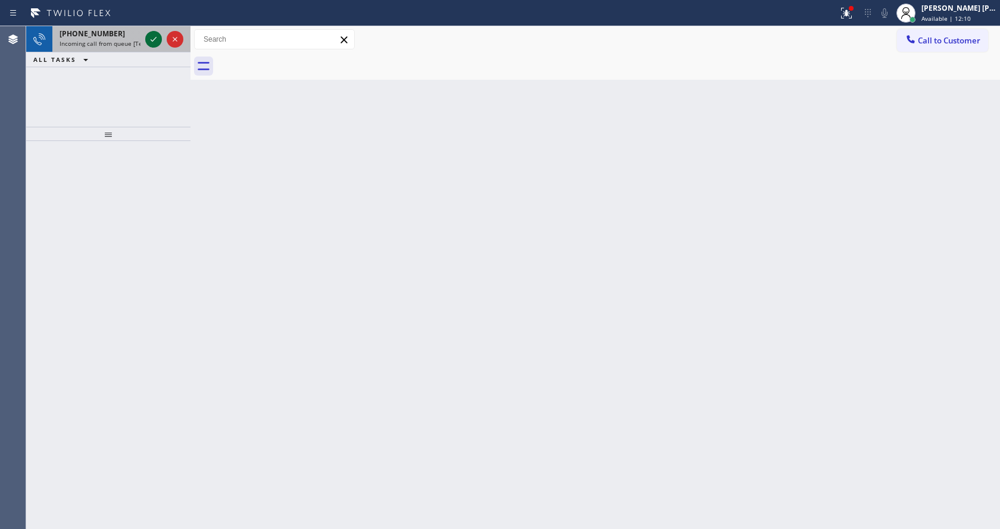
click at [153, 39] on icon at bounding box center [153, 39] width 14 height 14
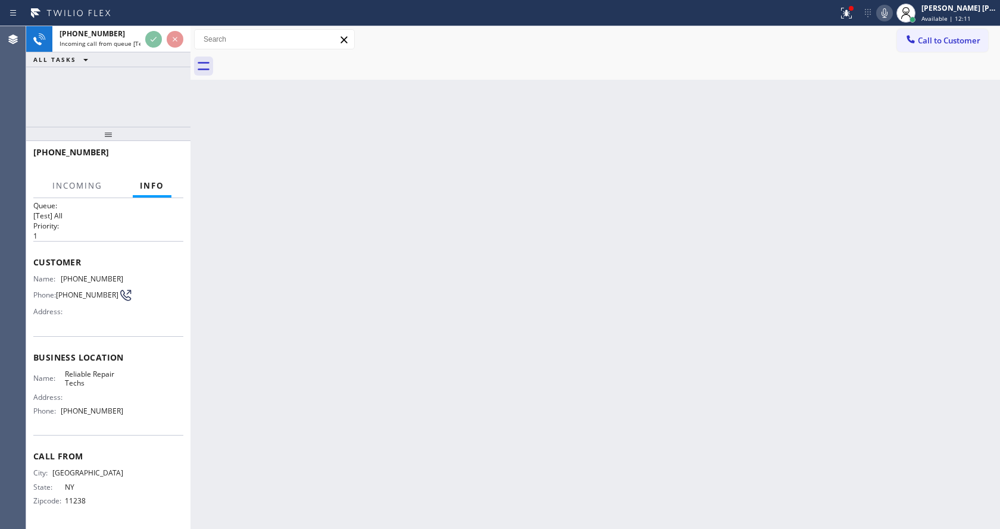
click at [387, 329] on div "Back to Dashboard Change Sender ID Customers Technicians Select a contact Outbo…" at bounding box center [594, 277] width 809 height 503
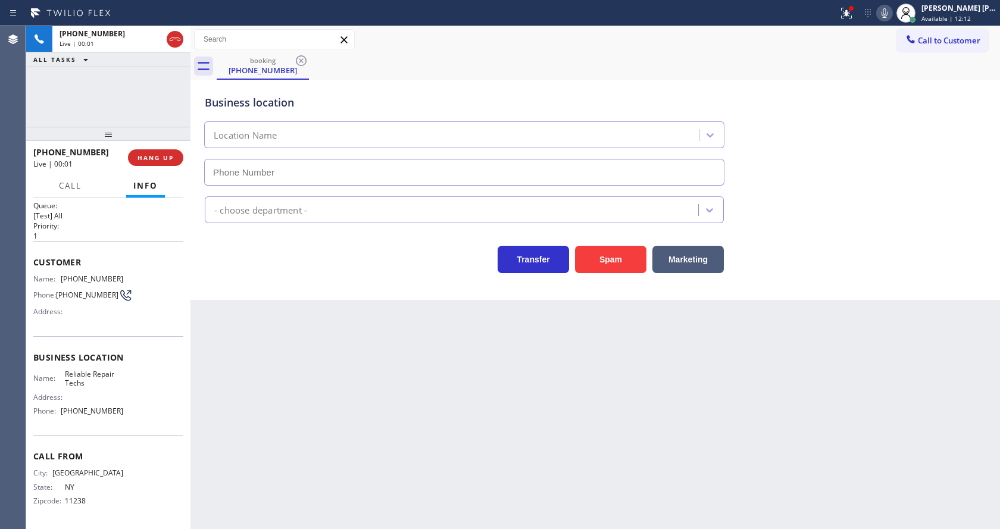
type input "[PHONE_NUMBER]"
click at [333, 346] on div "Back to Dashboard Change Sender ID Customers Technicians Select a contact Outbo…" at bounding box center [594, 277] width 809 height 503
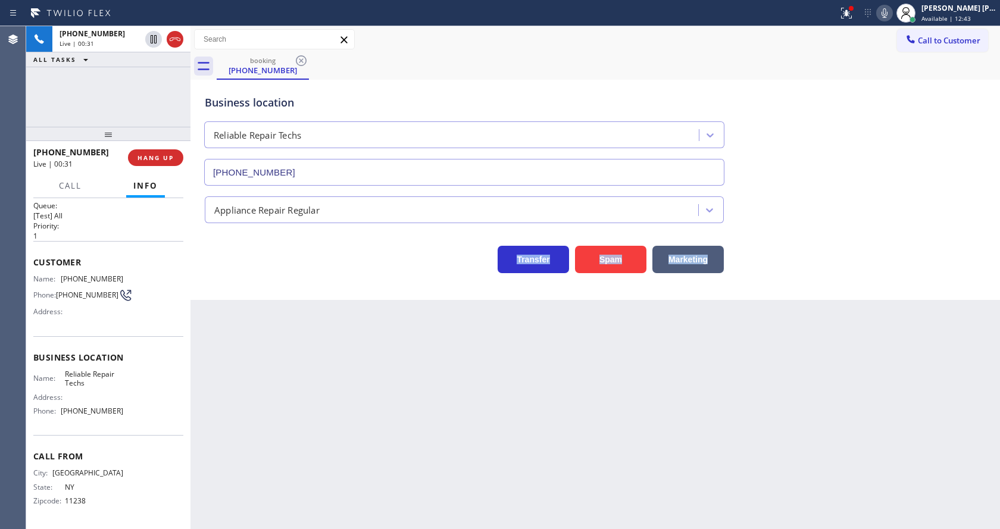
click at [370, 460] on div "Back to Dashboard Change Sender ID Customers Technicians Select a contact Outbo…" at bounding box center [594, 277] width 809 height 503
click at [714, 366] on div "Back to Dashboard Change Sender ID Customers Technicians Select a contact Outbo…" at bounding box center [594, 277] width 809 height 503
click at [460, 364] on div "Back to Dashboard Change Sender ID Customers Technicians Select a contact Outbo…" at bounding box center [594, 277] width 809 height 503
drag, startPoint x: 60, startPoint y: 272, endPoint x: 131, endPoint y: 274, distance: 70.8
click at [131, 274] on div "Name: [PHONE_NUMBER] Phone: [PHONE_NUMBER] Address:" at bounding box center [108, 297] width 150 height 47
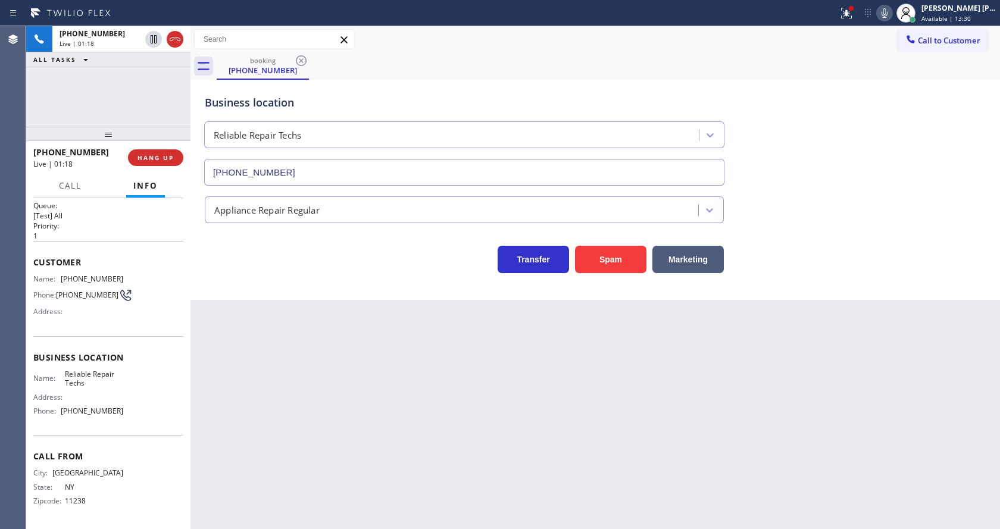
drag, startPoint x: 253, startPoint y: 348, endPoint x: 253, endPoint y: 401, distance: 53.0
click at [253, 352] on div "Back to Dashboard Change Sender ID Customers Technicians Select a contact Outbo…" at bounding box center [594, 277] width 809 height 503
click at [83, 384] on span "Reliable Repair Techs" at bounding box center [94, 379] width 59 height 18
drag, startPoint x: 61, startPoint y: 372, endPoint x: 98, endPoint y: 383, distance: 38.6
click at [98, 383] on div "Name: Reliable Repair Techs" at bounding box center [78, 379] width 90 height 18
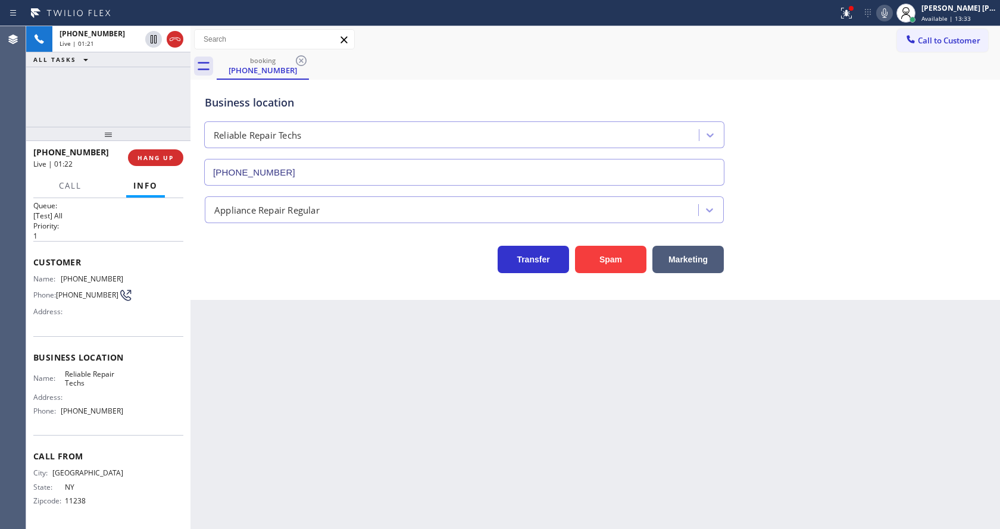
drag, startPoint x: 338, startPoint y: 392, endPoint x: 329, endPoint y: 417, distance: 26.5
click at [331, 408] on div "Back to Dashboard Change Sender ID Customers Technicians Select a contact Outbo…" at bounding box center [594, 277] width 809 height 503
click at [126, 406] on div "Name: Reliable Repair Techs Address: Phone: [PHONE_NUMBER]" at bounding box center [108, 395] width 150 height 51
drag, startPoint x: 58, startPoint y: 412, endPoint x: 140, endPoint y: 416, distance: 82.8
click at [140, 416] on div "Name: Reliable Repair Techs Address: Phone: [PHONE_NUMBER]" at bounding box center [108, 395] width 150 height 51
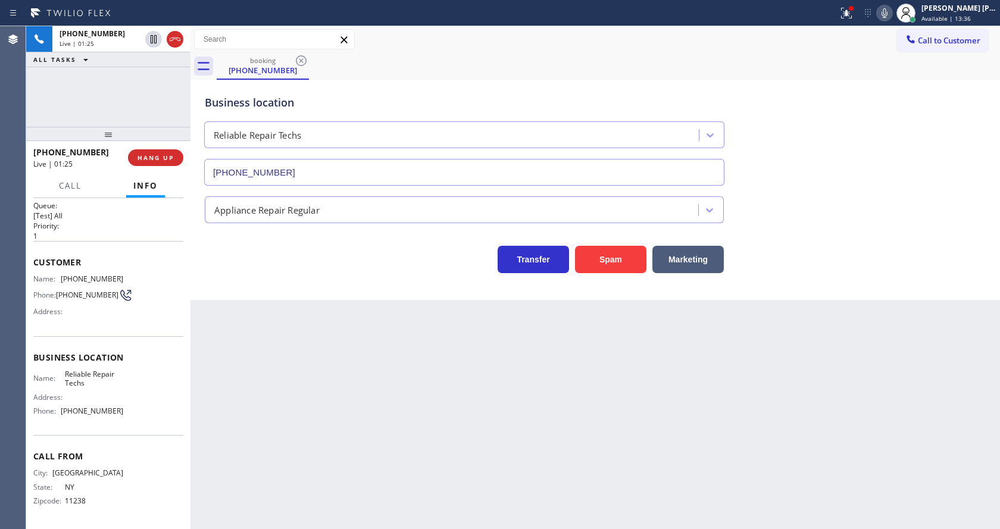
click at [293, 426] on div "Back to Dashboard Change Sender ID Customers Technicians Select a contact Outbo…" at bounding box center [594, 277] width 809 height 503
click at [571, 357] on div "Back to Dashboard Change Sender ID Customers Technicians Select a contact Outbo…" at bounding box center [594, 277] width 809 height 503
click at [338, 340] on div "Back to Dashboard Change Sender ID Customers Technicians Select a contact Outbo…" at bounding box center [594, 277] width 809 height 503
click at [370, 325] on div "Back to Dashboard Change Sender ID Customers Technicians Select a contact Outbo…" at bounding box center [594, 277] width 809 height 503
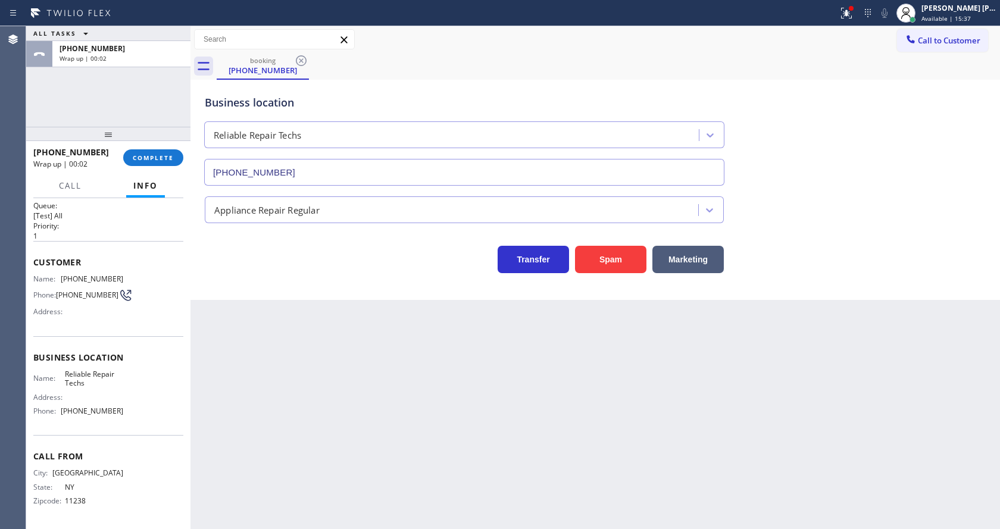
drag, startPoint x: 398, startPoint y: 308, endPoint x: 426, endPoint y: 319, distance: 30.2
click at [400, 310] on div "Back to Dashboard Change Sender ID Customers Technicians Select a contact Outbo…" at bounding box center [594, 277] width 809 height 503
click at [521, 330] on div "Back to Dashboard Change Sender ID Customers Technicians Select a contact Outbo…" at bounding box center [594, 277] width 809 height 503
click at [141, 154] on span "COMPLETE" at bounding box center [153, 158] width 41 height 8
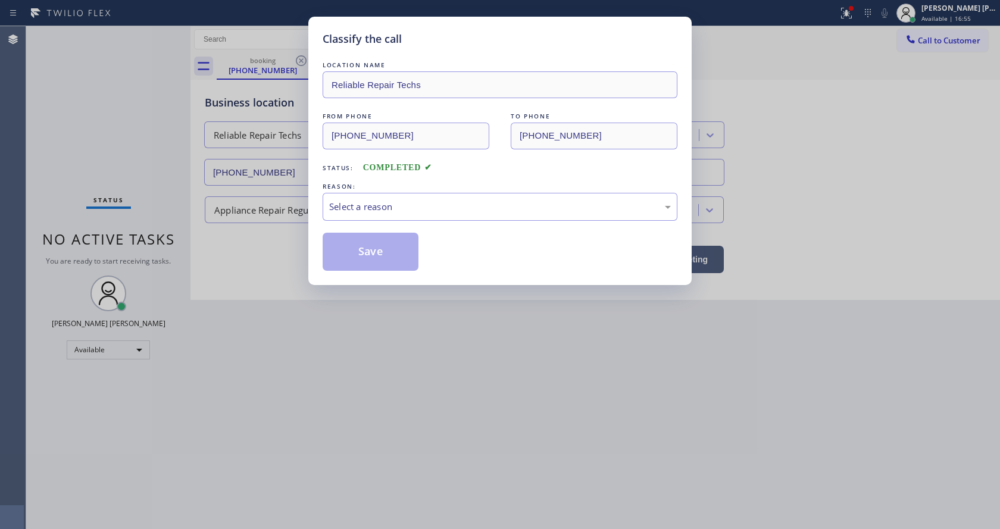
click at [372, 207] on div "Select a reason" at bounding box center [500, 207] width 342 height 14
click at [364, 245] on button "Save" at bounding box center [371, 252] width 96 height 38
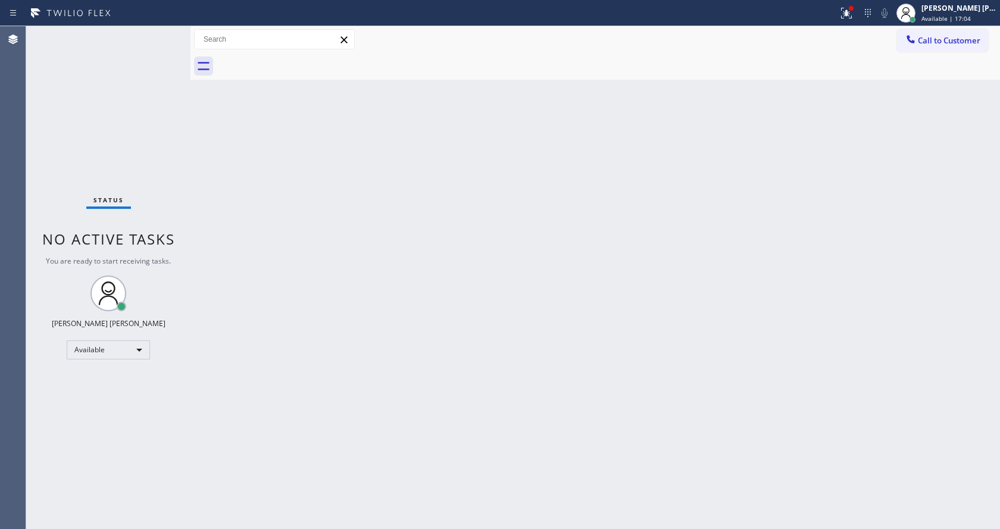
click at [727, 271] on div "Back to Dashboard Change Sender ID Customers Technicians Select a contact Outbo…" at bounding box center [594, 277] width 809 height 503
click at [846, 11] on icon at bounding box center [846, 13] width 14 height 14
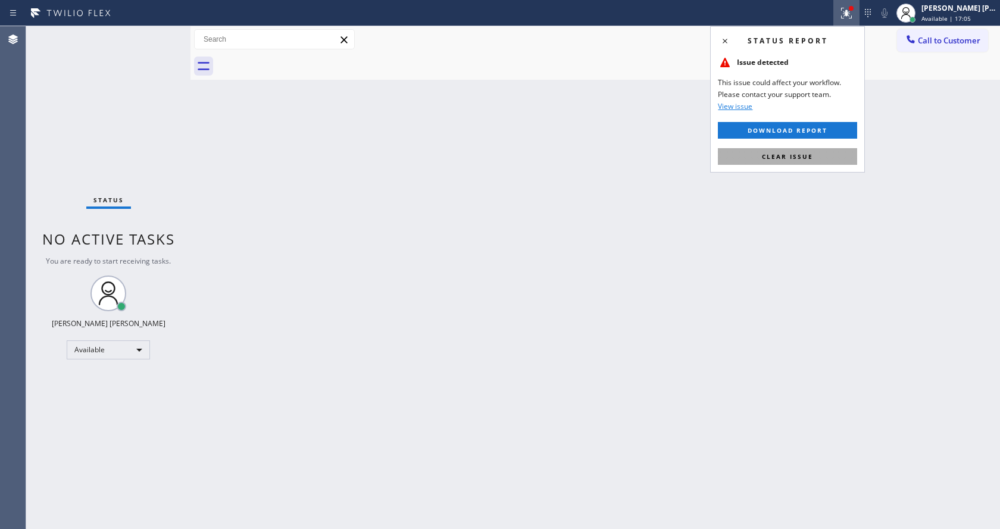
click at [804, 155] on span "Clear issue" at bounding box center [787, 156] width 51 height 8
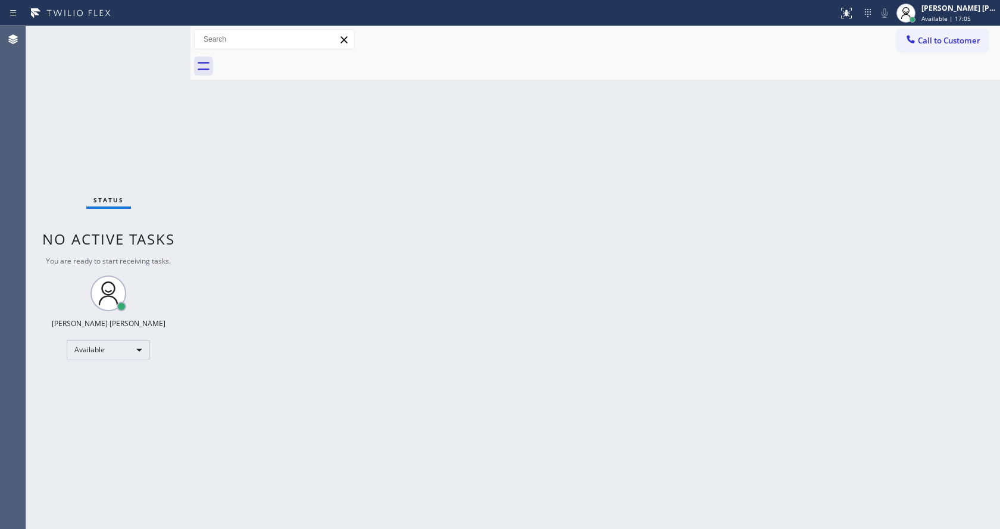
click at [458, 300] on div "Back to Dashboard Change Sender ID Customers Technicians Select a contact Outbo…" at bounding box center [594, 277] width 809 height 503
drag, startPoint x: 124, startPoint y: 133, endPoint x: 127, endPoint y: 93, distance: 40.6
click at [124, 133] on div "Status No active tasks You are ready to start receiving tasks. [PERSON_NAME] [P…" at bounding box center [108, 277] width 164 height 503
click at [162, 29] on div "Status No active tasks You are ready to start receiving tasks. [PERSON_NAME] [P…" at bounding box center [108, 277] width 164 height 503
click at [131, 174] on div "Status No active tasks You are ready to start receiving tasks. [PERSON_NAME] [P…" at bounding box center [108, 277] width 164 height 503
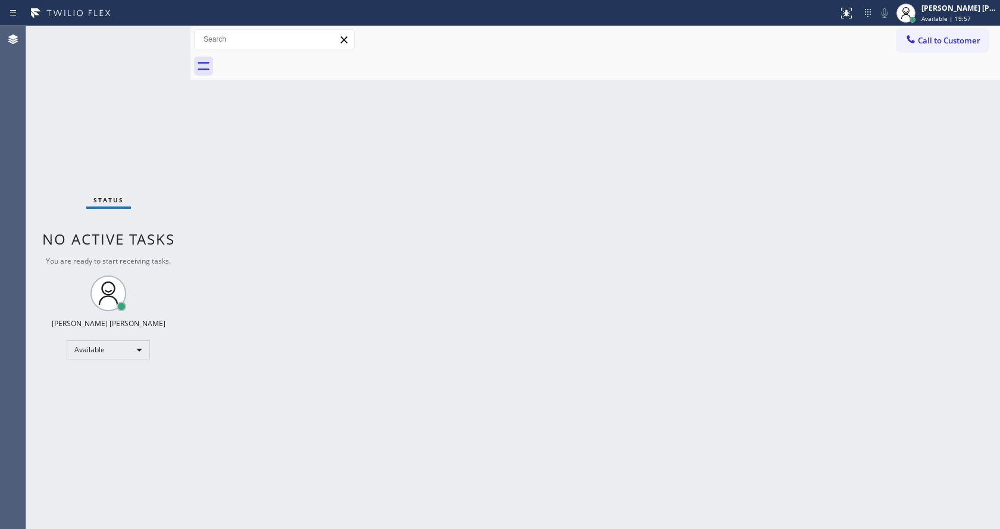
click at [119, 39] on div "Status No active tasks You are ready to start receiving tasks. [PERSON_NAME] [P…" at bounding box center [108, 277] width 164 height 503
click at [162, 31] on div "Status No active tasks You are ready to start receiving tasks. [PERSON_NAME] [P…" at bounding box center [108, 277] width 164 height 503
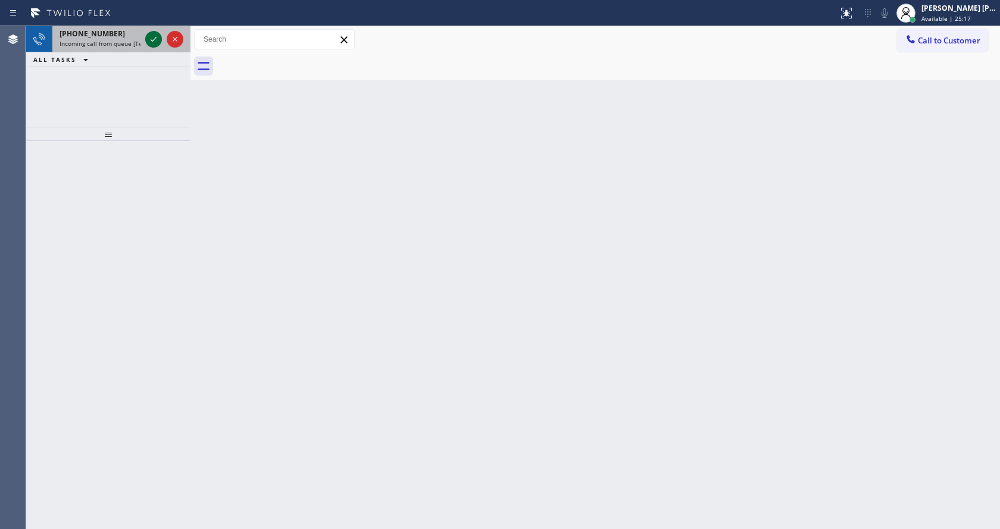
drag, startPoint x: 162, startPoint y: 31, endPoint x: 154, endPoint y: 35, distance: 9.3
click at [162, 31] on div at bounding box center [164, 39] width 43 height 26
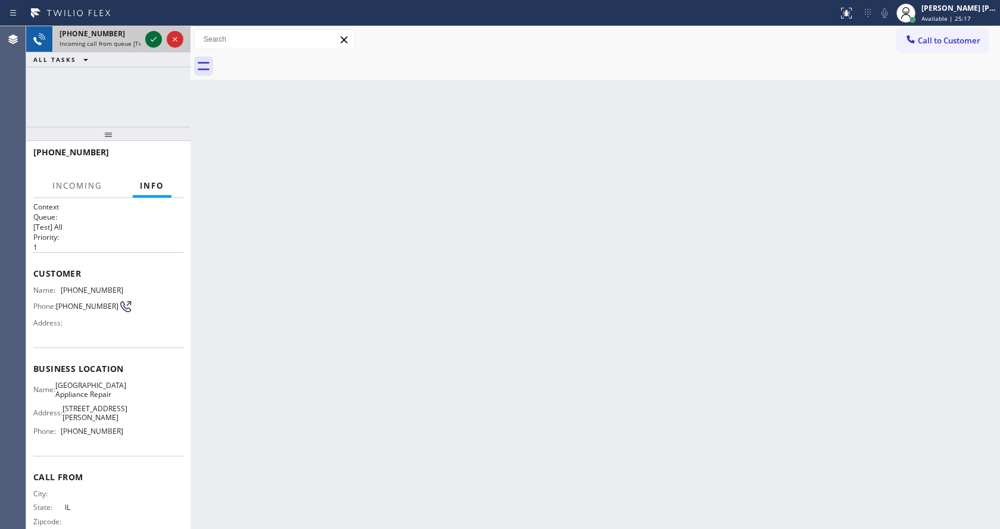
click at [146, 39] on div at bounding box center [153, 39] width 17 height 14
click at [403, 464] on div "Back to Dashboard Change Sender ID Customers Technicians Select a contact Outbo…" at bounding box center [594, 277] width 809 height 503
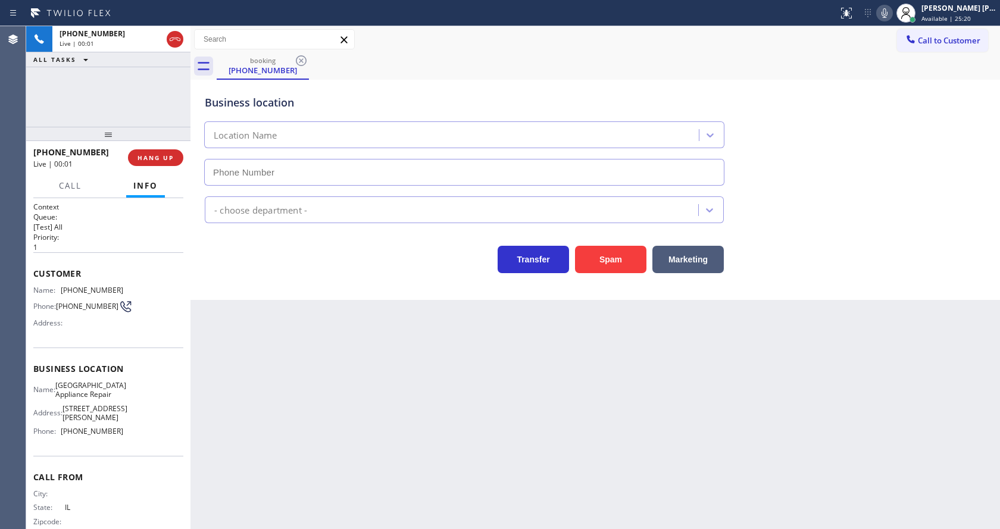
type input "[PHONE_NUMBER]"
click at [393, 443] on div "Back to Dashboard Change Sender ID Customers Technicians Select a contact Outbo…" at bounding box center [594, 277] width 809 height 503
click at [258, 323] on div "Back to Dashboard Change Sender ID Customers Technicians Select a contact Outbo…" at bounding box center [594, 277] width 809 height 503
click at [551, 387] on div "Back to Dashboard Change Sender ID Customers Technicians Select a contact Outbo…" at bounding box center [594, 277] width 809 height 503
click at [239, 490] on div "Back to Dashboard Change Sender ID Customers Technicians Select a contact Outbo…" at bounding box center [594, 277] width 809 height 503
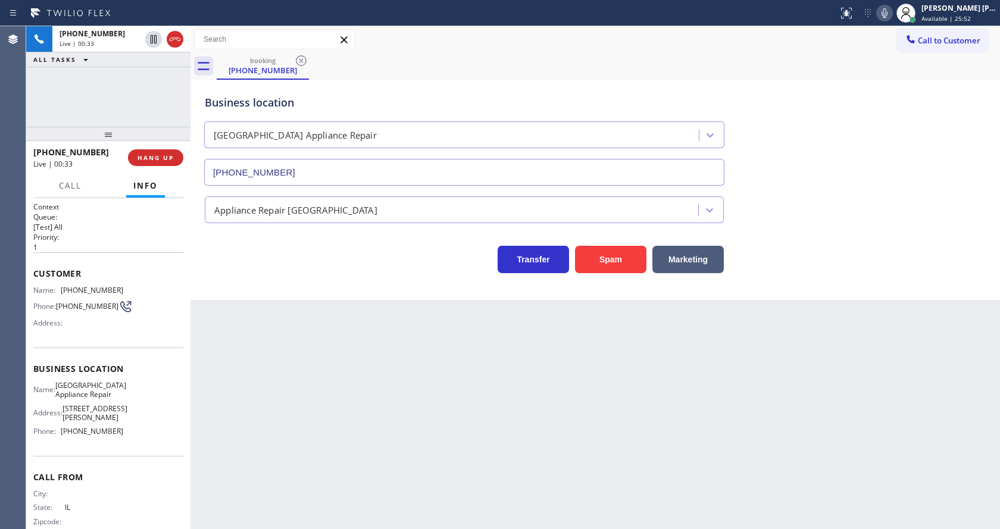
click at [235, 296] on div "Business location [GEOGRAPHIC_DATA] Appliance Repair [PHONE_NUMBER] Appliance R…" at bounding box center [594, 190] width 809 height 220
click at [433, 417] on div "Back to Dashboard Change Sender ID Customers Technicians Select a contact Outbo…" at bounding box center [594, 277] width 809 height 503
click at [267, 304] on div "Back to Dashboard Change Sender ID Customers Technicians Select a contact Outbo…" at bounding box center [594, 277] width 809 height 503
click at [468, 442] on div "Back to Dashboard Change Sender ID Customers Technicians Select a contact Outbo…" at bounding box center [594, 277] width 809 height 503
click at [59, 185] on span "Call" at bounding box center [70, 185] width 23 height 11
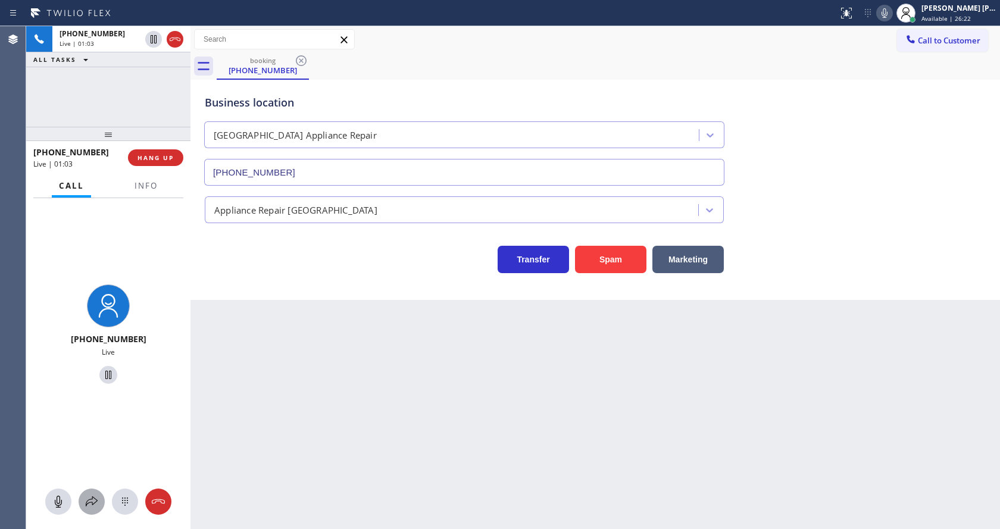
click at [89, 494] on button at bounding box center [92, 502] width 26 height 26
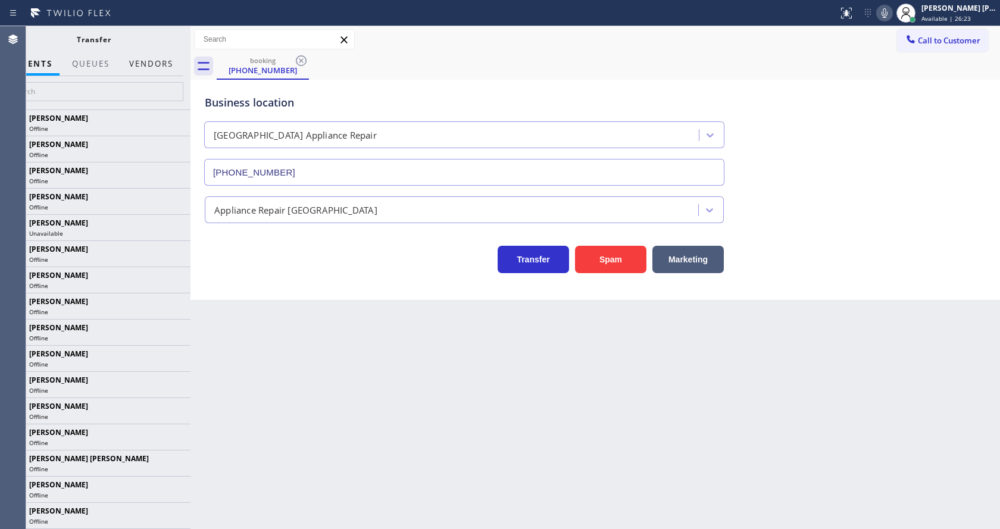
click at [155, 64] on button "Vendors" at bounding box center [151, 63] width 58 height 23
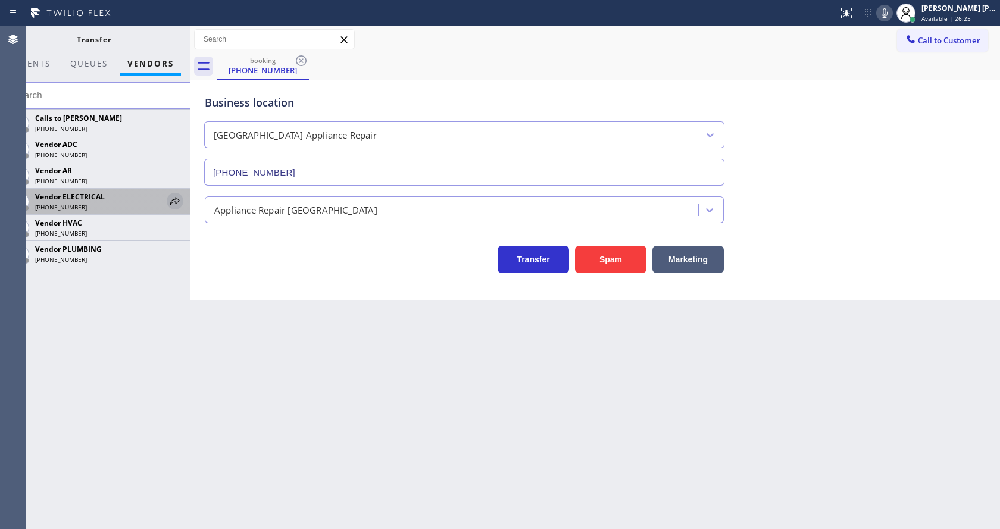
click at [176, 200] on icon at bounding box center [175, 201] width 14 height 14
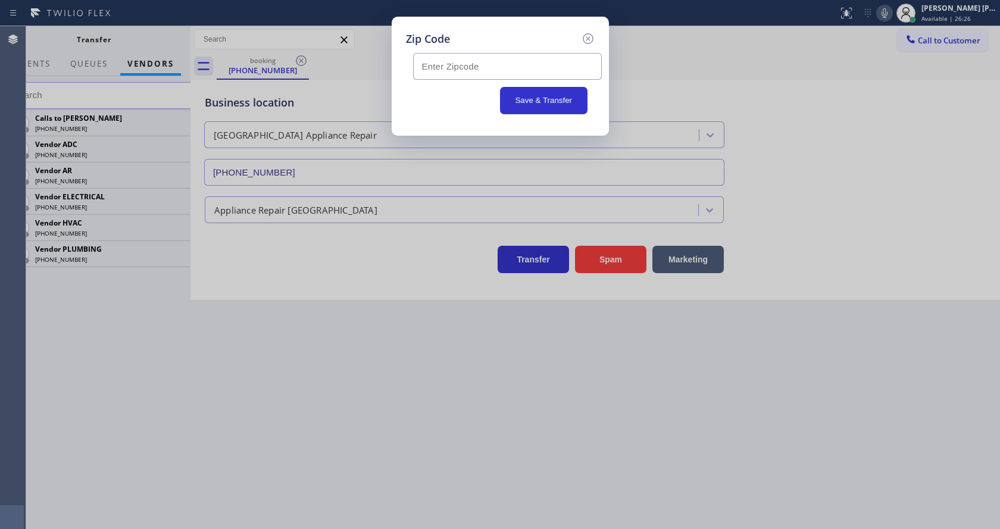
click at [430, 77] on input "text" at bounding box center [507, 66] width 189 height 27
type input "60452"
click at [533, 101] on button "Save & Transfer" at bounding box center [543, 100] width 87 height 27
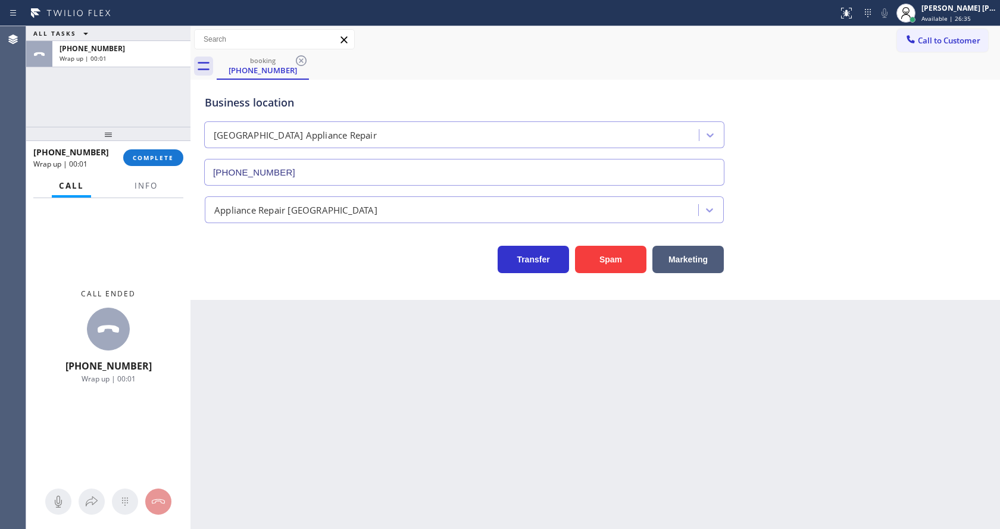
click at [260, 270] on div "Transfer Spam Marketing" at bounding box center [464, 256] width 524 height 33
click at [124, 141] on div at bounding box center [108, 134] width 164 height 14
click at [139, 158] on span "COMPLETE" at bounding box center [153, 158] width 41 height 8
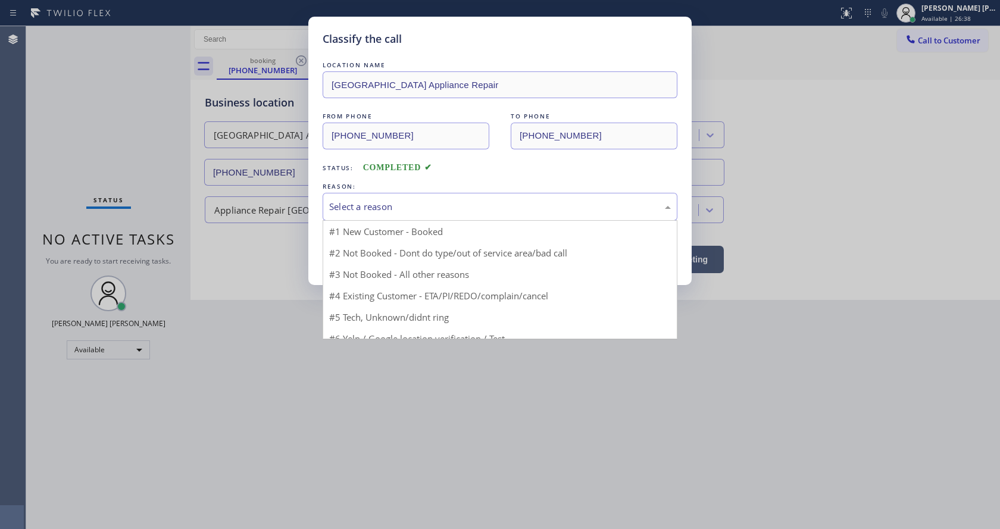
click at [382, 206] on div "Select a reason" at bounding box center [500, 207] width 342 height 14
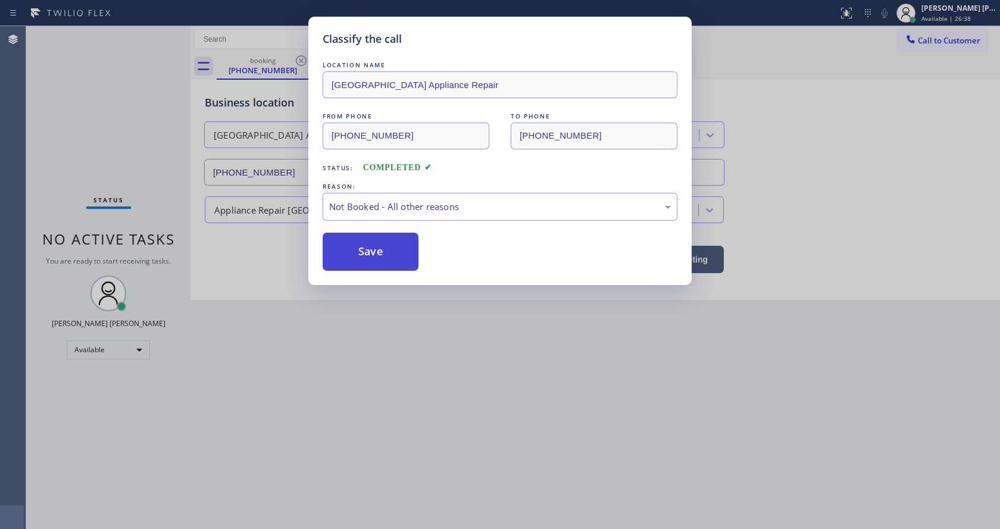
click at [364, 246] on button "Save" at bounding box center [371, 252] width 96 height 38
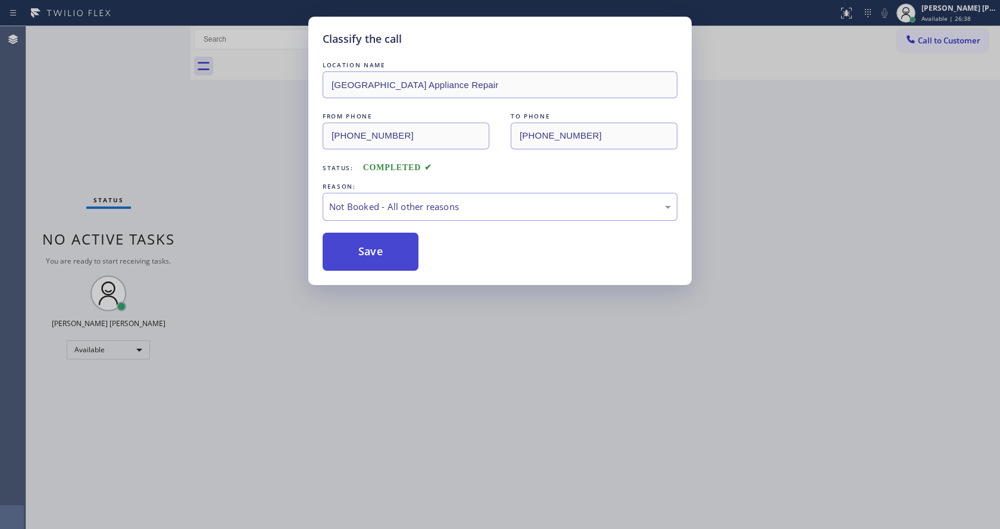
click at [364, 246] on button "Save" at bounding box center [371, 252] width 96 height 38
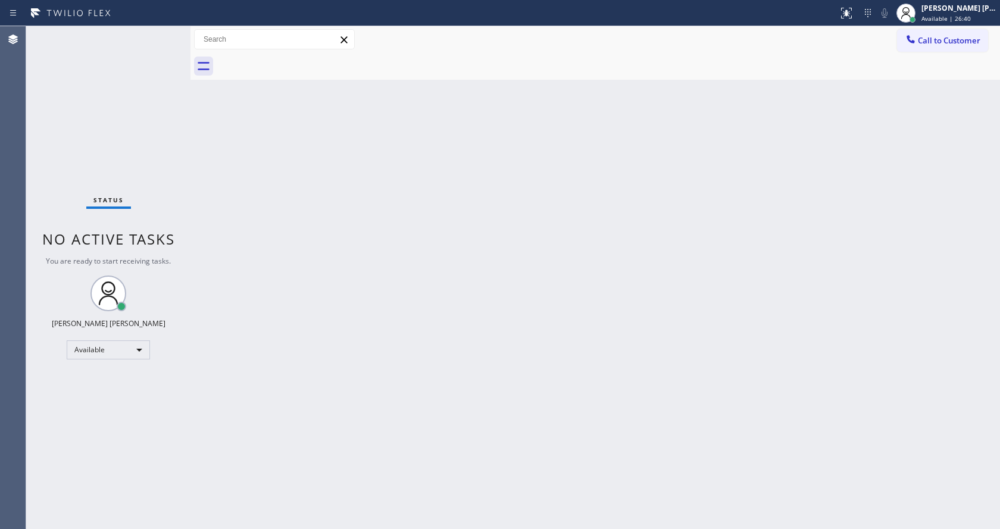
click at [161, 32] on div "Status No active tasks You are ready to start receiving tasks. [PERSON_NAME] [P…" at bounding box center [108, 277] width 164 height 503
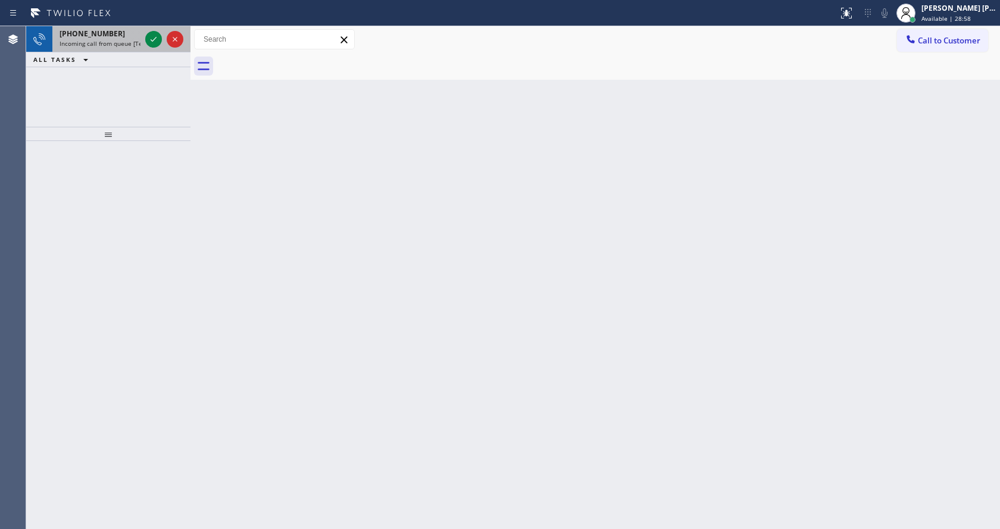
click at [132, 43] on span "Incoming call from queue [Test] All" at bounding box center [109, 43] width 99 height 8
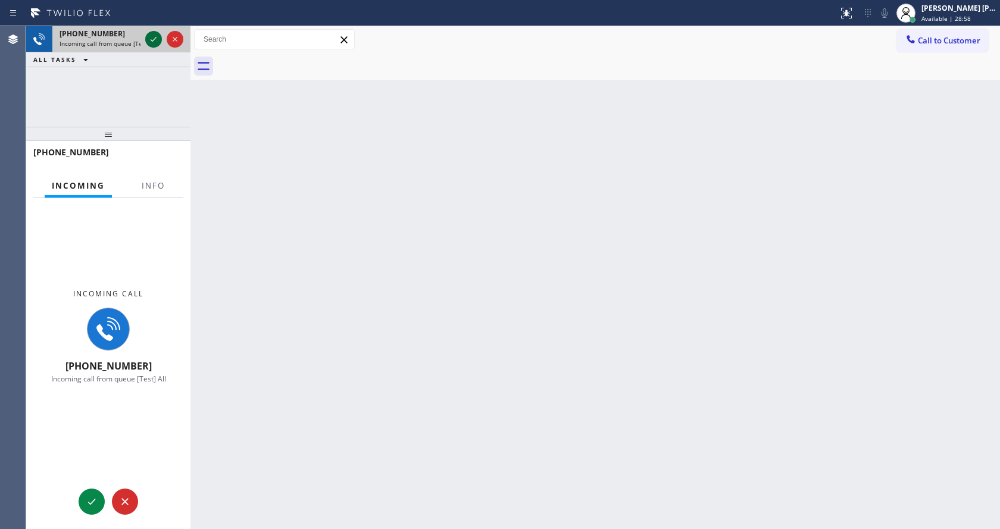
click at [155, 36] on icon at bounding box center [153, 39] width 14 height 14
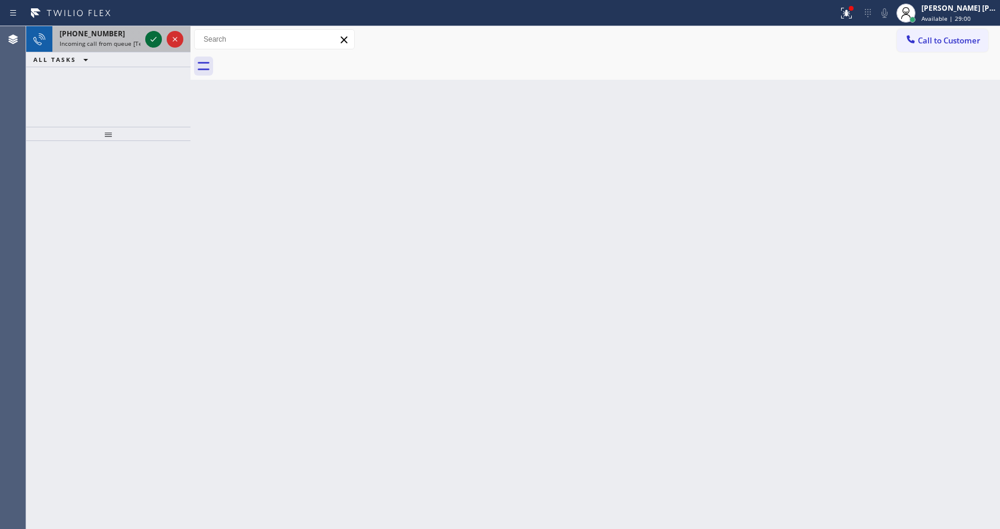
click at [158, 35] on icon at bounding box center [153, 39] width 14 height 14
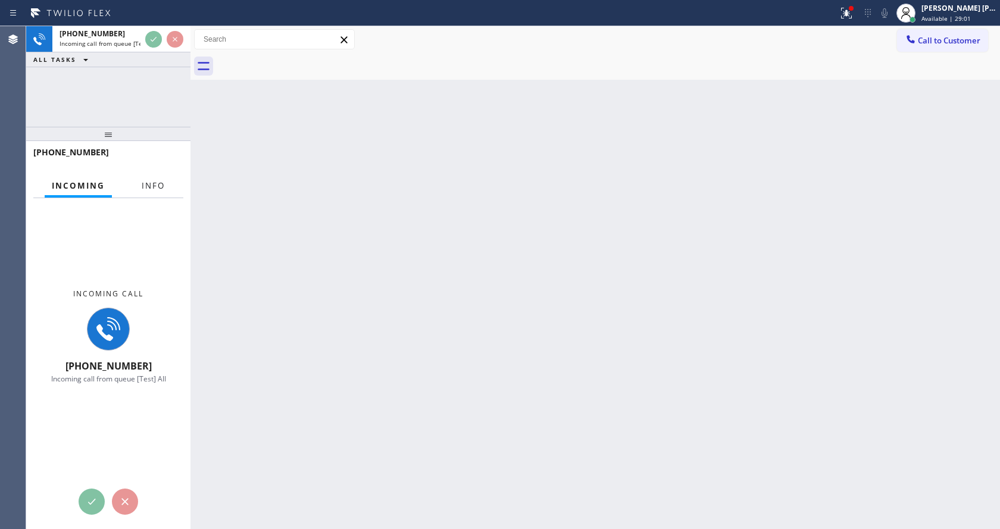
click at [159, 179] on button "Info" at bounding box center [152, 185] width 37 height 23
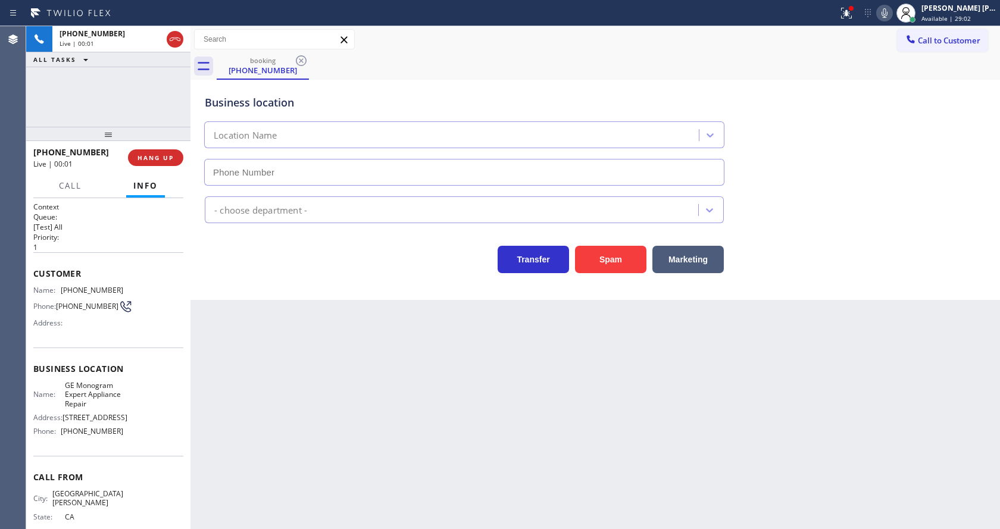
type input "[PHONE_NUMBER]"
click at [351, 330] on div "Back to Dashboard Change Sender ID Customers Technicians Select a contact Outbo…" at bounding box center [594, 277] width 809 height 503
click at [255, 311] on div "Back to Dashboard Change Sender ID Customers Technicians Select a contact Outbo…" at bounding box center [594, 277] width 809 height 503
click at [69, 310] on span "[PHONE_NUMBER]" at bounding box center [87, 306] width 62 height 9
drag, startPoint x: 58, startPoint y: 290, endPoint x: 112, endPoint y: 289, distance: 54.8
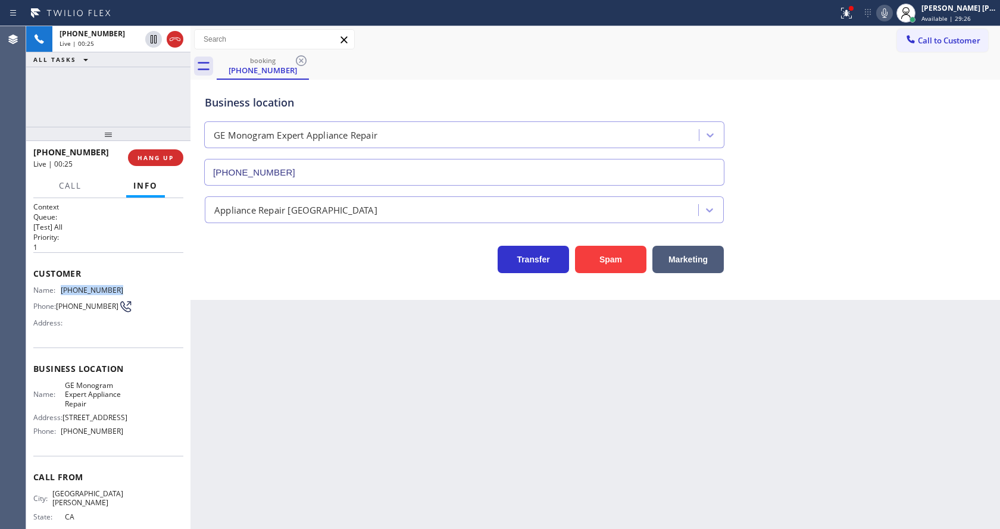
click at [112, 289] on div "Name: [PHONE_NUMBER]" at bounding box center [78, 290] width 90 height 9
click at [313, 358] on div "Back to Dashboard Change Sender ID Customers Technicians Select a contact Outbo…" at bounding box center [594, 277] width 809 height 503
click at [137, 412] on div "Name: GE Monogram Expert Appliance Repair Address: [STREET_ADDRESS] Phone: [PHO…" at bounding box center [108, 411] width 150 height 60
drag, startPoint x: 62, startPoint y: 386, endPoint x: 92, endPoint y: 423, distance: 47.9
click at [92, 423] on div "Name: GE Monogram Expert Appliance Repair Address: [STREET_ADDRESS] Phone: [PHO…" at bounding box center [78, 411] width 90 height 60
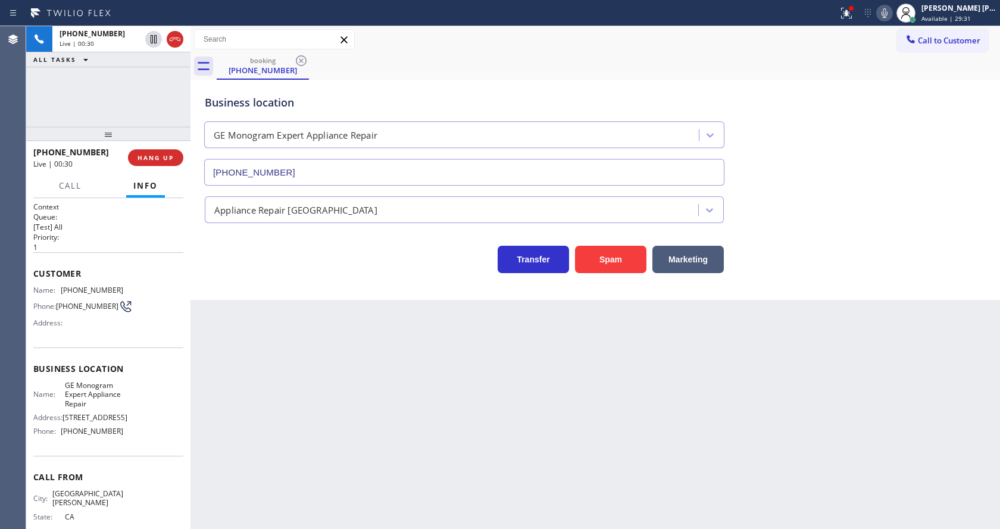
click at [346, 408] on div "Back to Dashboard Change Sender ID Customers Technicians Select a contact Outbo…" at bounding box center [594, 277] width 809 height 503
click at [87, 422] on span "[STREET_ADDRESS]" at bounding box center [94, 417] width 65 height 9
drag, startPoint x: 60, startPoint y: 456, endPoint x: 127, endPoint y: 456, distance: 67.3
click at [127, 441] on div "Name: GE Monogram Expert Appliance Repair Address: [STREET_ADDRESS] Phone: [PHO…" at bounding box center [108, 411] width 150 height 60
click at [309, 393] on div "Back to Dashboard Change Sender ID Customers Technicians Select a contact Outbo…" at bounding box center [594, 277] width 809 height 503
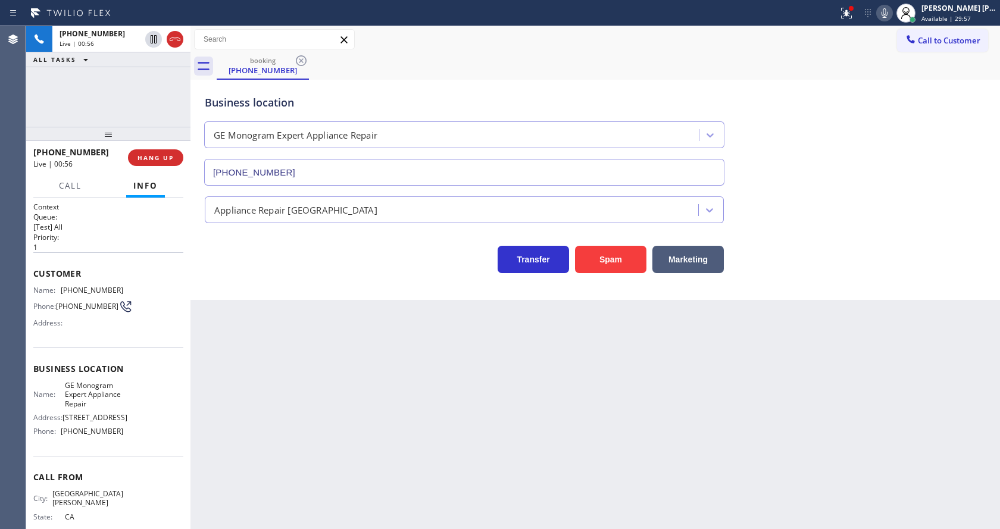
click at [477, 391] on div "Back to Dashboard Change Sender ID Customers Technicians Select a contact Outbo…" at bounding box center [594, 277] width 809 height 503
click at [418, 337] on div "Back to Dashboard Change Sender ID Customers Technicians Select a contact Outbo…" at bounding box center [594, 277] width 809 height 503
click at [257, 300] on div "Back to Dashboard Change Sender ID Customers Technicians Select a contact Outbo…" at bounding box center [594, 277] width 809 height 503
click at [430, 350] on div "Back to Dashboard Change Sender ID Customers Technicians Select a contact Outbo…" at bounding box center [594, 277] width 809 height 503
click at [850, 4] on button at bounding box center [846, 13] width 26 height 26
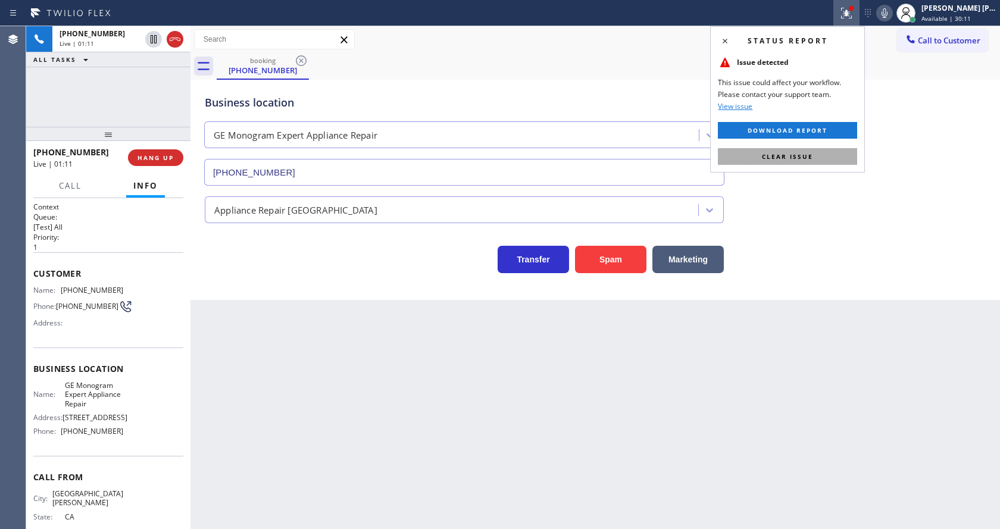
click at [818, 151] on button "Clear issue" at bounding box center [787, 156] width 139 height 17
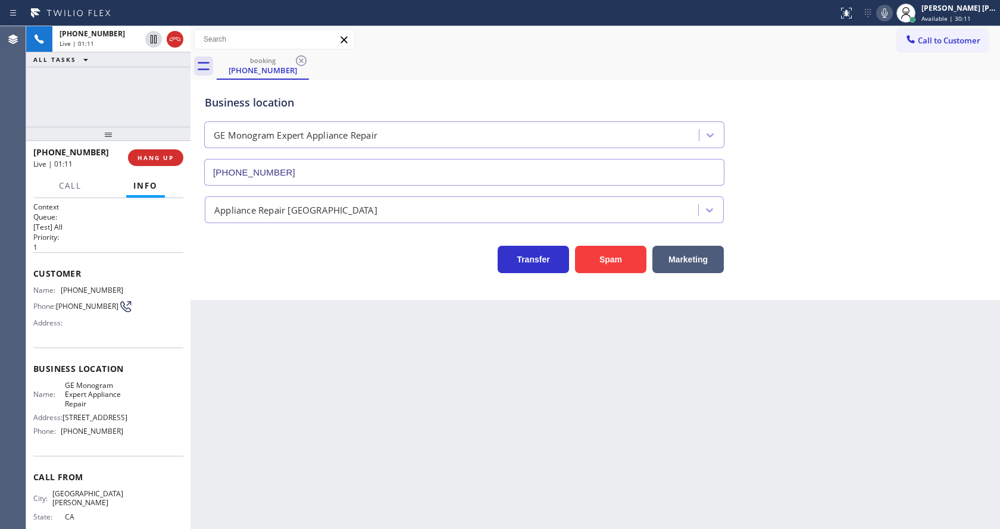
click at [834, 142] on div "Business location GE Monogram Expert Appliance Repair [PHONE_NUMBER]" at bounding box center [595, 132] width 786 height 108
click at [256, 286] on div "Business location GE Monogram Expert Appliance Repair [PHONE_NUMBER] Appliance …" at bounding box center [594, 190] width 809 height 220
drag, startPoint x: 267, startPoint y: 527, endPoint x: 259, endPoint y: 342, distance: 184.6
click at [266, 527] on div "Back to Dashboard Change Sender ID Customers Technicians Select a contact Outbo…" at bounding box center [594, 277] width 809 height 503
click at [265, 352] on div "Back to Dashboard Change Sender ID Customers Technicians Select a contact Outbo…" at bounding box center [594, 277] width 809 height 503
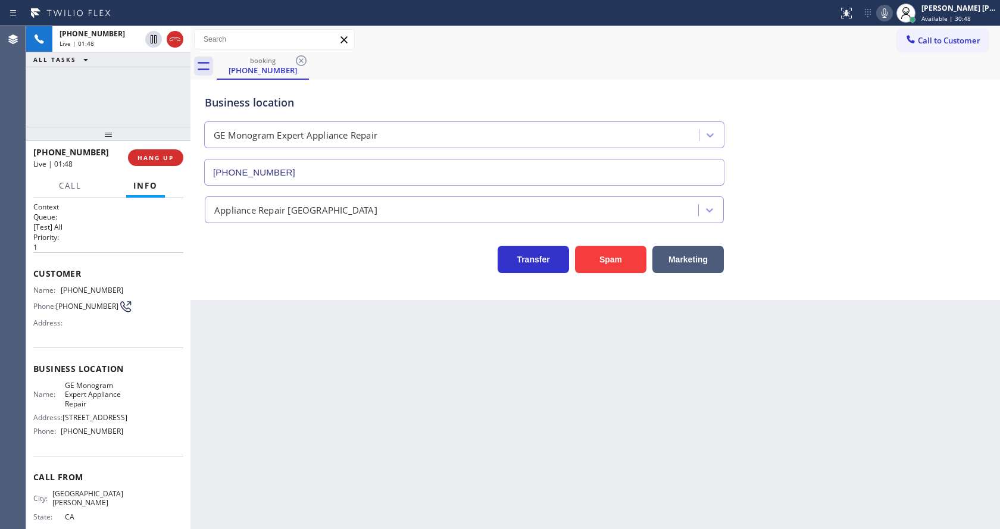
click at [462, 396] on div "Back to Dashboard Change Sender ID Customers Technicians Select a contact Outbo…" at bounding box center [594, 277] width 809 height 503
click at [254, 346] on div "Back to Dashboard Change Sender ID Customers Technicians Select a contact Outbo…" at bounding box center [594, 277] width 809 height 503
click at [295, 414] on div "Back to Dashboard Change Sender ID Customers Technicians Select a contact Outbo…" at bounding box center [594, 277] width 809 height 503
click at [591, 389] on div "Back to Dashboard Change Sender ID Customers Technicians Select a contact Outbo…" at bounding box center [594, 277] width 809 height 503
click at [371, 446] on div "Back to Dashboard Change Sender ID Customers Technicians Select a contact Outbo…" at bounding box center [594, 277] width 809 height 503
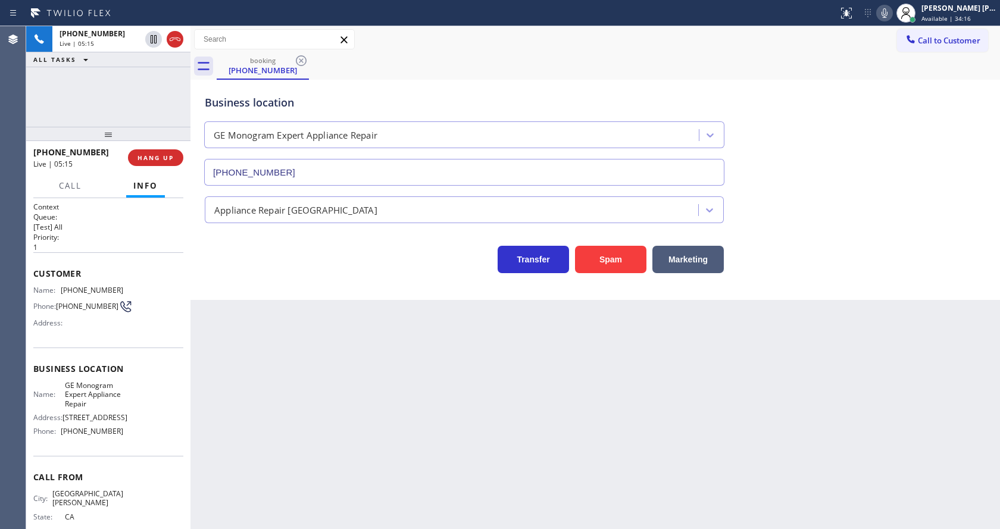
click at [506, 393] on div "Back to Dashboard Change Sender ID Customers Technicians Select a contact Outbo…" at bounding box center [594, 277] width 809 height 503
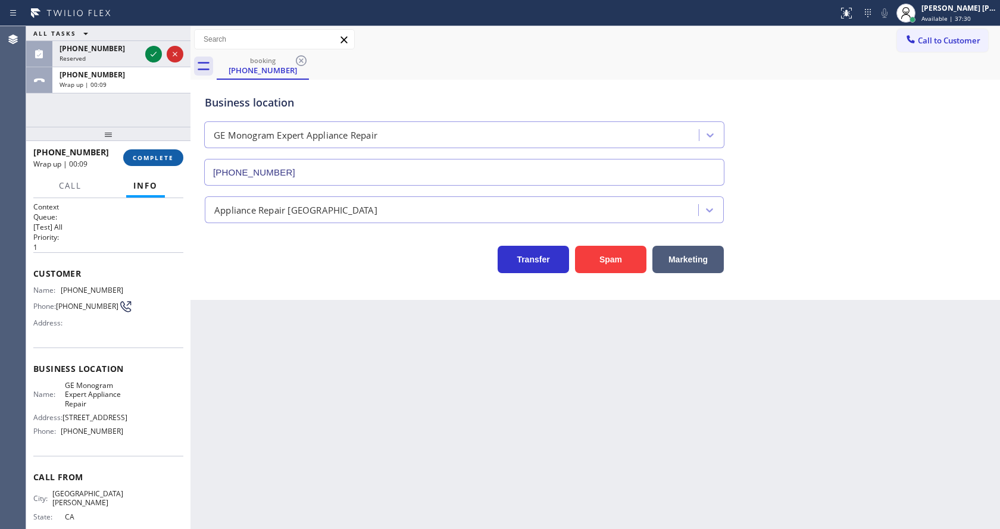
click at [156, 157] on span "COMPLETE" at bounding box center [153, 158] width 41 height 8
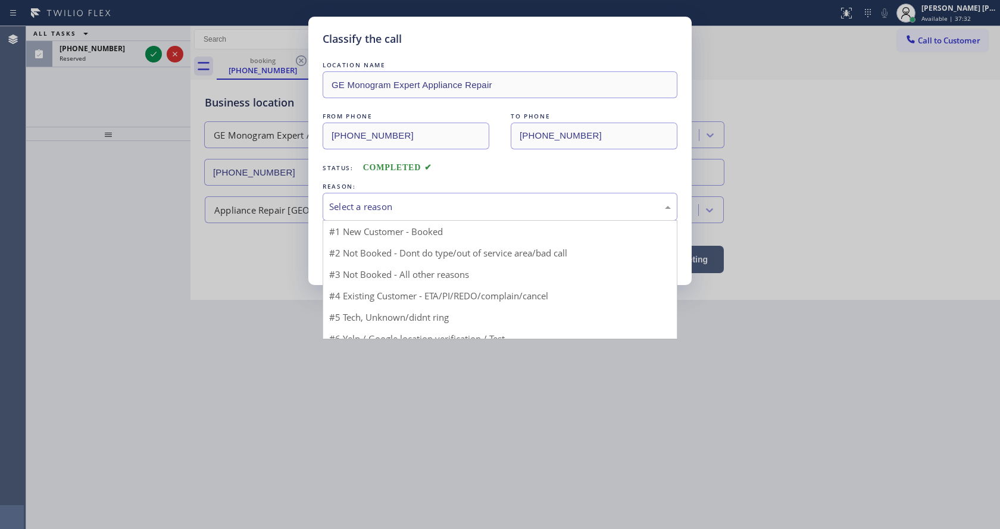
click at [358, 213] on div "Select a reason" at bounding box center [500, 207] width 342 height 14
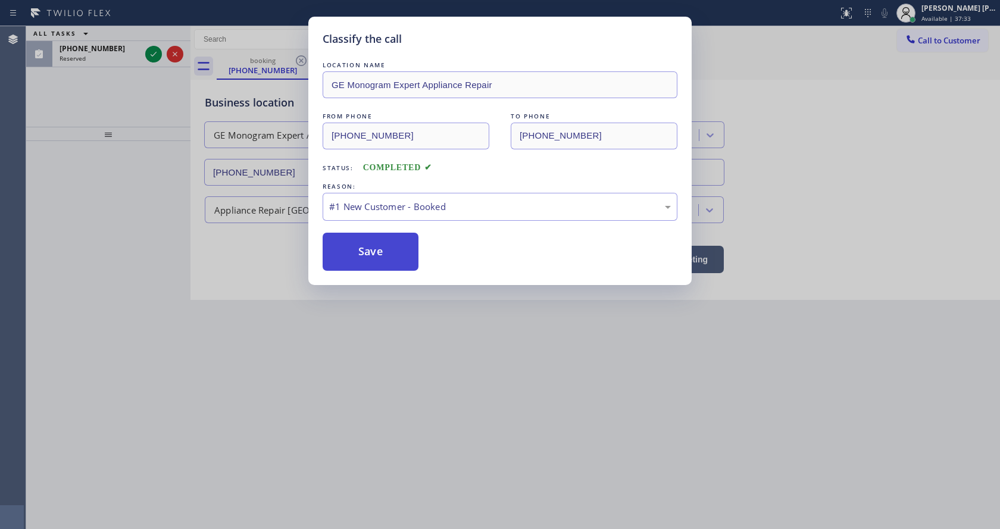
click at [361, 248] on button "Save" at bounding box center [371, 252] width 96 height 38
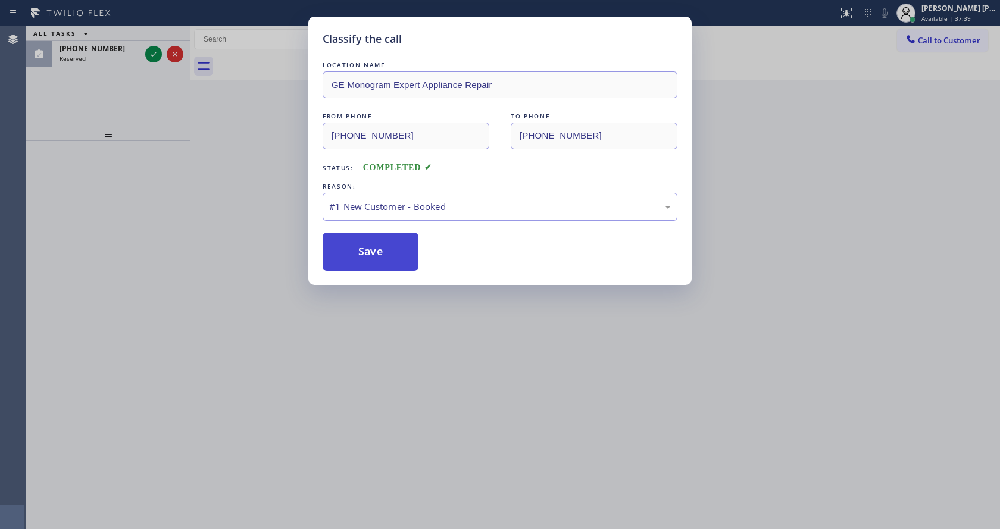
click at [389, 246] on button "Save" at bounding box center [371, 252] width 96 height 38
click at [194, 123] on div "Classify the call LOCATION NAME GE Monogram Expert Appliance Repair FROM PHONE …" at bounding box center [500, 264] width 1000 height 529
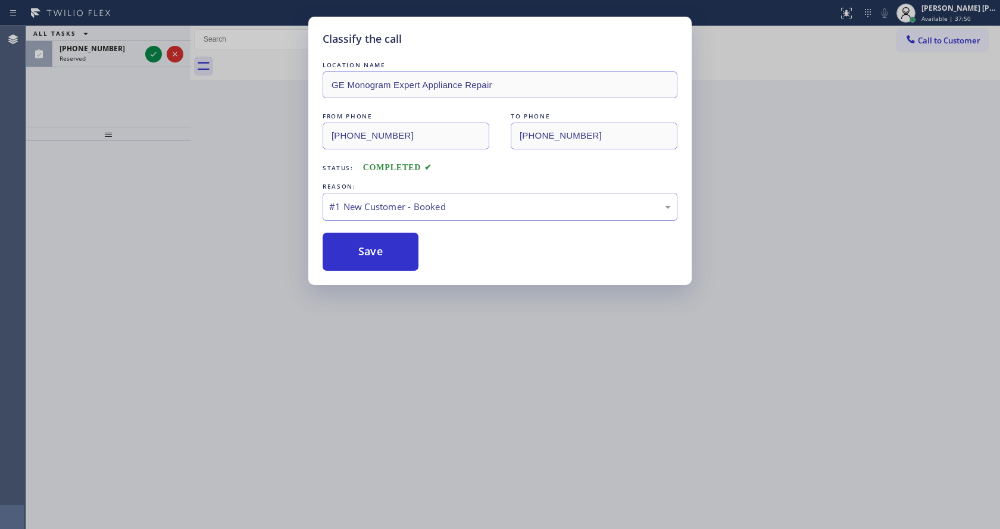
click at [398, 210] on div "#1 New Customer - Booked" at bounding box center [500, 207] width 342 height 14
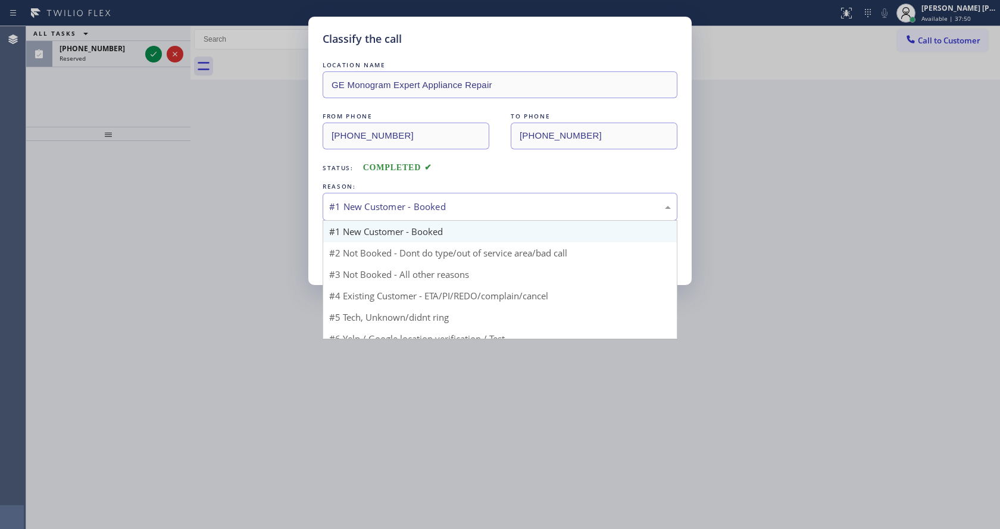
click at [398, 210] on div "#1 New Customer - Booked" at bounding box center [500, 207] width 342 height 14
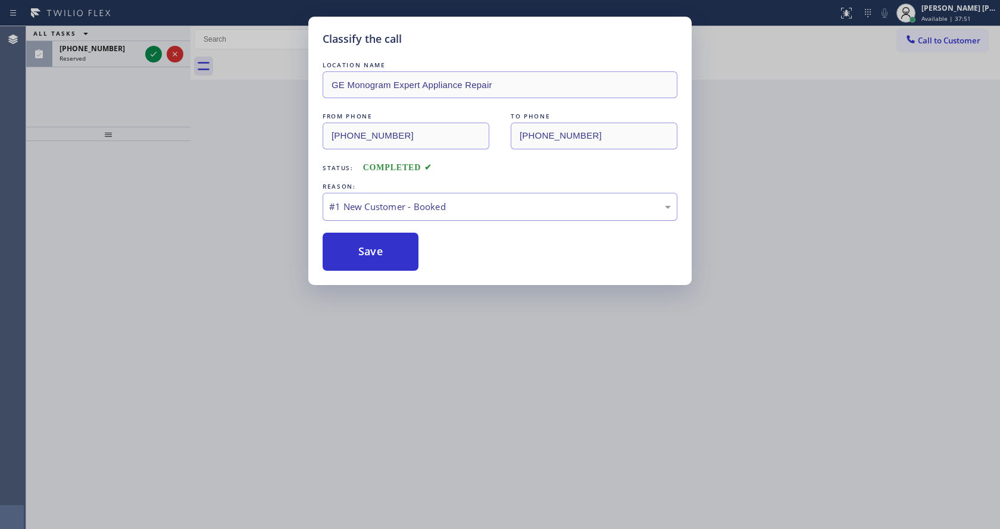
click at [398, 210] on div "#1 New Customer - Booked" at bounding box center [500, 207] width 342 height 14
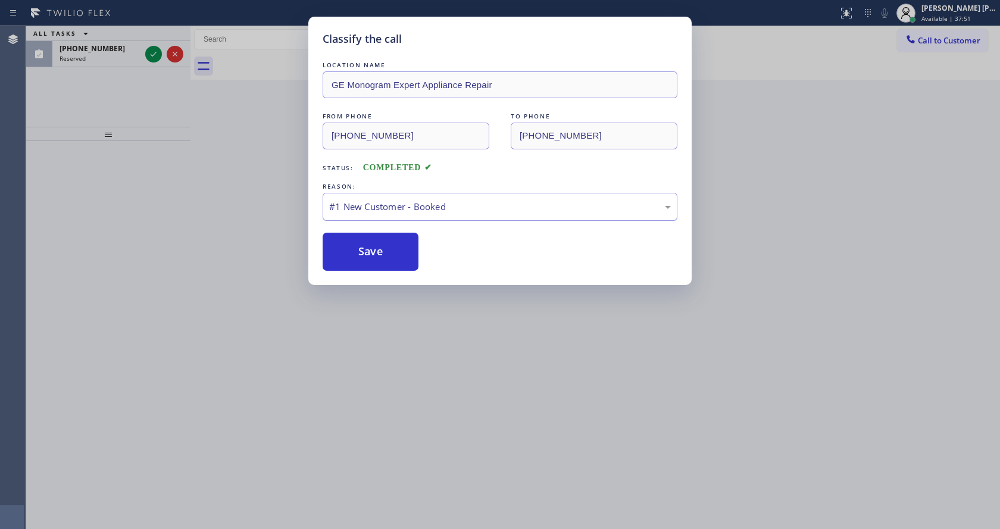
click at [398, 210] on div "#1 New Customer - Booked" at bounding box center [500, 207] width 342 height 14
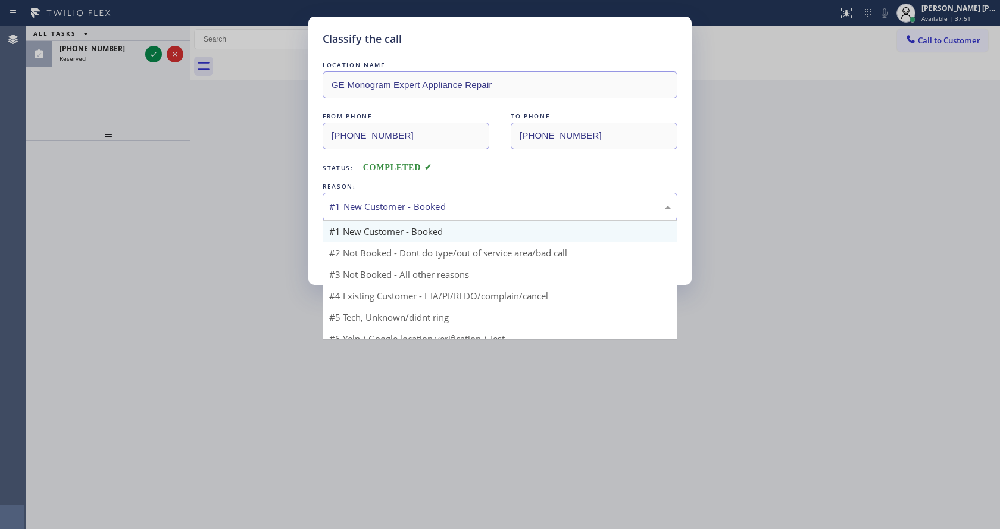
click at [398, 210] on div "#1 New Customer - Booked" at bounding box center [500, 207] width 342 height 14
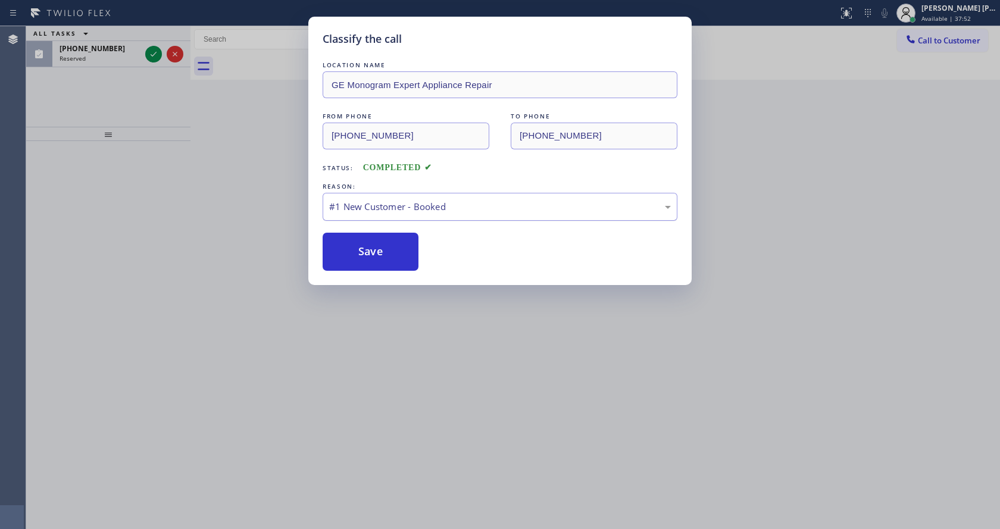
click at [398, 210] on div "#1 New Customer - Booked" at bounding box center [500, 207] width 342 height 14
click at [398, 210] on div "Back to Dashboard Change Sender ID Customers Technicians Select a contact Outbo…" at bounding box center [594, 277] width 809 height 503
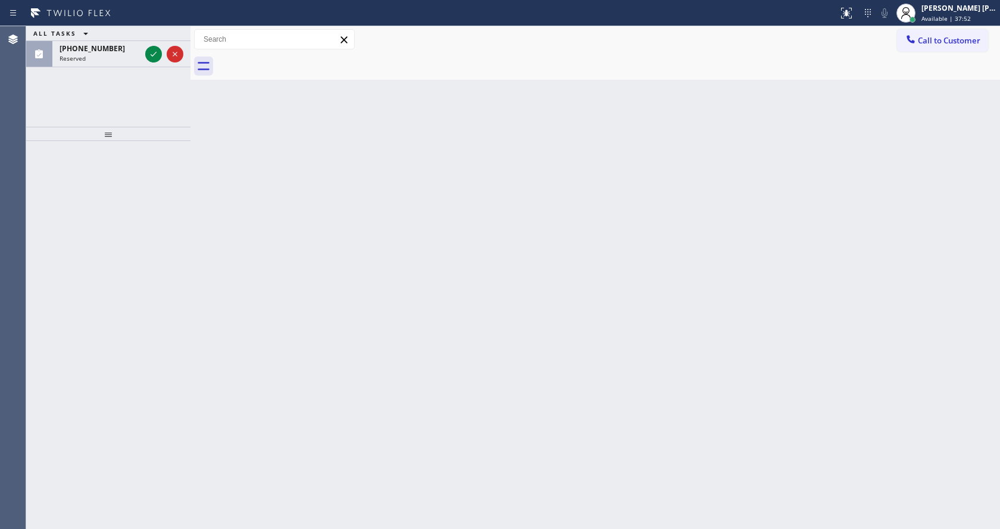
click at [398, 210] on div "Back to Dashboard Change Sender ID Customers Technicians Select a contact Outbo…" at bounding box center [594, 277] width 809 height 503
click at [152, 49] on icon at bounding box center [153, 54] width 14 height 14
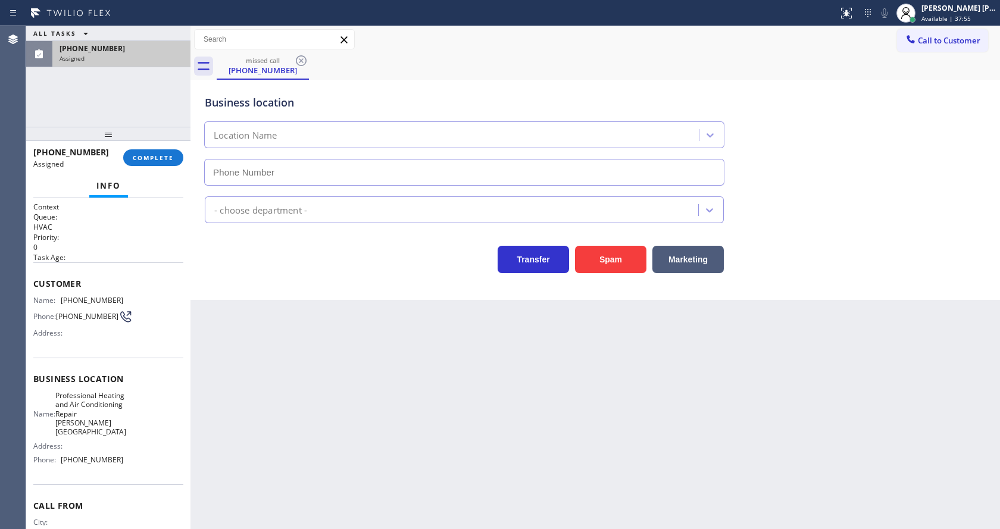
click at [136, 148] on div "[PHONE_NUMBER] Assigned COMPLETE" at bounding box center [108, 157] width 150 height 31
type input "[PHONE_NUMBER]"
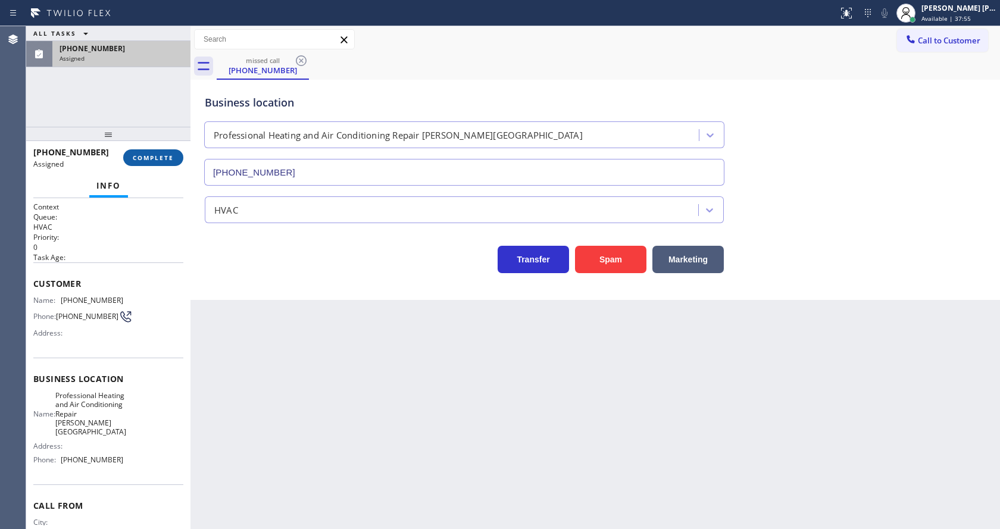
click at [139, 153] on button "COMPLETE" at bounding box center [153, 157] width 60 height 17
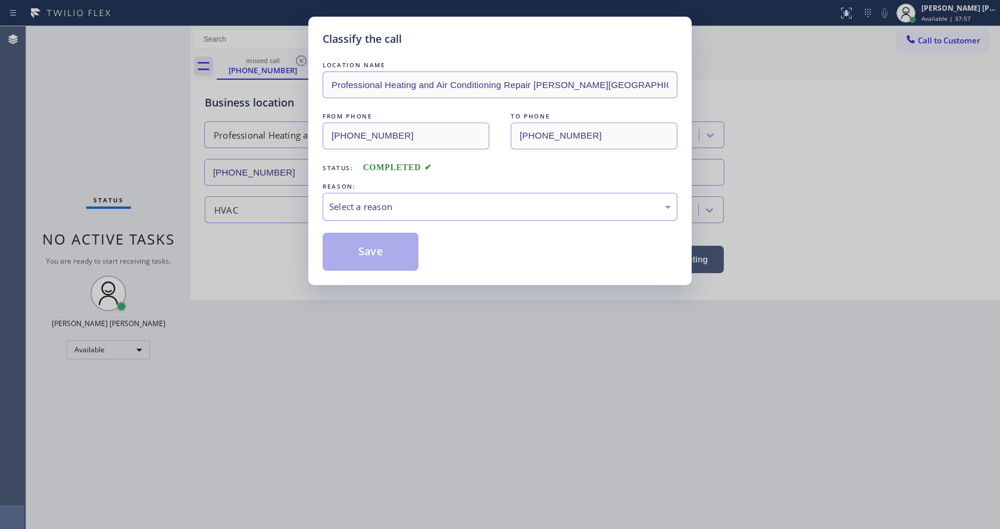
drag, startPoint x: 377, startPoint y: 199, endPoint x: 379, endPoint y: 218, distance: 18.5
click at [377, 200] on div "Select a reason" at bounding box center [500, 207] width 342 height 14
click at [359, 243] on button "Save" at bounding box center [371, 252] width 96 height 38
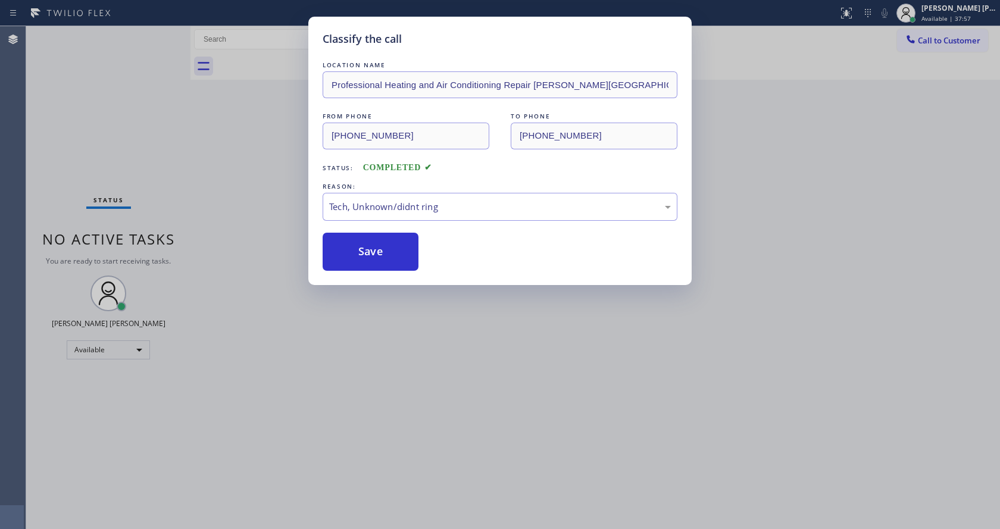
drag, startPoint x: 415, startPoint y: 379, endPoint x: 414, endPoint y: 389, distance: 10.1
click at [415, 379] on div "Classify the call LOCATION NAME Professional Heating and Air Conditioning Repai…" at bounding box center [500, 264] width 1000 height 529
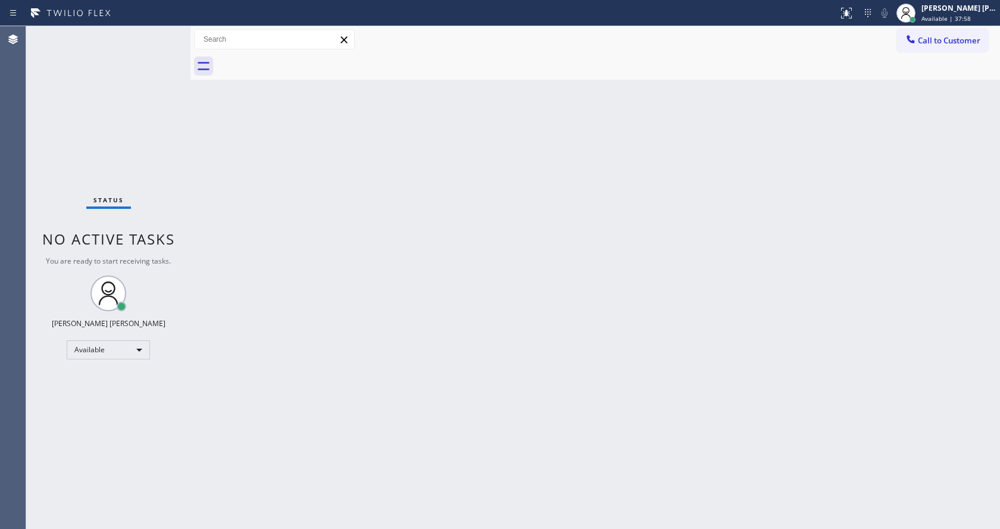
drag, startPoint x: 264, startPoint y: 421, endPoint x: 283, endPoint y: 520, distance: 101.2
click at [265, 423] on div "Back to Dashboard Change Sender ID Customers Technicians Select a contact Outbo…" at bounding box center [594, 277] width 809 height 503
click at [609, 271] on div "Back to Dashboard Change Sender ID Customers Technicians Select a contact Outbo…" at bounding box center [594, 277] width 809 height 503
click at [156, 132] on div "Status No active tasks You are ready to start receiving tasks. [PERSON_NAME] [P…" at bounding box center [108, 277] width 164 height 503
click at [358, 358] on div "Back to Dashboard Change Sender ID Customers Technicians Select a contact Outbo…" at bounding box center [594, 277] width 809 height 503
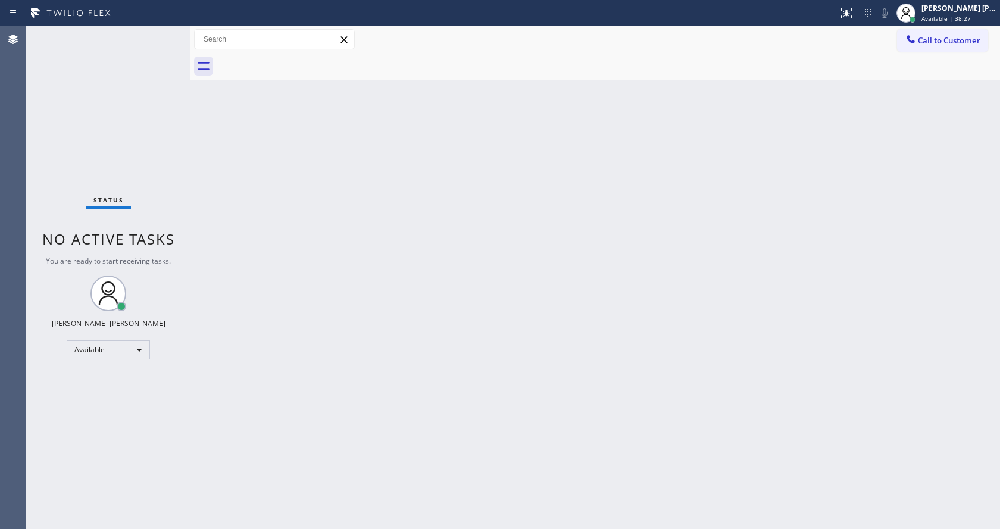
click at [618, 323] on div "Back to Dashboard Change Sender ID Customers Technicians Select a contact Outbo…" at bounding box center [594, 277] width 809 height 503
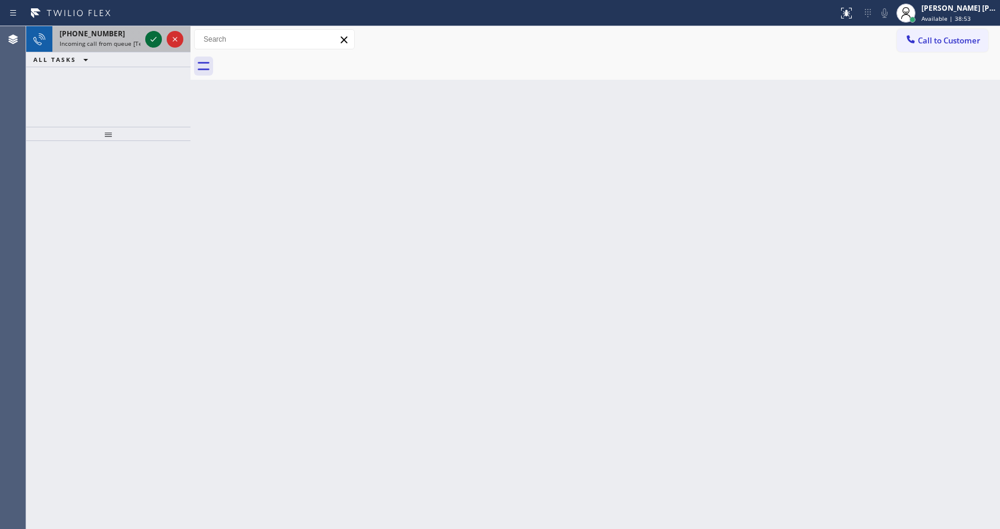
click at [145, 42] on div at bounding box center [164, 39] width 43 height 26
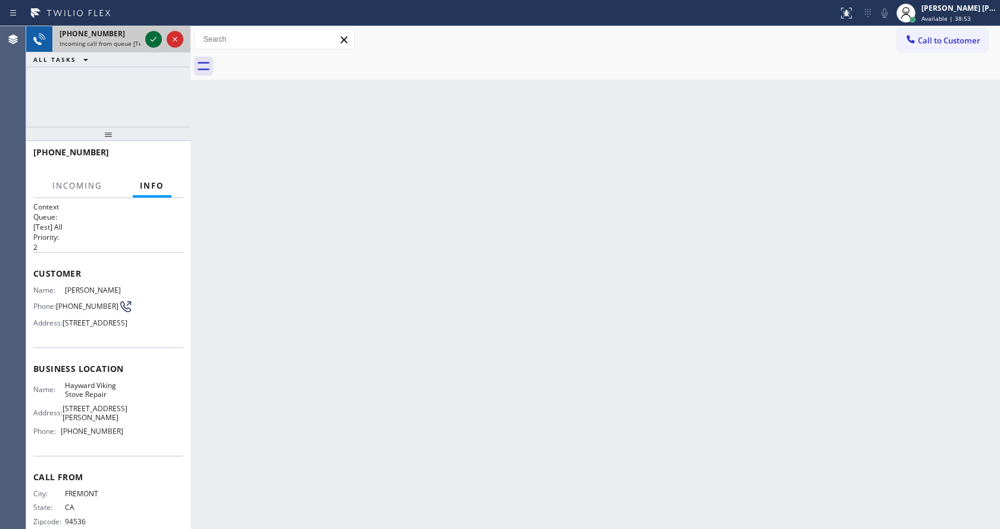
click at [145, 42] on div at bounding box center [153, 39] width 17 height 14
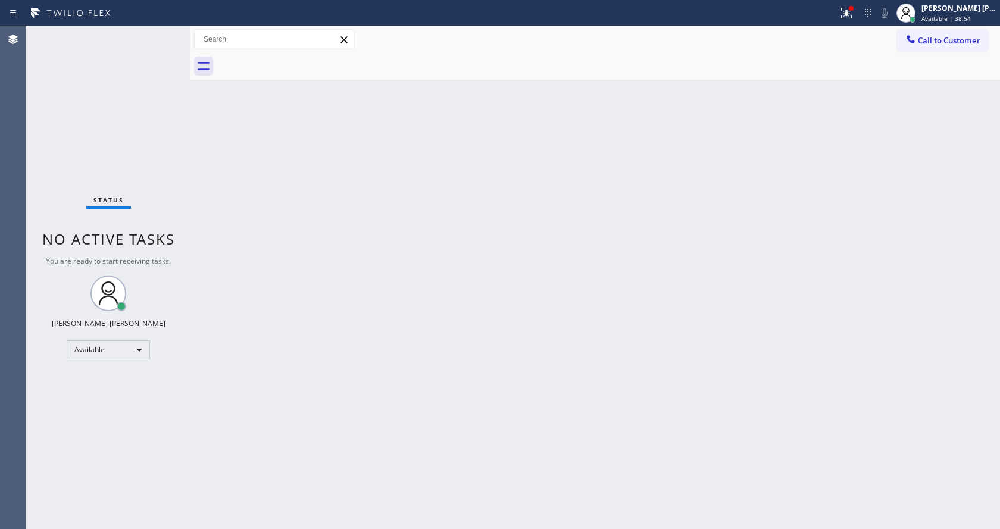
click at [386, 414] on div "Back to Dashboard Change Sender ID Customers Technicians Select a contact Outbo…" at bounding box center [594, 277] width 809 height 503
click at [182, 195] on div "Status No active tasks You are ready to start receiving tasks. [PERSON_NAME] [P…" at bounding box center [108, 277] width 164 height 503
click at [293, 218] on div "Back to Dashboard Change Sender ID Customers Technicians Select a contact Outbo…" at bounding box center [594, 277] width 809 height 503
click at [484, 296] on div "Back to Dashboard Change Sender ID Customers Technicians Select a contact Outbo…" at bounding box center [594, 277] width 809 height 503
drag, startPoint x: 170, startPoint y: 213, endPoint x: 260, endPoint y: 423, distance: 228.2
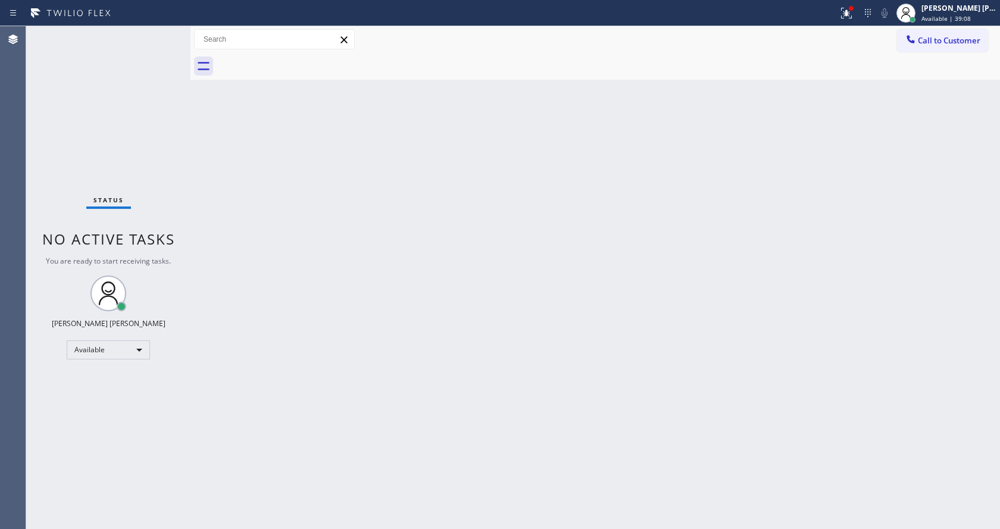
click at [173, 217] on div "Status No active tasks You are ready to start receiving tasks. [PERSON_NAME] [P…" at bounding box center [108, 277] width 164 height 503
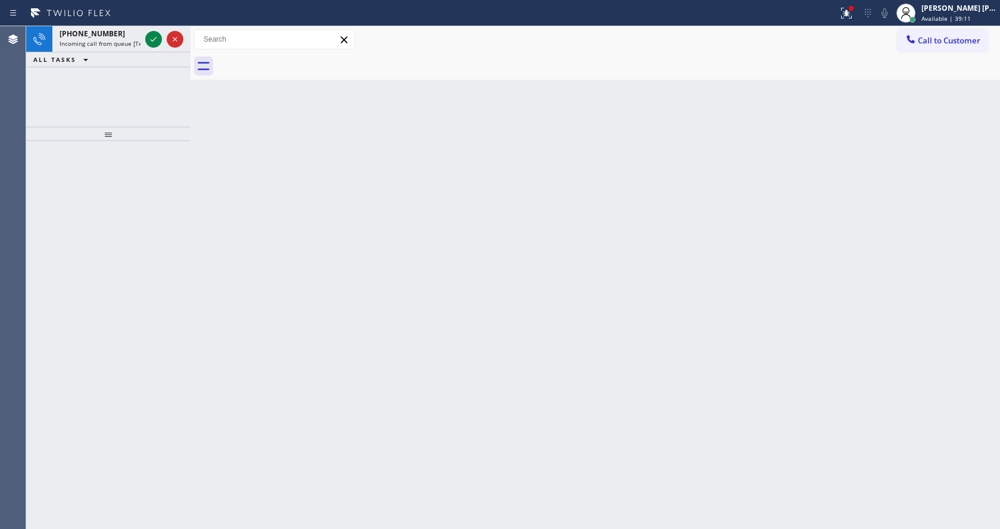
click at [168, 147] on div at bounding box center [108, 335] width 164 height 388
click at [155, 36] on icon at bounding box center [153, 39] width 14 height 14
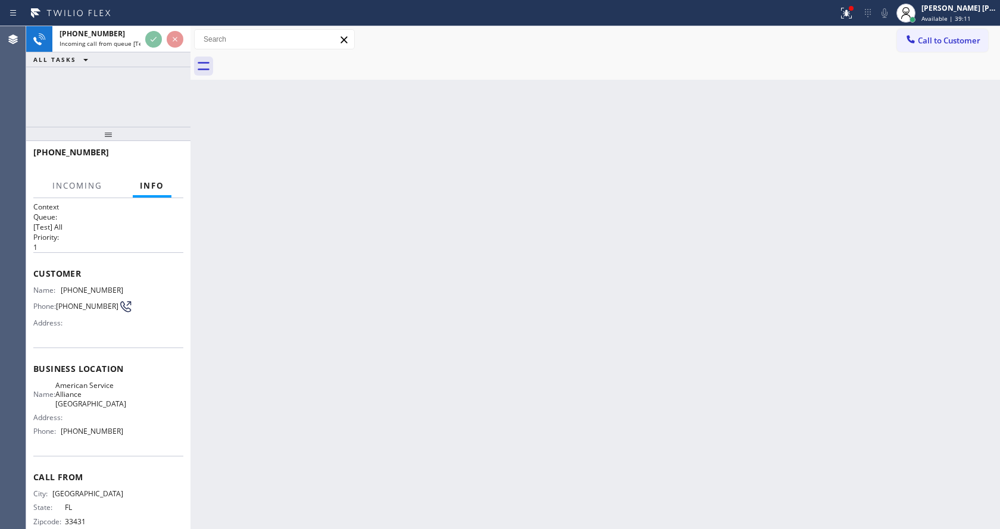
scroll to position [34, 0]
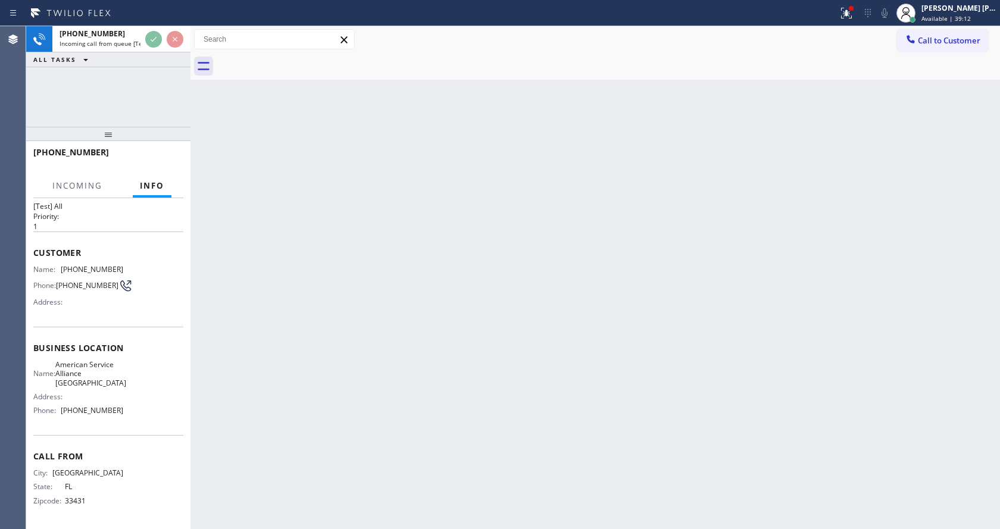
click at [378, 382] on div "Back to Dashboard Change Sender ID Customers Technicians Select a contact Outbo…" at bounding box center [594, 277] width 809 height 503
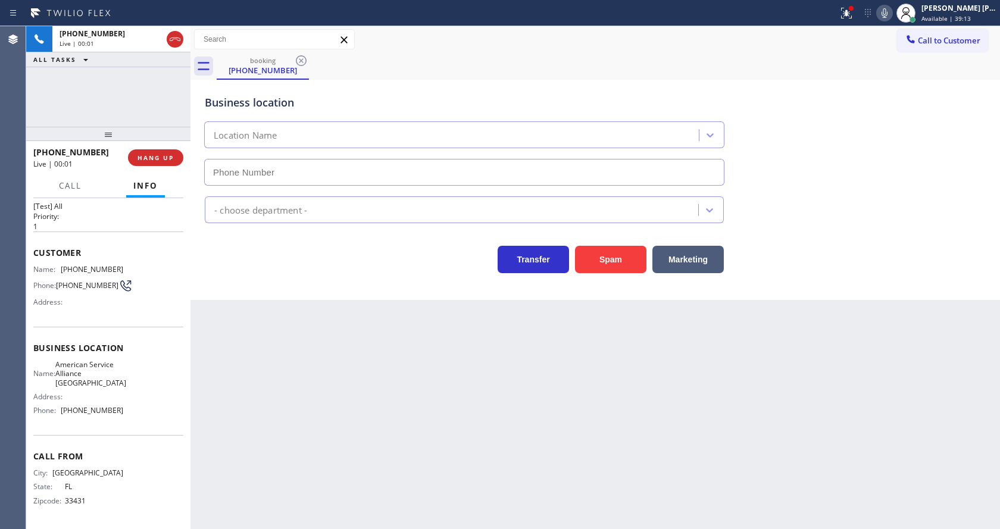
type input "[PHONE_NUMBER]"
click at [378, 382] on div "Back to Dashboard Change Sender ID Customers Technicians Select a contact Outbo…" at bounding box center [594, 277] width 809 height 503
click at [364, 337] on div "Back to Dashboard Change Sender ID Customers Technicians Select a contact Outbo…" at bounding box center [594, 277] width 809 height 503
drag, startPoint x: 630, startPoint y: 391, endPoint x: 687, endPoint y: 323, distance: 89.1
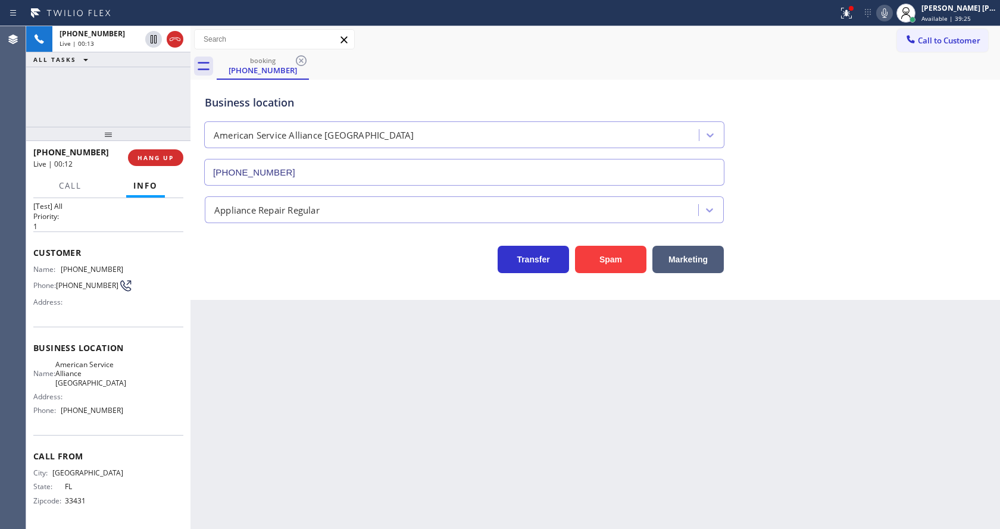
click at [630, 391] on div "Back to Dashboard Change Sender ID Customers Technicians Select a contact Outbo…" at bounding box center [594, 277] width 809 height 503
click at [847, 9] on icon at bounding box center [844, 12] width 7 height 8
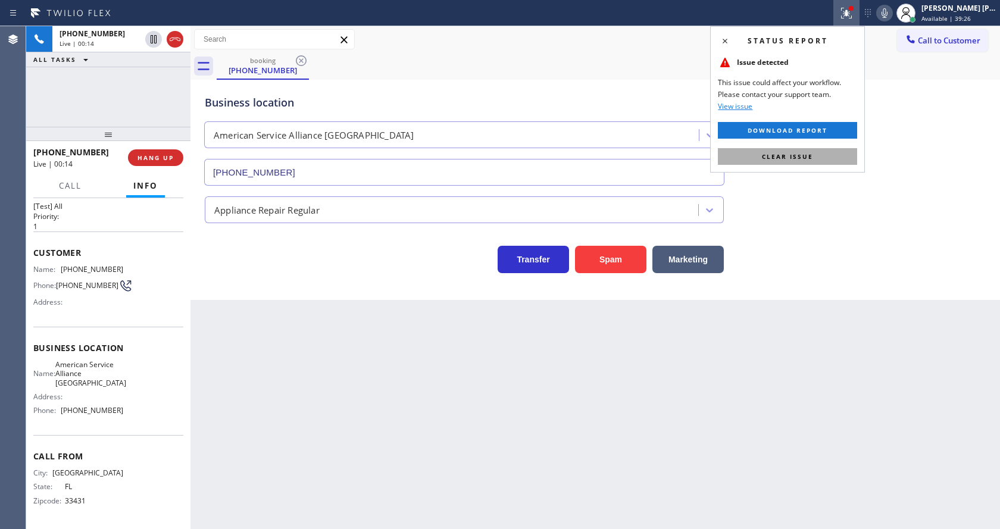
click at [839, 162] on button "Clear issue" at bounding box center [787, 156] width 139 height 17
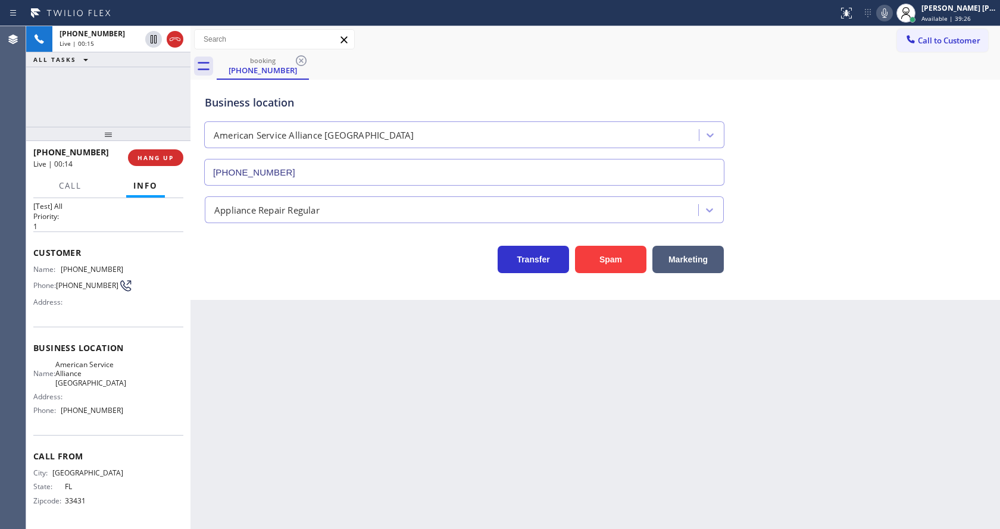
click at [853, 165] on div "Business location American Service Alliance [GEOGRAPHIC_DATA] [PHONE_NUMBER]" at bounding box center [595, 132] width 786 height 108
click at [322, 411] on div "Back to Dashboard Change Sender ID Customers Technicians Select a contact Outbo…" at bounding box center [594, 277] width 809 height 503
click at [394, 337] on div "Back to Dashboard Change Sender ID Customers Technicians Select a contact Outbo…" at bounding box center [594, 277] width 809 height 503
click at [283, 312] on div "Back to Dashboard Change Sender ID Customers Technicians Select a contact Outbo…" at bounding box center [594, 277] width 809 height 503
click at [456, 389] on div "Back to Dashboard Change Sender ID Customers Technicians Select a contact Outbo…" at bounding box center [594, 277] width 809 height 503
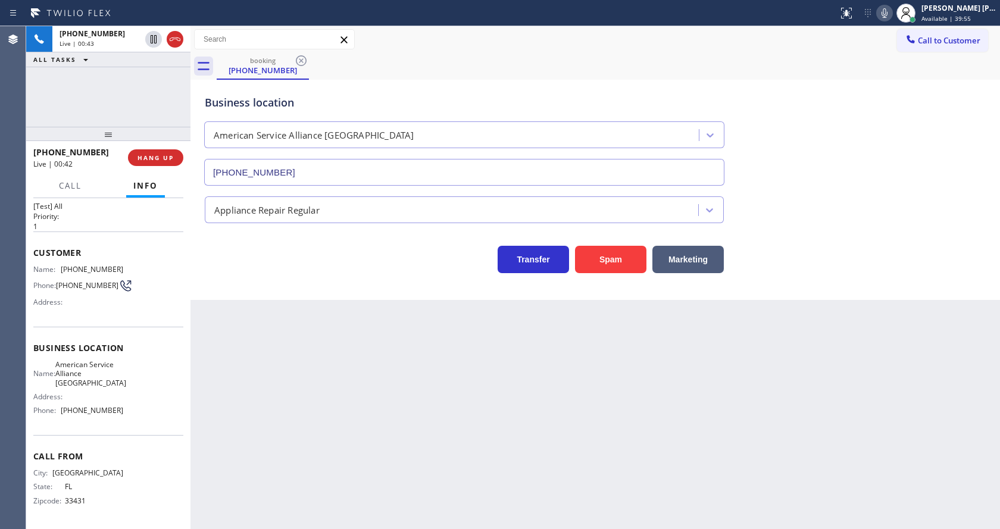
click at [303, 325] on div "Back to Dashboard Change Sender ID Customers Technicians Select a contact Outbo…" at bounding box center [594, 277] width 809 height 503
drag, startPoint x: 499, startPoint y: 459, endPoint x: 465, endPoint y: 465, distance: 35.1
click at [499, 459] on div "Back to Dashboard Change Sender ID Customers Technicians Select a contact Outbo…" at bounding box center [594, 277] width 809 height 503
click at [267, 309] on div "Back to Dashboard Change Sender ID Customers Technicians Select a contact Outbo…" at bounding box center [594, 277] width 809 height 503
click at [538, 451] on div "Back to Dashboard Change Sender ID Customers Technicians Select a contact Outbo…" at bounding box center [594, 277] width 809 height 503
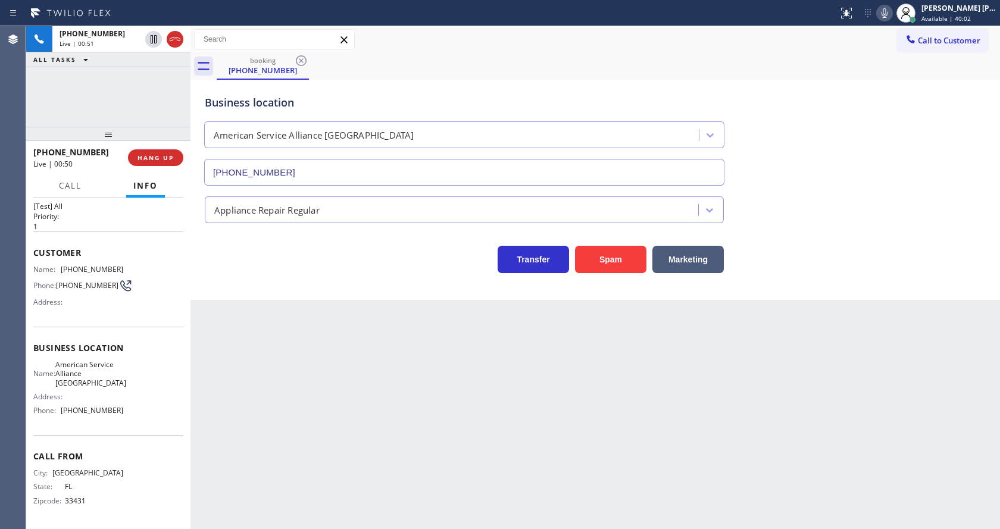
click at [906, 192] on div "Appliance Repair Regular" at bounding box center [595, 208] width 786 height 32
click at [268, 284] on div "Business location American Service Alliance [GEOGRAPHIC_DATA] [PHONE_NUMBER] Ap…" at bounding box center [594, 190] width 809 height 220
click at [126, 332] on div "Business location Name: American Service Alliance Boca Raton Address: Phone: [P…" at bounding box center [108, 381] width 150 height 108
drag, startPoint x: 61, startPoint y: 254, endPoint x: 118, endPoint y: 254, distance: 56.5
click at [118, 265] on div "Name: [PHONE_NUMBER]" at bounding box center [78, 269] width 90 height 9
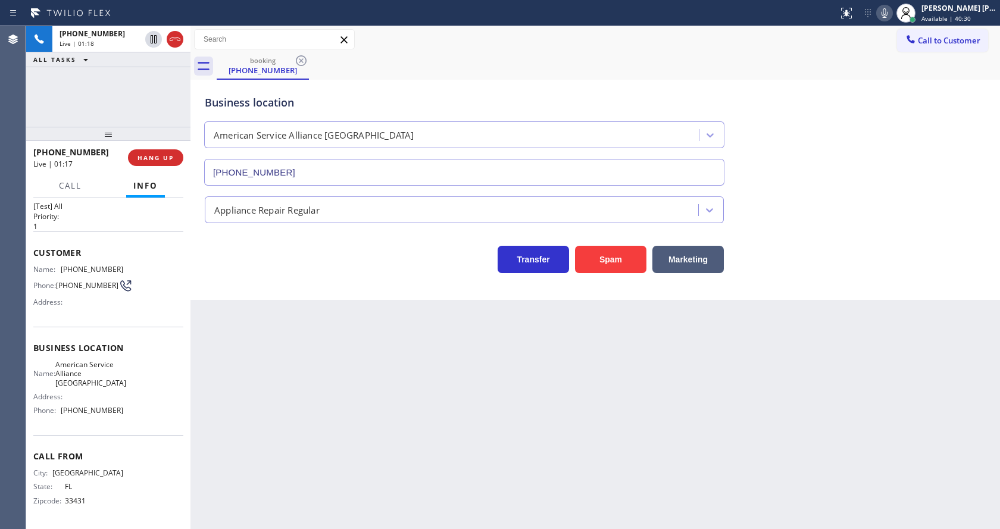
click at [345, 367] on div "Back to Dashboard Change Sender ID Customers Technicians Select a contact Outbo…" at bounding box center [594, 277] width 809 height 503
click at [135, 374] on div "Name: American Service Alliance Boca Raton Address: Phone: [PHONE_NUMBER]" at bounding box center [108, 390] width 150 height 60
drag, startPoint x: 60, startPoint y: 353, endPoint x: 103, endPoint y: 373, distance: 46.9
click at [103, 373] on div "Name: American Service Alliance [GEOGRAPHIC_DATA]" at bounding box center [78, 373] width 90 height 27
drag, startPoint x: 243, startPoint y: 381, endPoint x: 255, endPoint y: 421, distance: 41.6
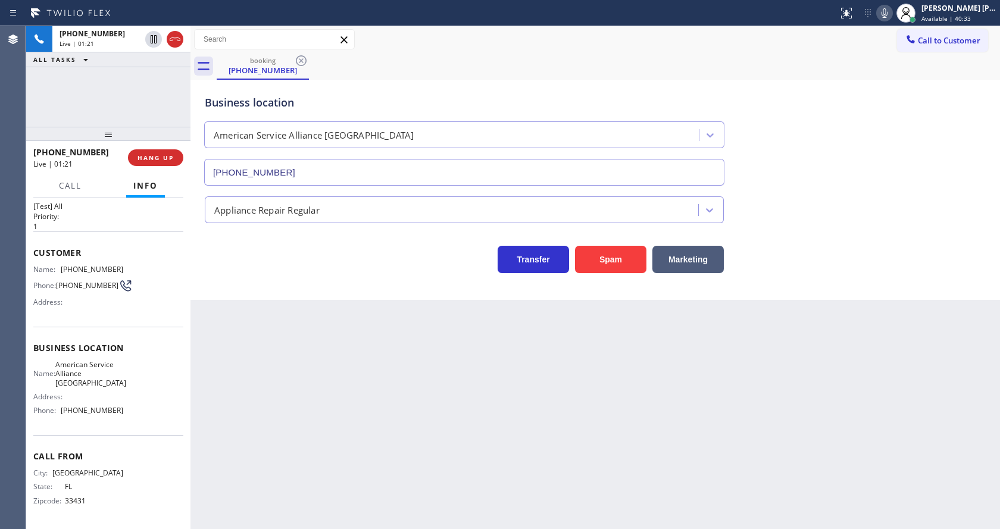
click at [245, 383] on div "Back to Dashboard Change Sender ID Customers Technicians Select a contact Outbo…" at bounding box center [594, 277] width 809 height 503
drag, startPoint x: 165, startPoint y: 411, endPoint x: 148, endPoint y: 420, distance: 19.2
click at [165, 411] on div "Business location Name: American Service Alliance Boca Raton Address: Phone: [P…" at bounding box center [108, 381] width 150 height 108
drag, startPoint x: 61, startPoint y: 398, endPoint x: 132, endPoint y: 399, distance: 70.8
click at [132, 399] on div "Name: American Service Alliance Boca Raton Address: Phone: [PHONE_NUMBER]" at bounding box center [108, 390] width 150 height 60
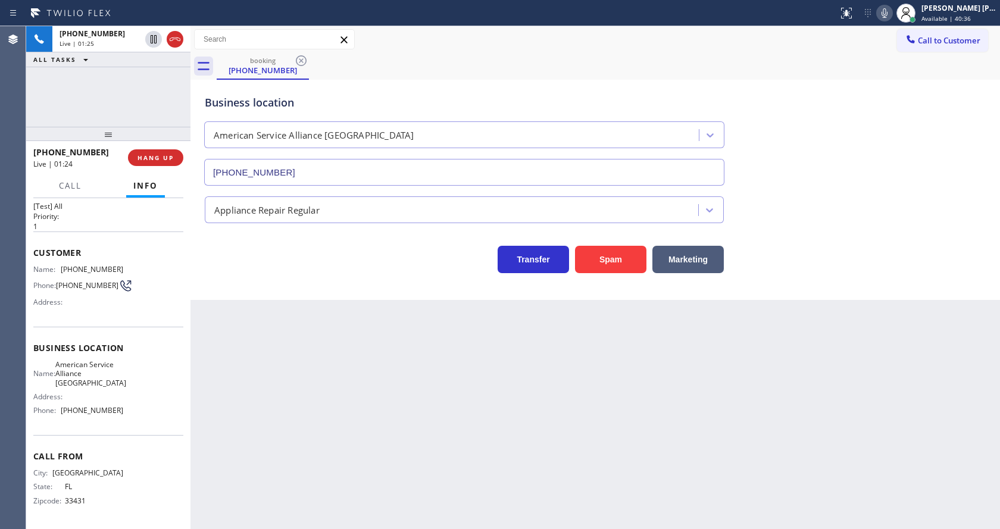
click at [249, 401] on div "Back to Dashboard Change Sender ID Customers Technicians Select a contact Outbo…" at bounding box center [594, 277] width 809 height 503
click at [561, 381] on div "Back to Dashboard Change Sender ID Customers Technicians Select a contact Outbo…" at bounding box center [594, 277] width 809 height 503
click at [73, 188] on span "Call" at bounding box center [70, 185] width 23 height 11
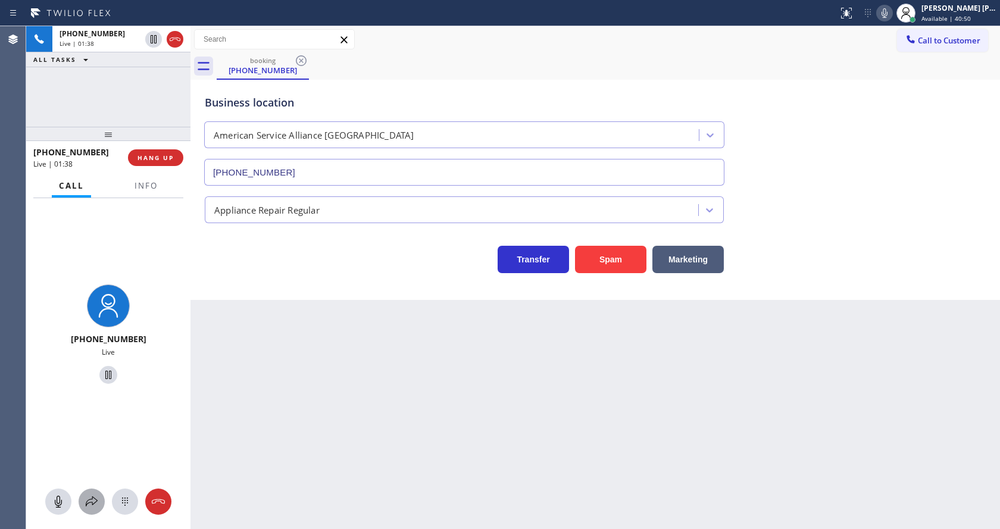
click at [96, 505] on icon at bounding box center [92, 502] width 14 height 14
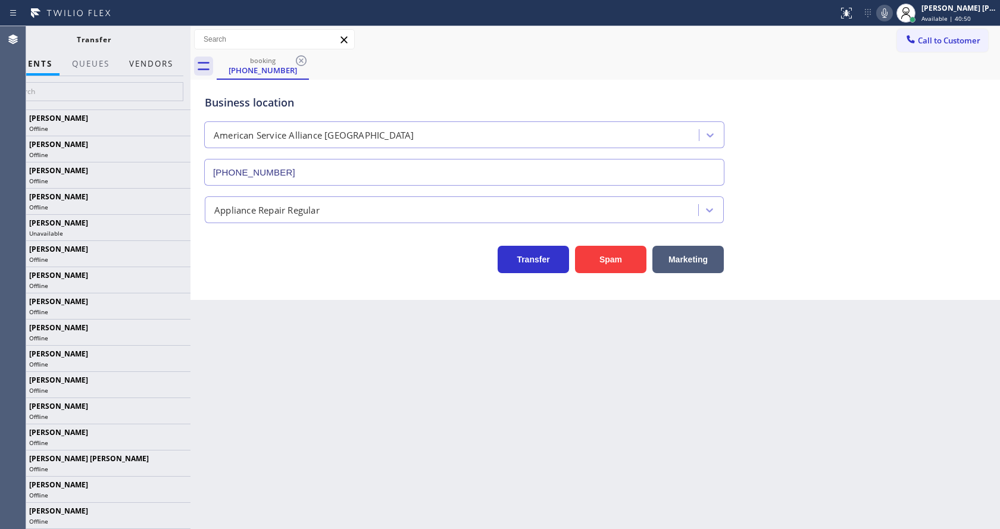
click at [162, 67] on button "Vendors" at bounding box center [151, 63] width 58 height 23
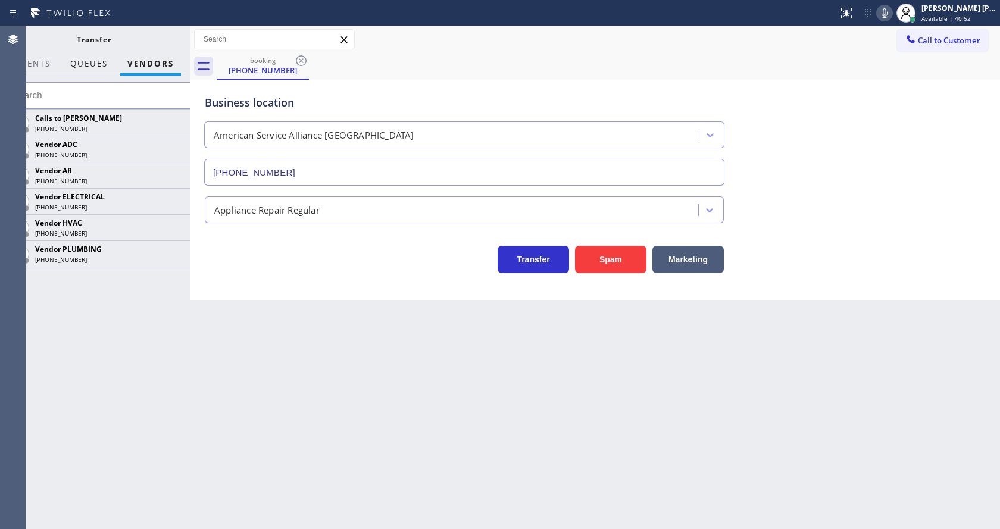
click at [87, 61] on span "QUEUES" at bounding box center [88, 63] width 37 height 11
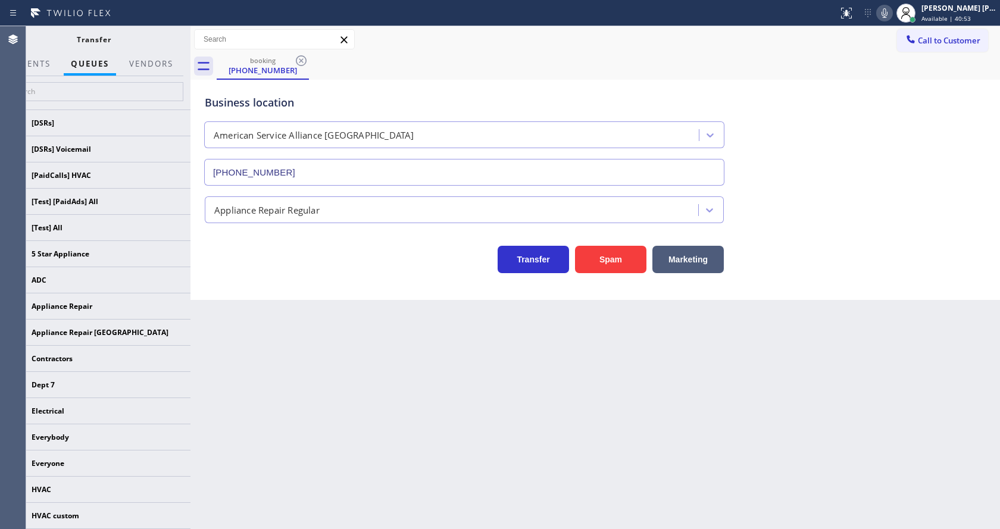
click at [301, 402] on div "Back to Dashboard Change Sender ID Customers Technicians Select a contact Outbo…" at bounding box center [594, 277] width 809 height 503
drag, startPoint x: 650, startPoint y: 392, endPoint x: 524, endPoint y: 334, distance: 138.7
click at [649, 390] on div "Back to Dashboard Change Sender ID Customers Technicians Select a contact Outbo…" at bounding box center [594, 277] width 809 height 503
click at [149, 52] on button "Vendors" at bounding box center [151, 63] width 58 height 23
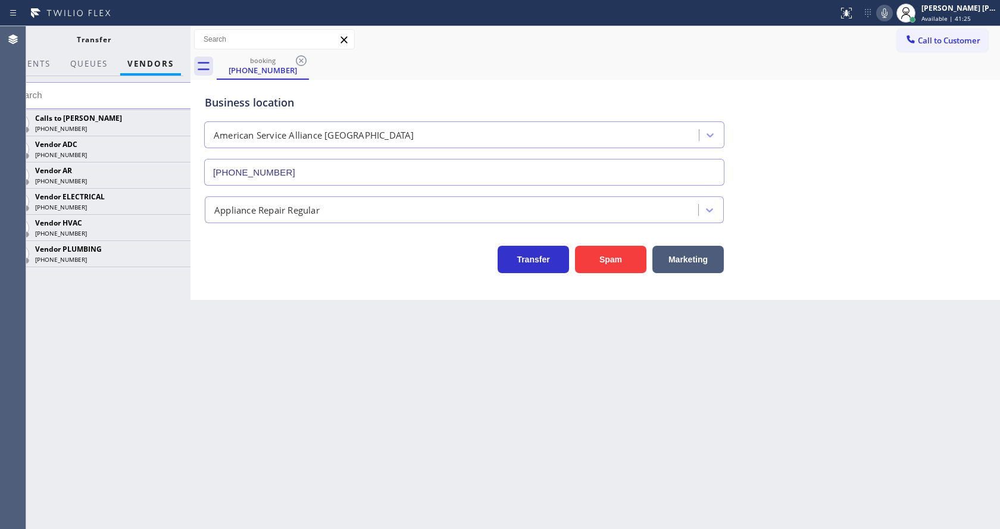
click at [0, 0] on icon at bounding box center [0, 0] width 0 height 0
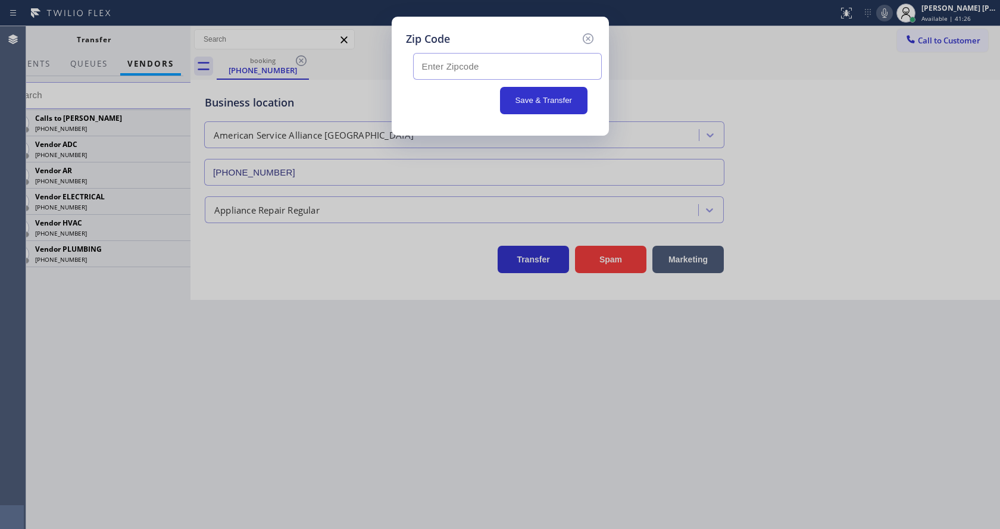
click at [439, 67] on input "text" at bounding box center [507, 66] width 189 height 27
paste input "33431"
type input "33431"
click at [552, 105] on button "Save & Transfer" at bounding box center [543, 100] width 87 height 27
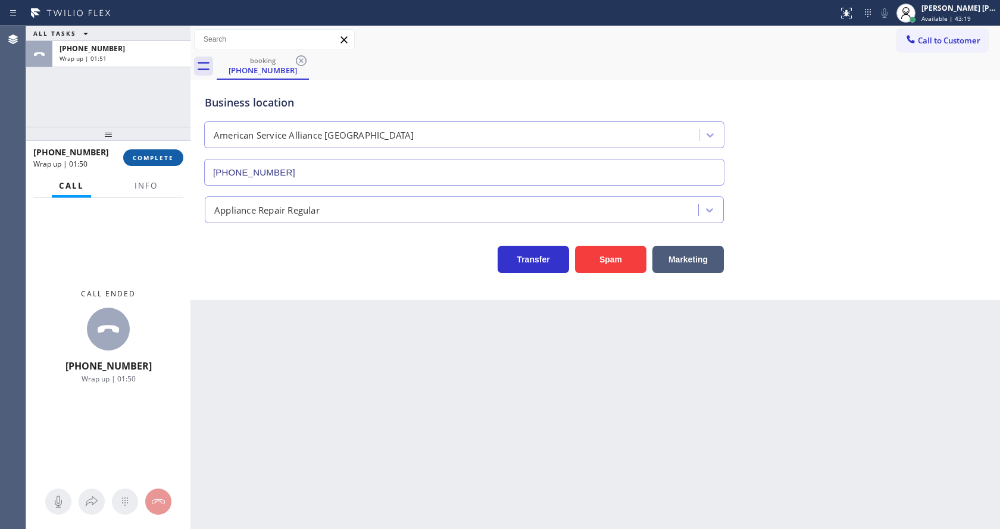
click at [134, 161] on span "COMPLETE" at bounding box center [153, 158] width 41 height 8
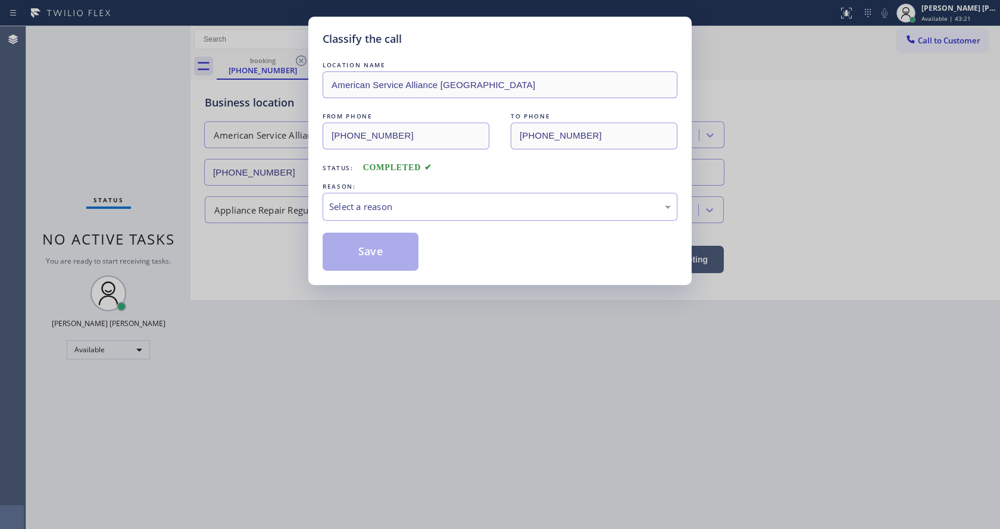
click at [366, 202] on div "Select a reason" at bounding box center [500, 207] width 342 height 14
click at [364, 244] on button "Save" at bounding box center [371, 252] width 96 height 38
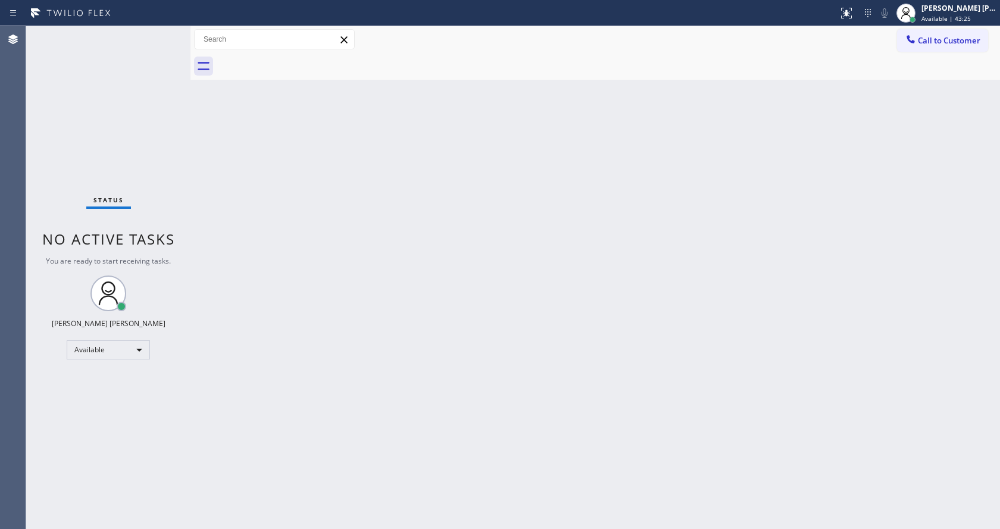
click at [335, 321] on div "Back to Dashboard Change Sender ID Customers Technicians Select a contact Outbo…" at bounding box center [594, 277] width 809 height 503
drag, startPoint x: 215, startPoint y: 220, endPoint x: 236, endPoint y: 262, distance: 47.9
click at [215, 220] on div "Back to Dashboard Change Sender ID Customers Technicians Select a contact Outbo…" at bounding box center [594, 277] width 809 height 503
click at [599, 316] on div "Back to Dashboard Change Sender ID Customers Technicians Select a contact Outbo…" at bounding box center [594, 277] width 809 height 503
click at [161, 32] on div "Status No active tasks You are ready to start receiving tasks. [PERSON_NAME] [P…" at bounding box center [108, 277] width 164 height 503
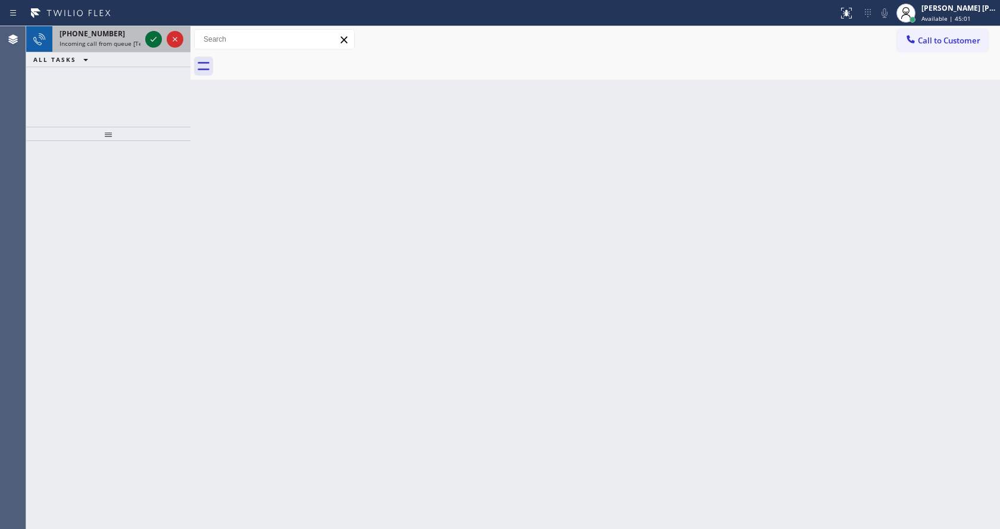
click at [153, 36] on icon at bounding box center [153, 39] width 14 height 14
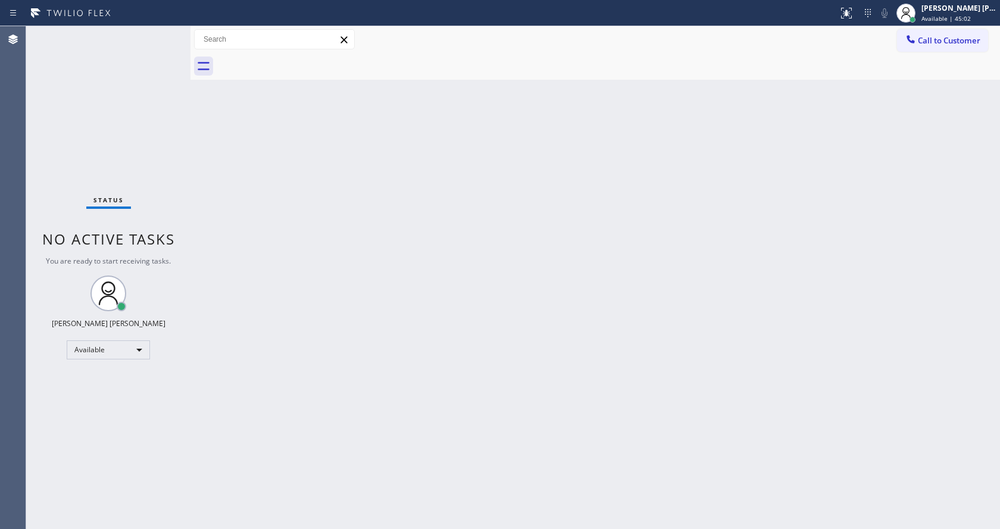
click at [153, 36] on div "Status No active tasks You are ready to start receiving tasks. [PERSON_NAME] [P…" at bounding box center [108, 277] width 164 height 503
click at [352, 246] on div "Back to Dashboard Change Sender ID Customers Technicians Select a contact Outbo…" at bounding box center [594, 277] width 809 height 503
click at [220, 197] on div "Back to Dashboard Change Sender ID Customers Technicians Select a contact Outbo…" at bounding box center [594, 277] width 809 height 503
click at [168, 36] on div "Status No active tasks You are ready to start receiving tasks. [PERSON_NAME] [P…" at bounding box center [108, 277] width 164 height 503
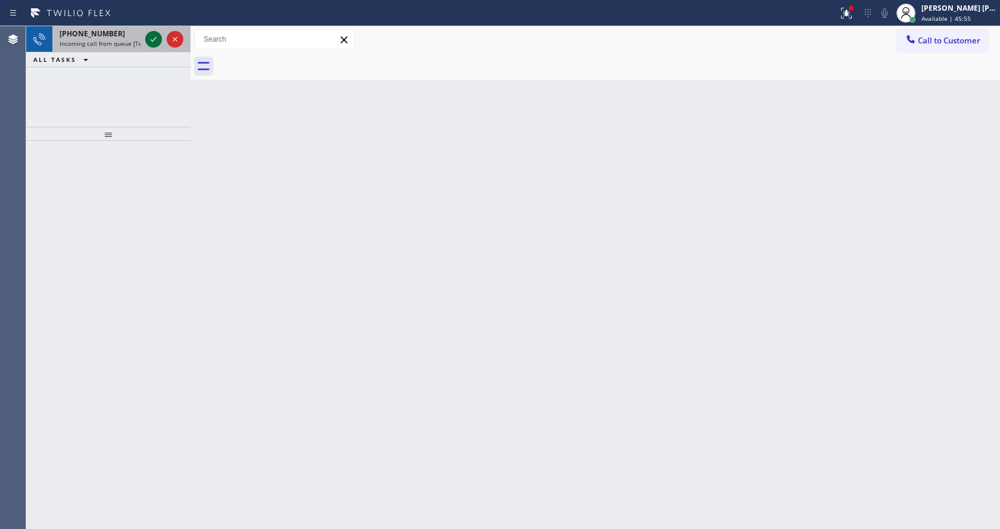
click at [151, 35] on icon at bounding box center [153, 39] width 14 height 14
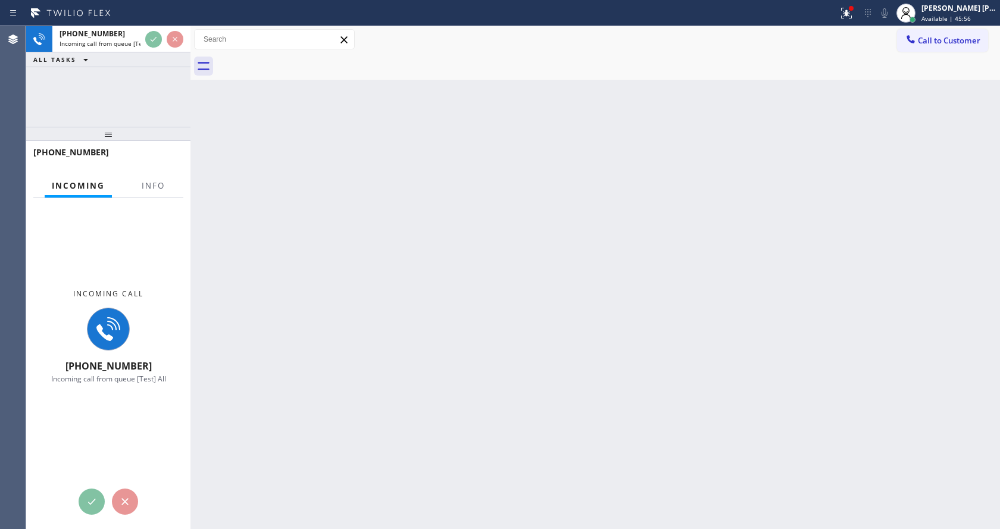
click at [152, 195] on div at bounding box center [152, 196] width 37 height 2
click at [149, 192] on button "Info" at bounding box center [152, 185] width 37 height 23
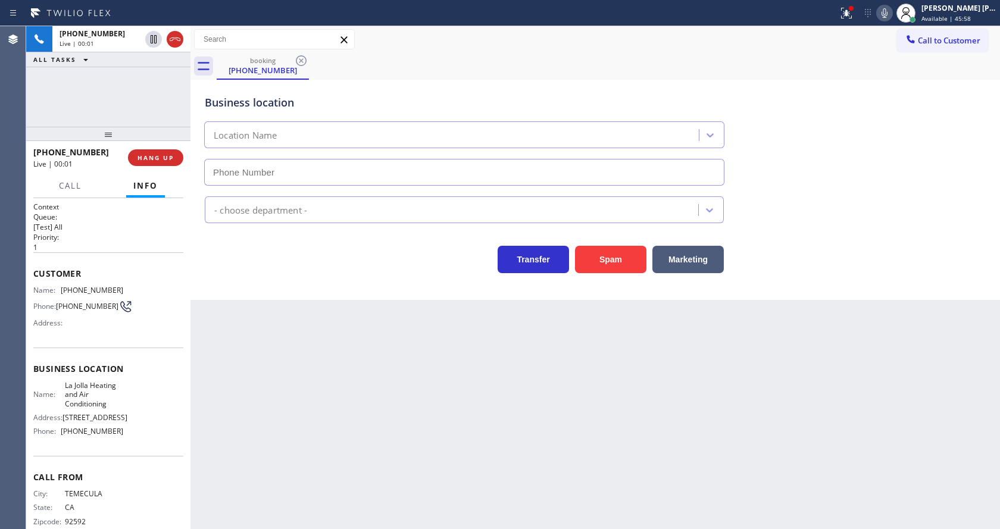
type input "[PHONE_NUMBER]"
click at [387, 324] on div "Back to Dashboard Change Sender ID Customers Technicians Select a contact Outbo…" at bounding box center [594, 277] width 809 height 503
click at [241, 337] on div "Back to Dashboard Change Sender ID Customers Technicians Select a contact Outbo…" at bounding box center [594, 277] width 809 height 503
drag, startPoint x: 841, startPoint y: 11, endPoint x: 846, endPoint y: 118, distance: 106.6
click at [841, 15] on div at bounding box center [846, 13] width 26 height 14
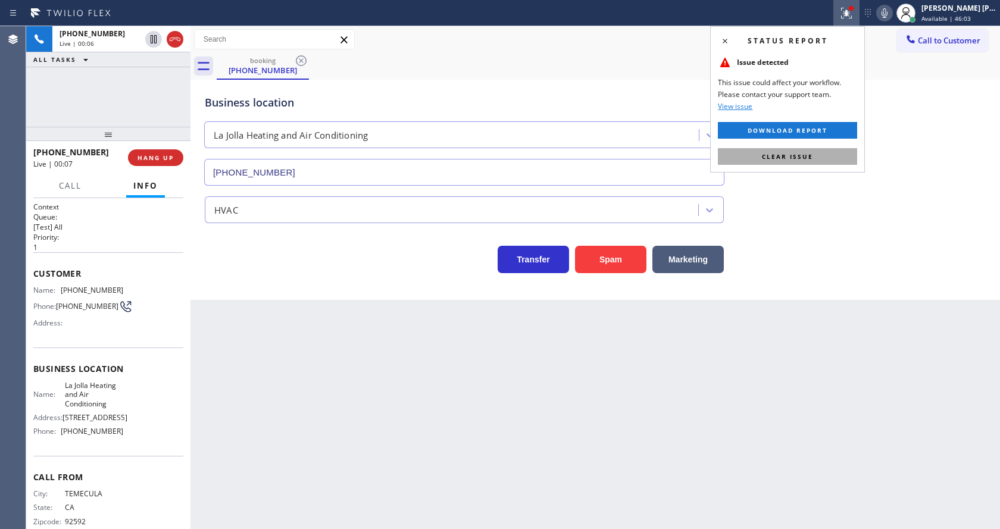
click at [835, 154] on button "Clear issue" at bounding box center [787, 156] width 139 height 17
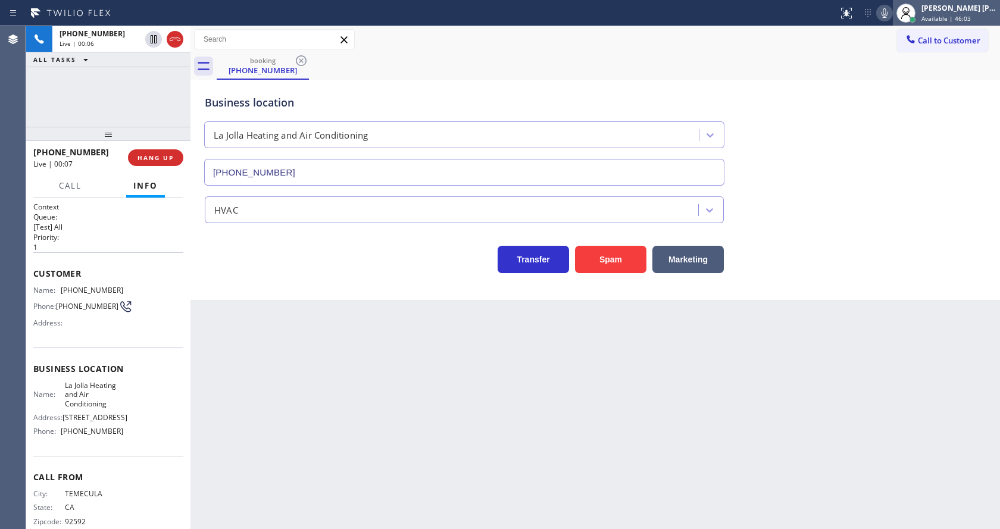
click at [900, 5] on div at bounding box center [906, 13] width 26 height 26
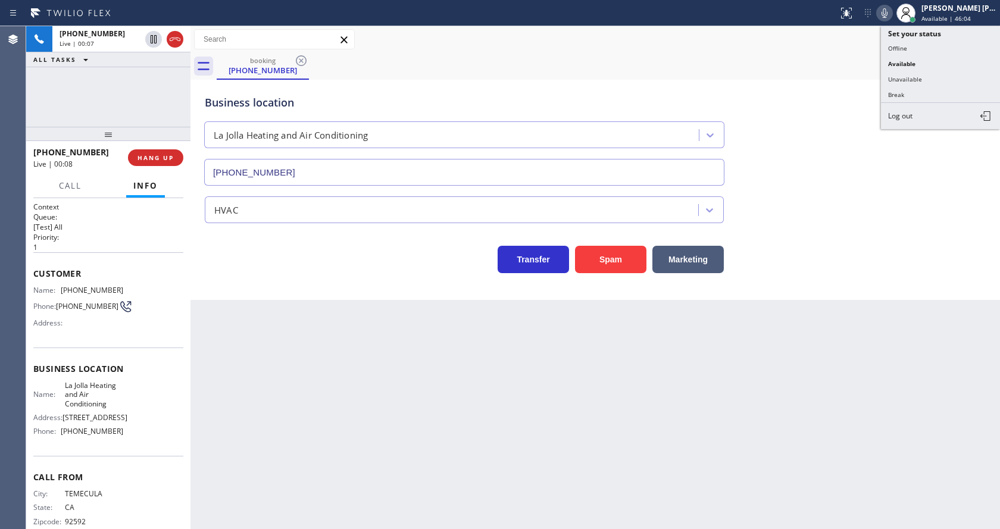
click at [888, 13] on icon at bounding box center [884, 13] width 14 height 14
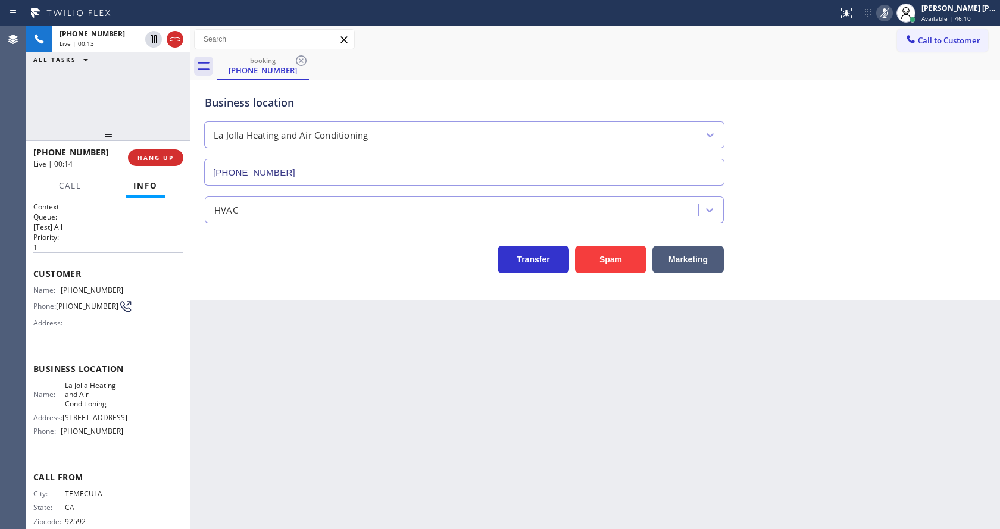
click at [886, 13] on icon at bounding box center [884, 13] width 14 height 14
click at [852, 251] on div "Transfer Spam Marketing" at bounding box center [595, 254] width 786 height 38
drag, startPoint x: 413, startPoint y: 483, endPoint x: 410, endPoint y: 524, distance: 41.2
click at [413, 482] on div "Back to Dashboard Change Sender ID Customers Technicians Select a contact Outbo…" at bounding box center [594, 277] width 809 height 503
click at [284, 311] on div "Back to Dashboard Change Sender ID Customers Technicians Select a contact Outbo…" at bounding box center [594, 277] width 809 height 503
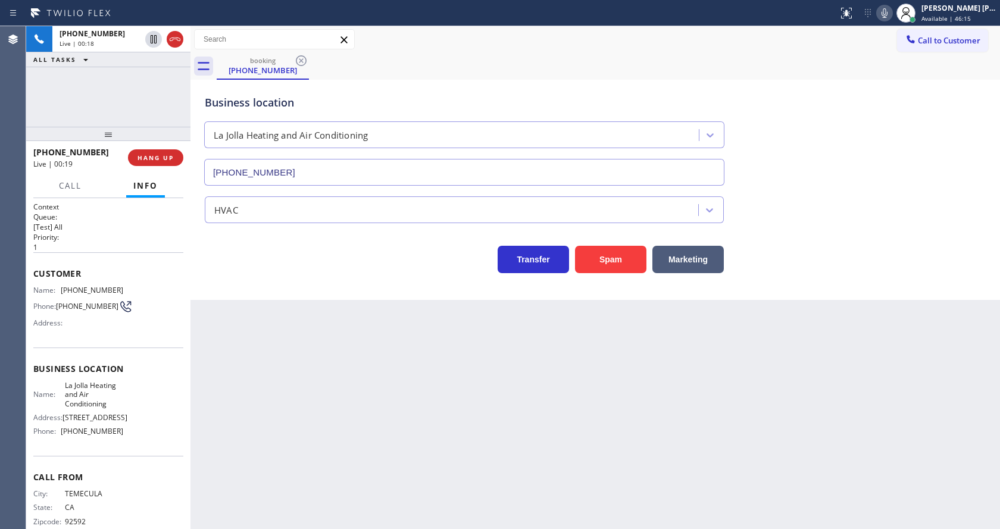
click at [446, 465] on div "Back to Dashboard Change Sender ID Customers Technicians Select a contact Outbo…" at bounding box center [594, 277] width 809 height 503
click at [148, 157] on span "HANG UP" at bounding box center [155, 158] width 36 height 8
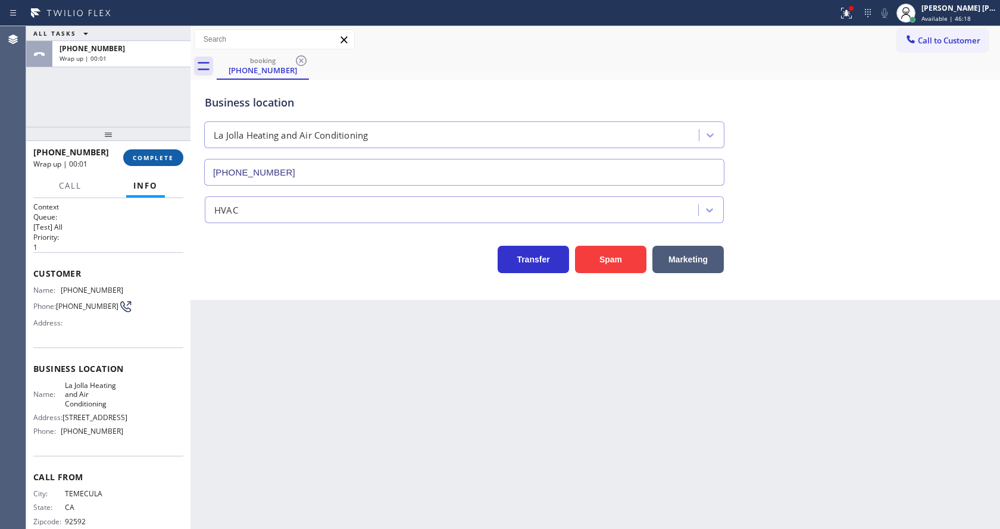
click at [148, 157] on span "COMPLETE" at bounding box center [153, 158] width 41 height 8
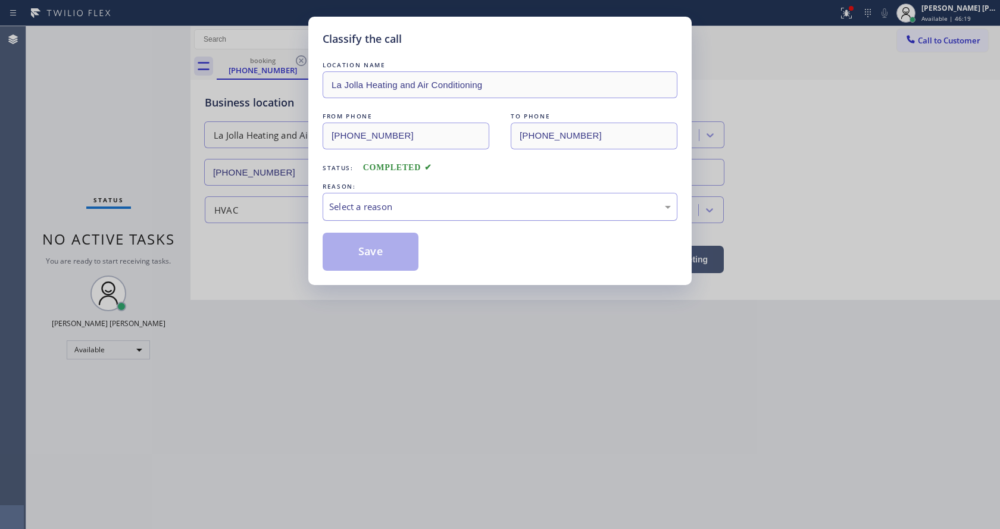
click at [367, 204] on div "Select a reason" at bounding box center [500, 207] width 342 height 14
click at [373, 245] on button "Save" at bounding box center [371, 252] width 96 height 38
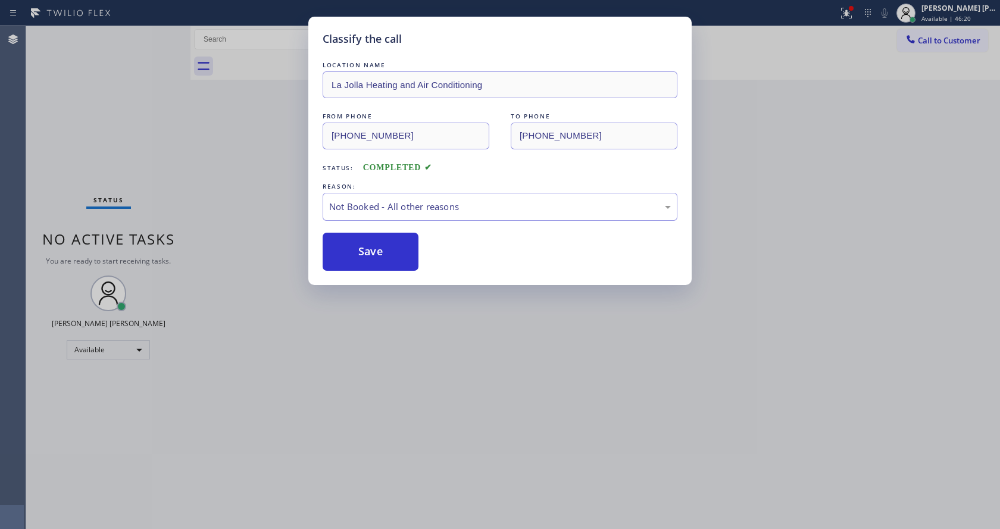
click at [373, 245] on button "Save" at bounding box center [371, 252] width 96 height 38
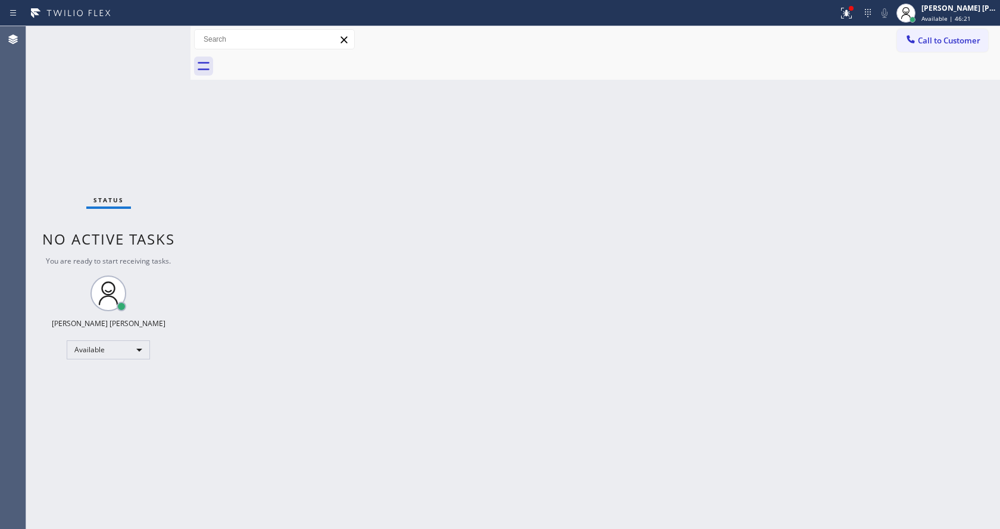
click at [162, 30] on div "Status No active tasks You are ready to start receiving tasks. [PERSON_NAME] [P…" at bounding box center [108, 277] width 164 height 503
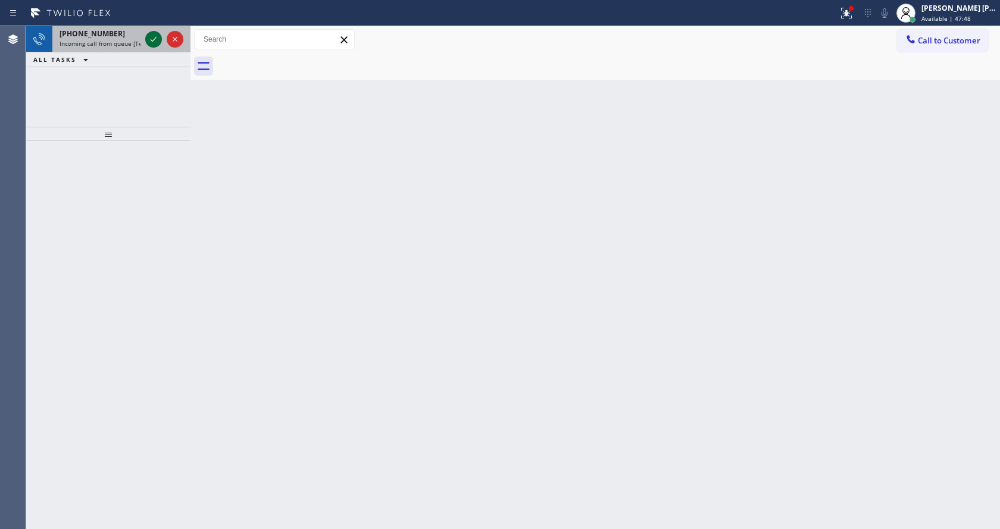
click at [158, 43] on icon at bounding box center [153, 39] width 14 height 14
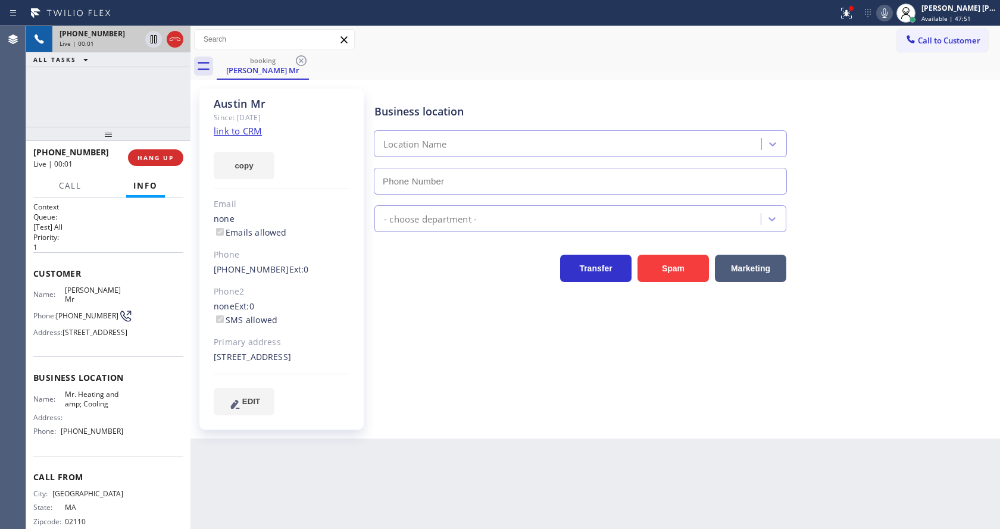
type input "[PHONE_NUMBER]"
click at [442, 374] on div "Business location Location Name [PHONE_NUMBER] - choose department - Transfer S…" at bounding box center [684, 252] width 625 height 320
click at [230, 137] on link "link to CRM" at bounding box center [238, 131] width 48 height 12
click at [168, 154] on span "HANG UP" at bounding box center [155, 158] width 36 height 8
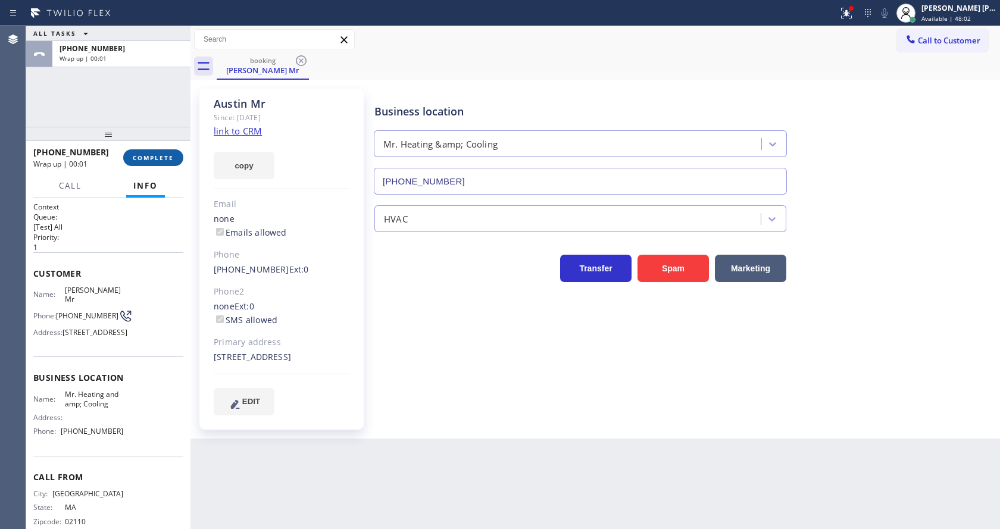
click at [168, 154] on span "COMPLETE" at bounding box center [153, 158] width 41 height 8
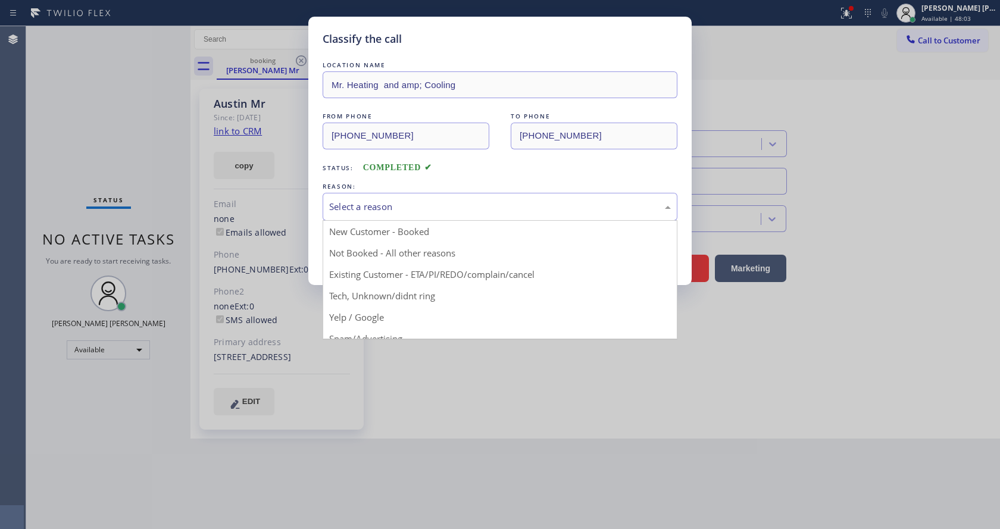
click at [378, 193] on div "Select a reason" at bounding box center [500, 207] width 355 height 28
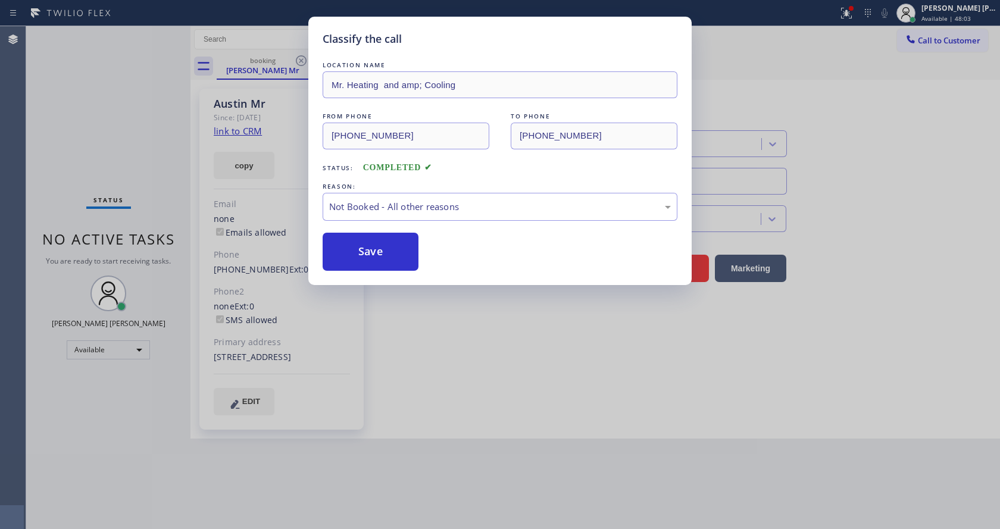
click at [378, 249] on button "Save" at bounding box center [371, 252] width 96 height 38
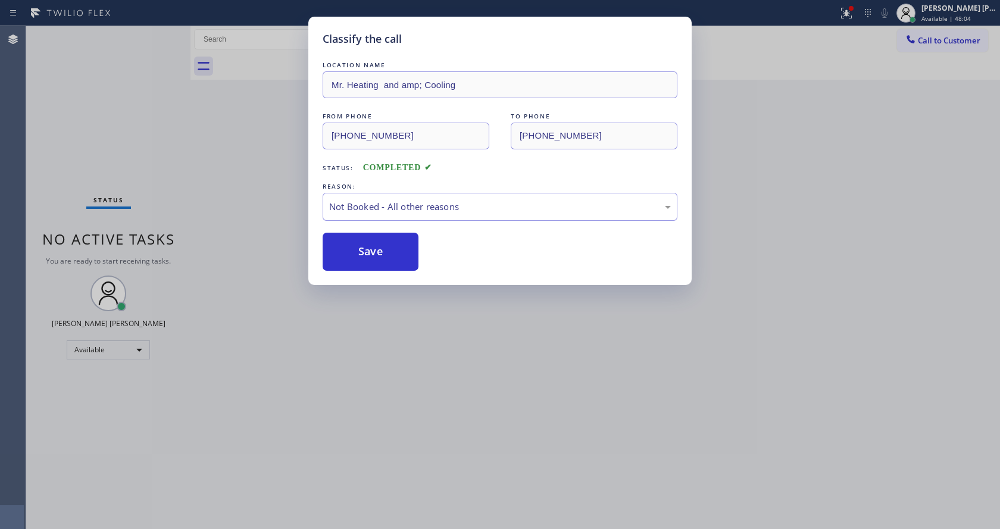
click at [378, 249] on button "Save" at bounding box center [371, 252] width 96 height 38
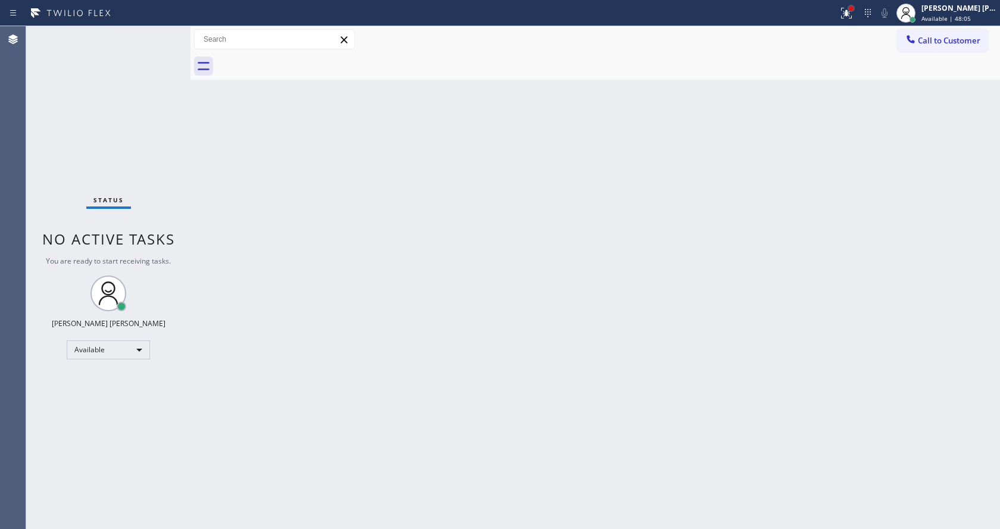
click at [853, 8] on div at bounding box center [851, 8] width 5 height 5
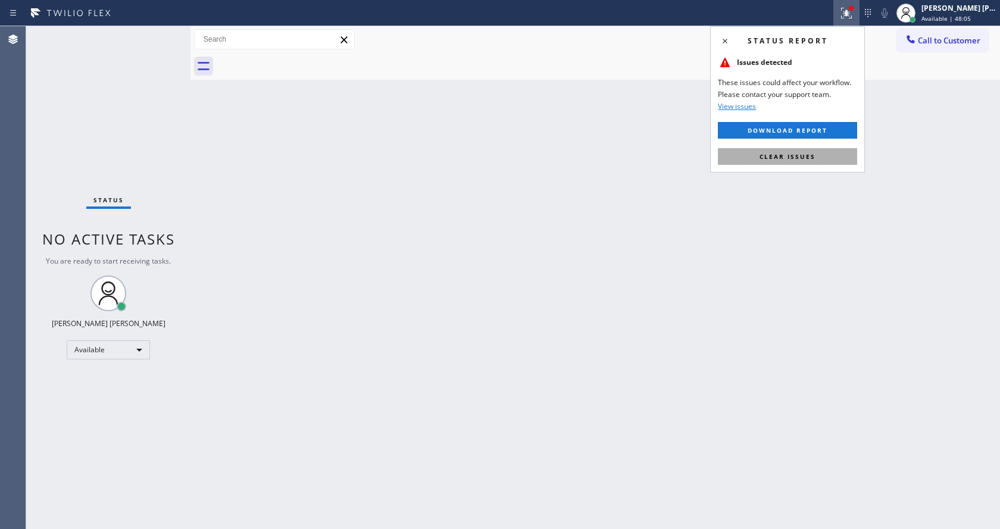
click at [814, 152] on span "Clear issues" at bounding box center [787, 156] width 56 height 8
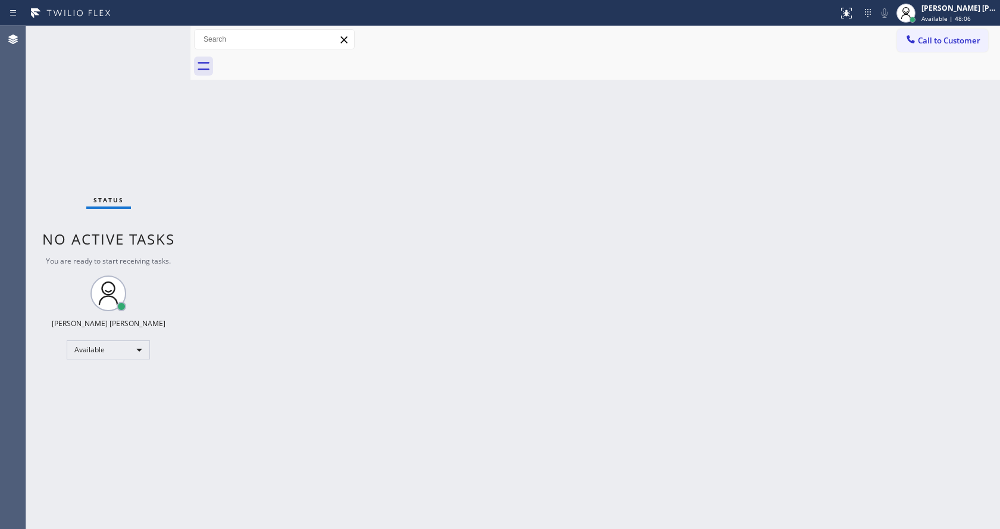
click at [814, 152] on div "Back to Dashboard Change Sender ID Customers Technicians Select a contact Outbo…" at bounding box center [594, 277] width 809 height 503
click at [227, 245] on div "Back to Dashboard Change Sender ID Customers Technicians Select a contact Outbo…" at bounding box center [594, 277] width 809 height 503
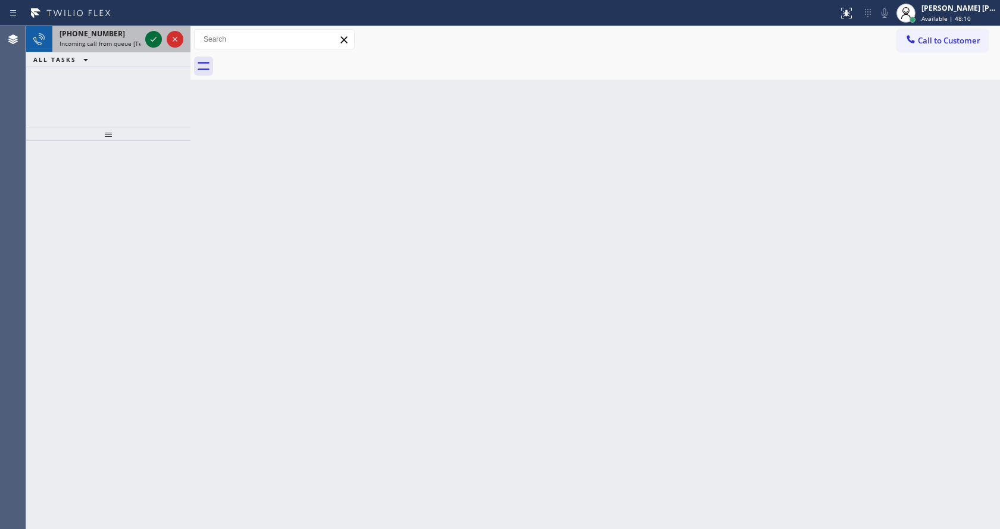
click at [152, 36] on icon at bounding box center [153, 39] width 14 height 14
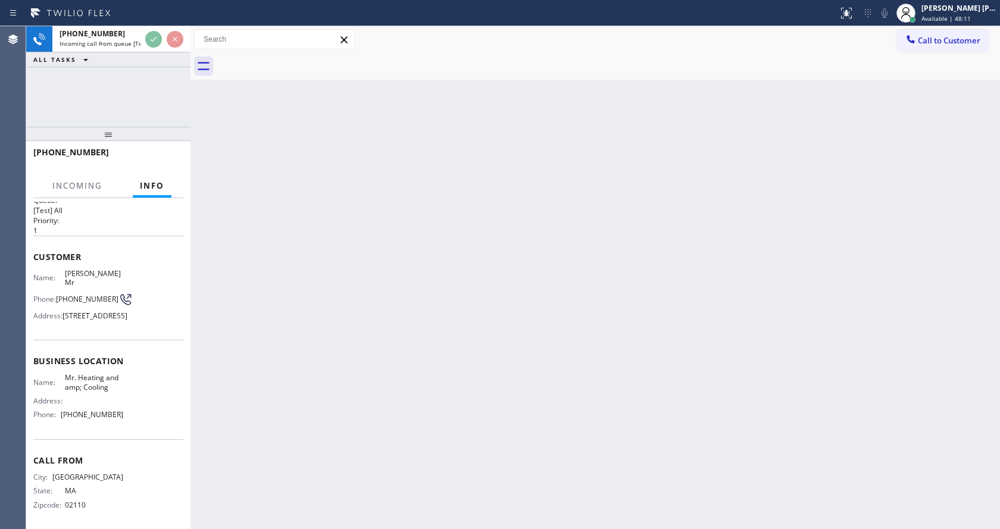
scroll to position [34, 0]
click at [420, 354] on div "Back to Dashboard Change Sender ID Customers Technicians Select a contact Outbo…" at bounding box center [594, 277] width 809 height 503
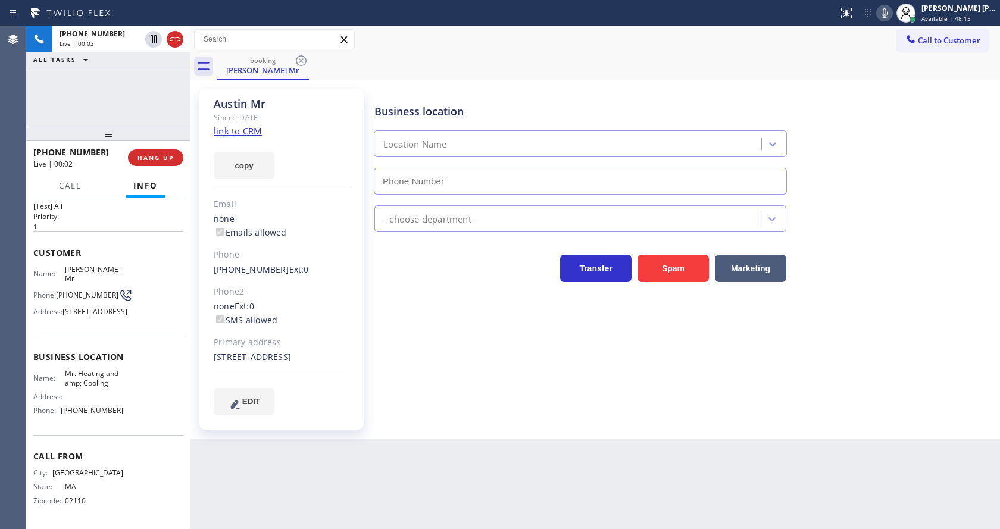
type input "[PHONE_NUMBER]"
click at [446, 352] on div "Business location Mr. Heating &amp; Cooling [PHONE_NUMBER] HVAC Transfer Spam M…" at bounding box center [684, 252] width 625 height 320
click at [559, 469] on div "Back to Dashboard Change Sender ID Customers Technicians Select a contact Outbo…" at bounding box center [594, 277] width 809 height 503
click at [253, 131] on link "link to CRM" at bounding box center [238, 131] width 48 height 12
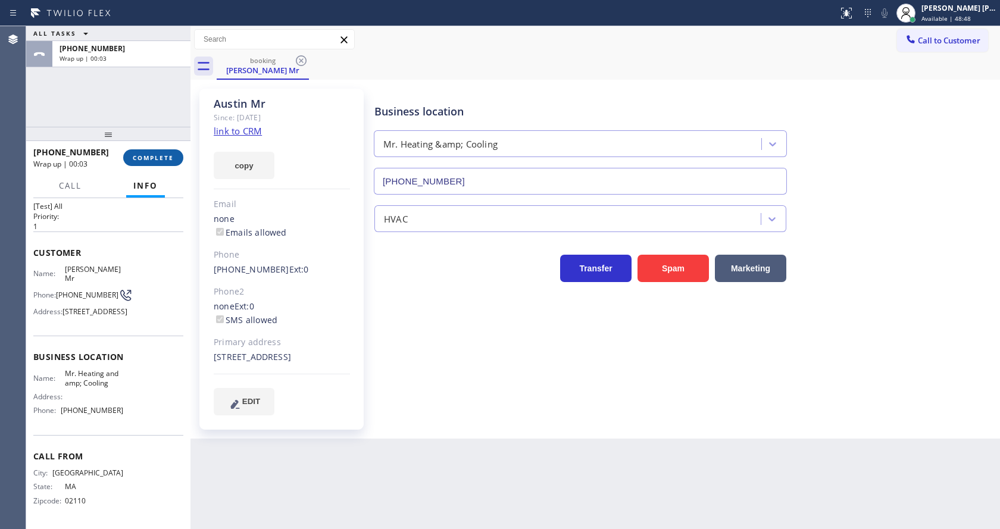
click at [146, 165] on button "COMPLETE" at bounding box center [153, 157] width 60 height 17
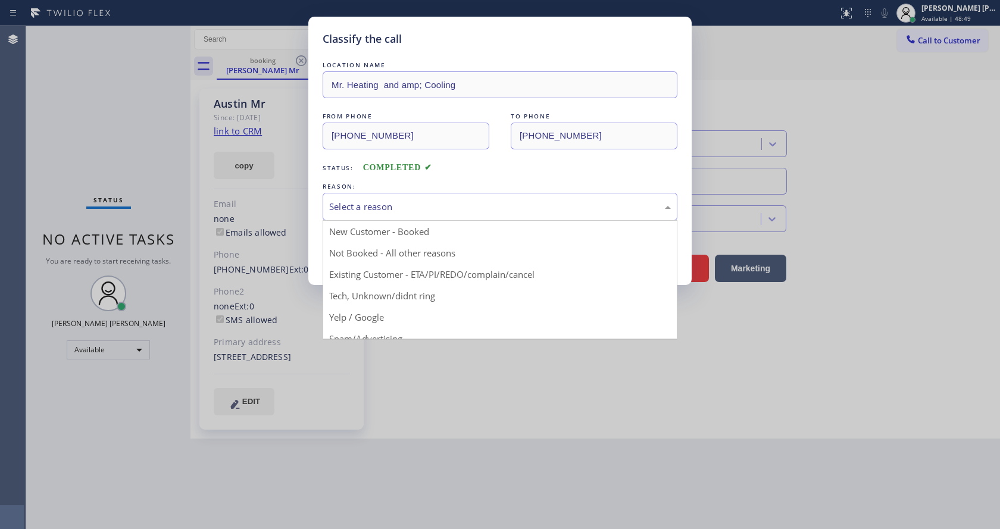
click at [377, 208] on div "Select a reason" at bounding box center [500, 207] width 342 height 14
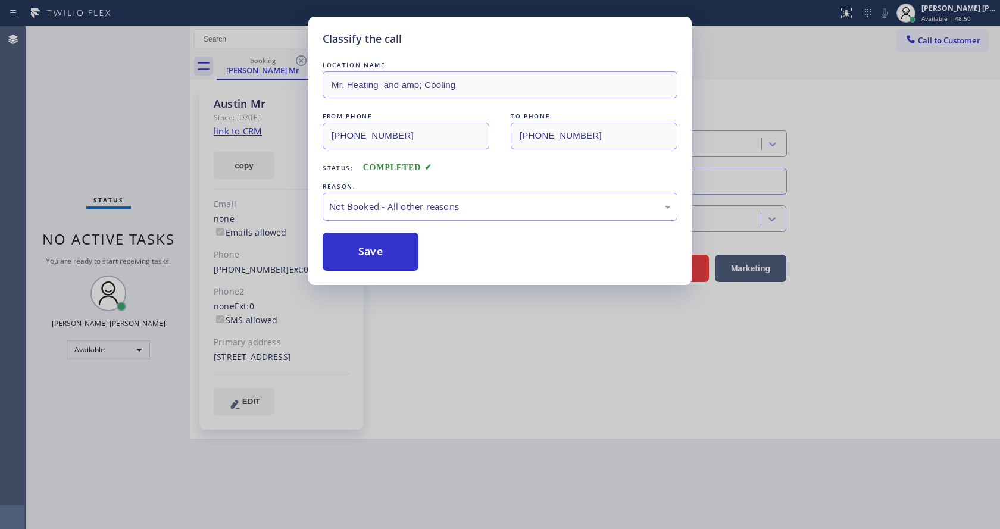
click at [379, 250] on button "Save" at bounding box center [371, 252] width 96 height 38
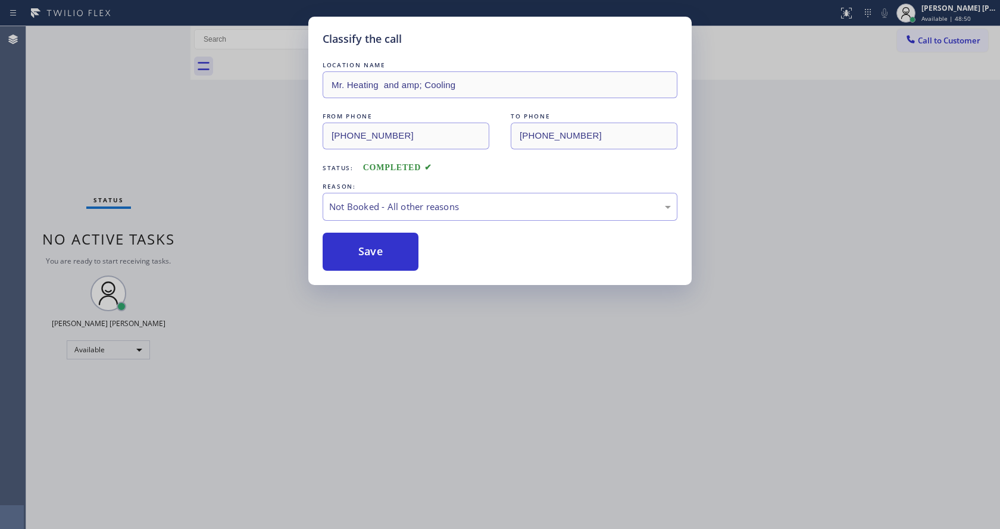
click at [379, 250] on button "Save" at bounding box center [371, 252] width 96 height 38
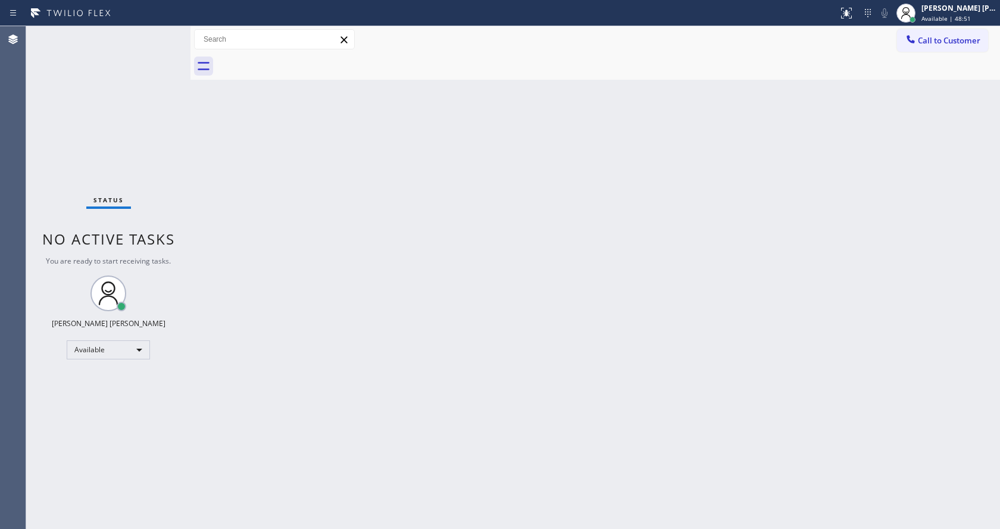
click at [156, 33] on div "Status No active tasks You are ready to start receiving tasks. [PERSON_NAME] [P…" at bounding box center [108, 277] width 164 height 503
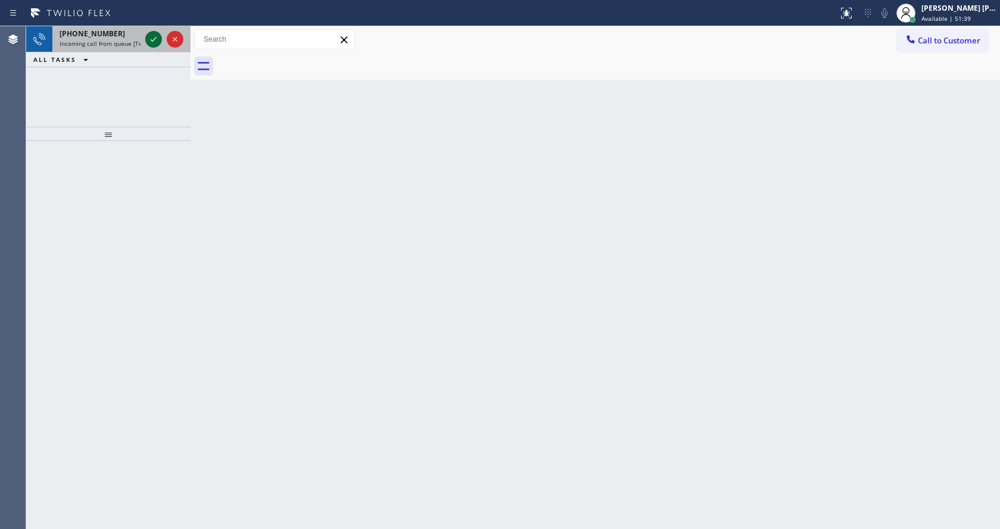
click at [156, 33] on icon at bounding box center [153, 39] width 14 height 14
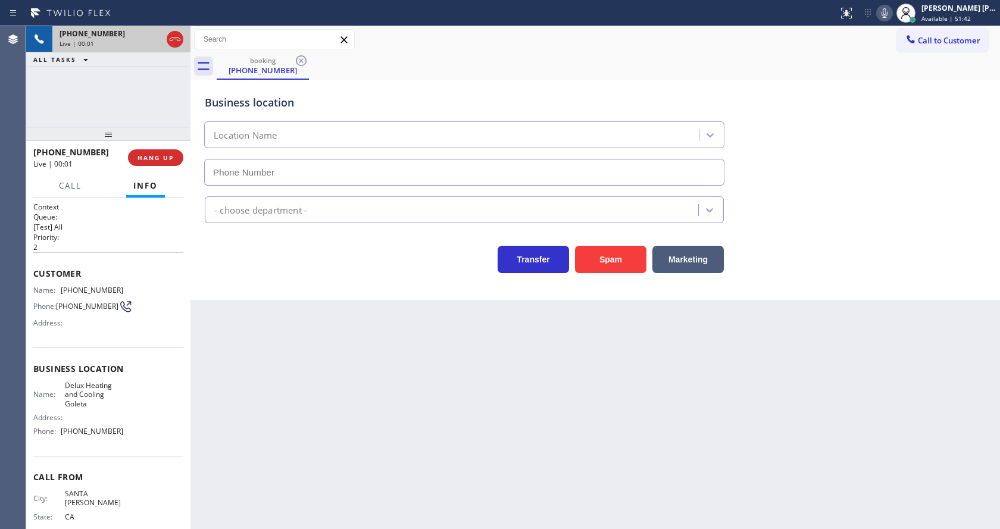
type input "[PHONE_NUMBER]"
click at [437, 387] on div "Back to Dashboard Change Sender ID Customers Technicians Select a contact Outbo…" at bounding box center [594, 277] width 809 height 503
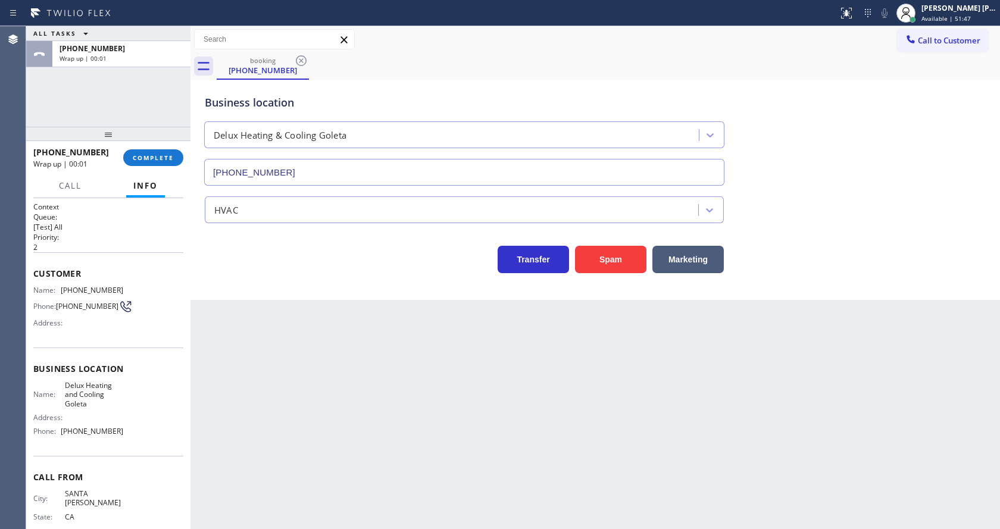
click at [226, 312] on div "Back to Dashboard Change Sender ID Customers Technicians Select a contact Outbo…" at bounding box center [594, 277] width 809 height 503
click at [149, 160] on span "COMPLETE" at bounding box center [153, 158] width 41 height 8
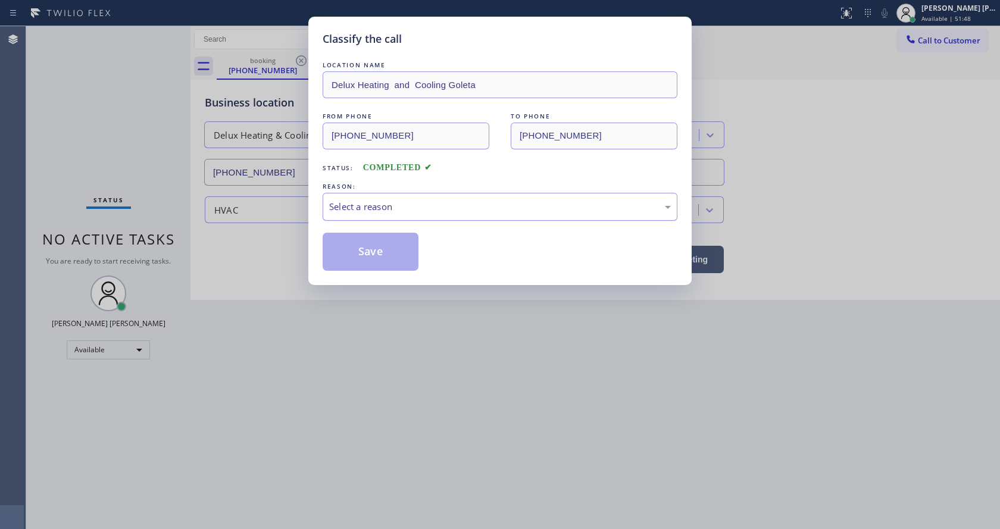
click at [411, 211] on div "Select a reason" at bounding box center [500, 207] width 342 height 14
click at [363, 246] on button "Save" at bounding box center [371, 252] width 96 height 38
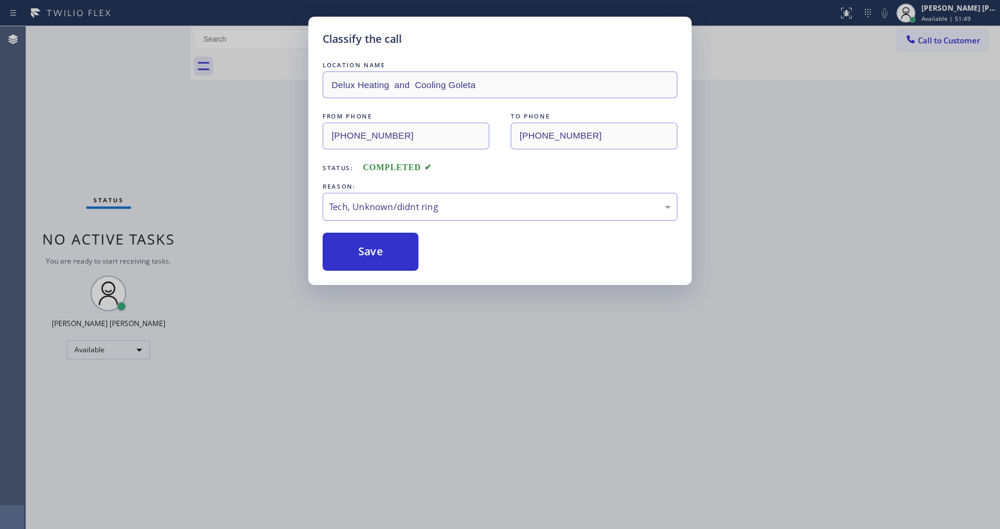
click at [519, 406] on div "Classify the call LOCATION NAME Delux Heating and Cooling Goleta FROM PHONE [PH…" at bounding box center [500, 264] width 1000 height 529
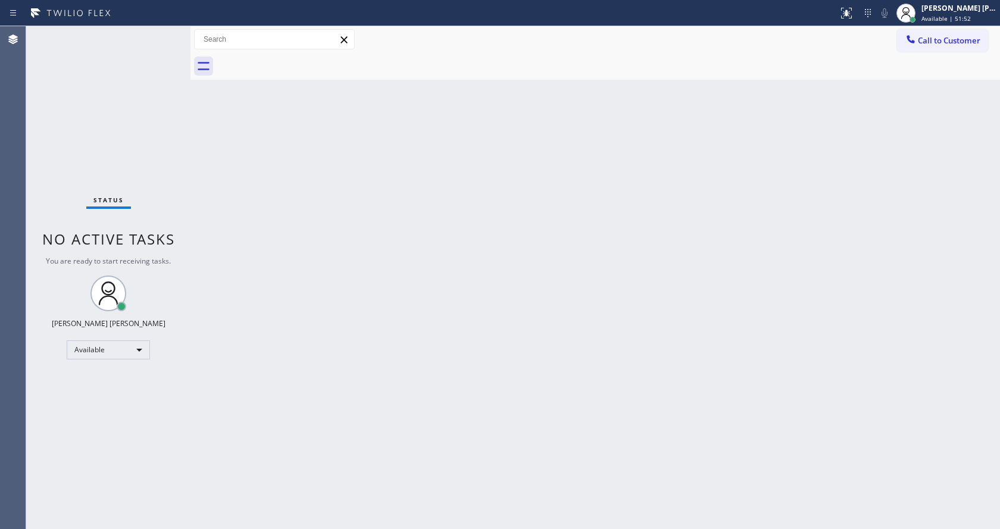
click at [165, 187] on div "Status No active tasks You are ready to start receiving tasks. [PERSON_NAME] [P…" at bounding box center [108, 277] width 164 height 503
click at [311, 323] on div "Back to Dashboard Change Sender ID Customers Technicians Select a contact Outbo…" at bounding box center [594, 277] width 809 height 503
click at [259, 223] on div "Back to Dashboard Change Sender ID Customers Technicians Select a contact Outbo…" at bounding box center [594, 277] width 809 height 503
drag, startPoint x: 578, startPoint y: 277, endPoint x: 660, endPoint y: 215, distance: 102.4
click at [578, 277] on div "Back to Dashboard Change Sender ID Customers Technicians Select a contact Outbo…" at bounding box center [594, 277] width 809 height 503
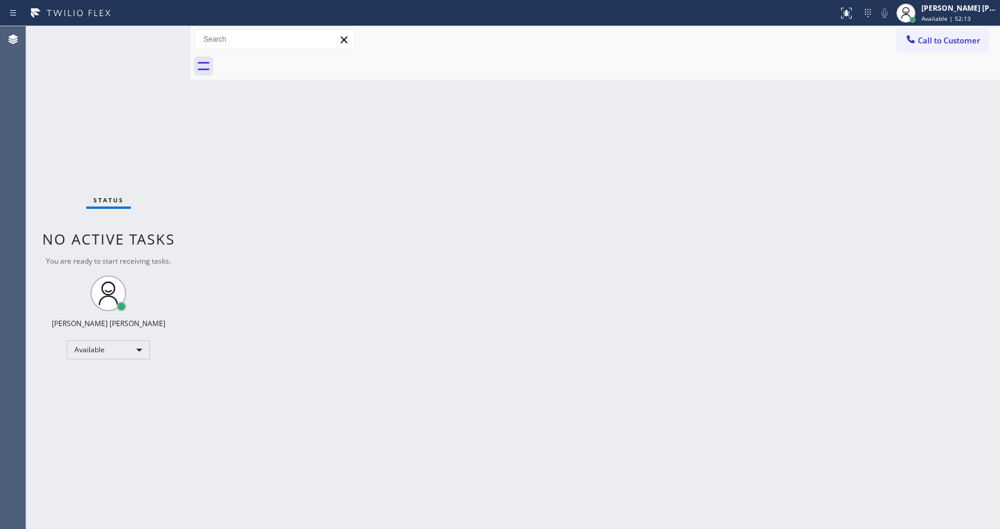
click at [255, 270] on div "Back to Dashboard Change Sender ID Customers Technicians Select a contact Outbo…" at bounding box center [594, 277] width 809 height 503
click at [159, 35] on div "Status No active tasks You are ready to start receiving tasks. [PERSON_NAME] [P…" at bounding box center [108, 277] width 164 height 503
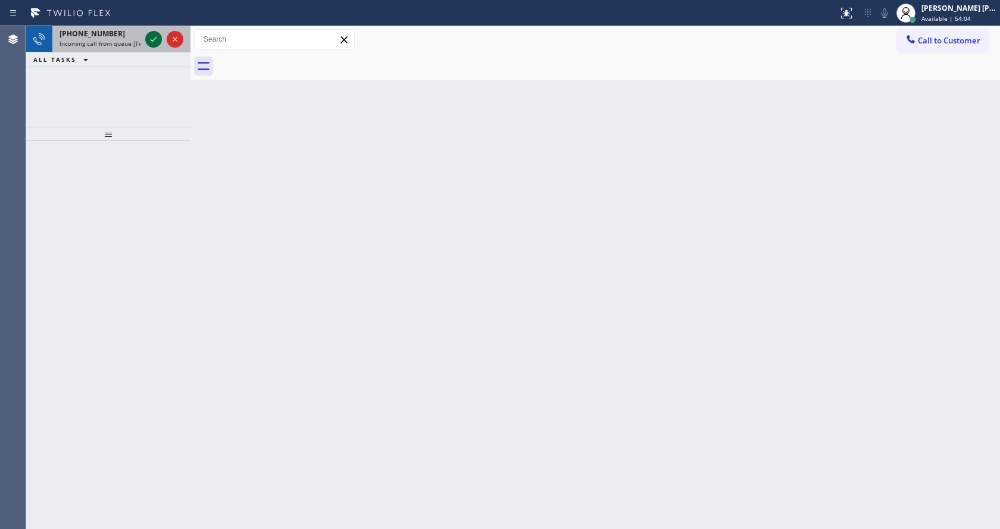
click at [159, 35] on icon at bounding box center [153, 39] width 14 height 14
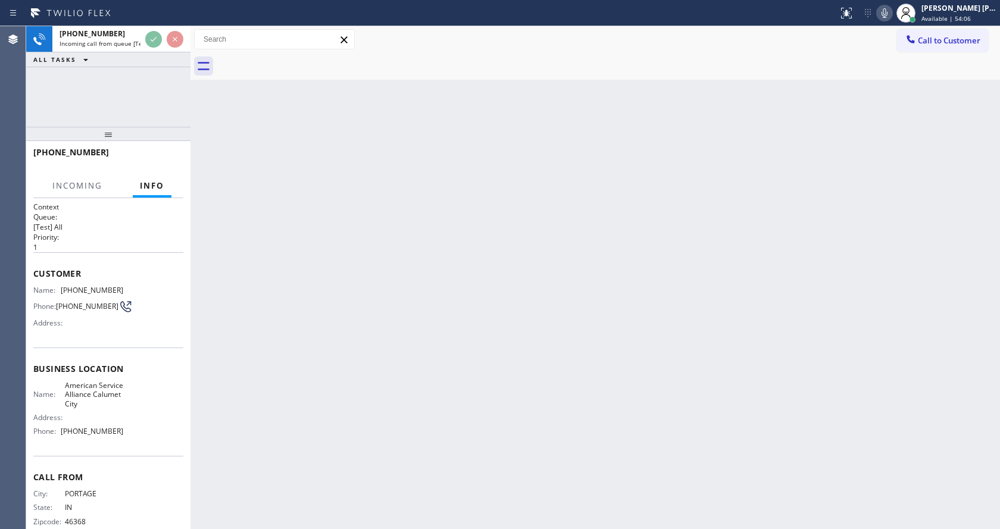
click at [336, 317] on div "Back to Dashboard Change Sender ID Customers Technicians Select a contact Outbo…" at bounding box center [594, 277] width 809 height 503
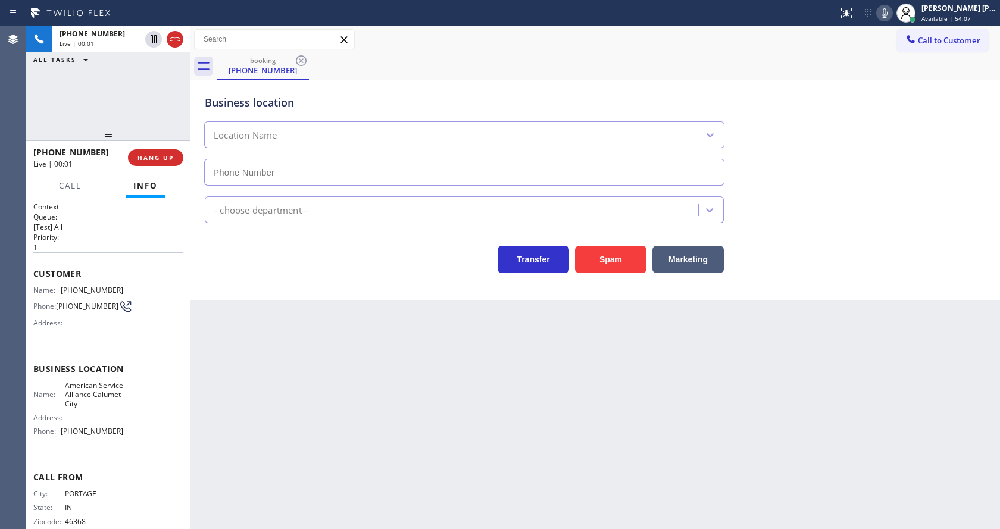
type input "[PHONE_NUMBER]"
click at [399, 427] on div "Back to Dashboard Change Sender ID Customers Technicians Select a contact Outbo…" at bounding box center [594, 277] width 809 height 503
click at [273, 321] on div "Back to Dashboard Change Sender ID Customers Technicians Select a contact Outbo…" at bounding box center [594, 277] width 809 height 503
click at [473, 362] on div "Back to Dashboard Change Sender ID Customers Technicians Select a contact Outbo…" at bounding box center [594, 277] width 809 height 503
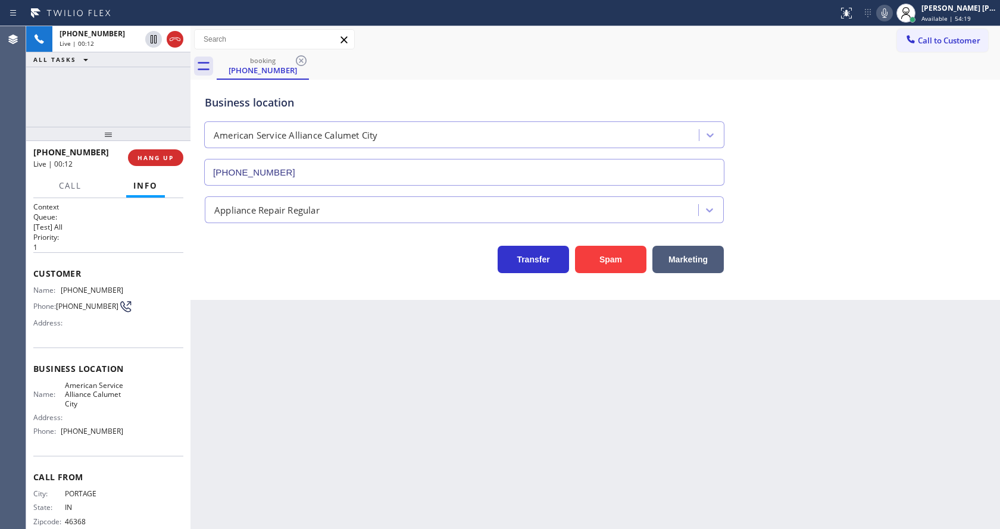
click at [326, 367] on div "Back to Dashboard Change Sender ID Customers Technicians Select a contact Outbo…" at bounding box center [594, 277] width 809 height 503
click at [271, 322] on div "Back to Dashboard Change Sender ID Customers Technicians Select a contact Outbo…" at bounding box center [594, 277] width 809 height 503
click at [367, 442] on div "Back to Dashboard Change Sender ID Customers Technicians Select a contact Outbo…" at bounding box center [594, 277] width 809 height 503
click at [255, 323] on div "Back to Dashboard Change Sender ID Customers Technicians Select a contact Outbo…" at bounding box center [594, 277] width 809 height 503
click at [320, 333] on div "Back to Dashboard Change Sender ID Customers Technicians Select a contact Outbo…" at bounding box center [594, 277] width 809 height 503
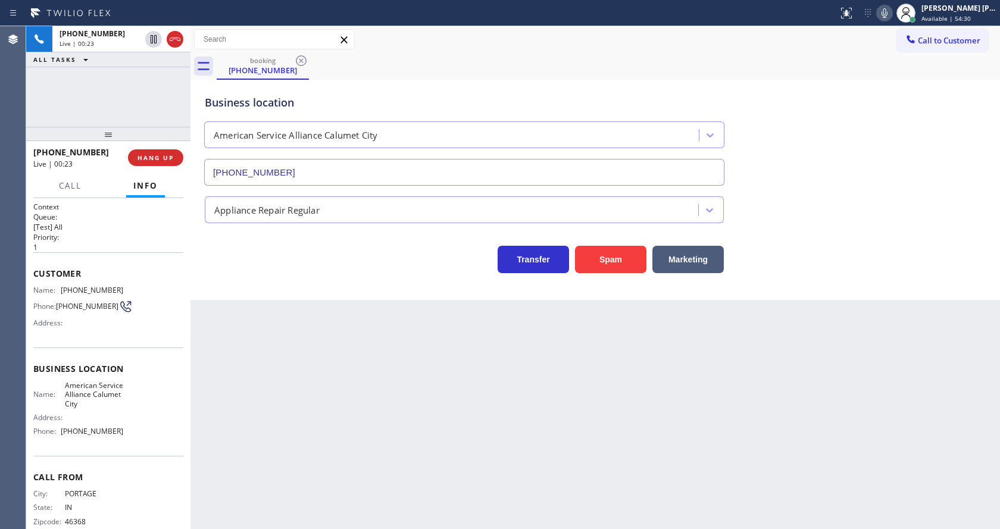
click at [474, 413] on div "Back to Dashboard Change Sender ID Customers Technicians Select a contact Outbo…" at bounding box center [594, 277] width 809 height 503
click at [271, 327] on div "Back to Dashboard Change Sender ID Customers Technicians Select a contact Outbo…" at bounding box center [594, 277] width 809 height 503
click at [900, 124] on div "Business location American Service Alliance [GEOGRAPHIC_DATA] [PHONE_NUMBER]" at bounding box center [595, 132] width 786 height 108
click at [354, 368] on div "Back to Dashboard Change Sender ID Customers Technicians Select a contact Outbo…" at bounding box center [594, 277] width 809 height 503
drag, startPoint x: 441, startPoint y: 470, endPoint x: 436, endPoint y: 459, distance: 11.2
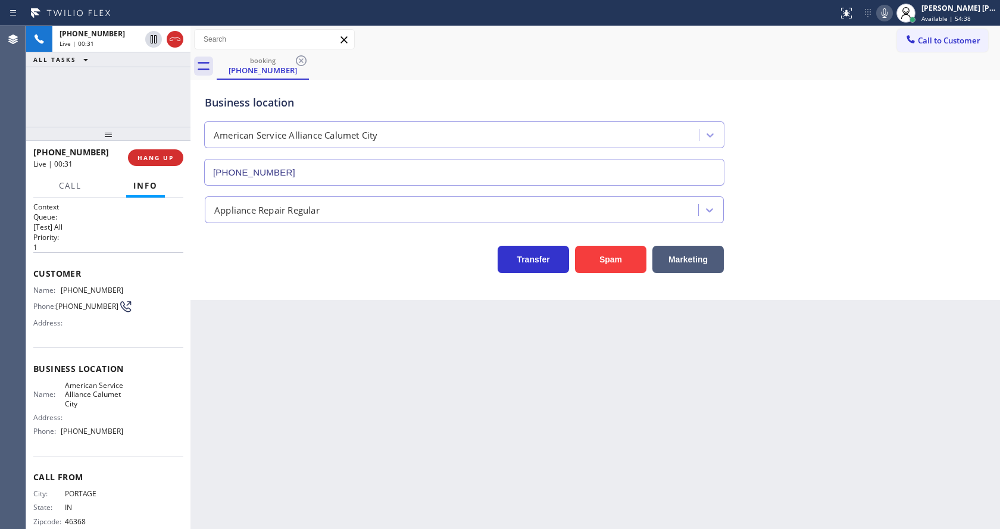
click at [441, 470] on div "Back to Dashboard Change Sender ID Customers Technicians Select a contact Outbo…" at bounding box center [594, 277] width 809 height 503
click at [145, 158] on span "HANG UP" at bounding box center [155, 158] width 36 height 8
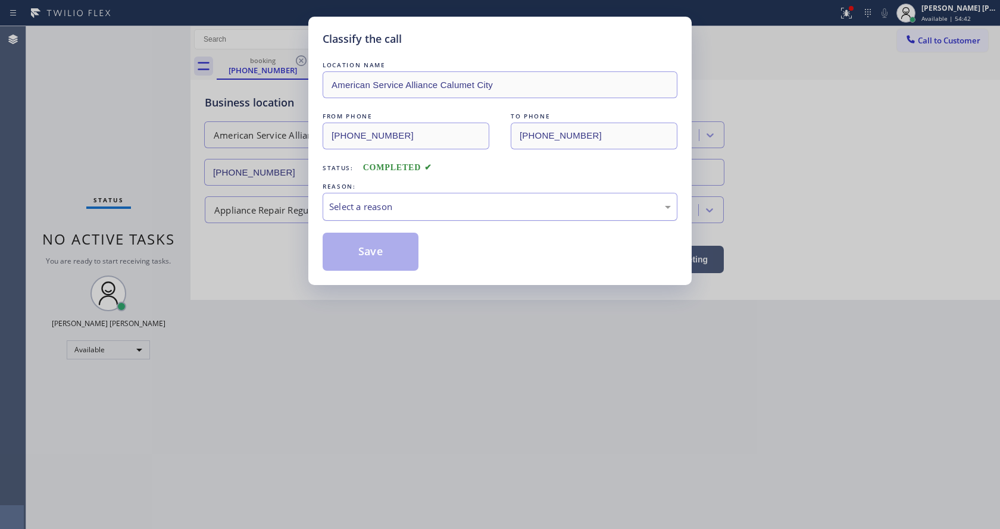
click at [433, 212] on div "Select a reason" at bounding box center [500, 207] width 342 height 14
click at [372, 247] on button "Save" at bounding box center [371, 252] width 96 height 38
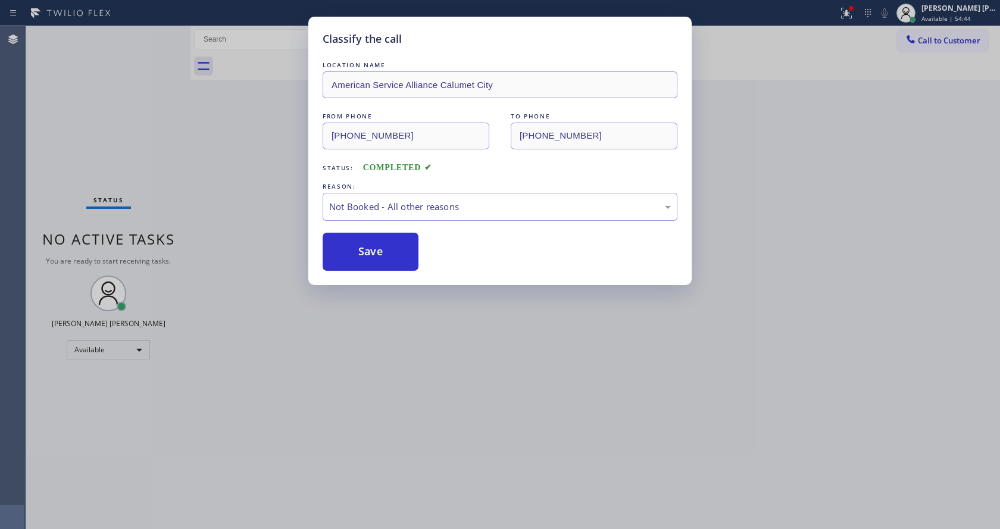
click at [162, 32] on div "Classify the call LOCATION NAME American Service Alliance Calumet City FROM PHO…" at bounding box center [500, 264] width 1000 height 529
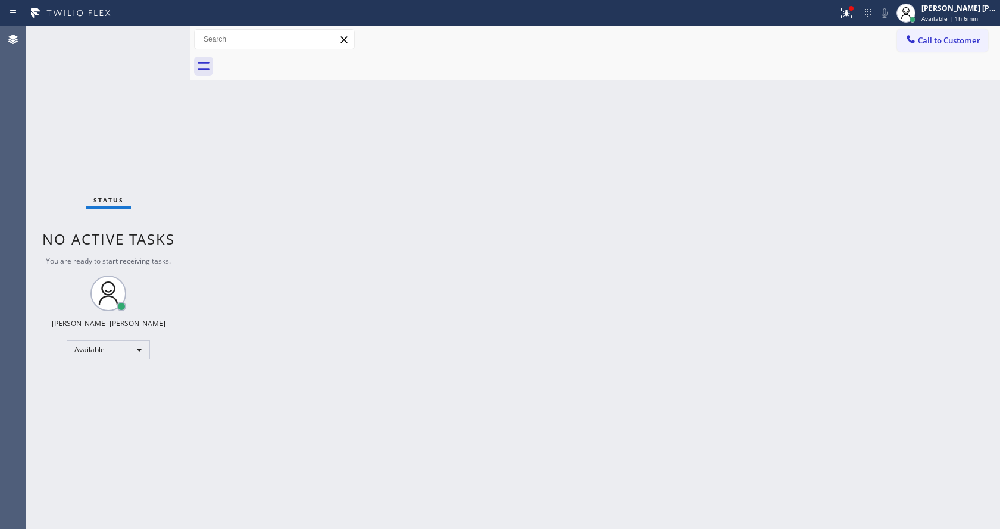
click at [156, 36] on div "Status No active tasks You are ready to start receiving tasks. [PERSON_NAME] [P…" at bounding box center [108, 277] width 164 height 503
click at [209, 209] on div "Back to Dashboard Change Sender ID Customers Technicians Select a contact Outbo…" at bounding box center [594, 277] width 809 height 503
click at [164, 32] on div "Status No active tasks You are ready to start receiving tasks. [PERSON_NAME] [P…" at bounding box center [108, 277] width 164 height 503
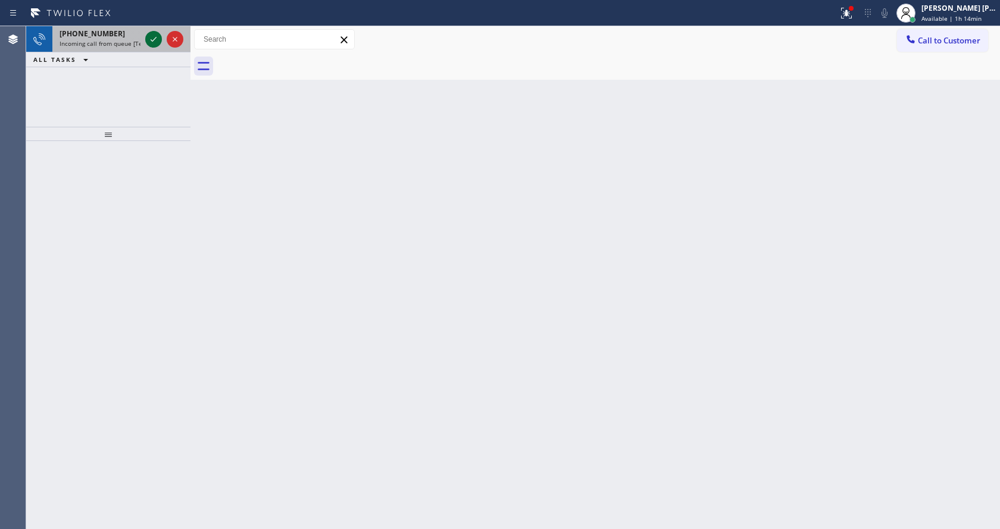
drag, startPoint x: 117, startPoint y: 35, endPoint x: 151, endPoint y: 42, distance: 34.5
click at [118, 36] on div "[PHONE_NUMBER]" at bounding box center [100, 34] width 81 height 10
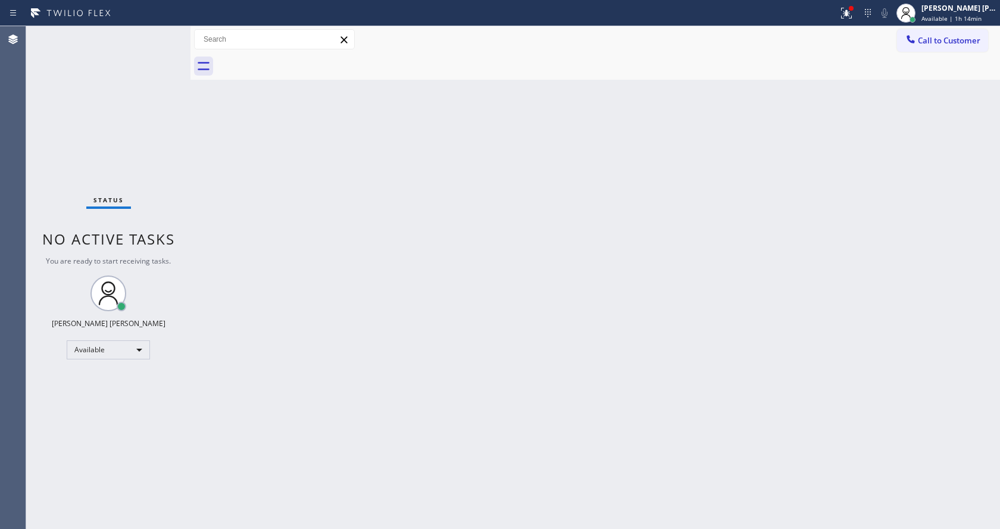
click at [331, 237] on div "Back to Dashboard Change Sender ID Customers Technicians Select a contact Outbo…" at bounding box center [594, 277] width 809 height 503
drag, startPoint x: 708, startPoint y: 294, endPoint x: 389, endPoint y: 377, distance: 329.1
click at [708, 298] on div "Back to Dashboard Change Sender ID Customers Technicians Select a contact Outbo…" at bounding box center [594, 277] width 809 height 503
click at [207, 161] on div "Back to Dashboard Change Sender ID Customers Technicians Select a contact Outbo…" at bounding box center [594, 277] width 809 height 503
click at [162, 33] on div "Status No active tasks You are ready to start receiving tasks. [PERSON_NAME] [P…" at bounding box center [108, 277] width 164 height 503
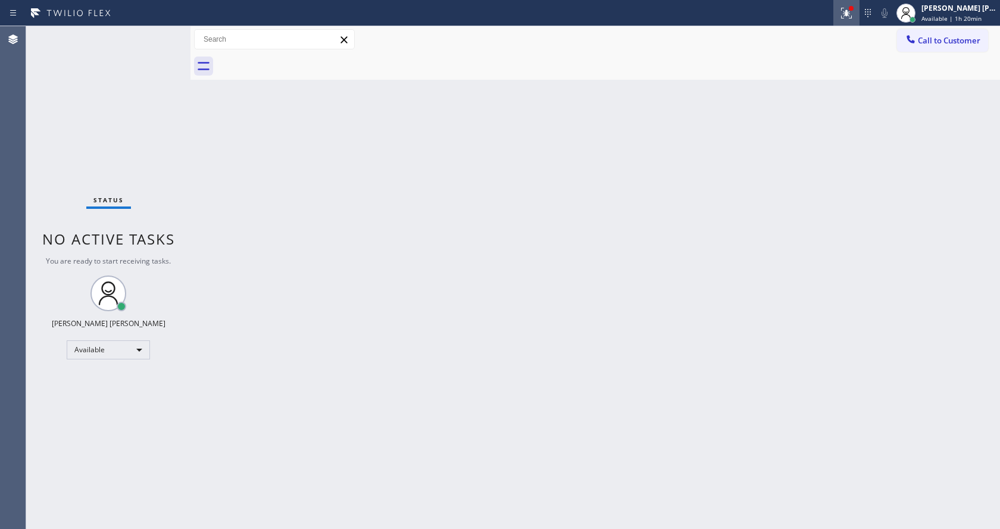
drag, startPoint x: 845, startPoint y: 7, endPoint x: 850, endPoint y: 17, distance: 10.6
click at [851, 11] on icon at bounding box center [846, 13] width 14 height 14
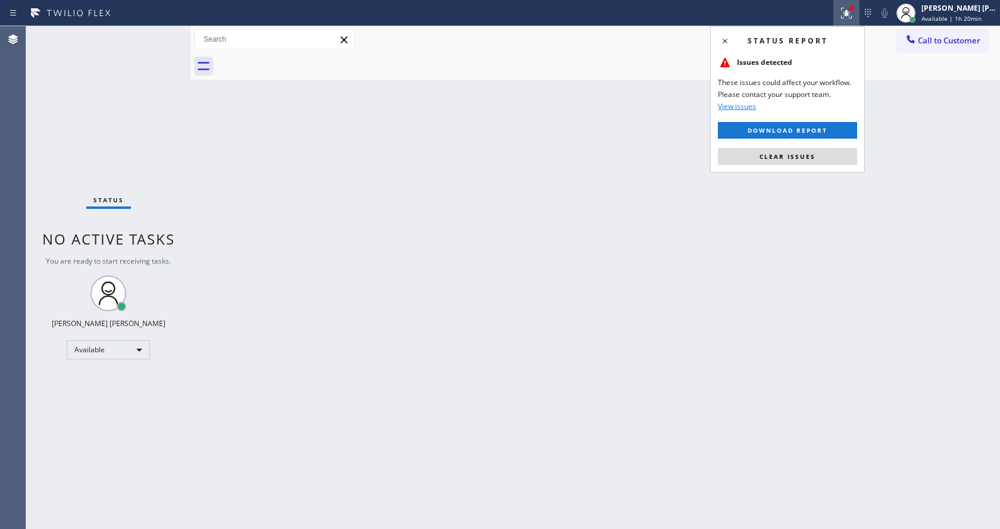
click at [768, 164] on button "Clear issues" at bounding box center [787, 156] width 139 height 17
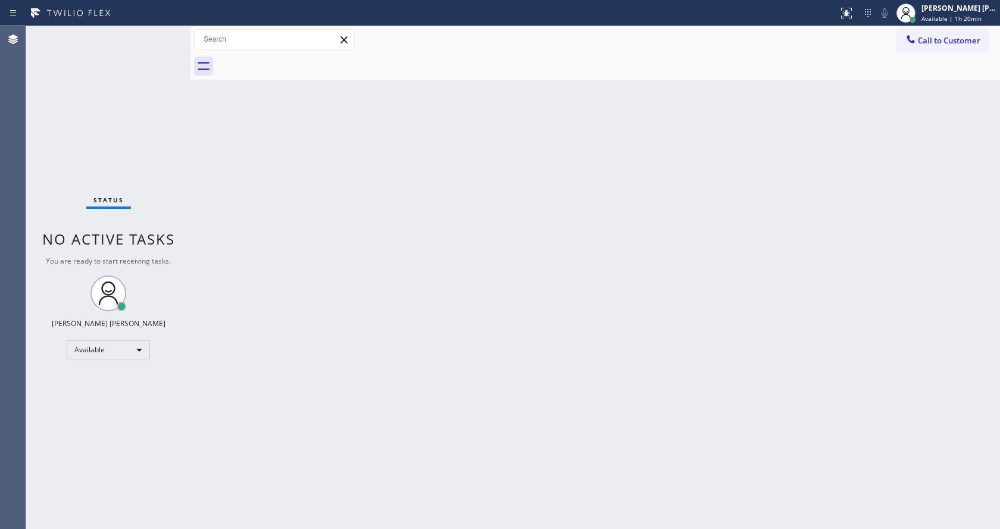
click at [519, 230] on div "Back to Dashboard Change Sender ID Customers Technicians Select a contact Outbo…" at bounding box center [594, 277] width 809 height 503
click at [684, 478] on div "Back to Dashboard Change Sender ID Customers Technicians Select a contact Outbo…" at bounding box center [594, 277] width 809 height 503
drag, startPoint x: 294, startPoint y: 185, endPoint x: 318, endPoint y: 175, distance: 25.9
click at [294, 185] on div "Back to Dashboard Change Sender ID Customers Technicians Select a contact Outbo…" at bounding box center [594, 277] width 809 height 503
click at [161, 30] on div "Status No active tasks You are ready to start receiving tasks. [PERSON_NAME] [P…" at bounding box center [108, 277] width 164 height 503
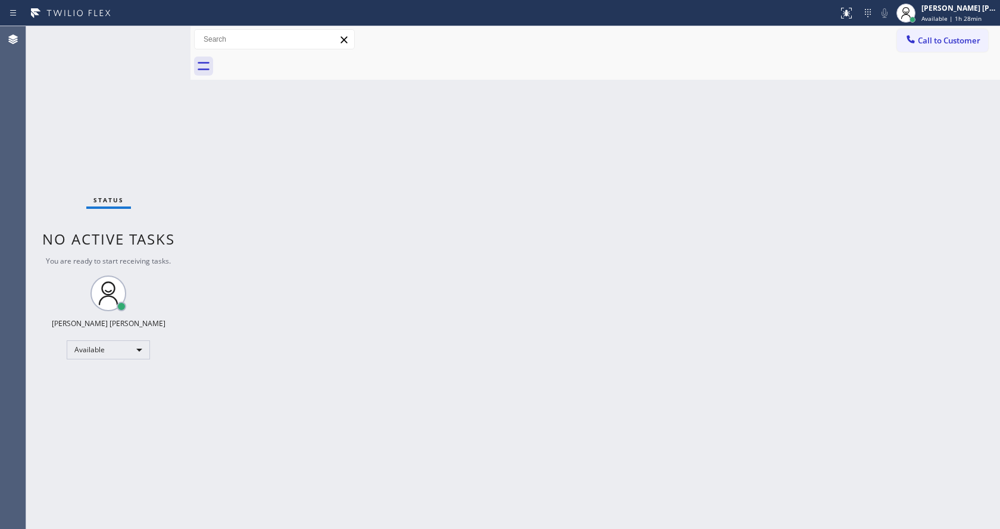
click at [572, 279] on div "Back to Dashboard Change Sender ID Customers Technicians Select a contact Outbo…" at bounding box center [594, 277] width 809 height 503
click at [118, 108] on div "Status No active tasks You are ready to start receiving tasks. [PERSON_NAME] [P…" at bounding box center [108, 277] width 164 height 503
click at [161, 29] on div "Status No active tasks You are ready to start receiving tasks. [PERSON_NAME] [P…" at bounding box center [108, 277] width 164 height 503
click at [954, 27] on div "Call to Customer Outbound call Location American Service Alliance [GEOGRAPHIC_D…" at bounding box center [594, 39] width 809 height 27
click at [953, 18] on span "Available | 1h 36min" at bounding box center [951, 18] width 60 height 8
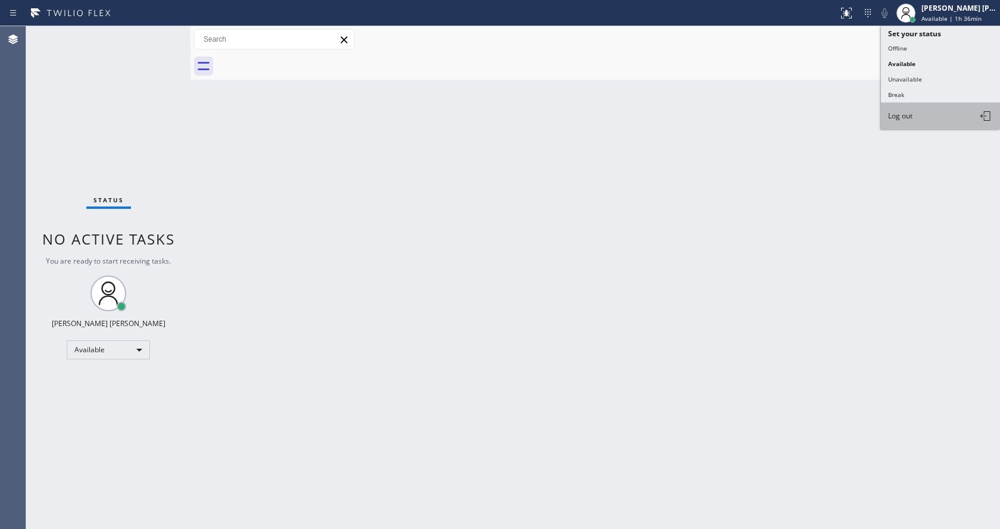
click at [932, 110] on button "Log out" at bounding box center [940, 116] width 119 height 26
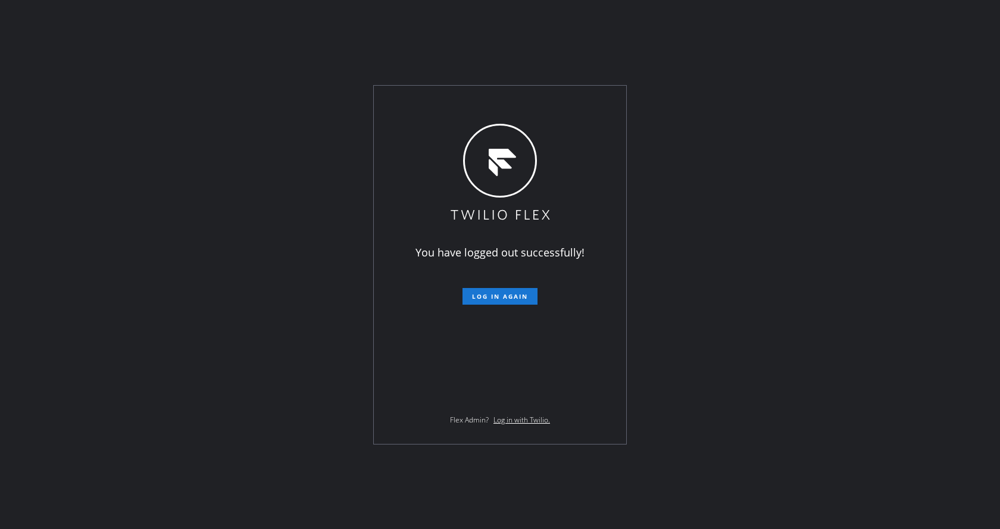
drag, startPoint x: 133, startPoint y: 264, endPoint x: 184, endPoint y: 268, distance: 51.9
click at [133, 264] on div "You have logged out successfully! Log in again Flex Admin? Log in with Twilio." at bounding box center [500, 264] width 1000 height 529
drag, startPoint x: 143, startPoint y: 70, endPoint x: 140, endPoint y: 45, distance: 25.1
click at [143, 70] on div "You have logged out successfully! Log in again Flex Admin? Log in with Twilio." at bounding box center [500, 264] width 1000 height 529
